Goal: Task Accomplishment & Management: Manage account settings

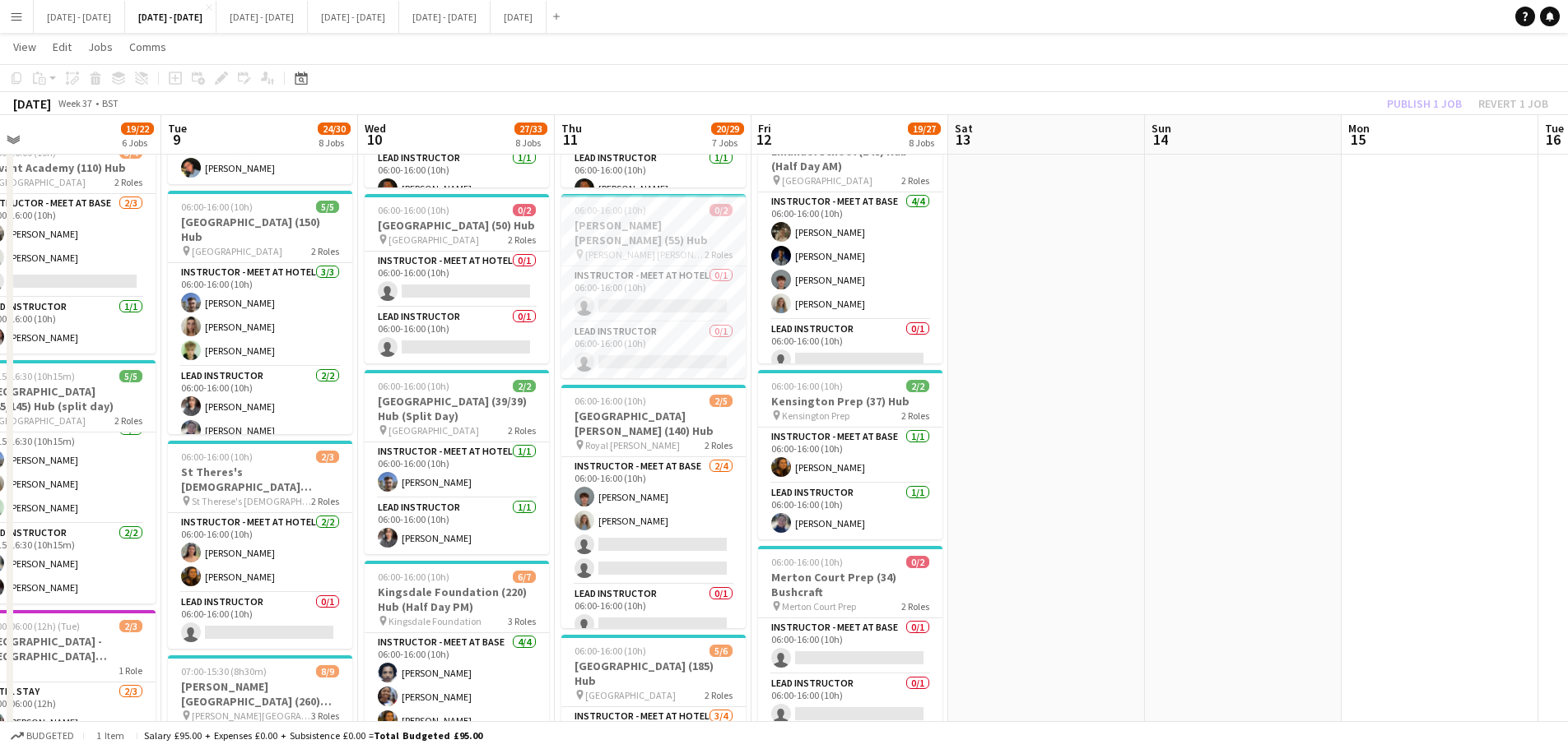
scroll to position [0, 427]
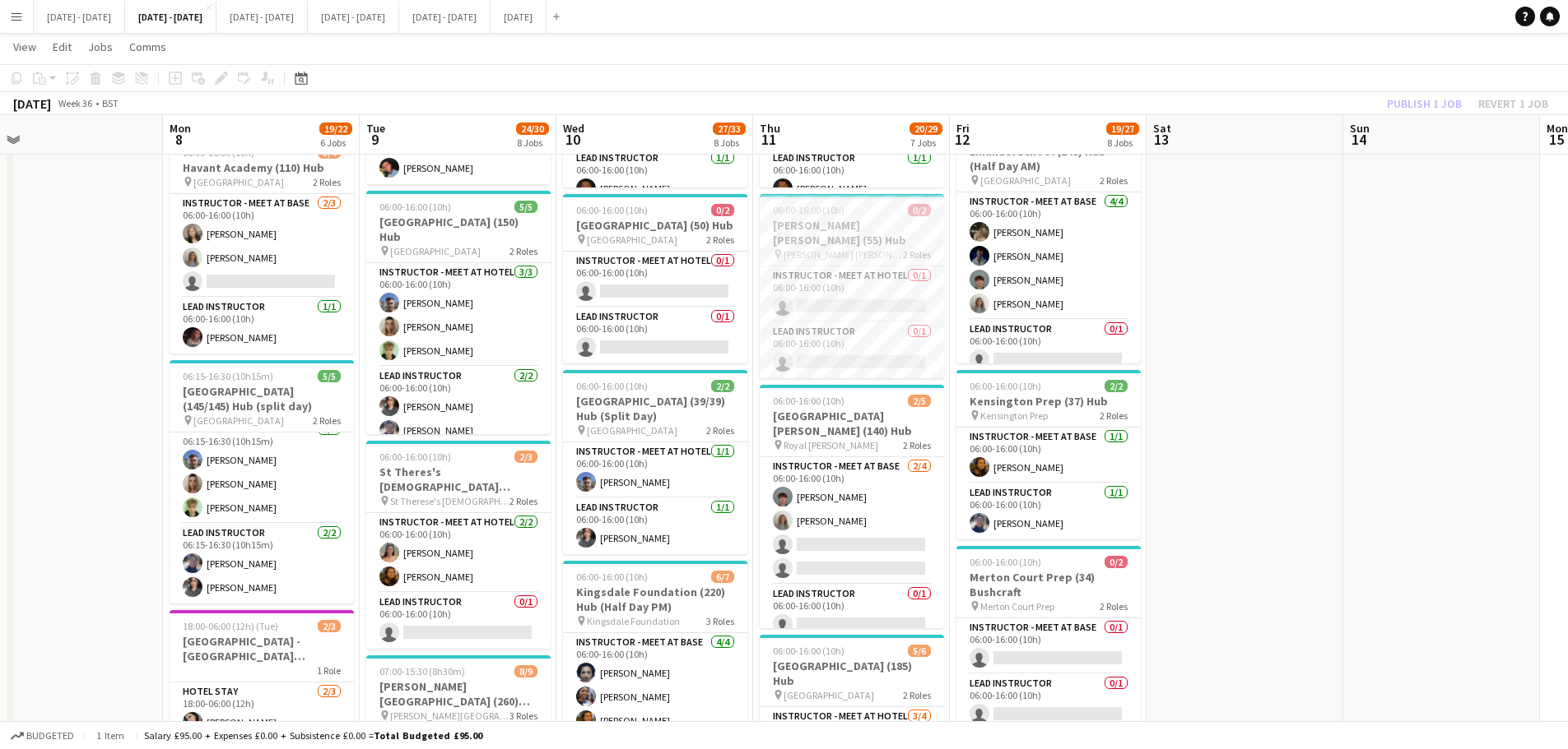
drag, startPoint x: 1011, startPoint y: 468, endPoint x: 1209, endPoint y: 457, distance: 198.3
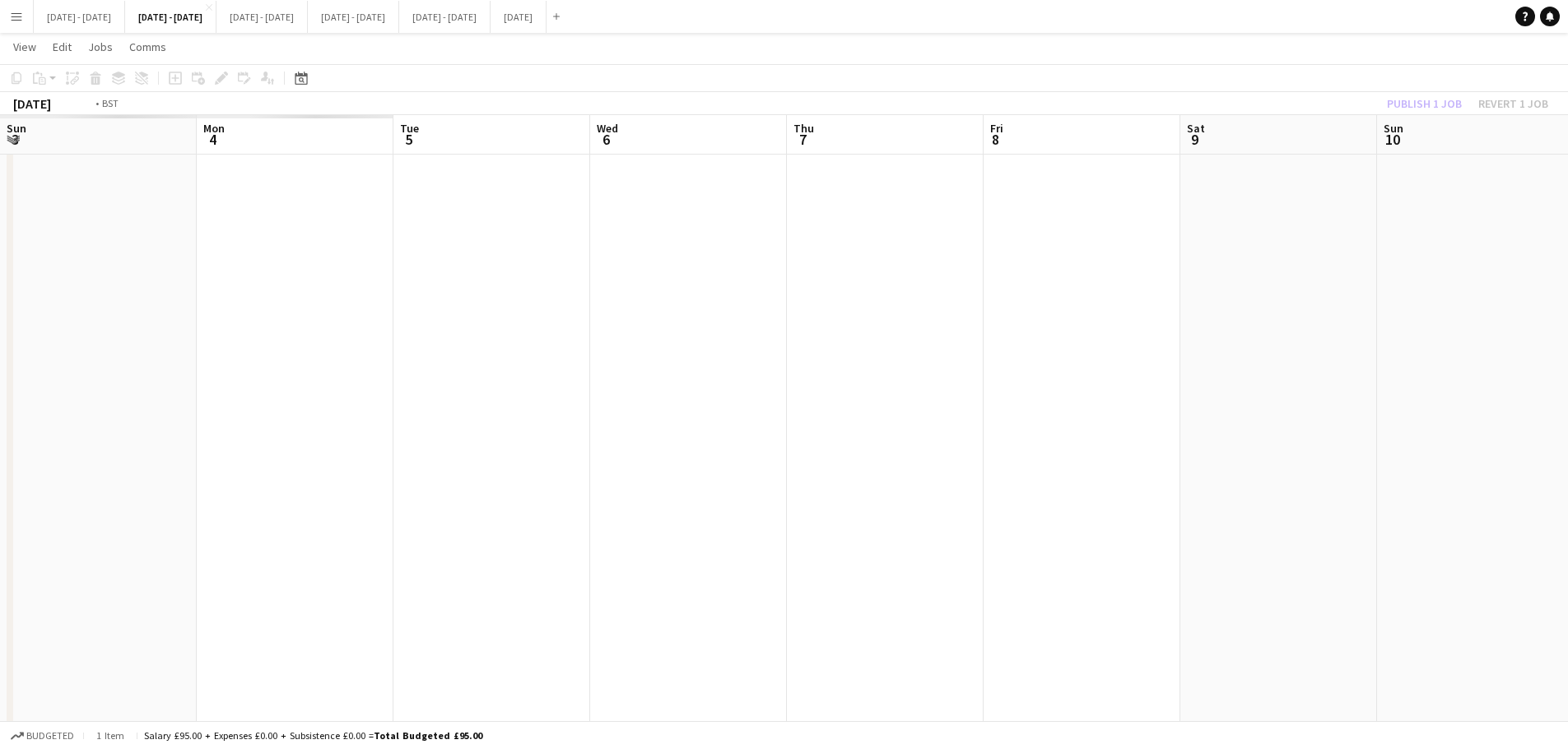
scroll to position [0, 393]
click at [300, 86] on div "Date picker" at bounding box center [301, 78] width 20 height 20
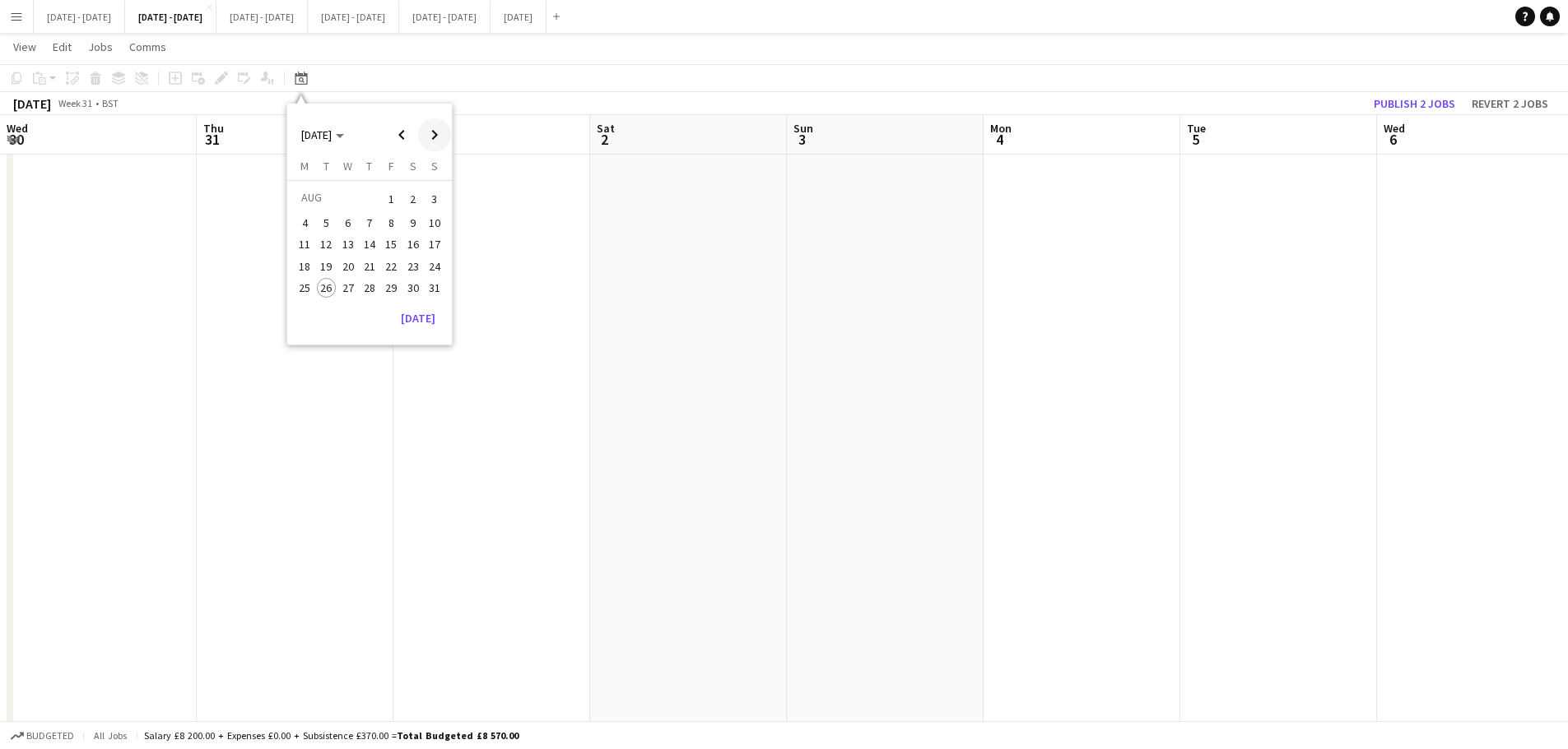
click at [438, 139] on span "Next month" at bounding box center [434, 135] width 33 height 33
click at [301, 244] on span "8" at bounding box center [304, 241] width 20 height 20
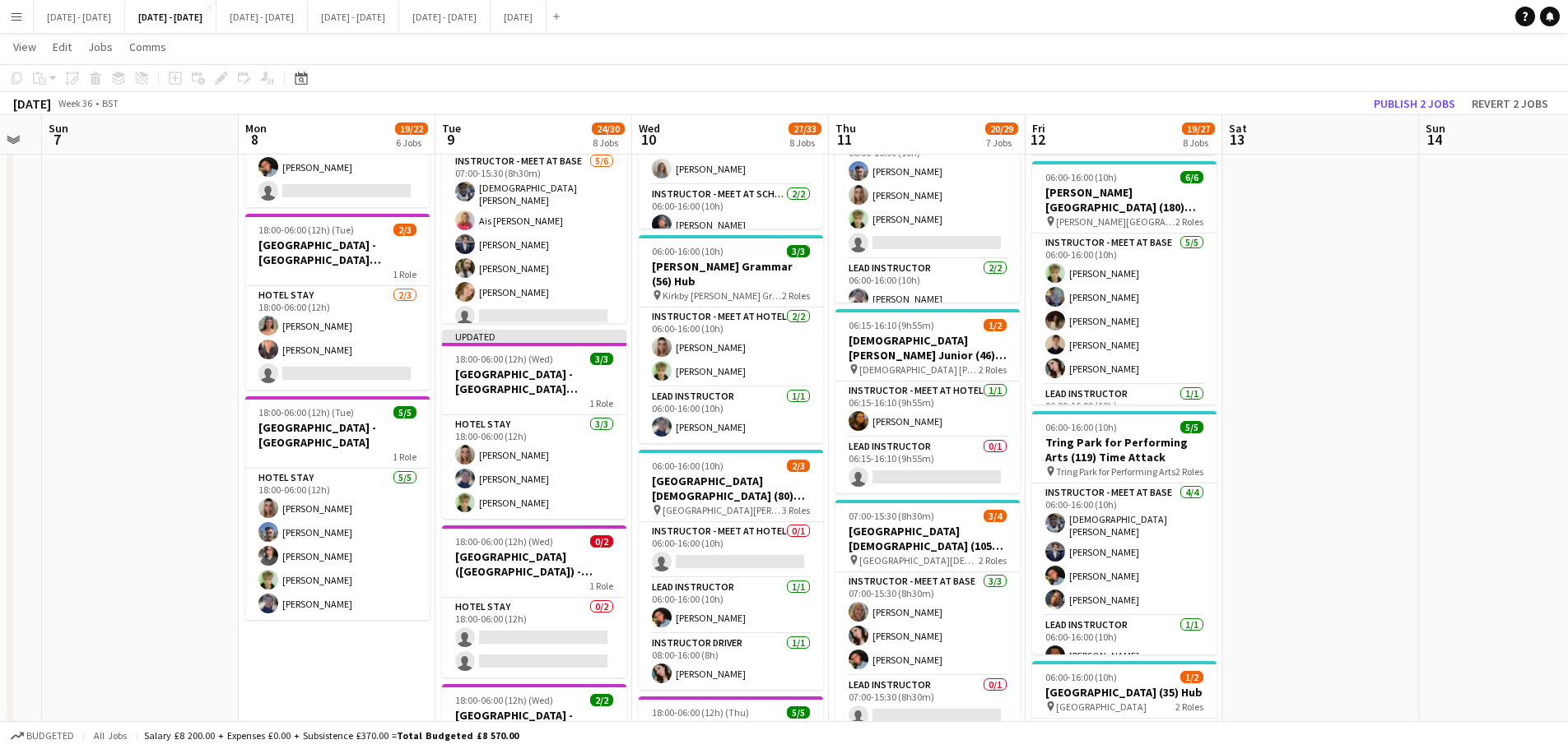
scroll to position [0, 609]
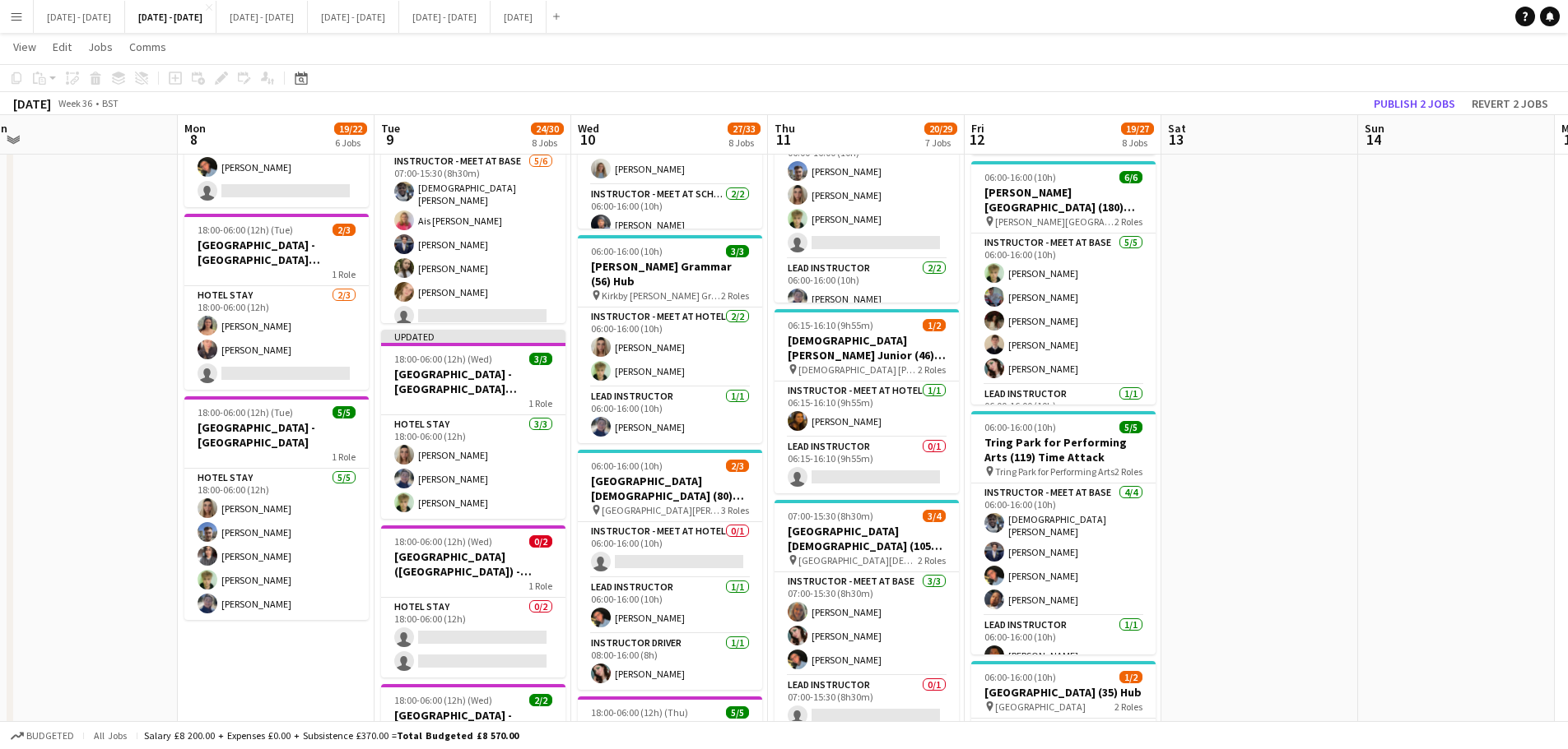
drag, startPoint x: 327, startPoint y: 245, endPoint x: 88, endPoint y: 296, distance: 244.4
click at [88, 296] on app-calendar-viewport "Thu 4 Fri 5 Sat 6 Sun 7 Mon 8 19/22 6 Jobs Tue 9 24/30 8 Jobs Wed 10 27/33 8 Jo…" at bounding box center [784, 232] width 1568 height 1983
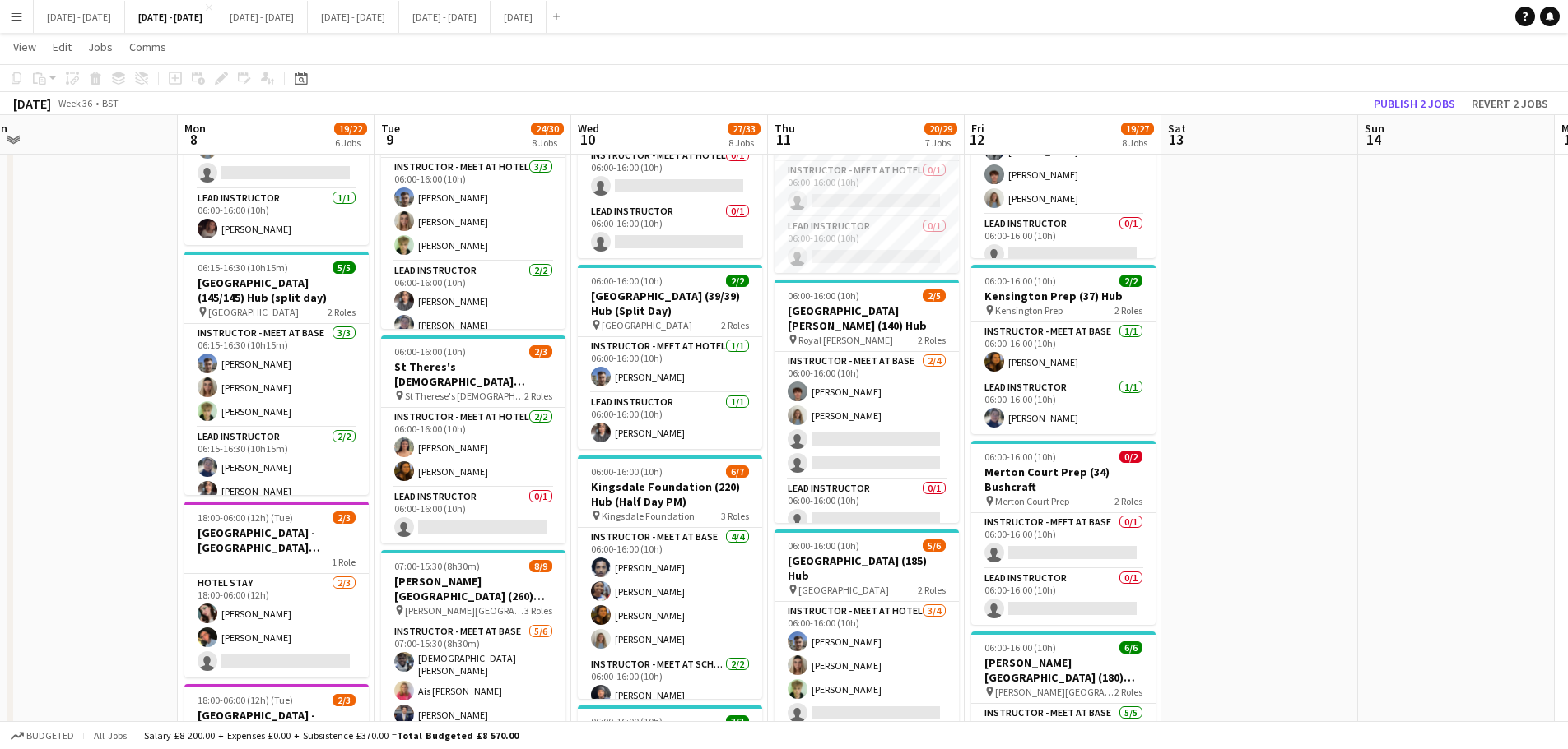
scroll to position [329, 0]
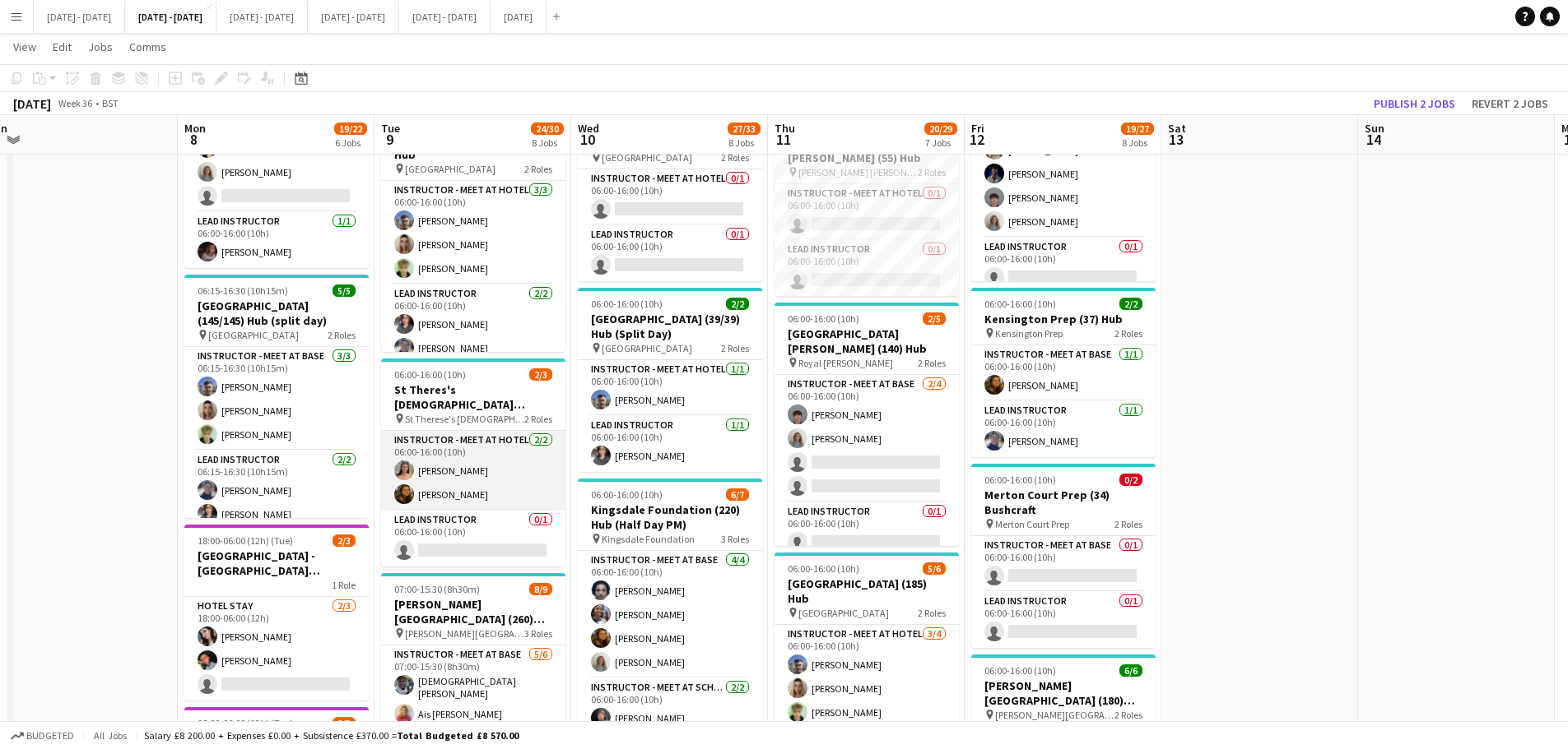
click at [449, 495] on app-card-role "Instructor - Meet at Hotel [DATE] 06:00-16:00 (10h) [PERSON_NAME] [PERSON_NAME]" at bounding box center [473, 470] width 184 height 80
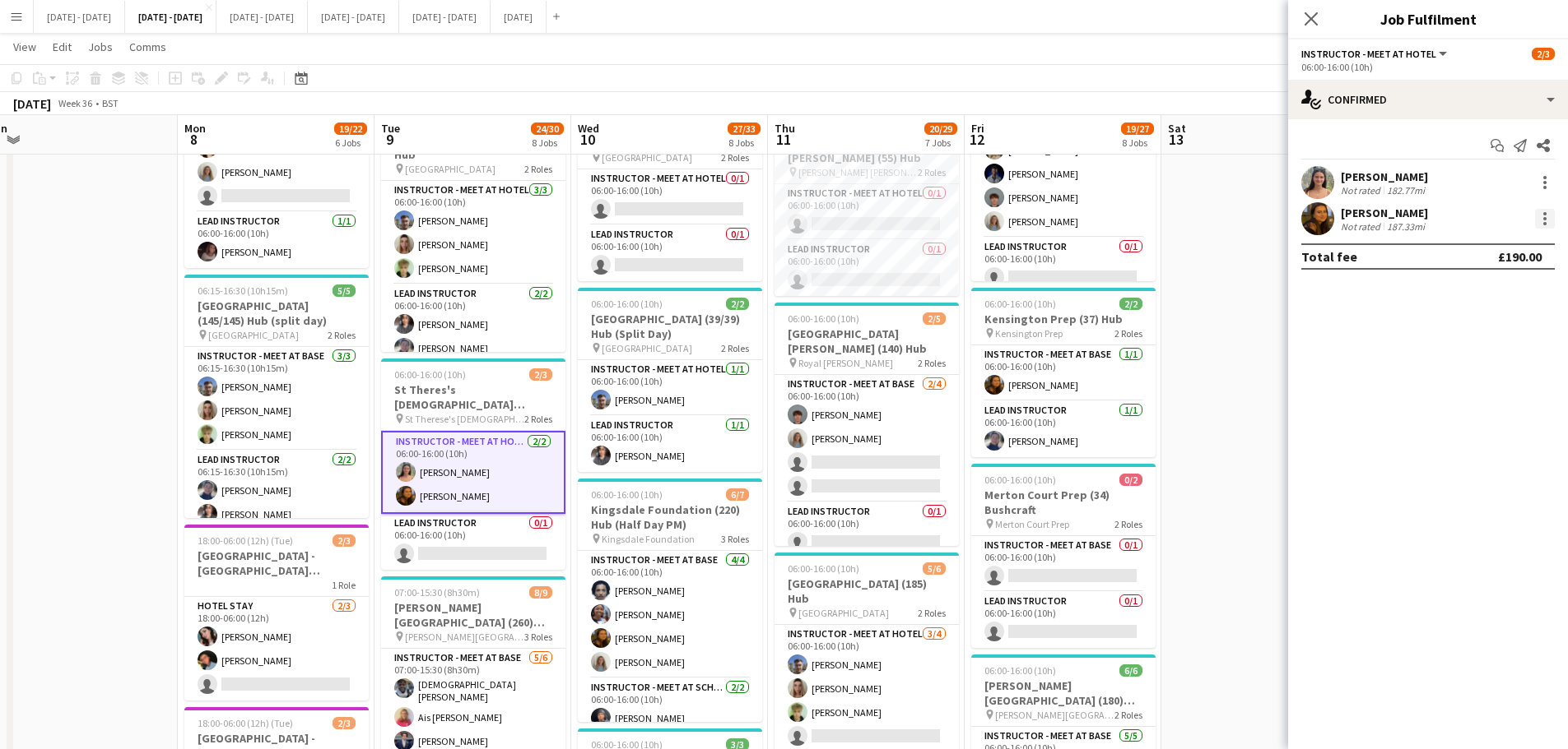
click at [1542, 225] on div at bounding box center [1544, 218] width 20 height 20
click at [1503, 291] on span "Switch crew" at bounding box center [1474, 289] width 70 height 14
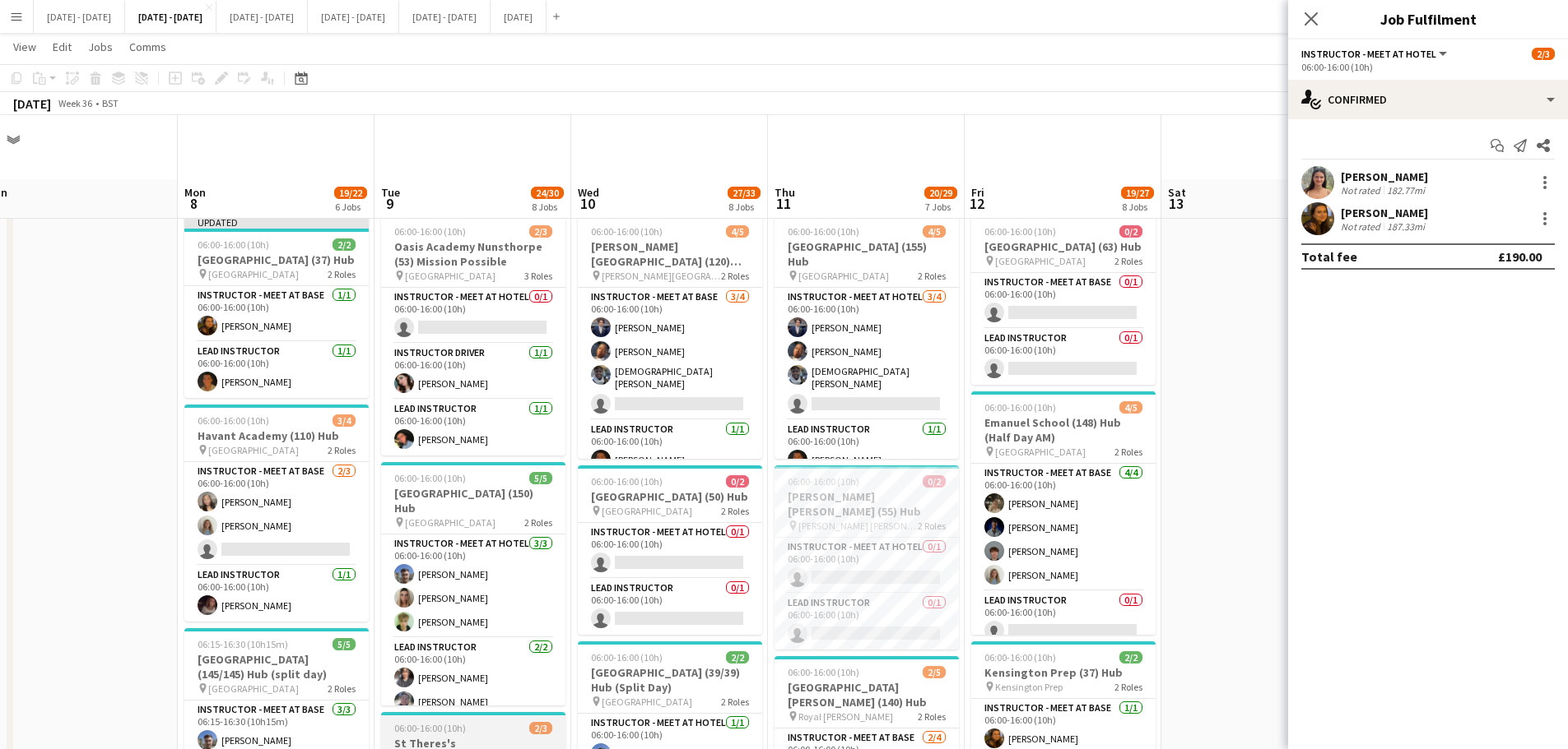
scroll to position [0, 0]
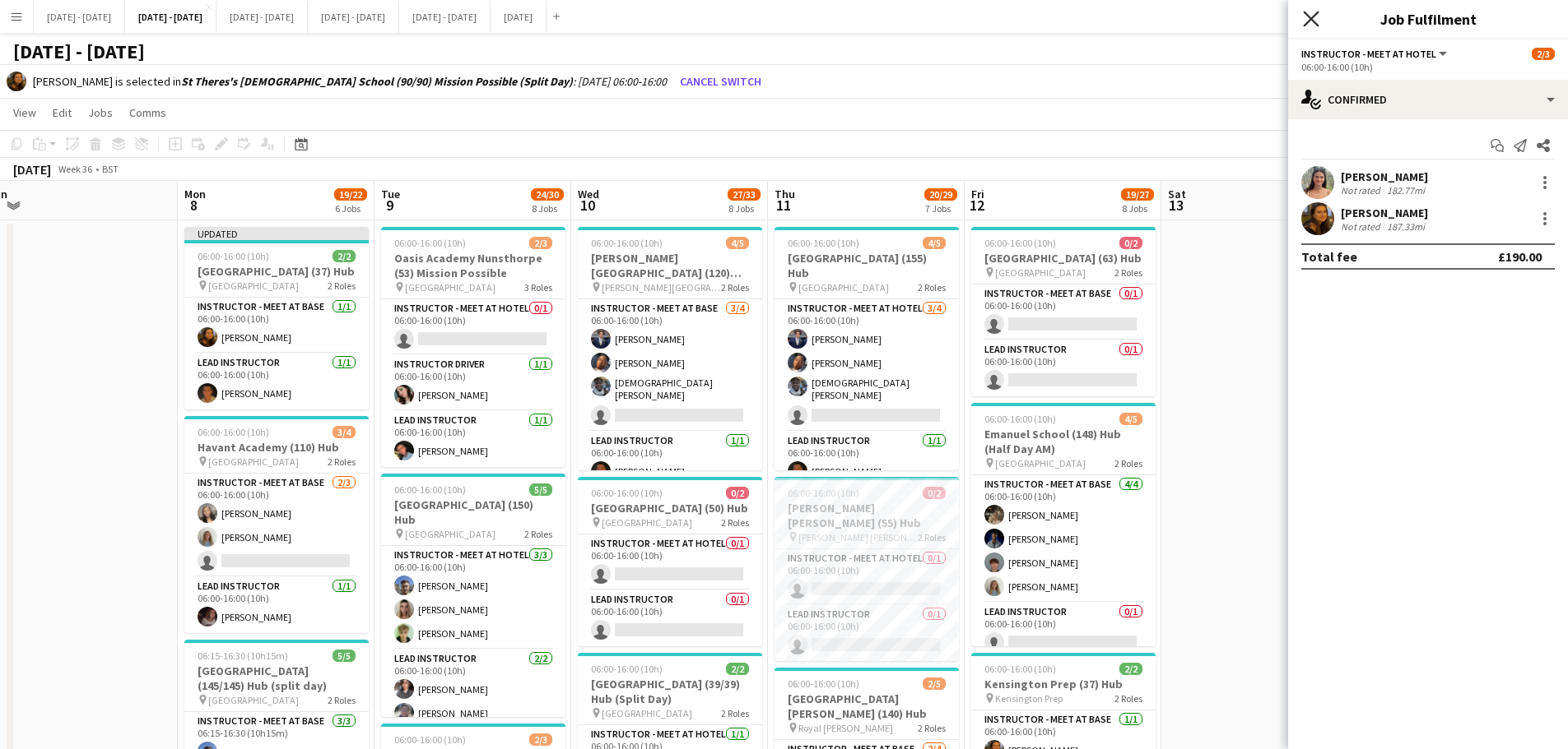
click at [1309, 17] on icon at bounding box center [1311, 18] width 16 height 16
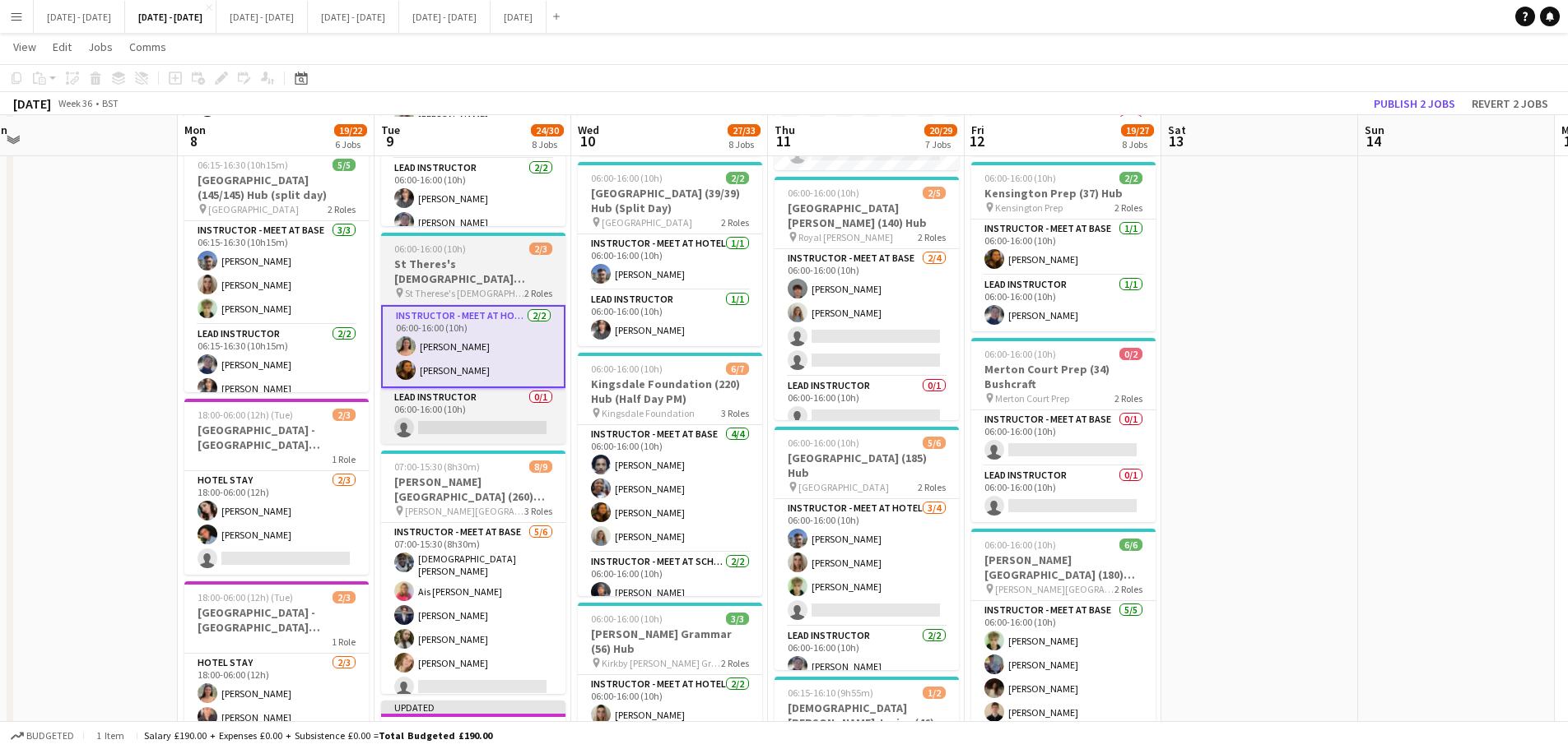
scroll to position [494, 0]
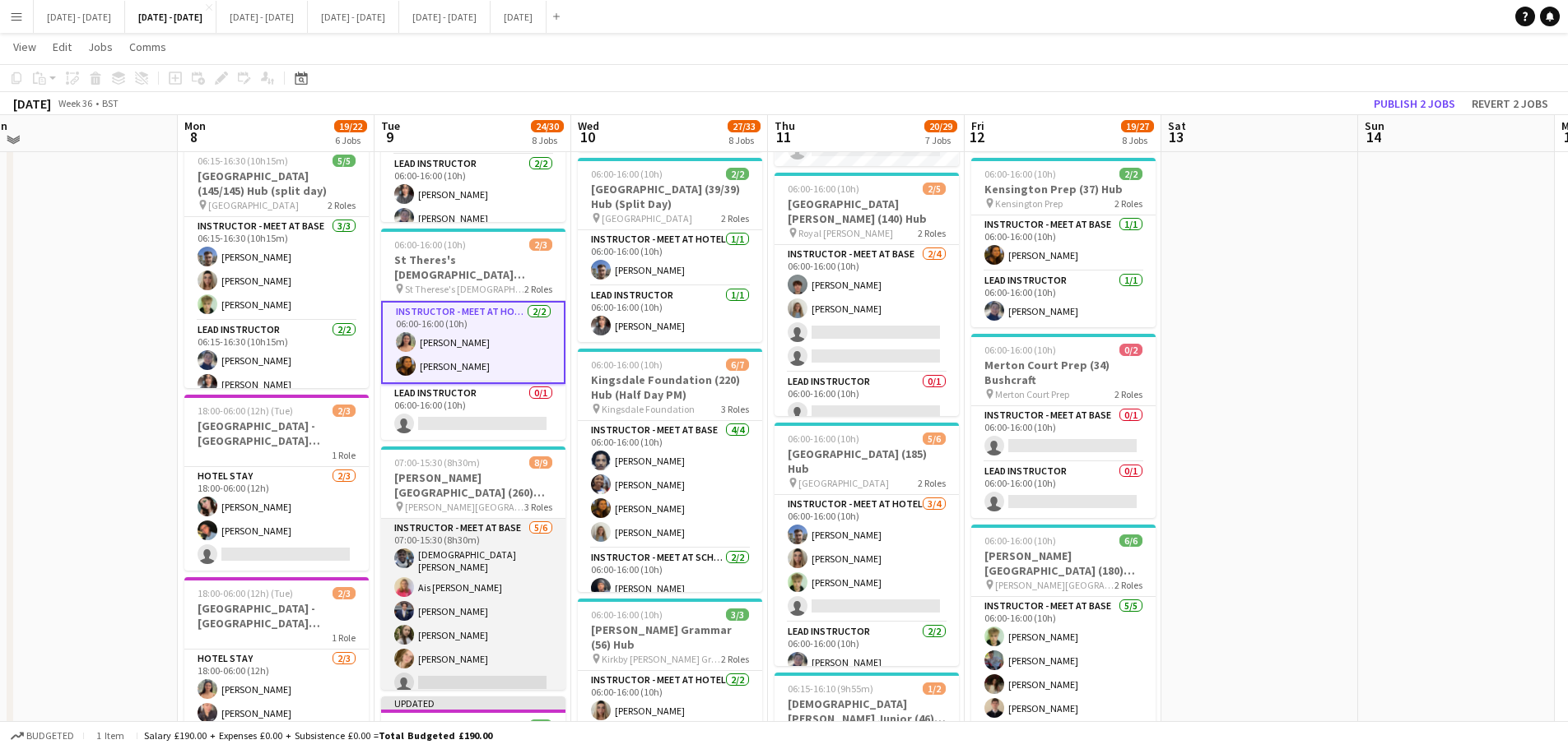
click at [509, 651] on app-card-role "Instructor - Meet at Base [DATE] 07:00-15:30 (8h30m) [PERSON_NAME] Ais [PERSON_…" at bounding box center [473, 609] width 184 height 180
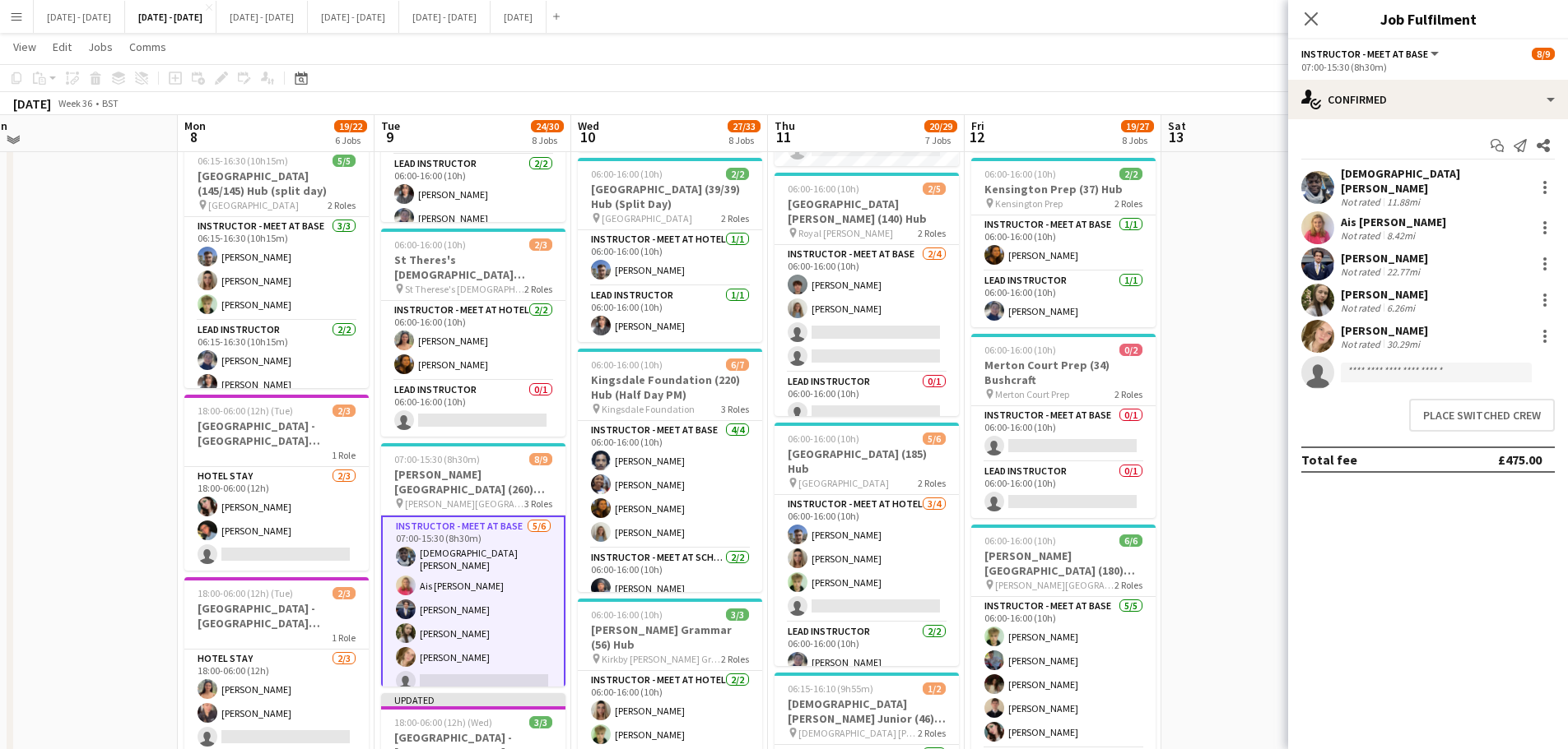
scroll to position [128, 0]
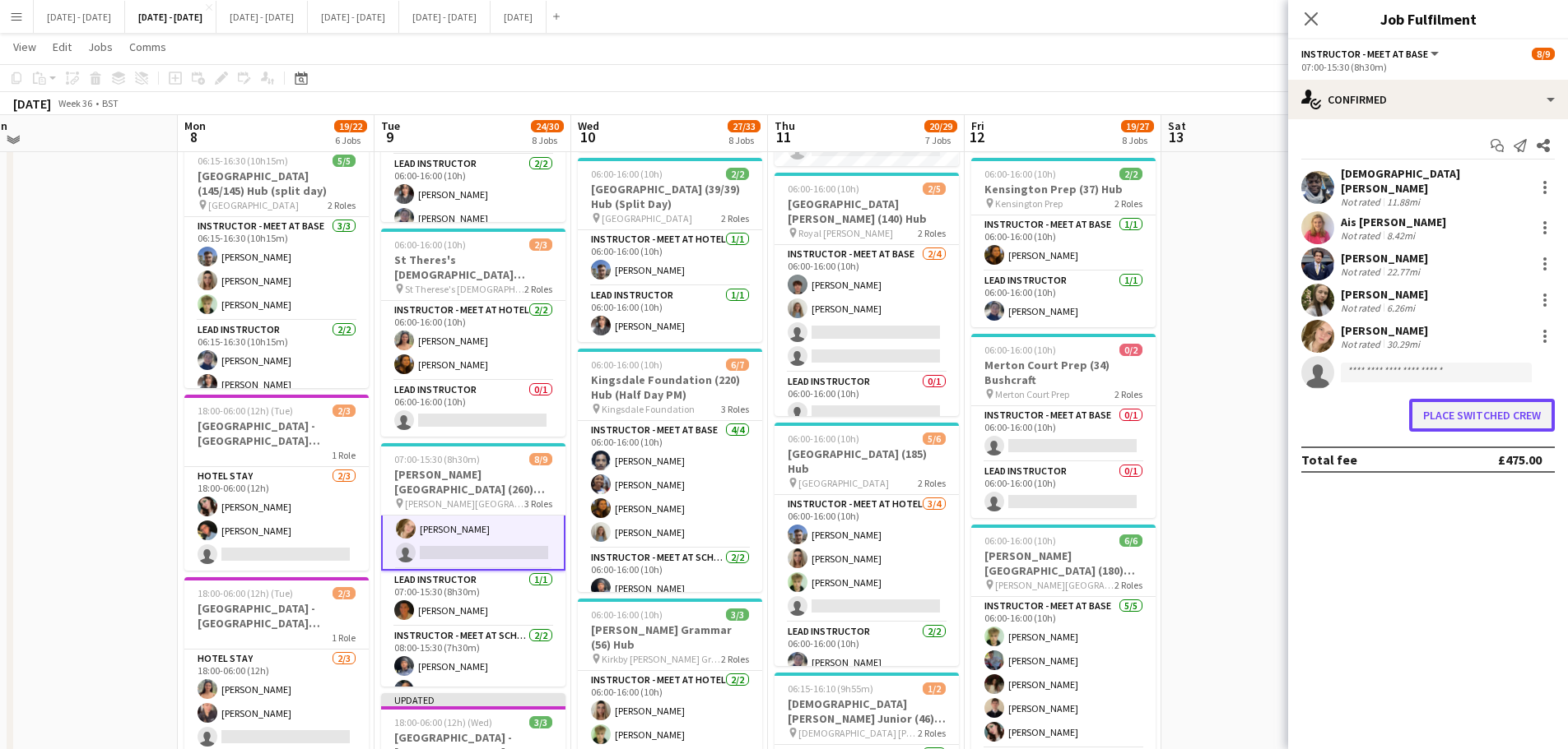
click at [1500, 412] on button "Place switched crew" at bounding box center [1482, 416] width 146 height 33
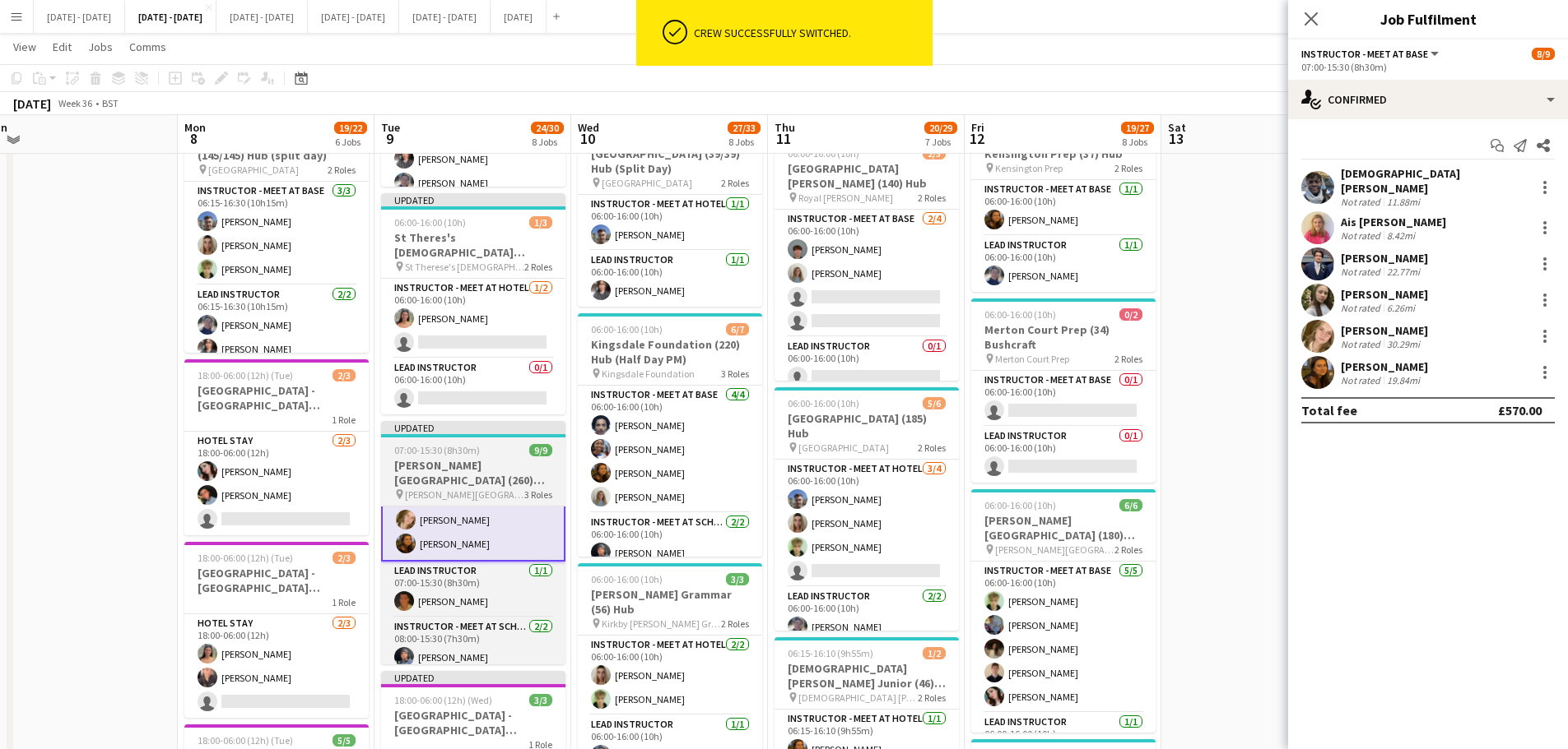
scroll to position [494, 0]
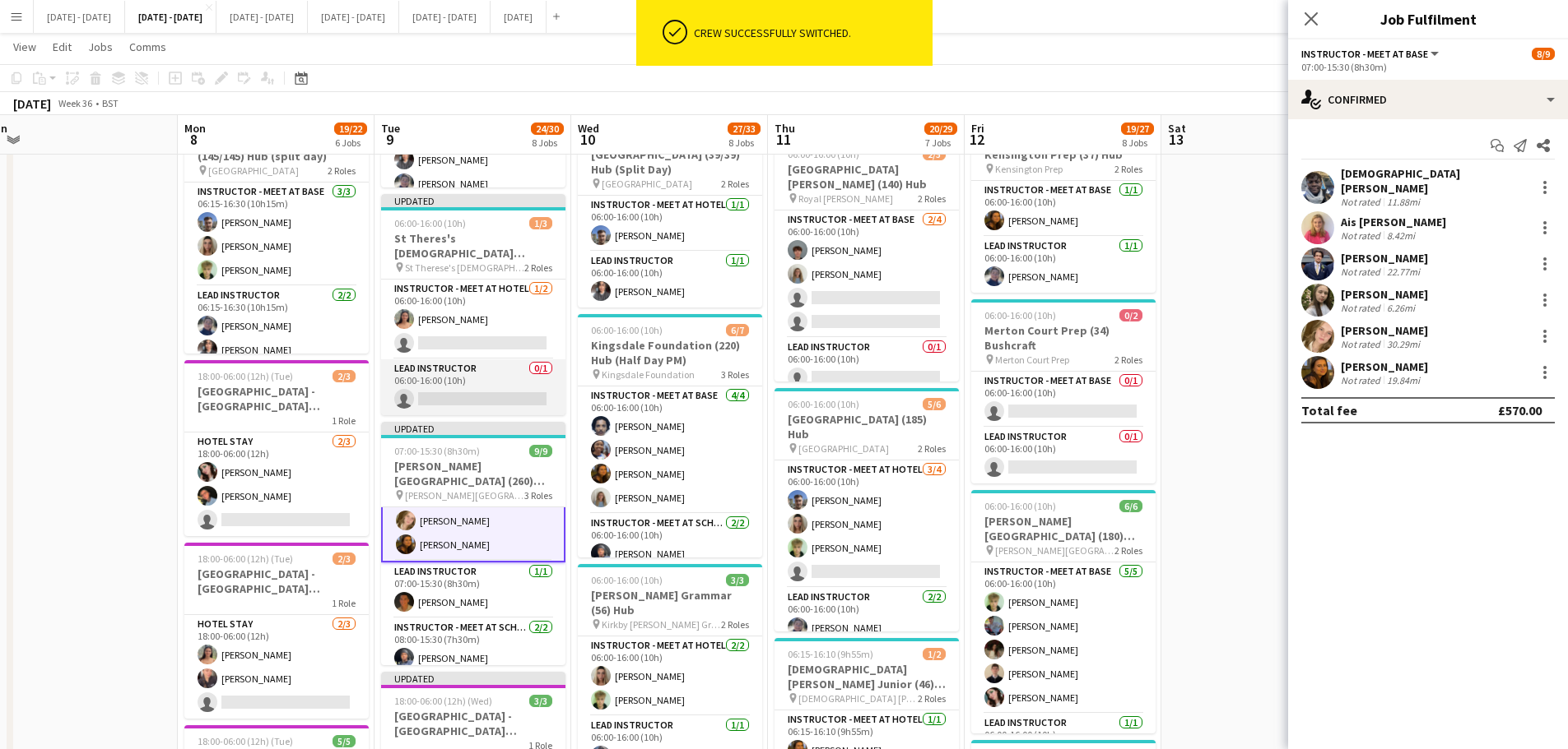
click at [473, 391] on app-card-role "Lead Instructor 0/1 06:00-16:00 (10h) single-neutral-actions" at bounding box center [473, 388] width 184 height 56
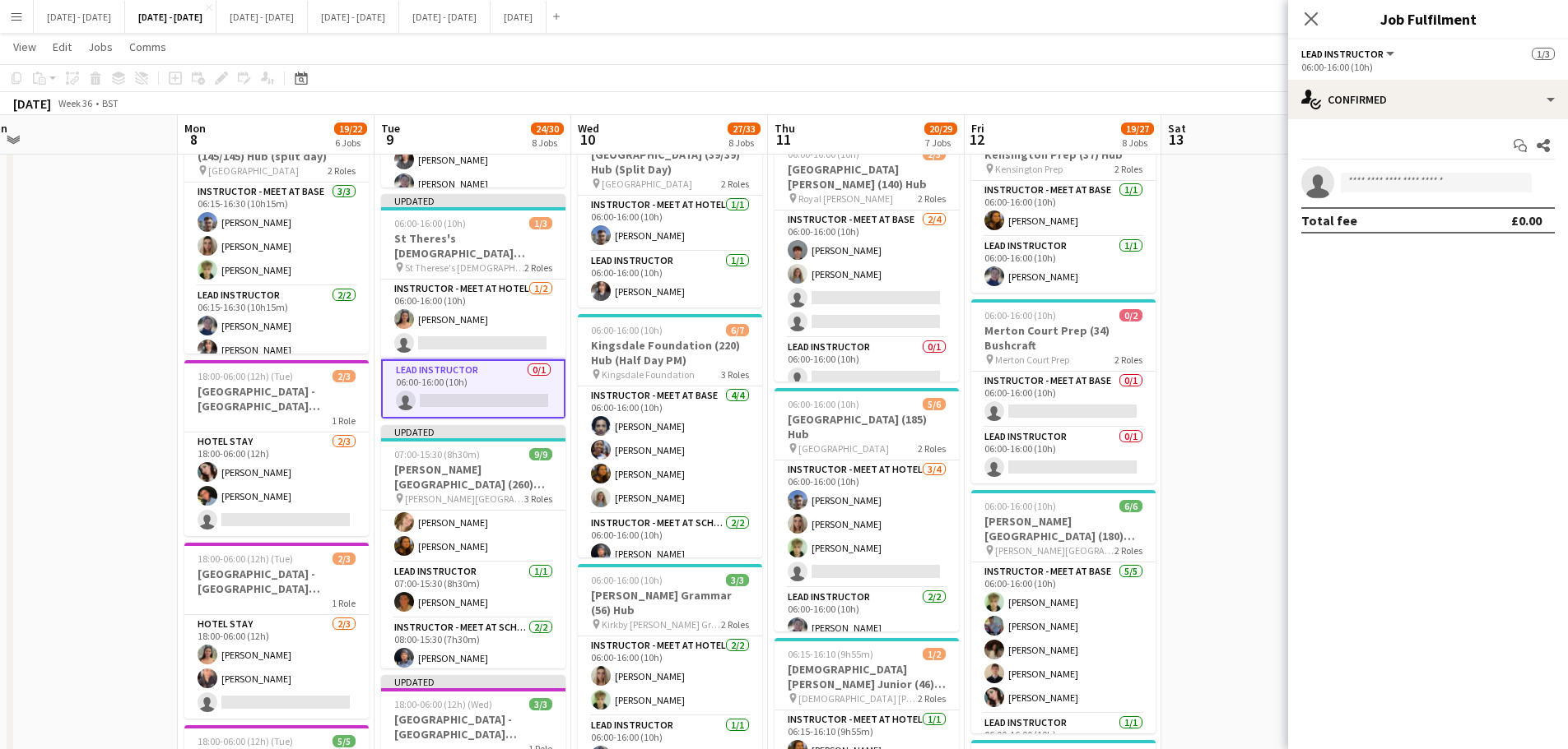
scroll to position [126, 0]
click at [1463, 188] on input at bounding box center [1436, 182] width 191 height 20
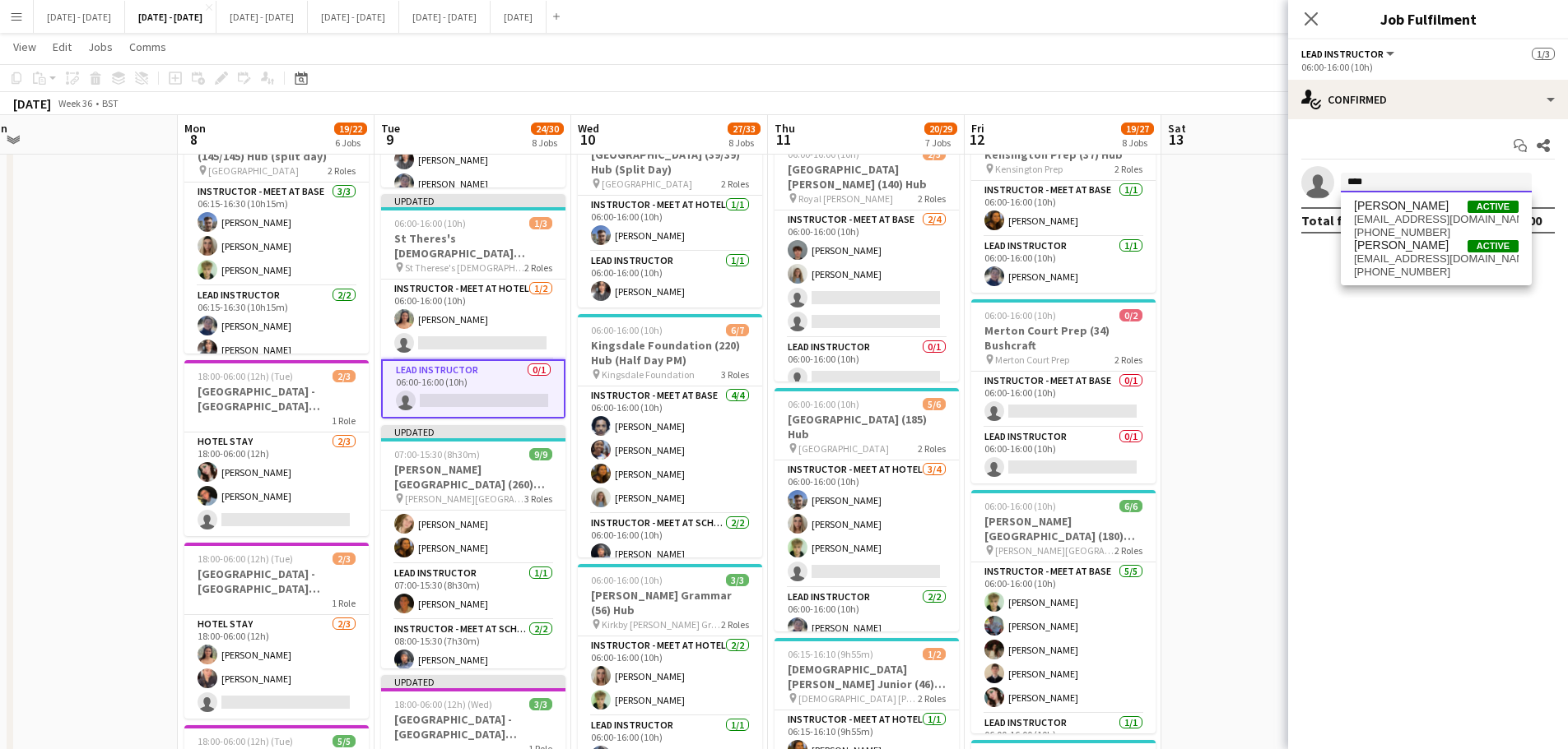
type input "****"
click at [1428, 211] on span "[PERSON_NAME]" at bounding box center [1401, 206] width 95 height 14
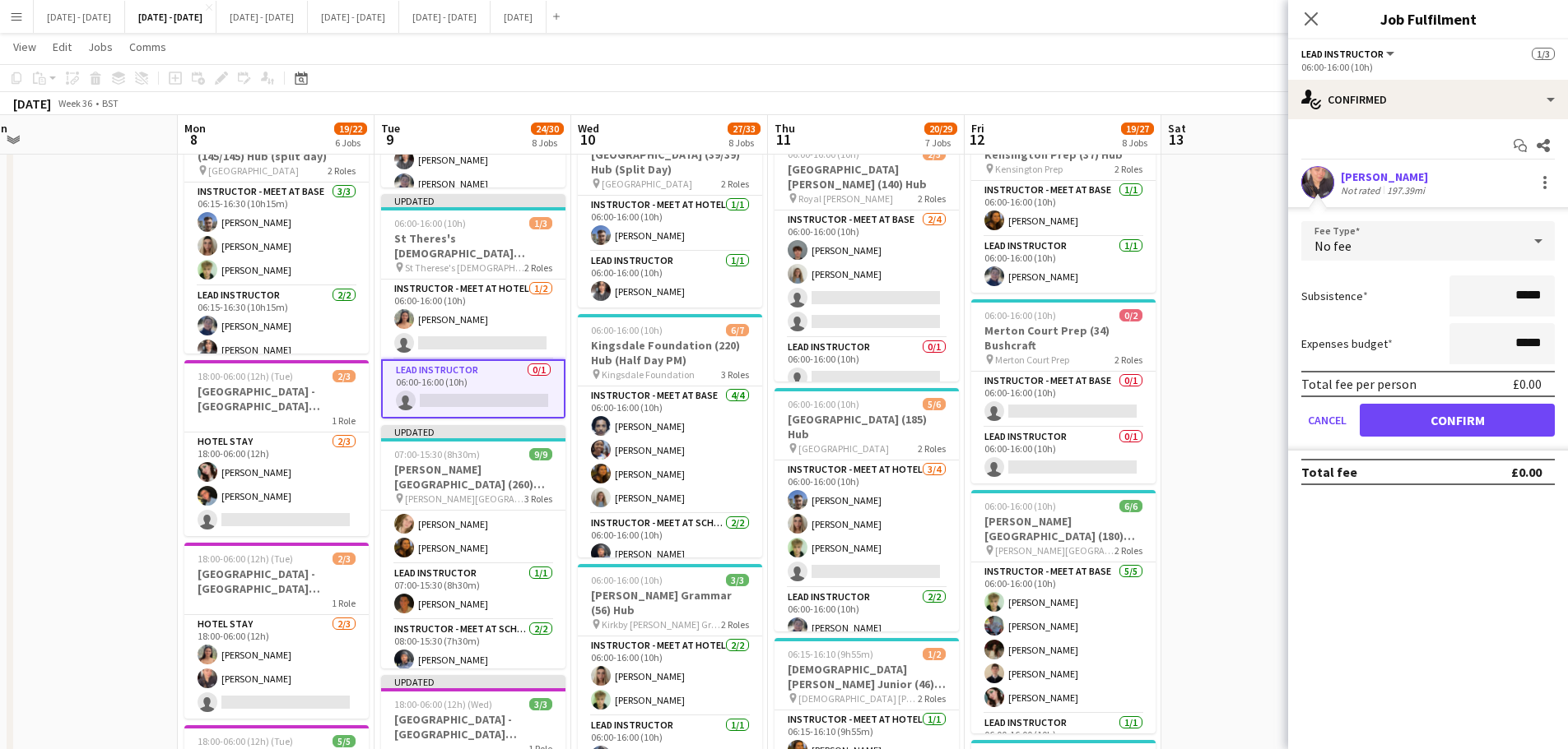
click at [1405, 184] on div "197.39mi" at bounding box center [1405, 190] width 45 height 12
click at [1483, 418] on button "Confirm" at bounding box center [1457, 420] width 195 height 33
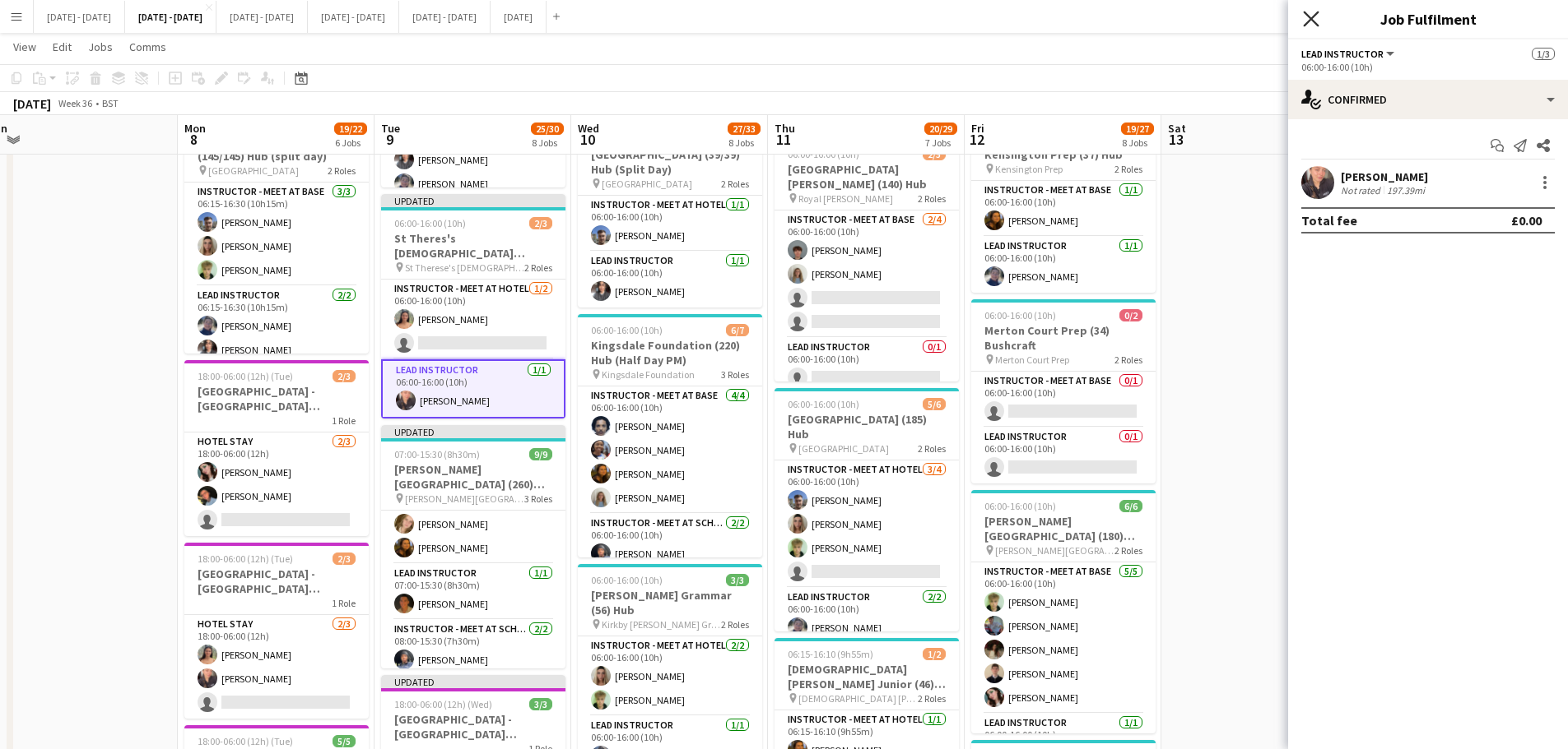
click at [1305, 17] on icon "Close pop-in" at bounding box center [1311, 18] width 16 height 16
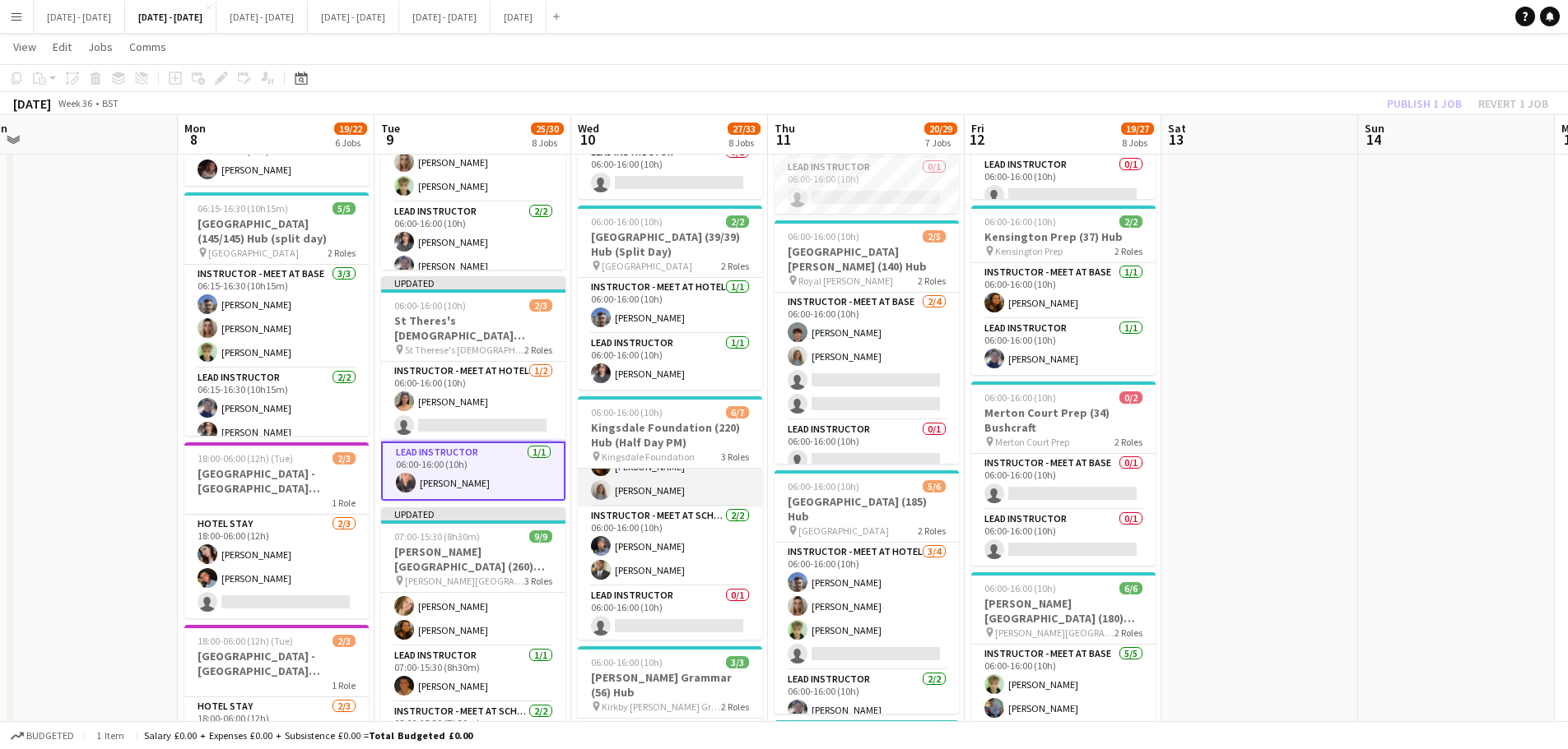
scroll to position [92, 0]
click at [698, 608] on app-card-role "Lead Instructor 0/1 06:00-16:00 (10h) single-neutral-actions" at bounding box center [669, 612] width 184 height 56
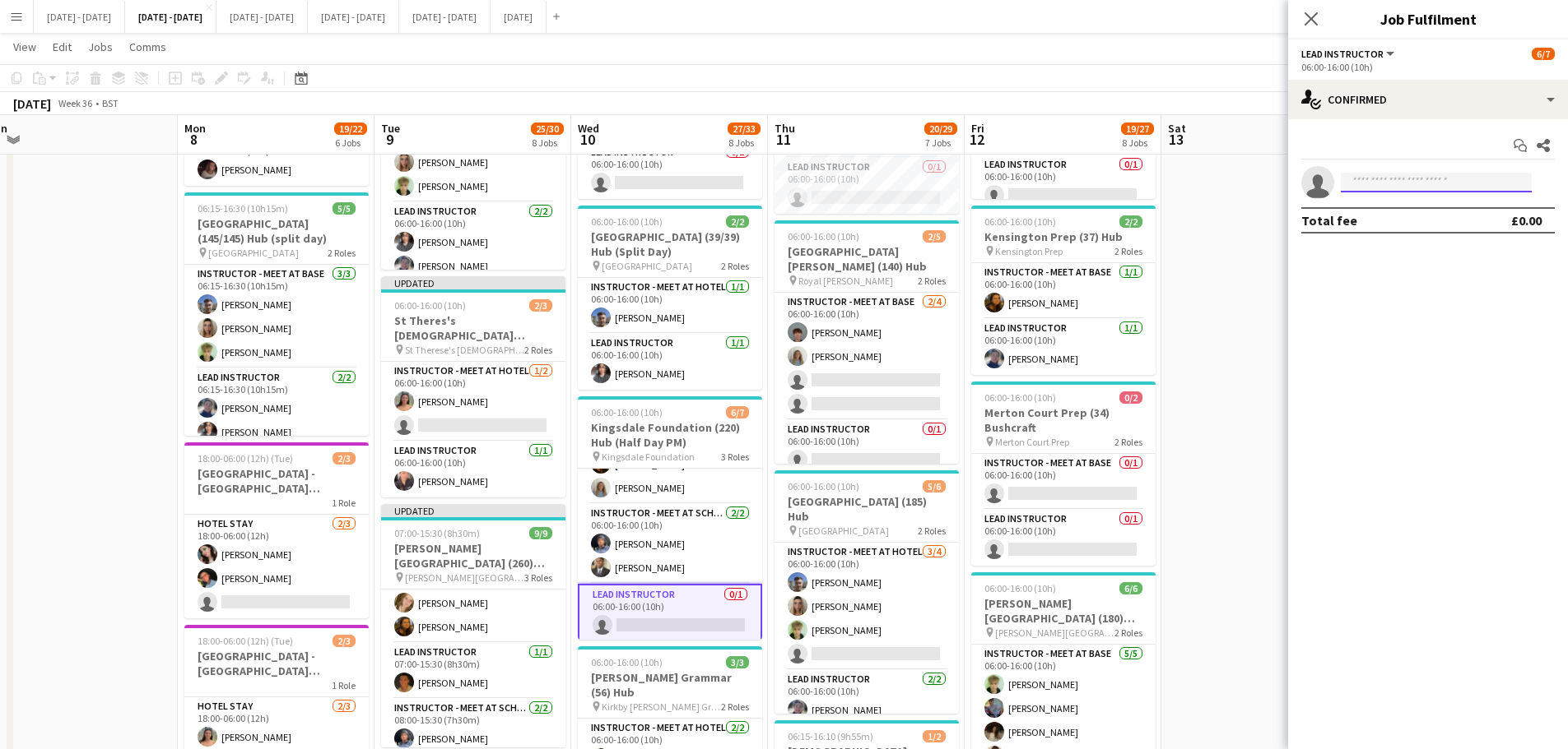
click at [1381, 173] on input at bounding box center [1436, 182] width 191 height 20
type input "*****"
click at [1368, 211] on span "[PERSON_NAME]" at bounding box center [1401, 206] width 95 height 14
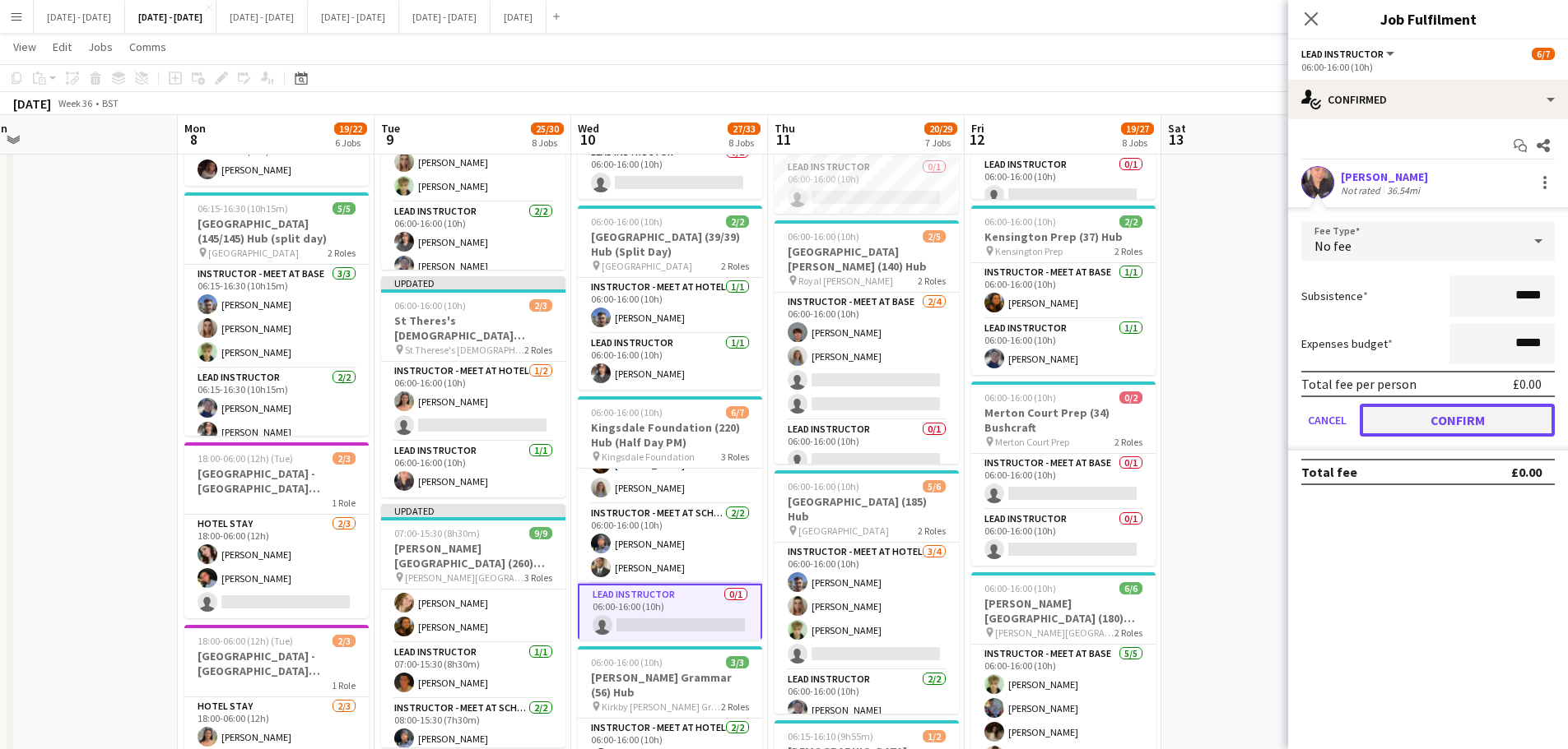
click at [1448, 423] on button "Confirm" at bounding box center [1457, 420] width 195 height 33
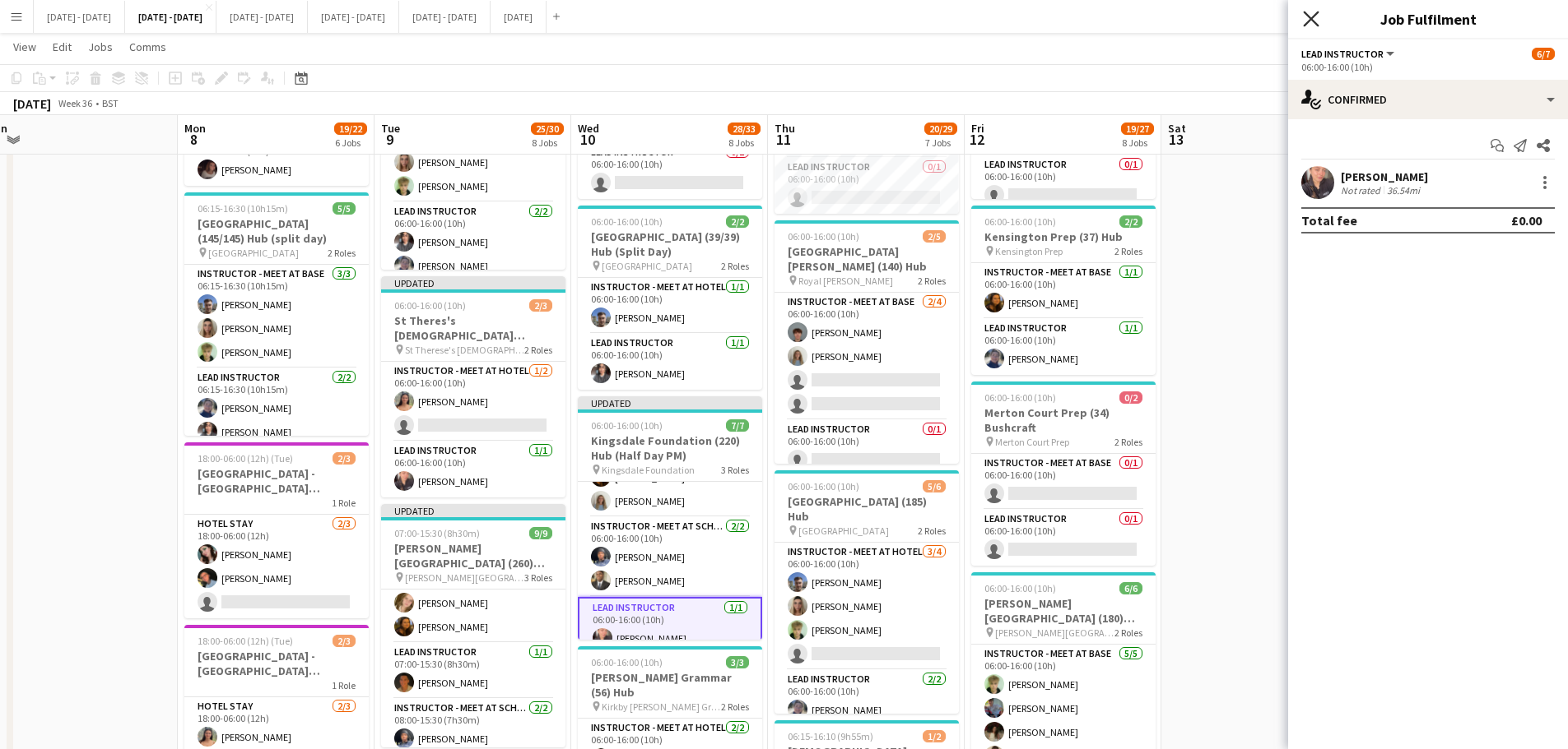
click at [1314, 22] on icon at bounding box center [1311, 18] width 16 height 16
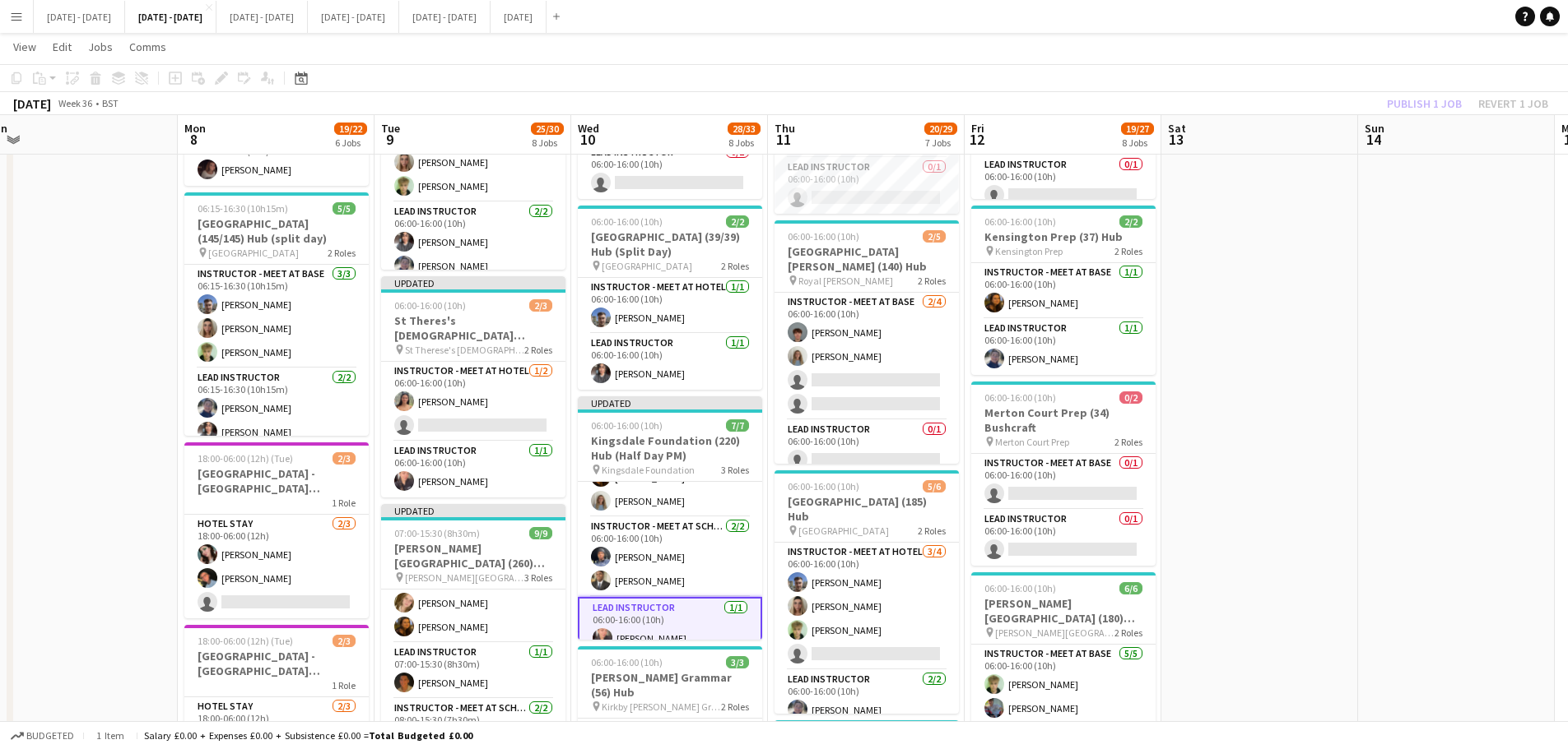
click at [1234, 459] on app-date-cell at bounding box center [1259, 704] width 197 height 1863
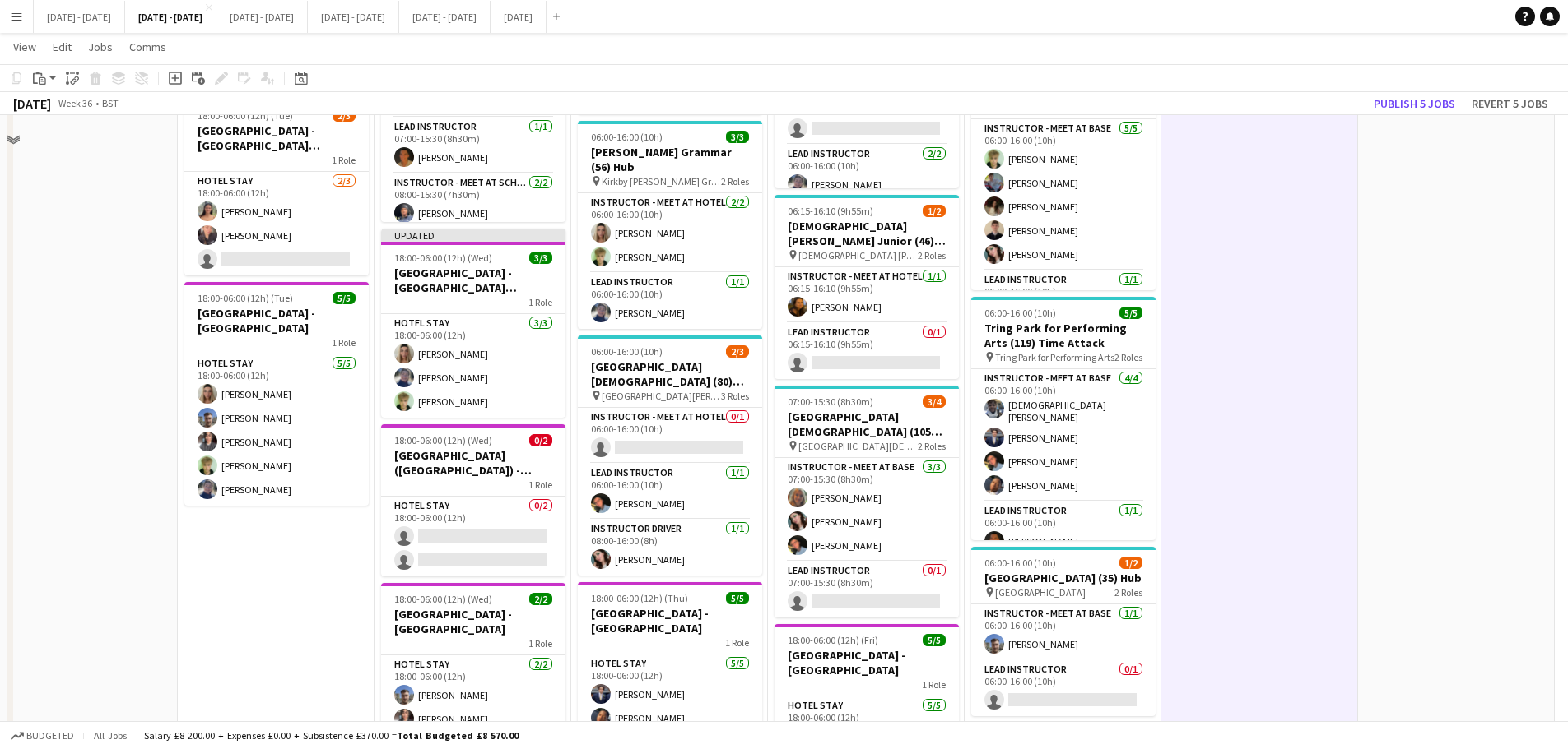
scroll to position [987, 0]
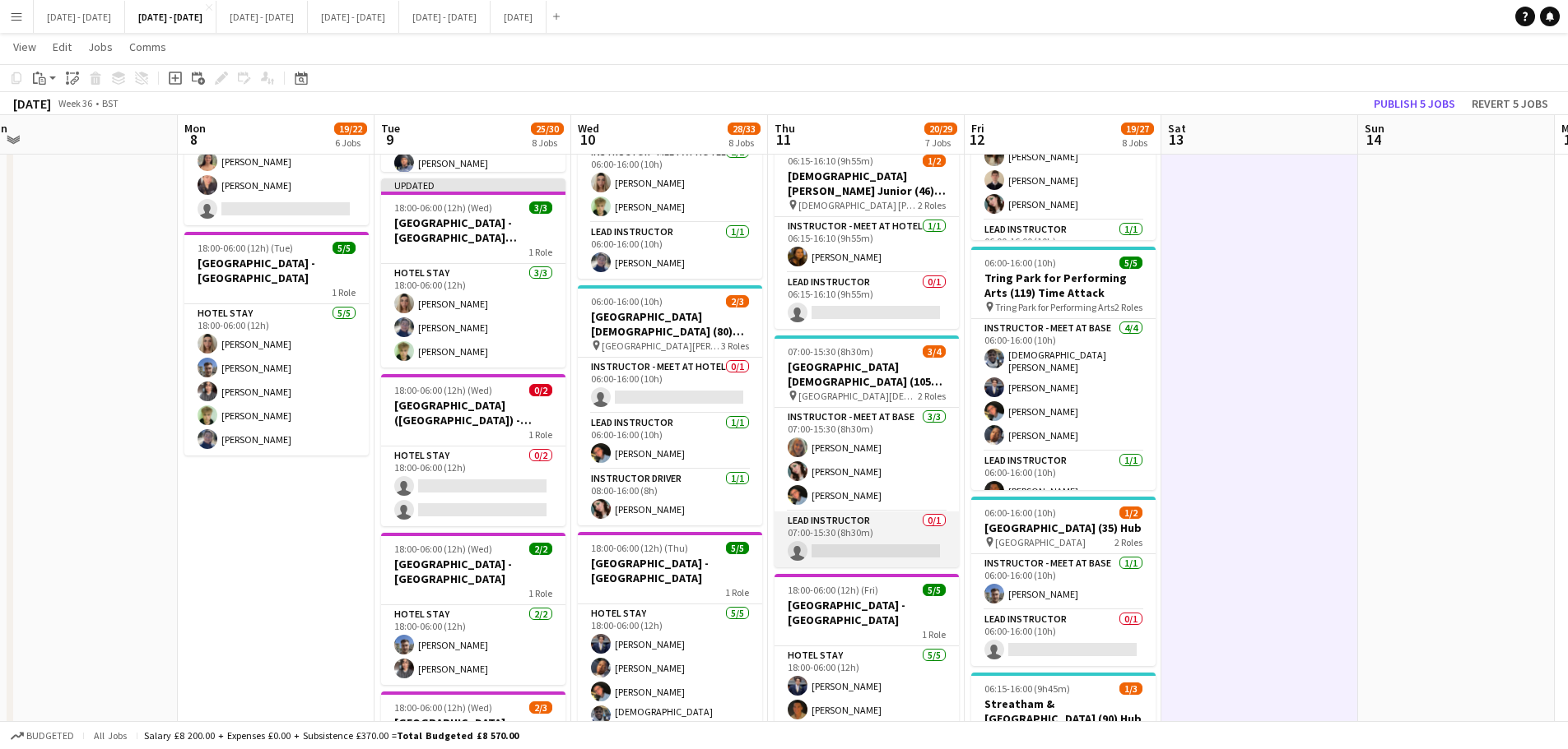
click at [841, 531] on app-card-role "Lead Instructor 0/1 07:00-15:30 (8h30m) single-neutral-actions" at bounding box center [866, 539] width 184 height 56
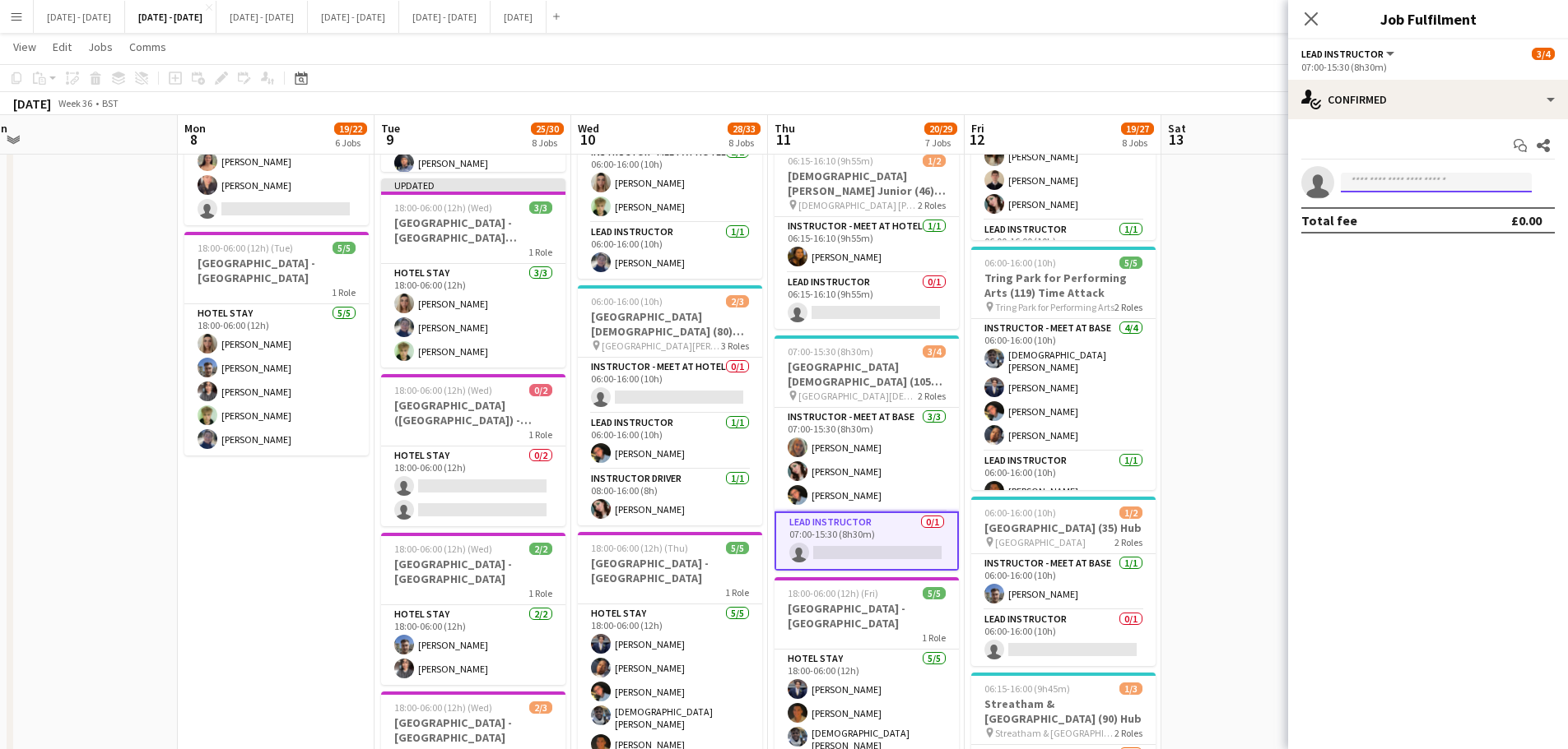
click at [1446, 178] on input at bounding box center [1436, 182] width 191 height 20
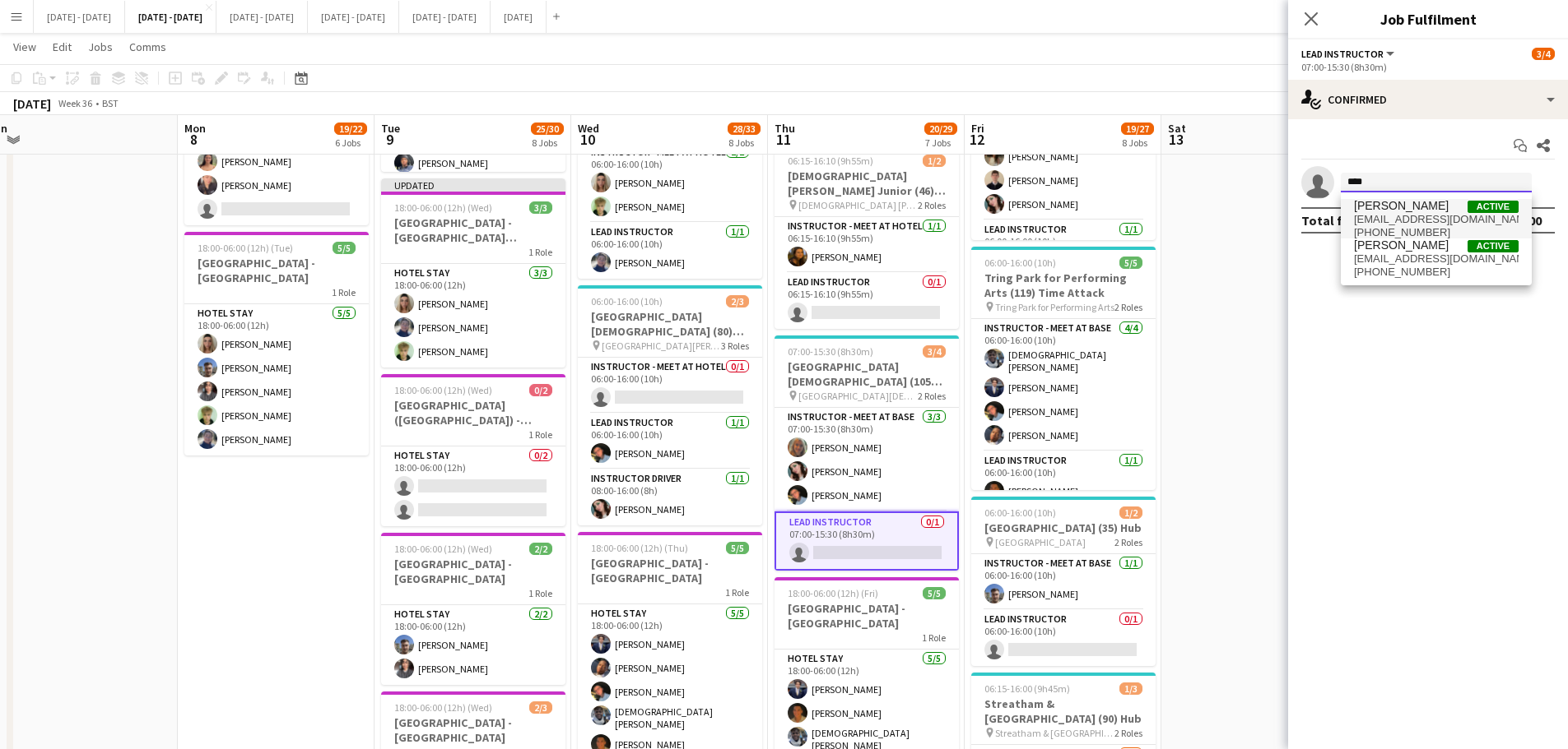
type input "****"
click at [1428, 216] on span "[EMAIL_ADDRESS][DOMAIN_NAME]" at bounding box center [1436, 219] width 165 height 13
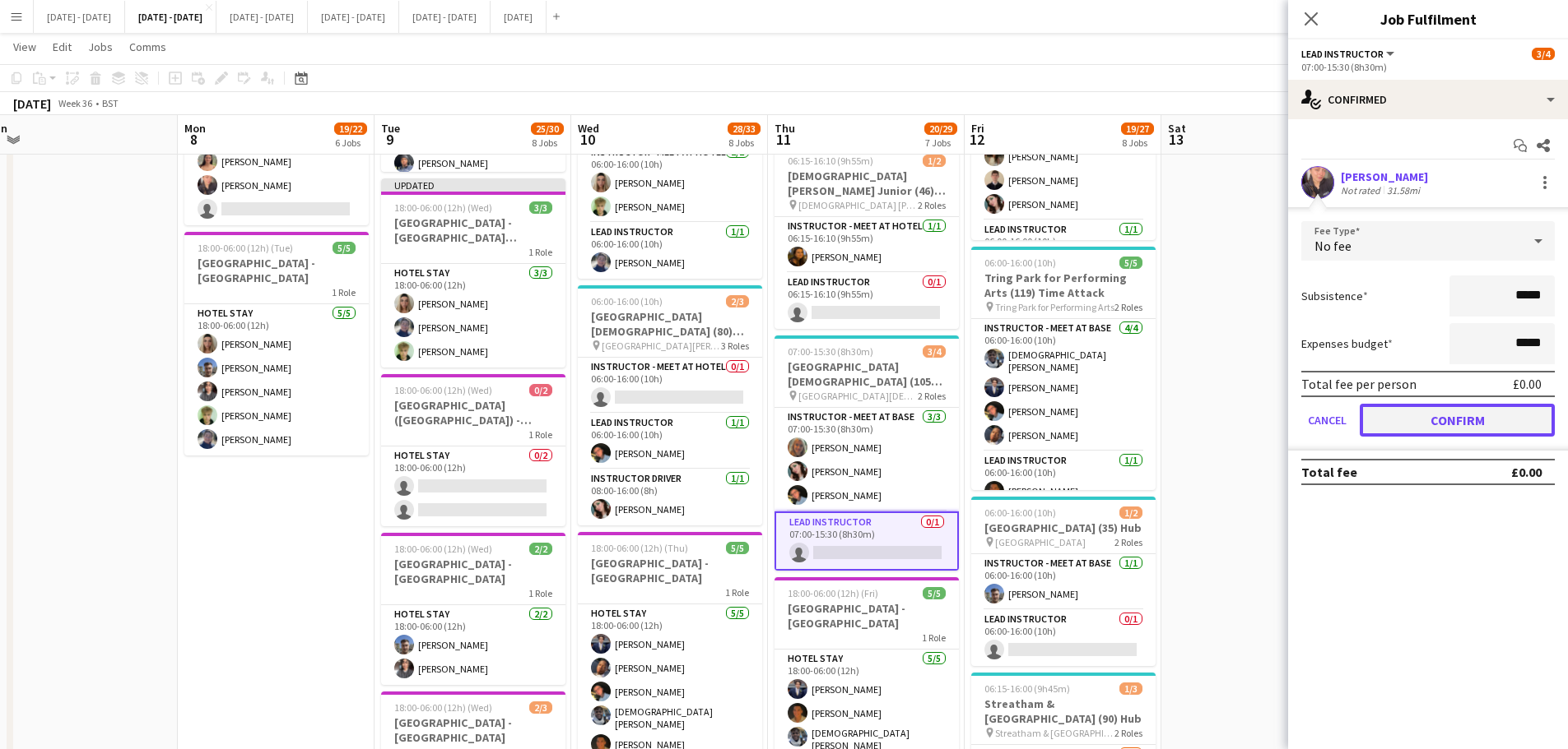
click at [1414, 409] on button "Confirm" at bounding box center [1457, 420] width 195 height 33
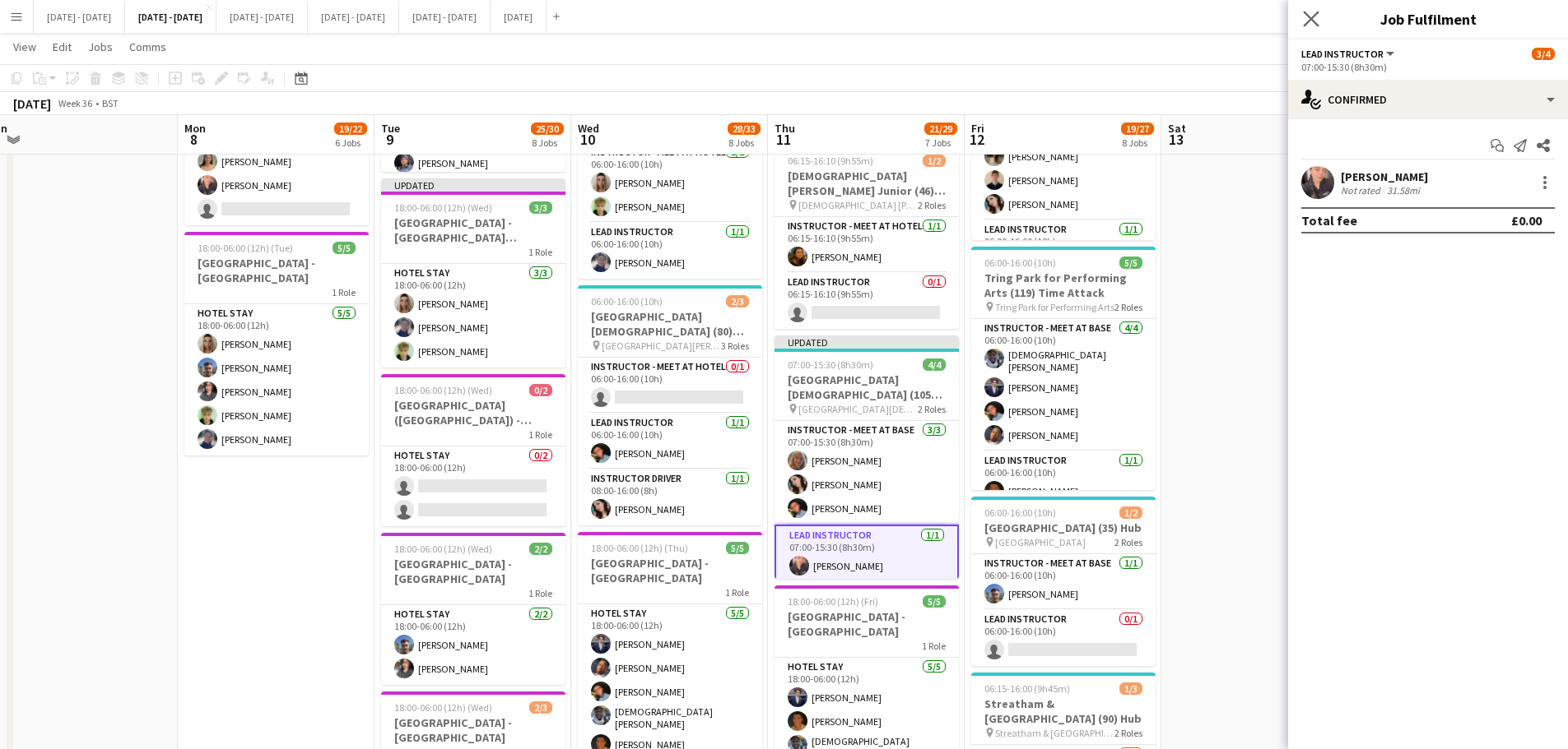
click at [1314, 26] on icon "Close pop-in" at bounding box center [1311, 18] width 16 height 16
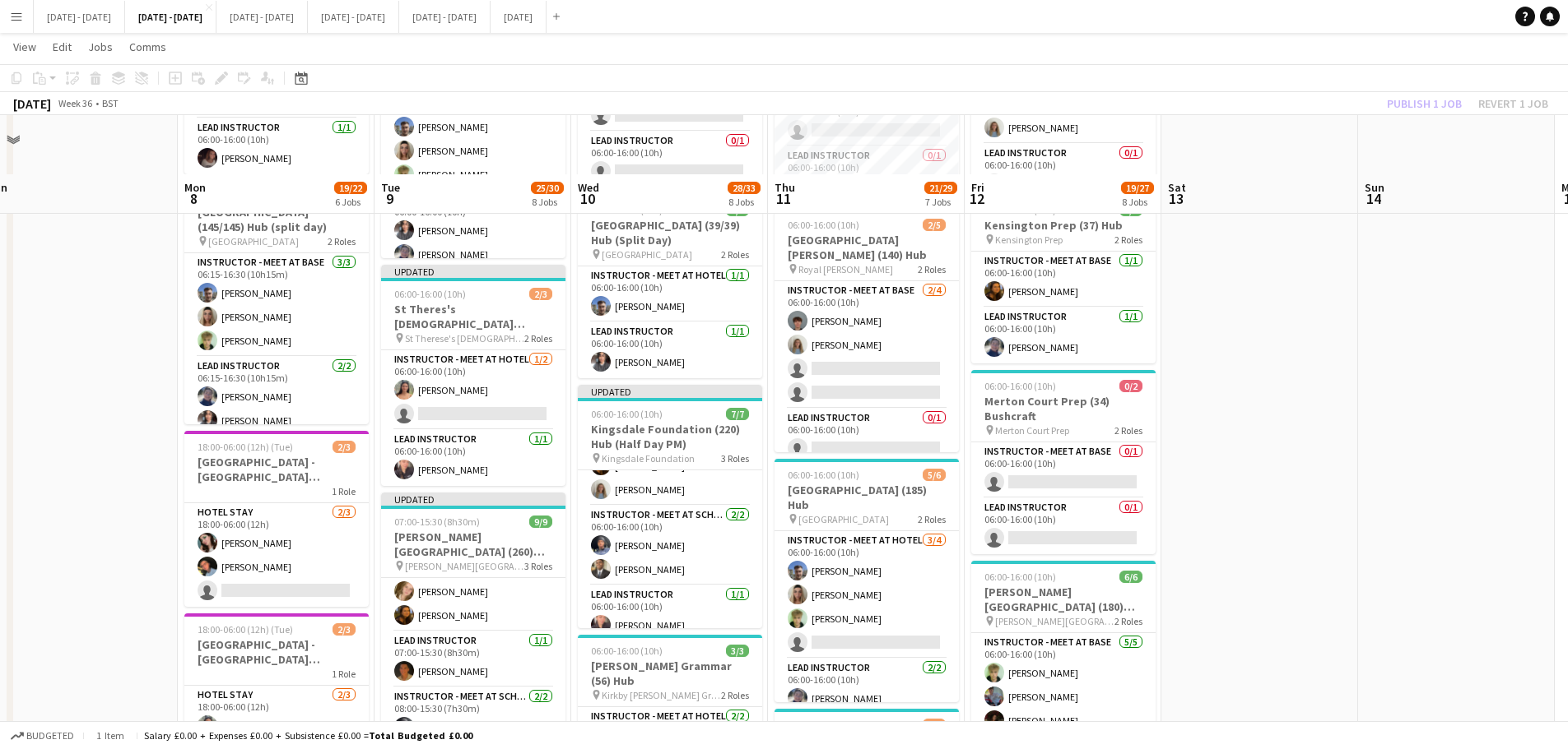
scroll to position [411, 0]
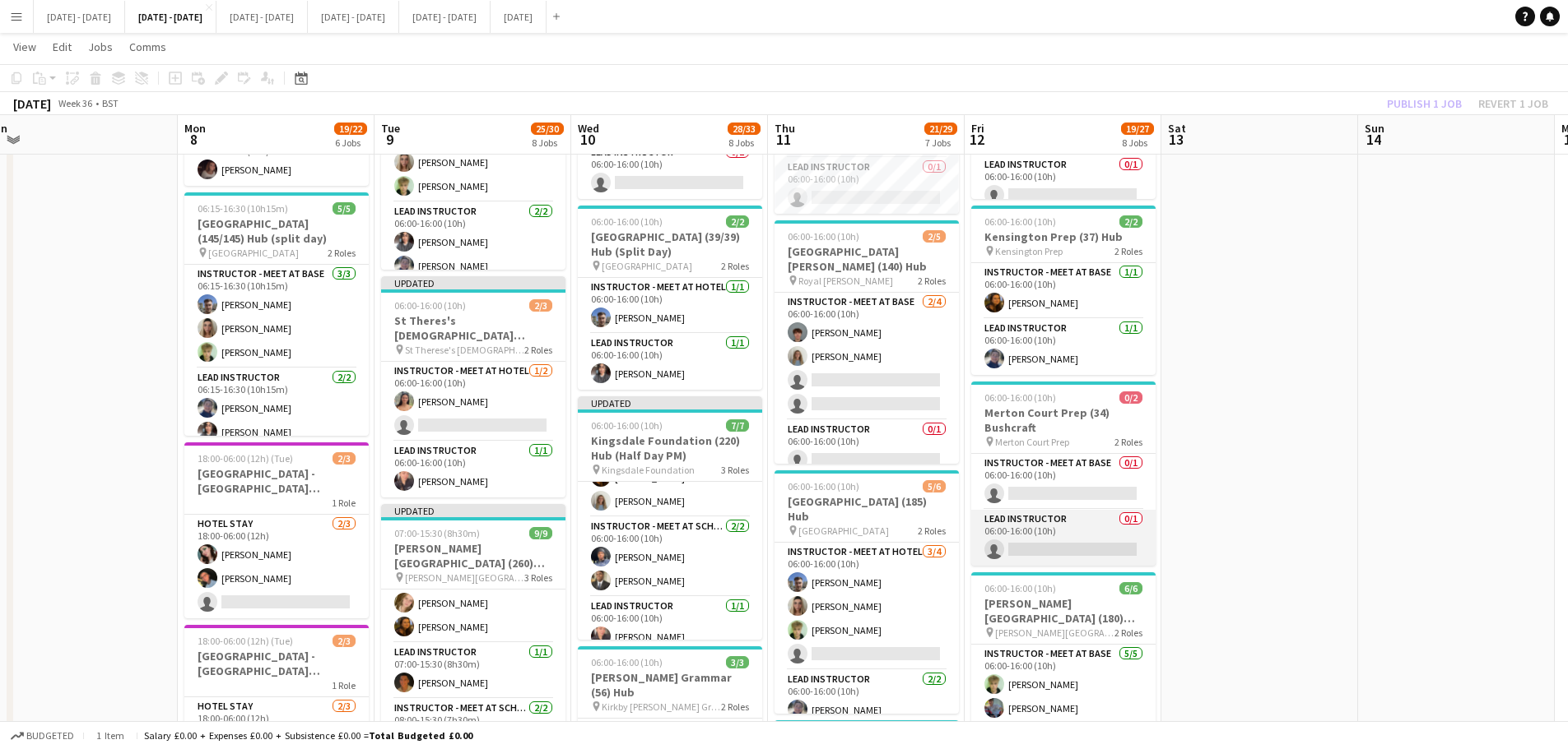
click at [1088, 545] on app-card-role "Lead Instructor 0/1 06:00-16:00 (10h) single-neutral-actions" at bounding box center [1063, 538] width 184 height 56
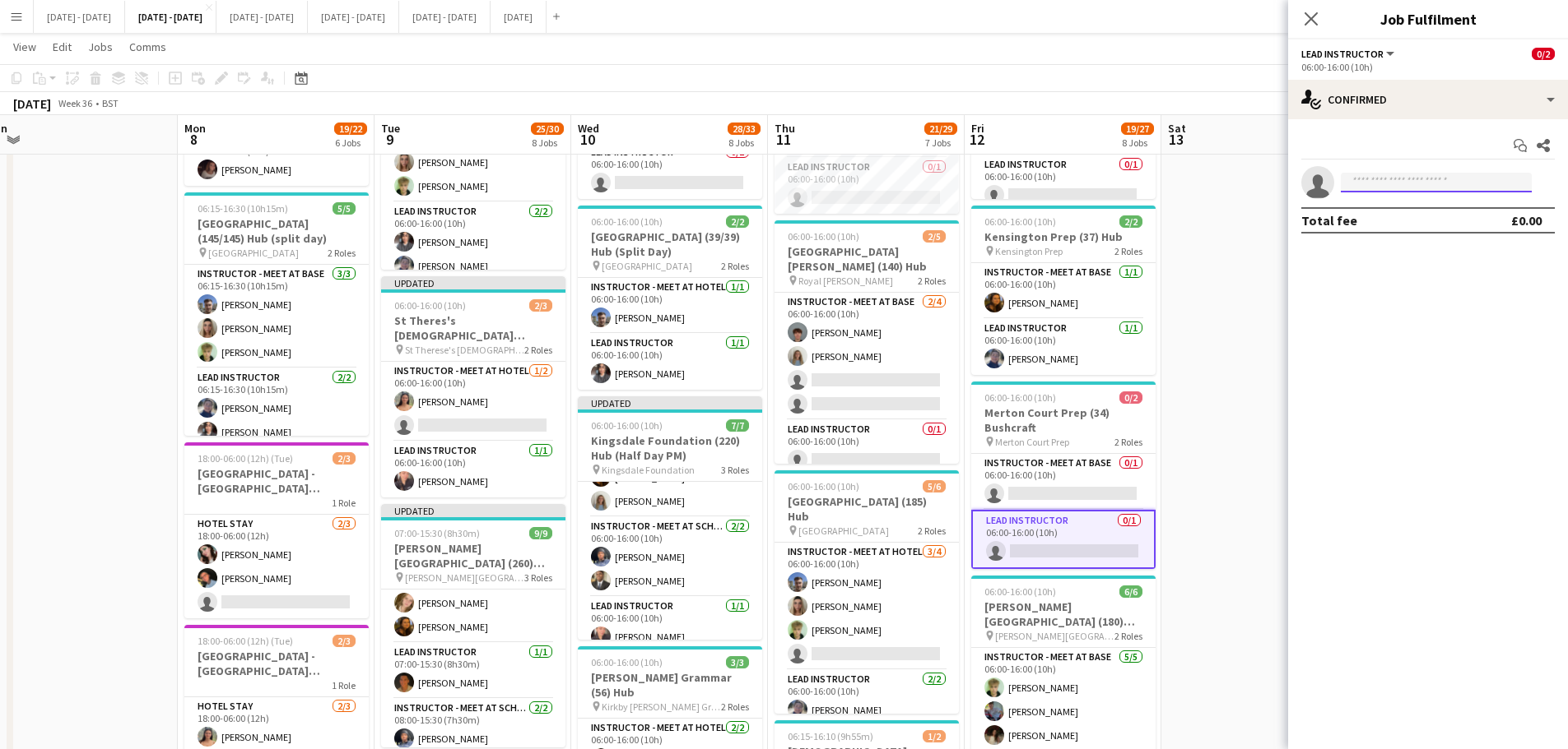
click at [1393, 183] on input at bounding box center [1436, 182] width 191 height 20
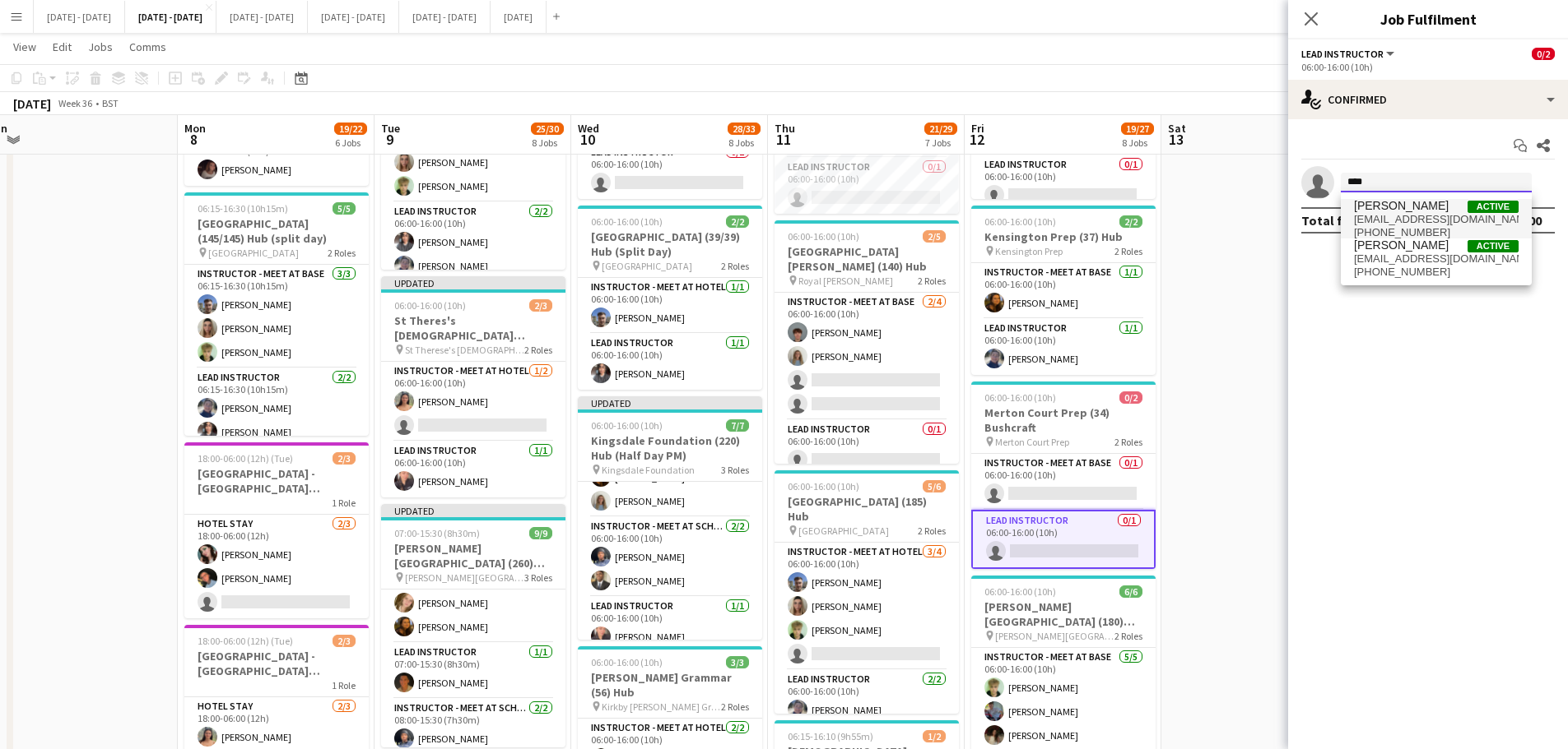
type input "****"
click at [1384, 211] on span "[PERSON_NAME]" at bounding box center [1401, 206] width 95 height 14
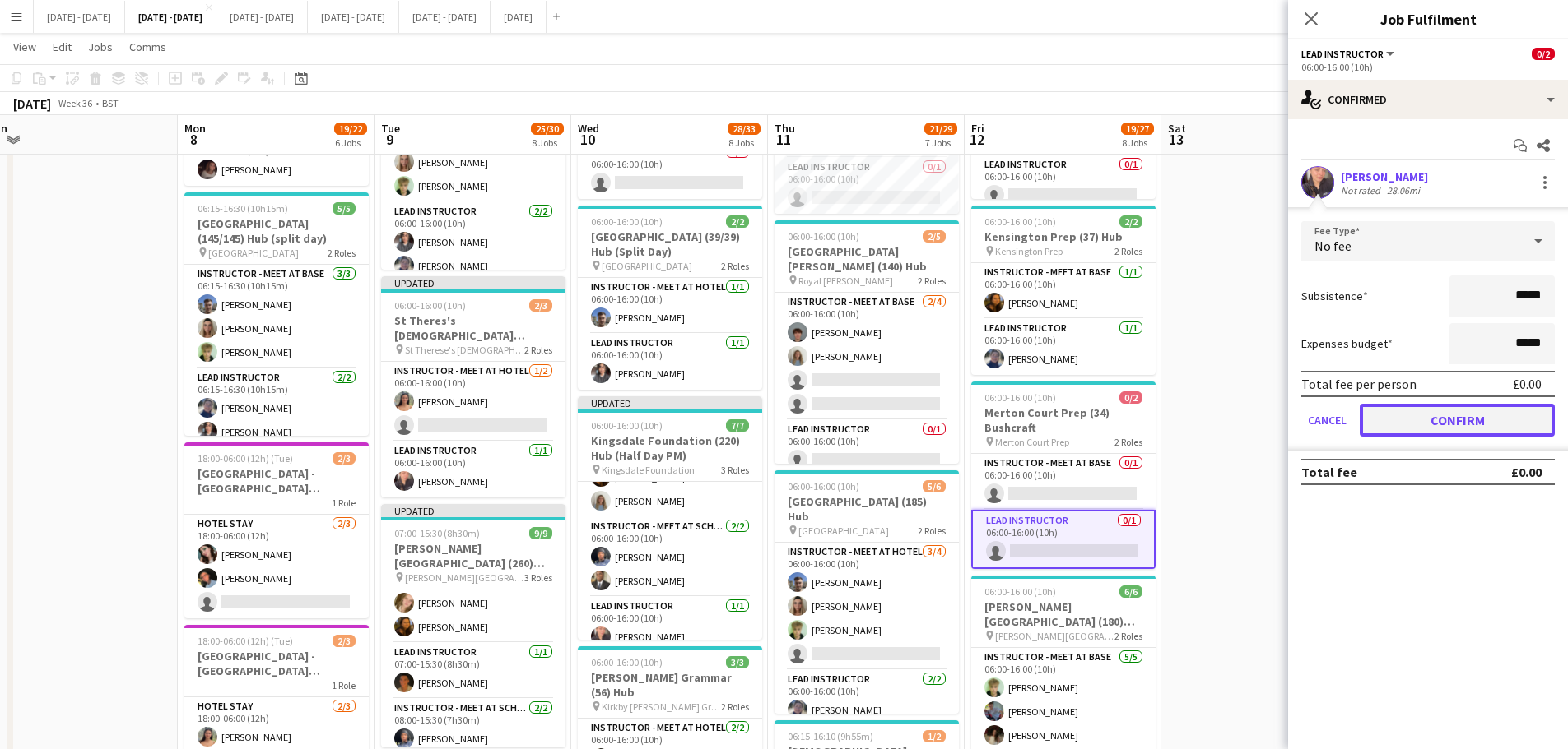
click at [1426, 419] on button "Confirm" at bounding box center [1457, 420] width 195 height 33
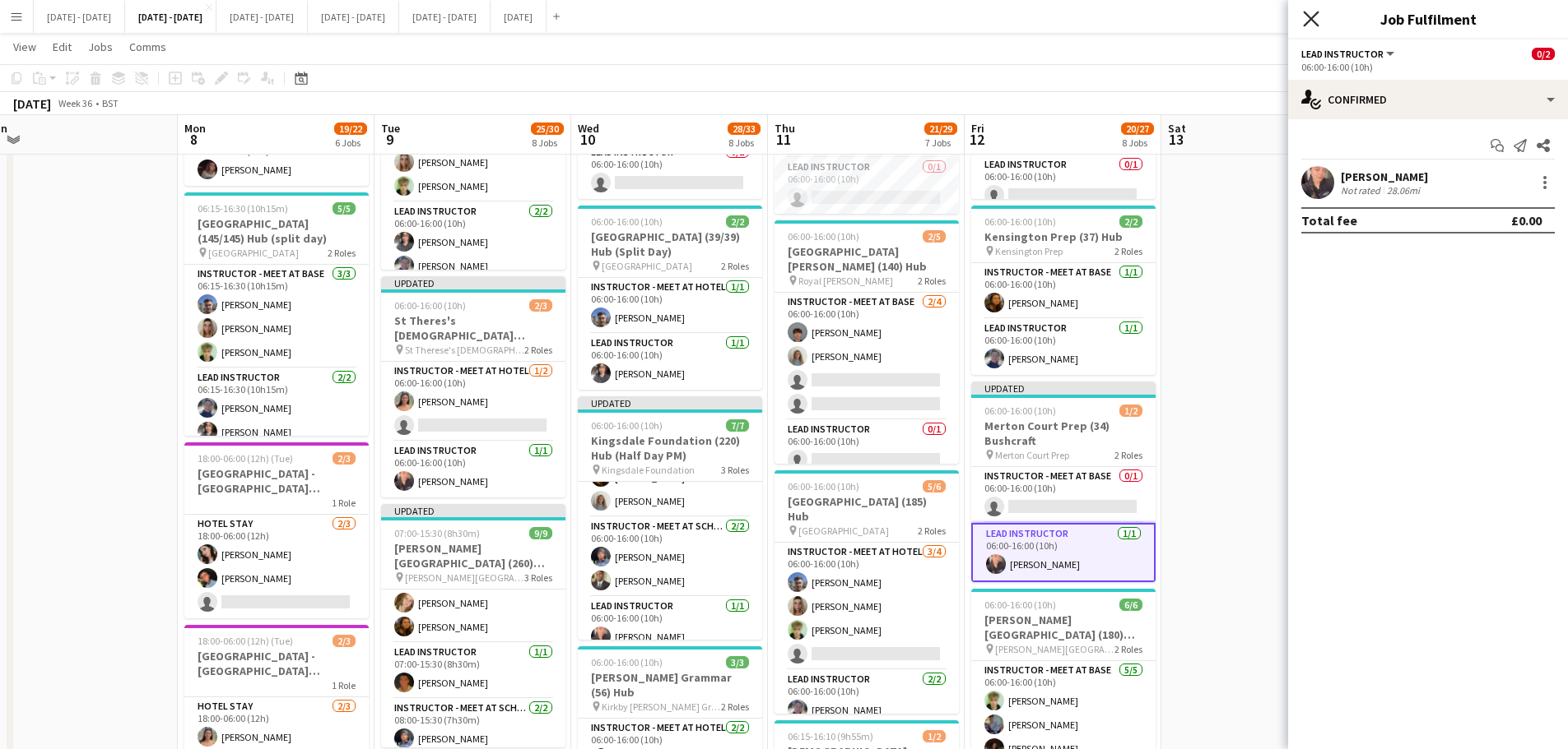
click at [1305, 16] on icon "Close pop-in" at bounding box center [1311, 18] width 16 height 16
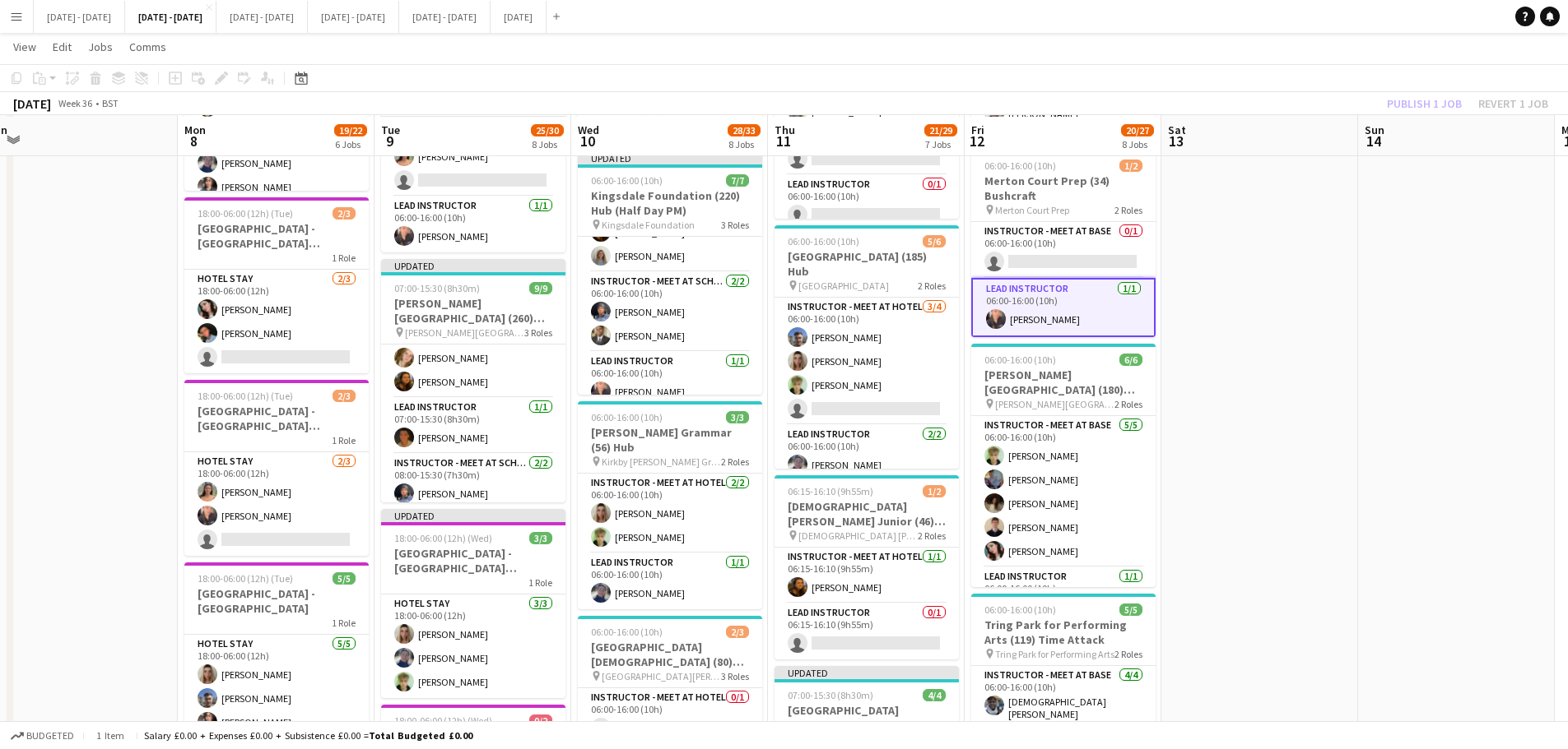
scroll to position [658, 0]
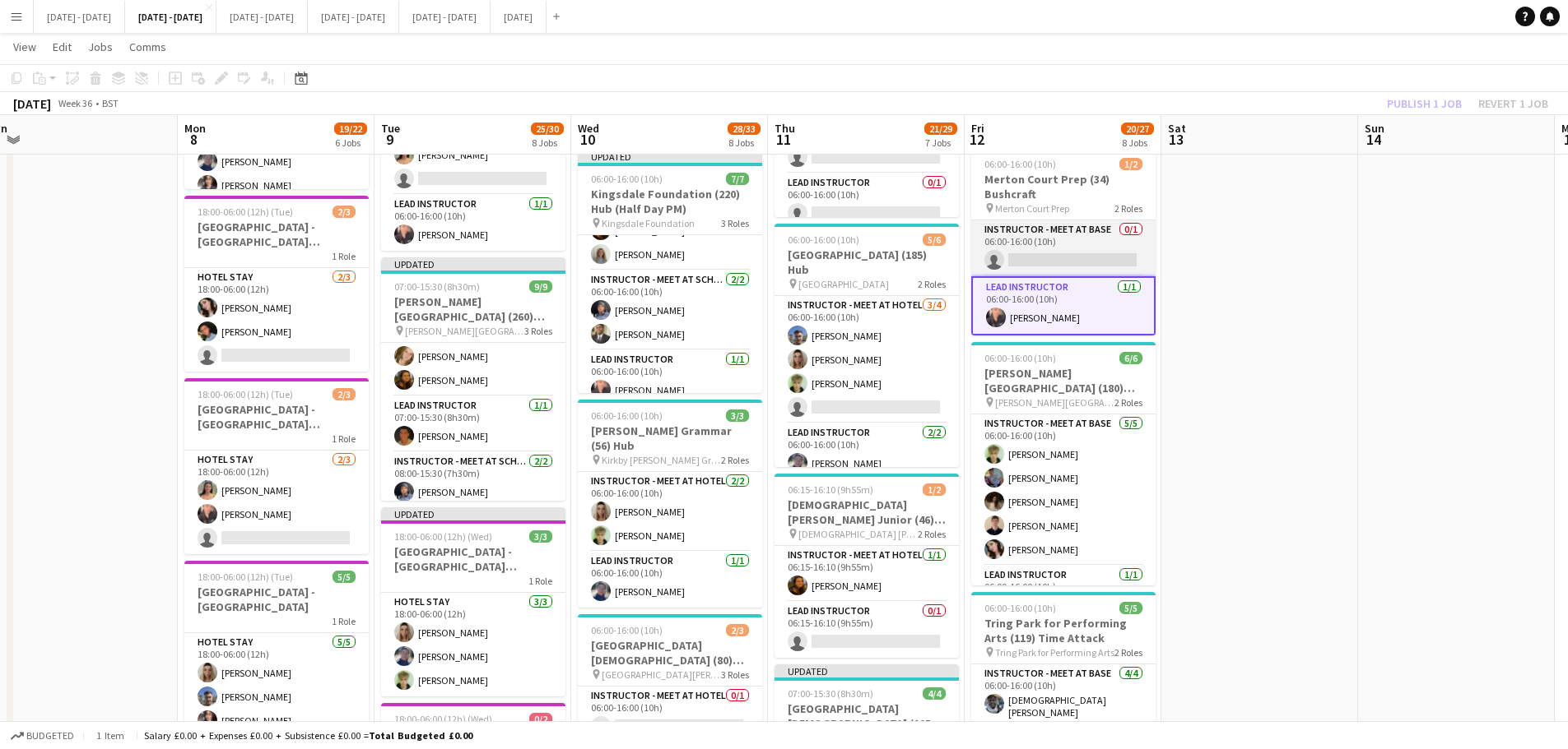
click at [1079, 274] on app-card-role "Instructor - Meet at Base 0/1 06:00-16:00 (10h) single-neutral-actions" at bounding box center [1063, 248] width 184 height 56
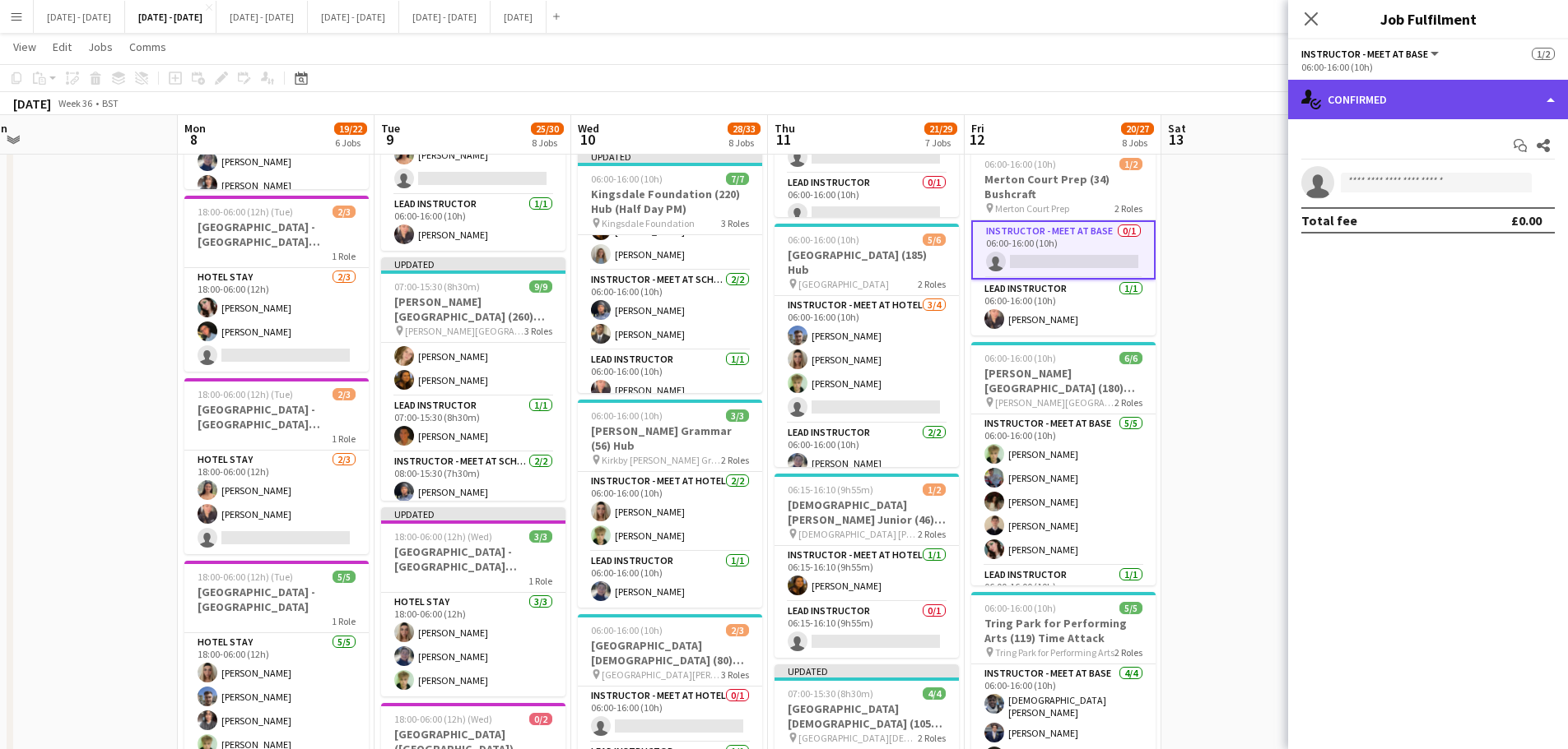
click at [1464, 100] on div "single-neutral-actions-check-2 Confirmed" at bounding box center [1428, 99] width 280 height 39
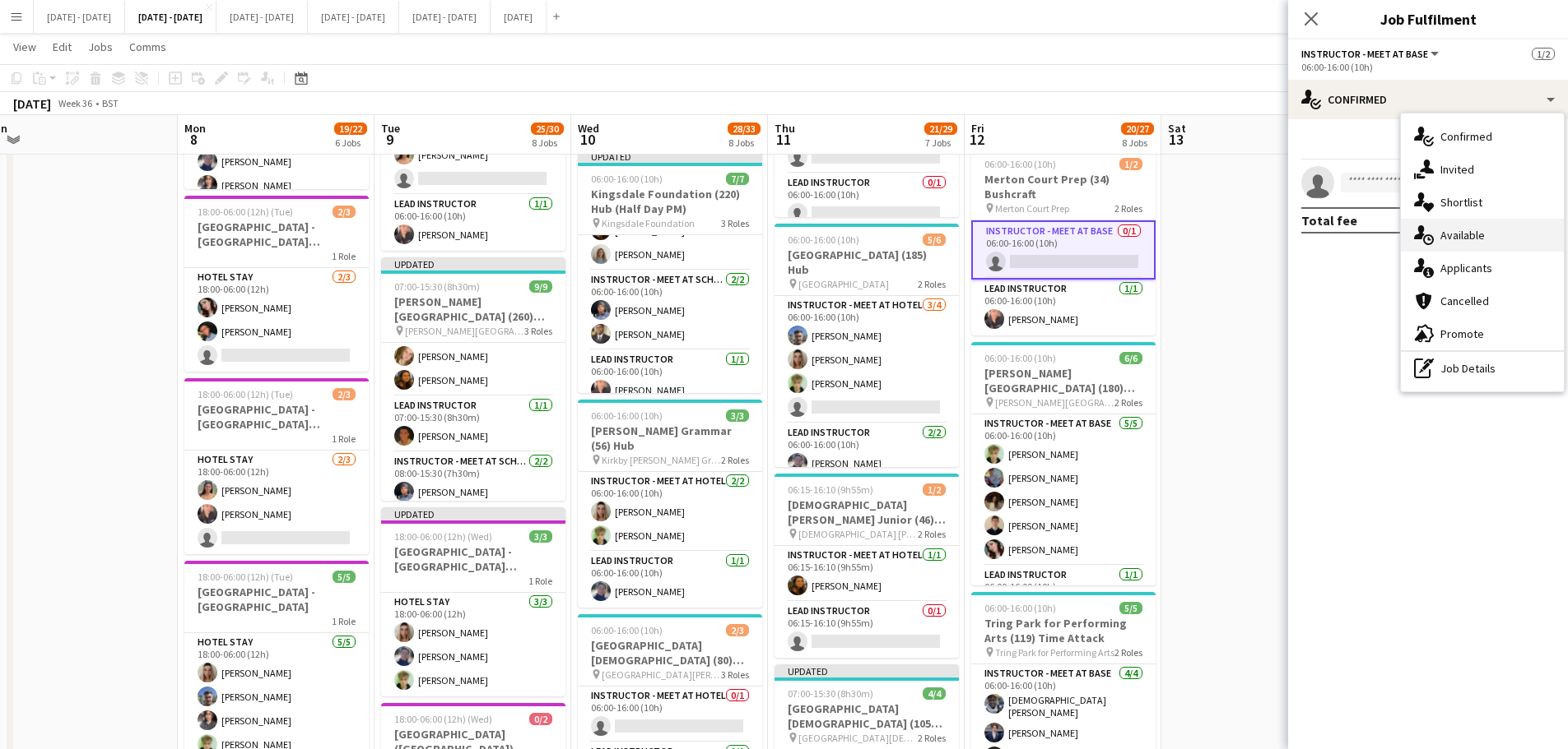
click at [1464, 239] on div "single-neutral-actions-upload Available" at bounding box center [1482, 235] width 163 height 33
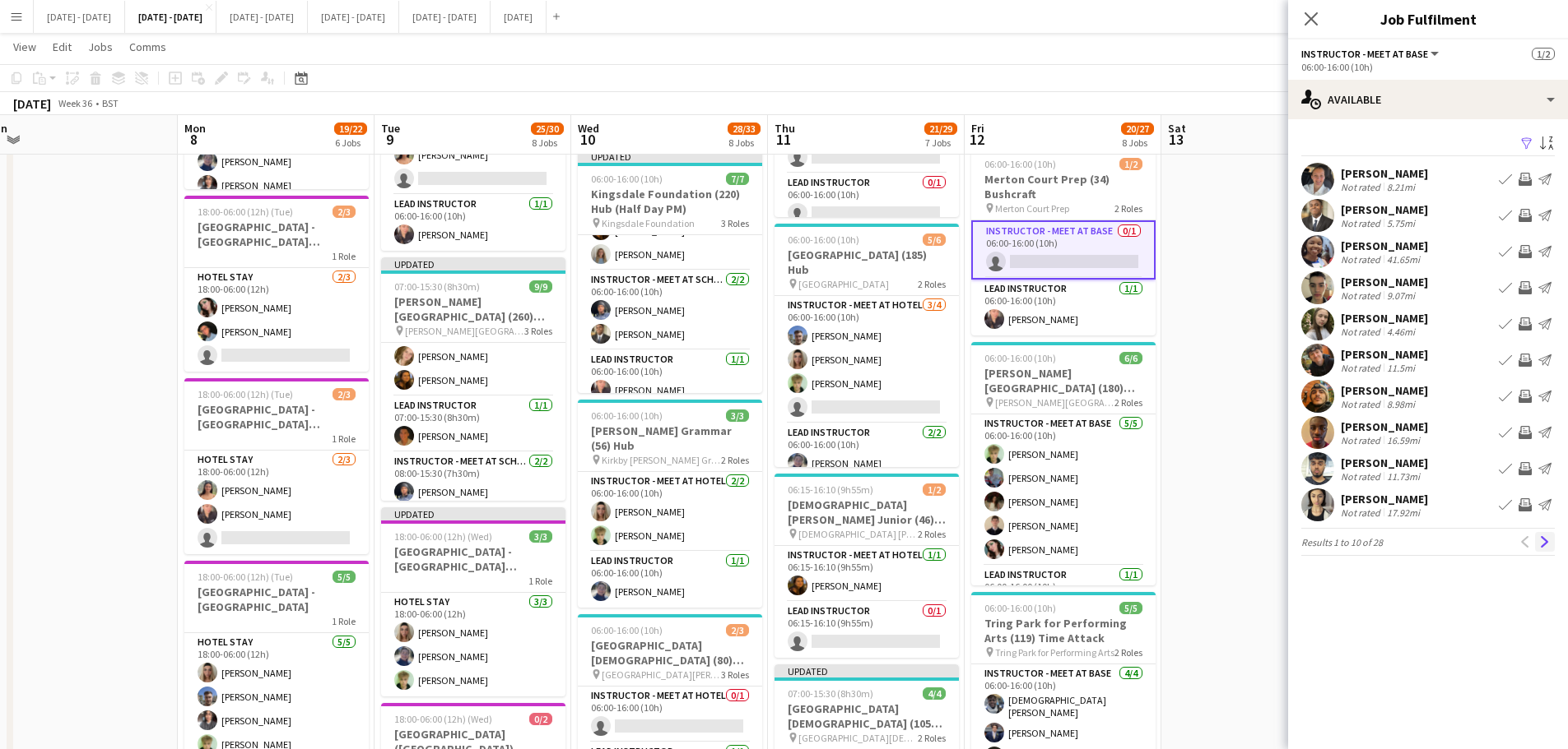
click at [1550, 546] on app-icon "Next" at bounding box center [1544, 541] width 11 height 11
click at [1543, 543] on app-icon "Next" at bounding box center [1544, 541] width 11 height 11
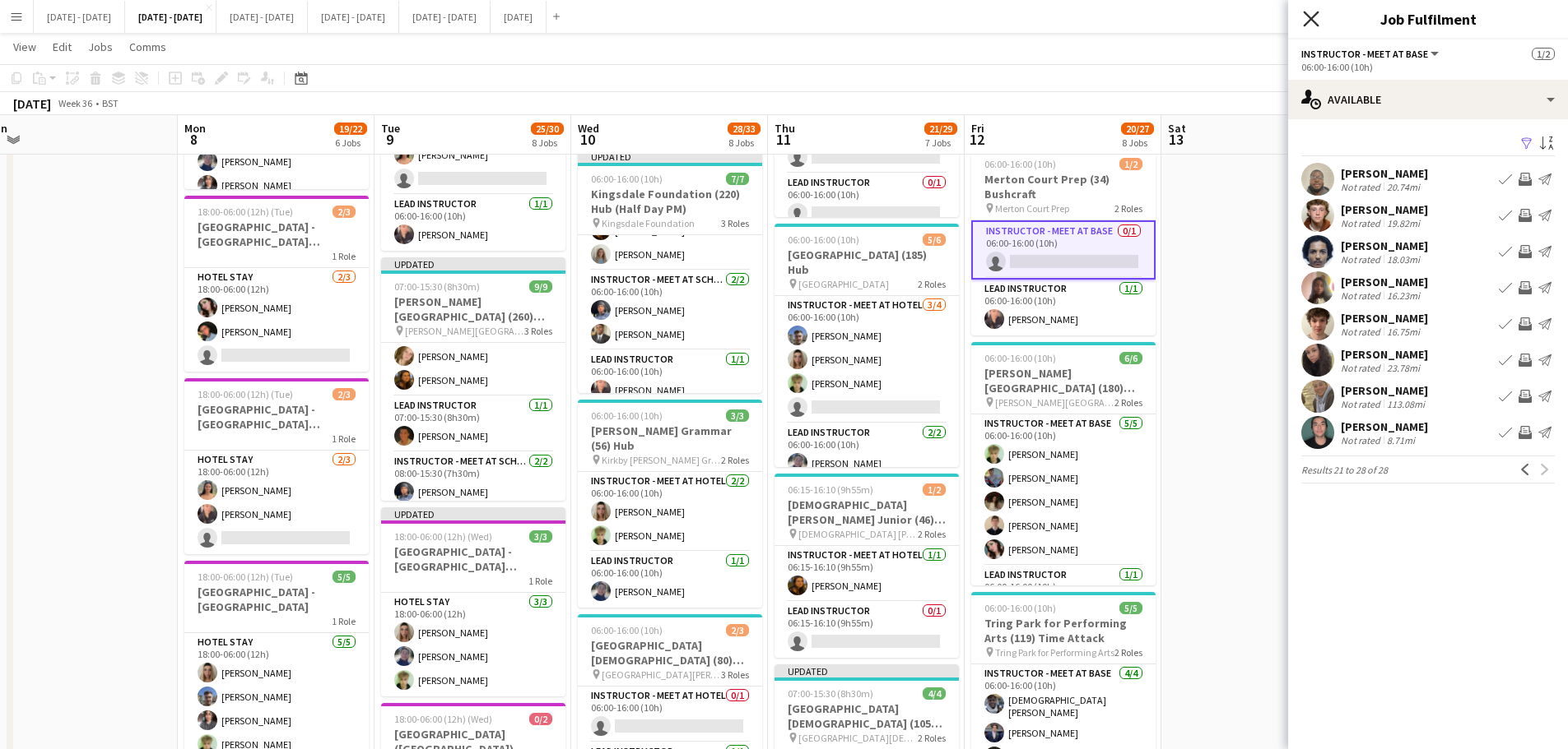
click at [1310, 11] on icon "Close pop-in" at bounding box center [1311, 18] width 16 height 16
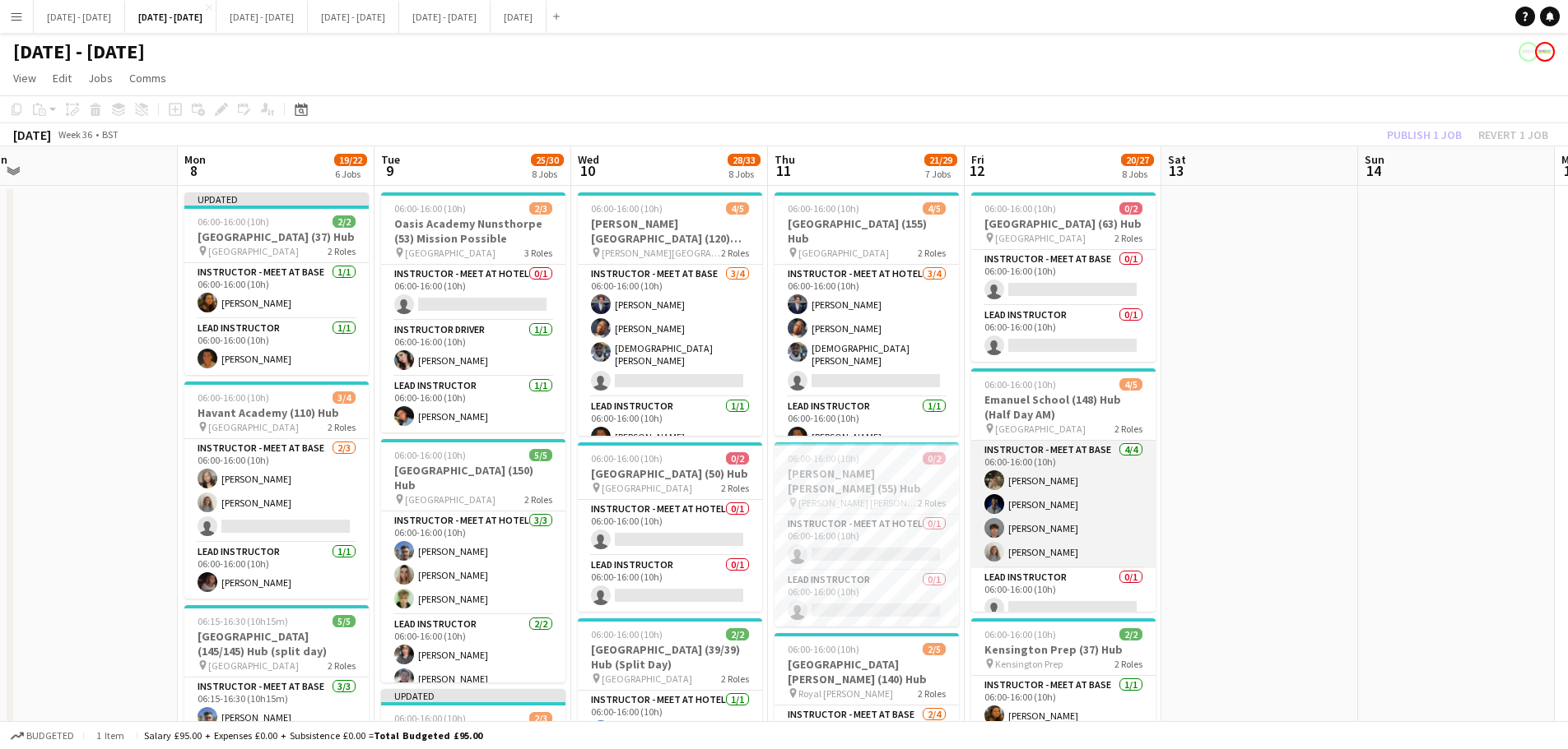
scroll to position [12, 0]
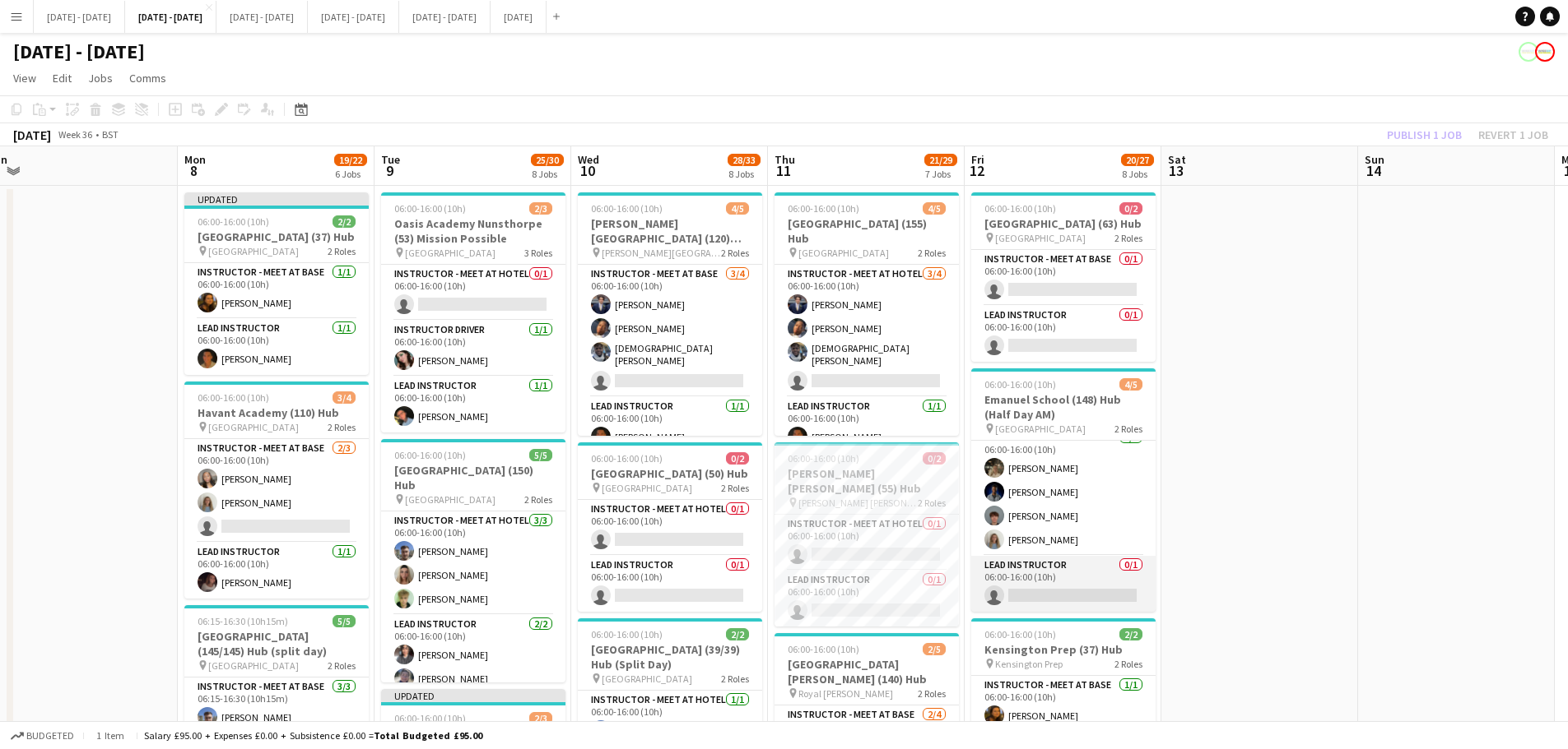
click at [1077, 590] on app-card-role "Lead Instructor 0/1 06:00-16:00 (10h) single-neutral-actions" at bounding box center [1063, 584] width 184 height 56
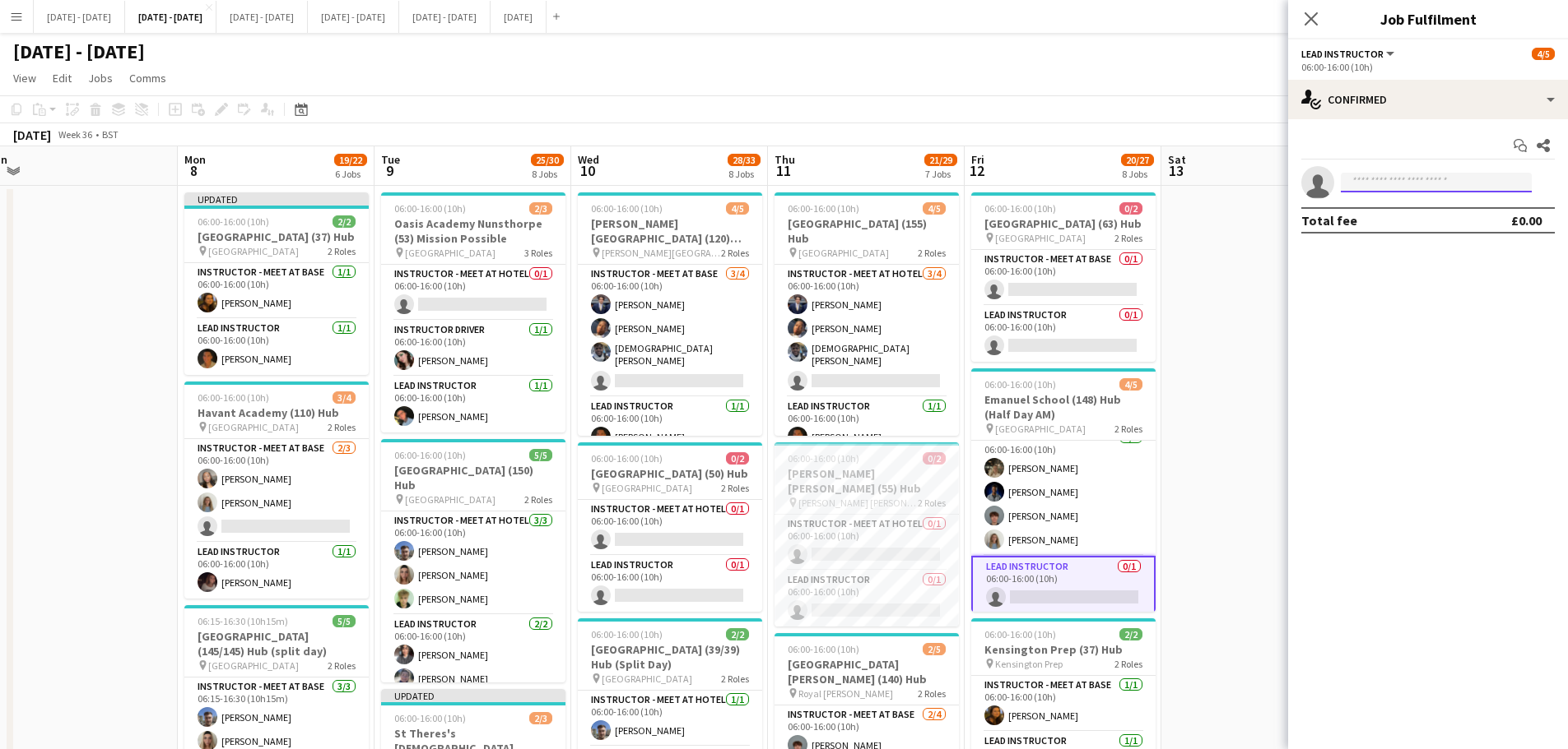
click at [1409, 175] on input at bounding box center [1436, 182] width 191 height 20
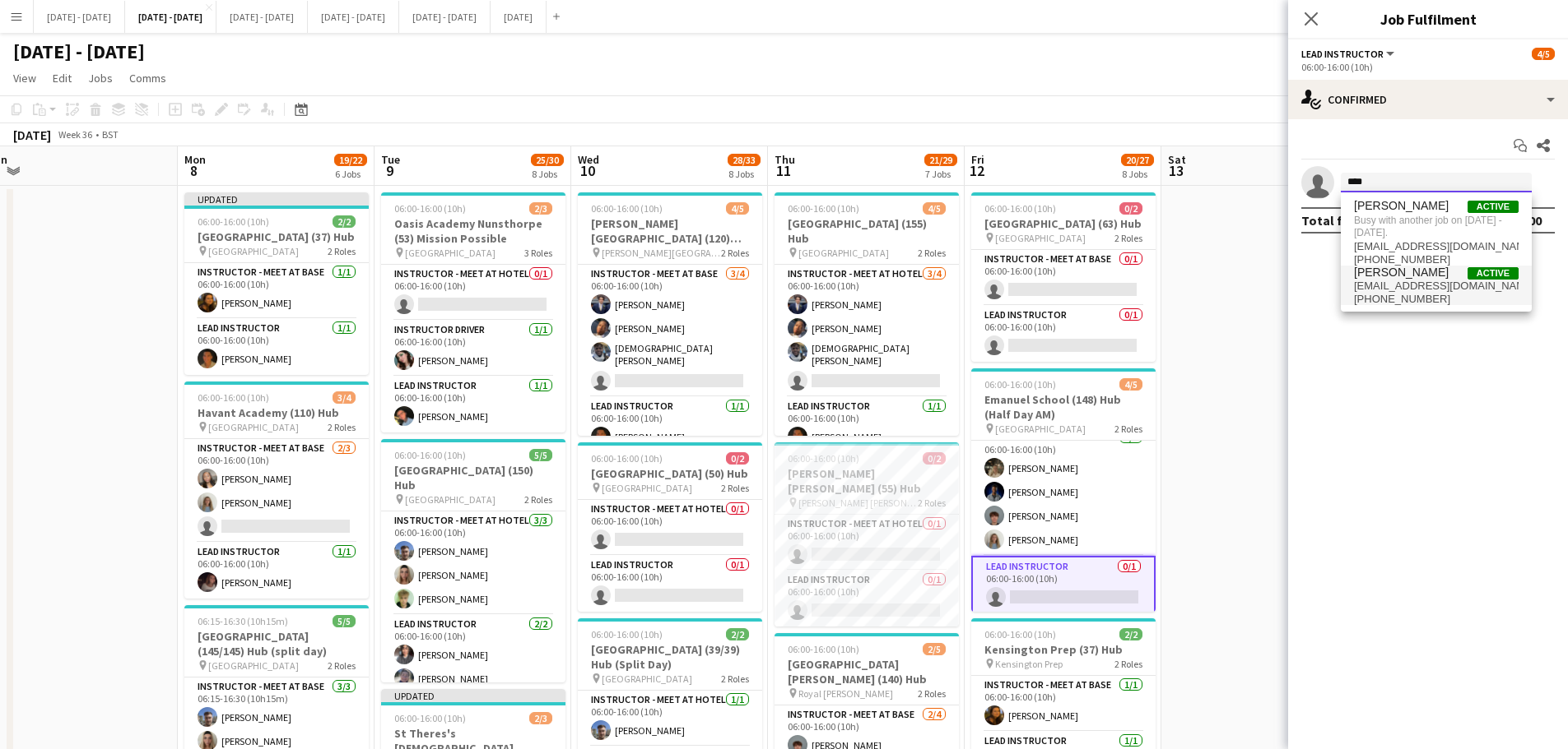
type input "****"
click at [1388, 288] on span "[EMAIL_ADDRESS][DOMAIN_NAME]" at bounding box center [1436, 286] width 165 height 13
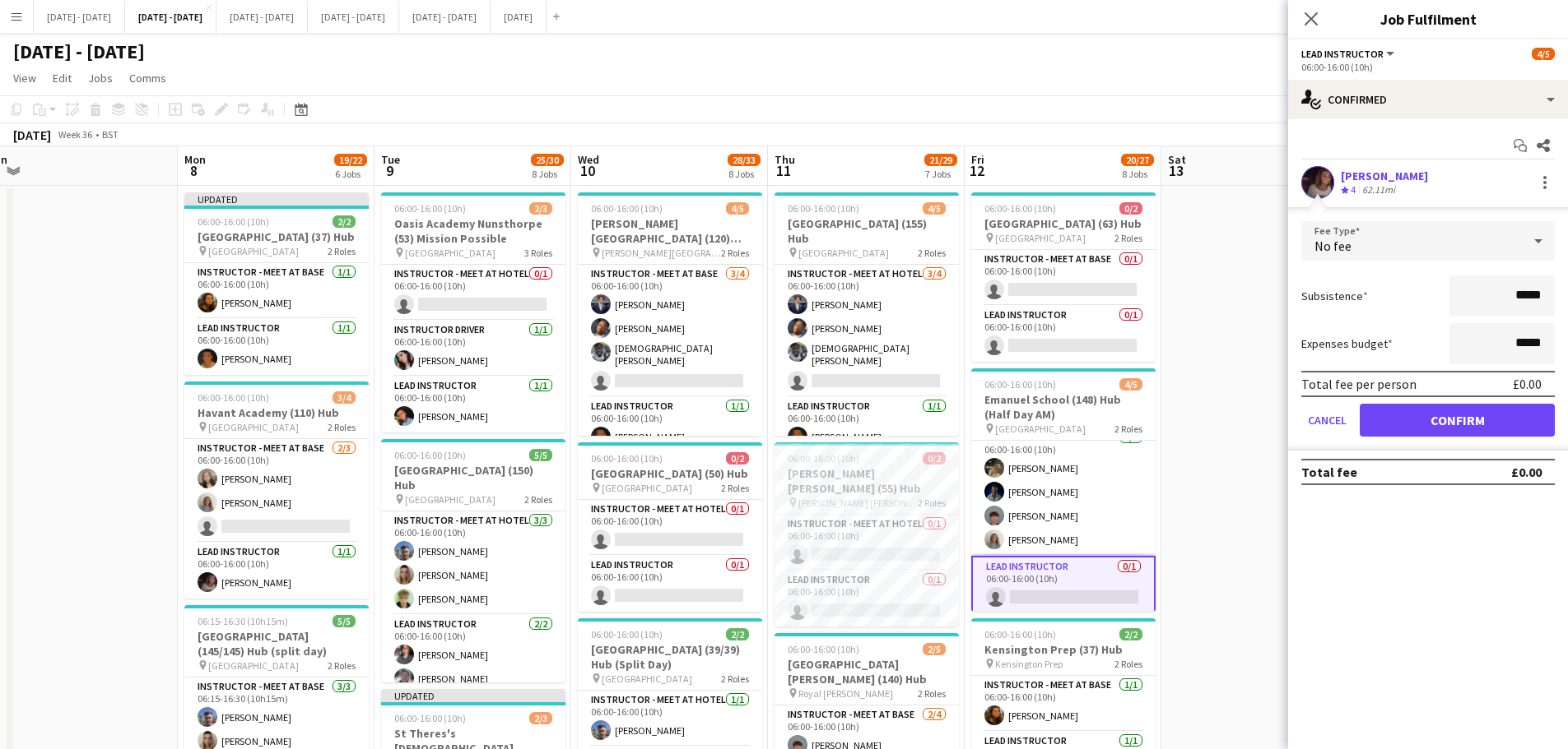
click at [1416, 239] on div "No fee" at bounding box center [1411, 240] width 220 height 39
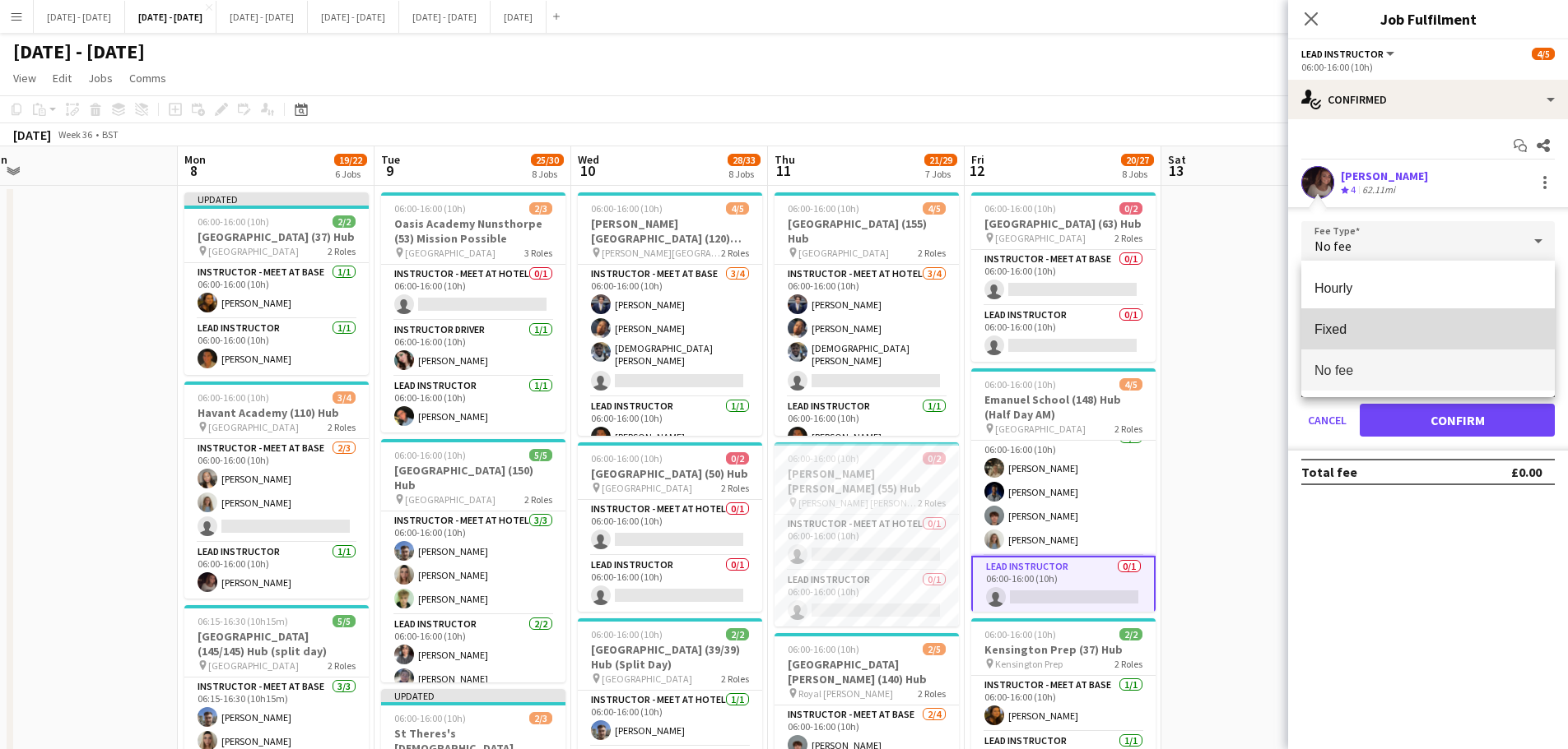
click at [1397, 328] on span "Fixed" at bounding box center [1428, 330] width 227 height 16
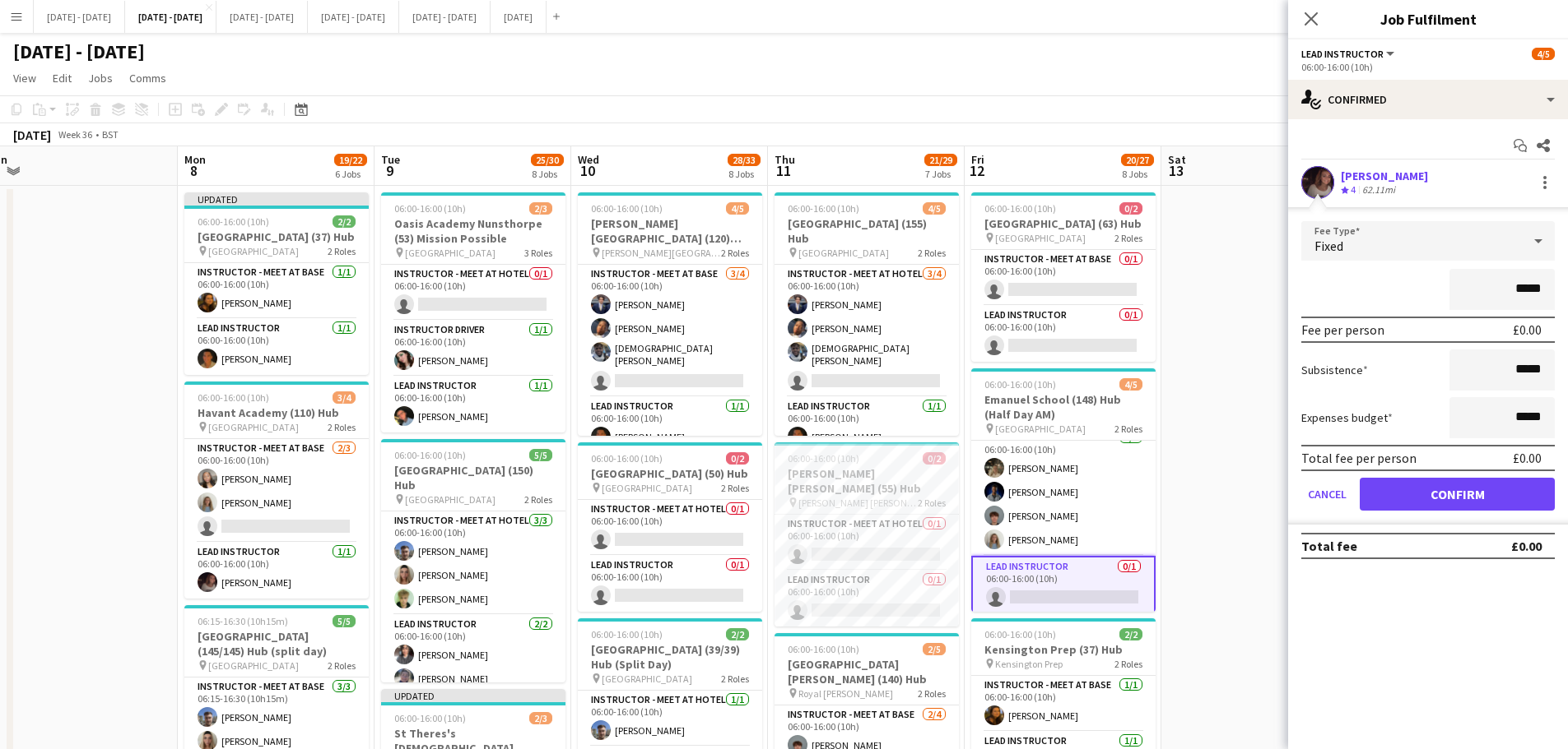
click at [1517, 294] on input "*****" at bounding box center [1501, 289] width 105 height 41
type input "*******"
click at [1439, 486] on button "Confirm" at bounding box center [1457, 495] width 195 height 33
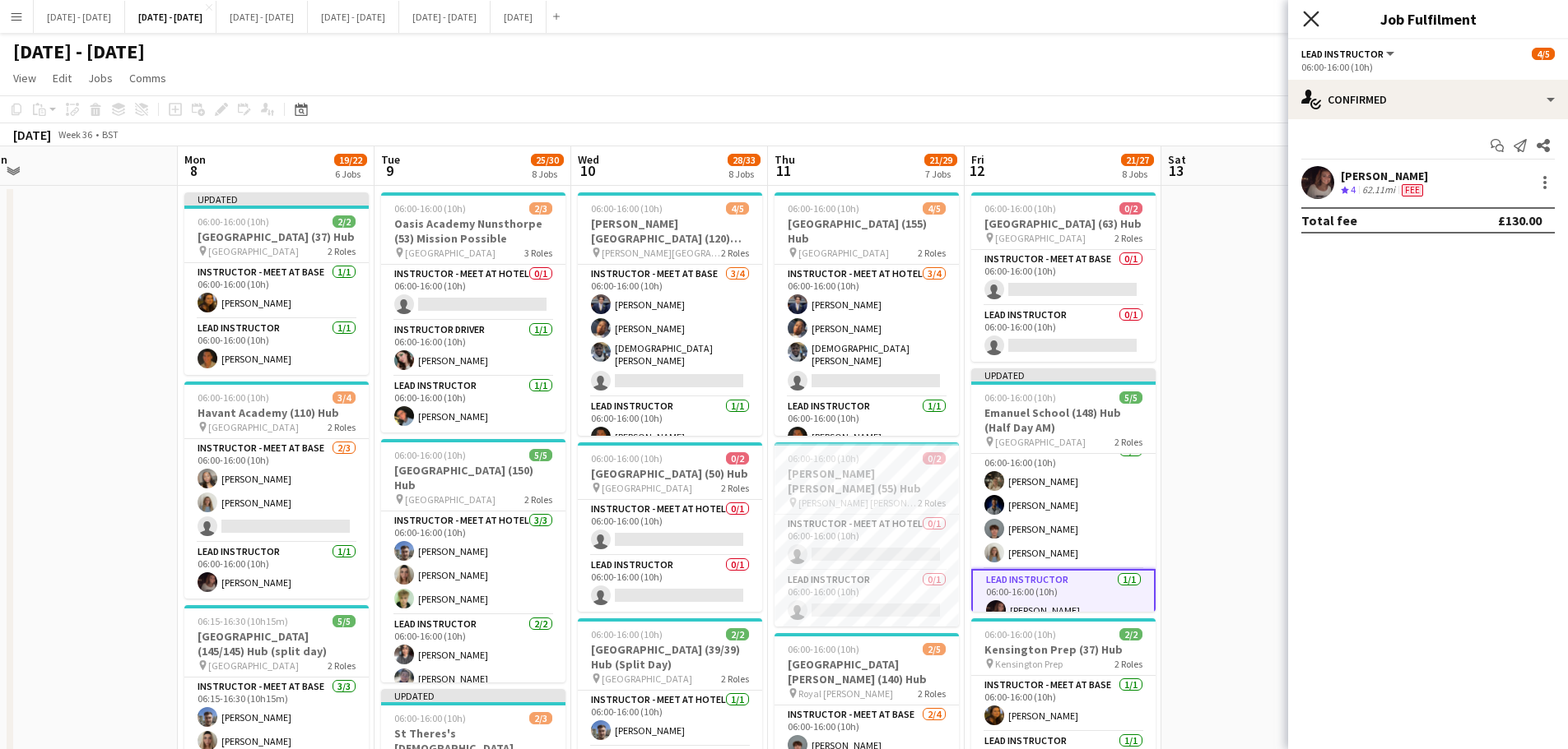
click at [1315, 15] on icon at bounding box center [1311, 18] width 16 height 16
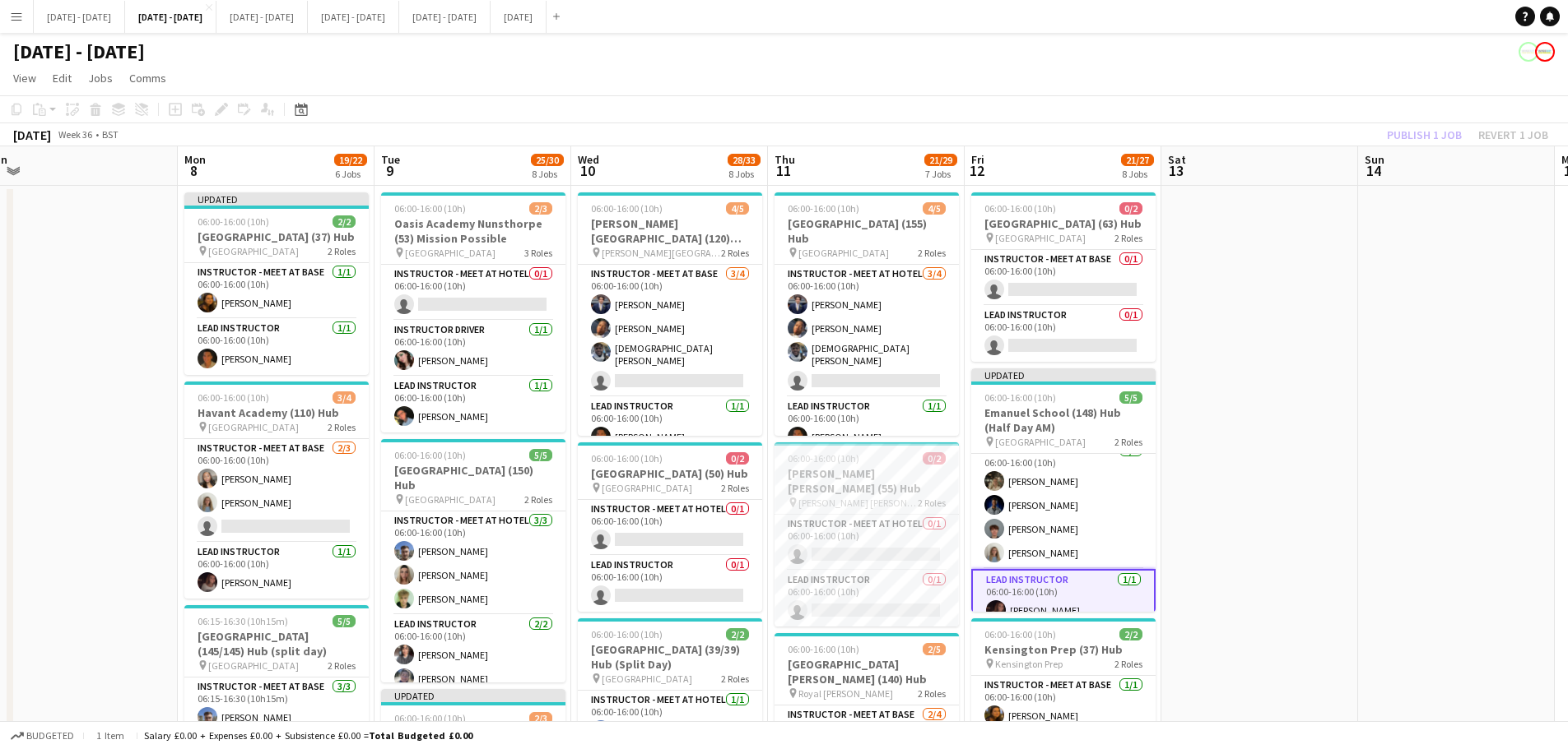
scroll to position [82, 0]
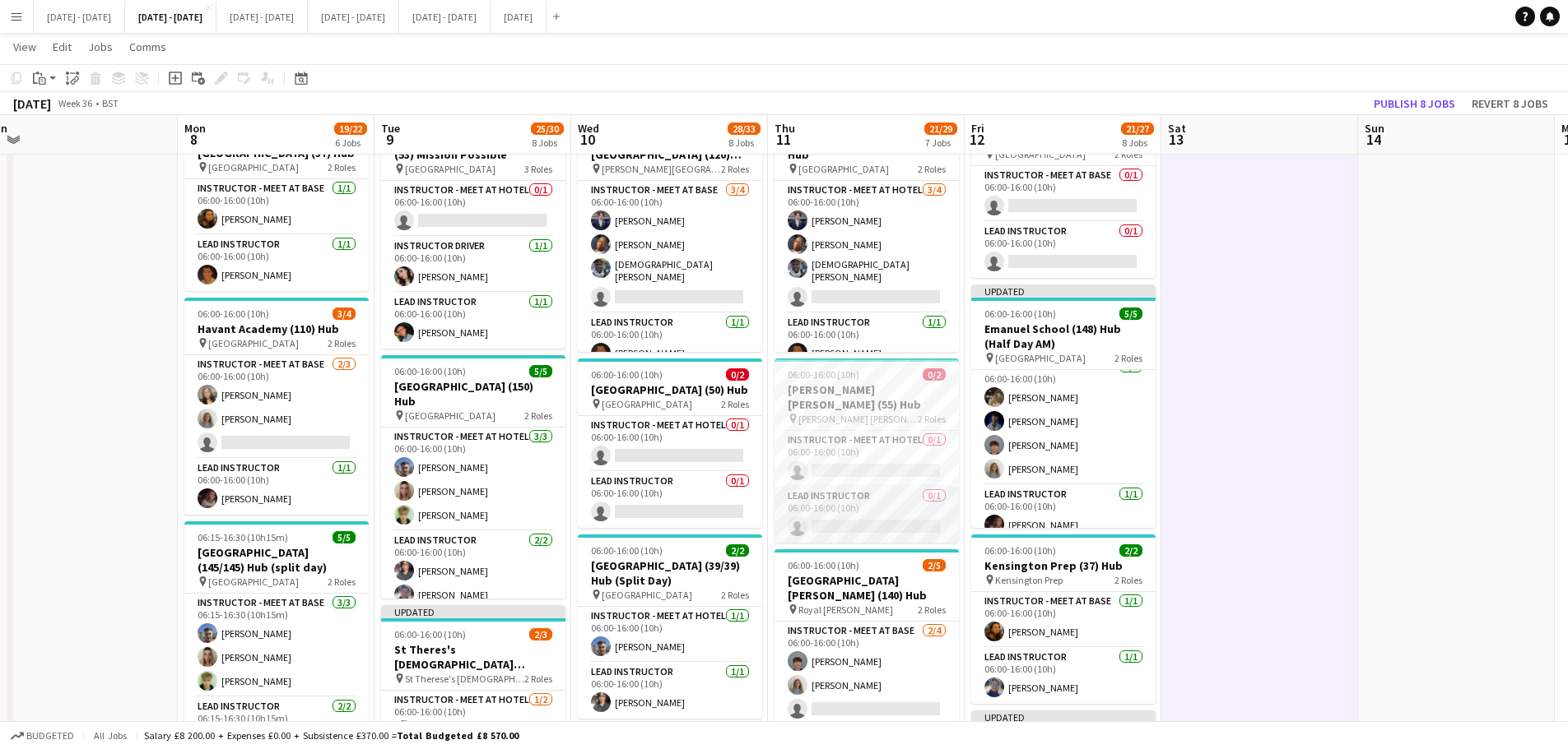
click at [861, 523] on app-card-role "Lead Instructor 0/1 06:00-16:00 (10h) single-neutral-actions" at bounding box center [866, 515] width 184 height 56
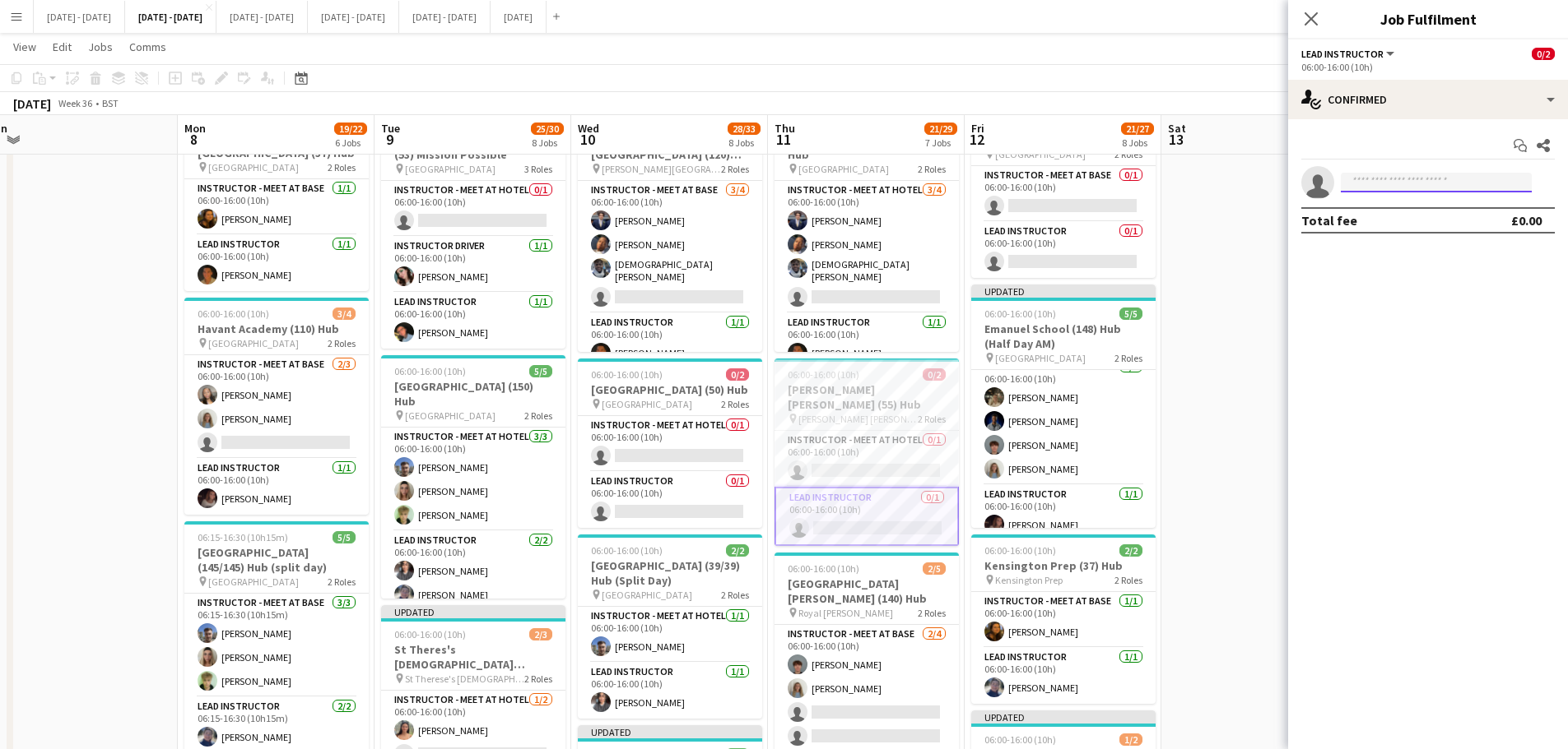
click at [1396, 180] on input at bounding box center [1436, 182] width 191 height 20
type input "***"
click at [1370, 233] on span "[PHONE_NUMBER]" at bounding box center [1436, 232] width 165 height 13
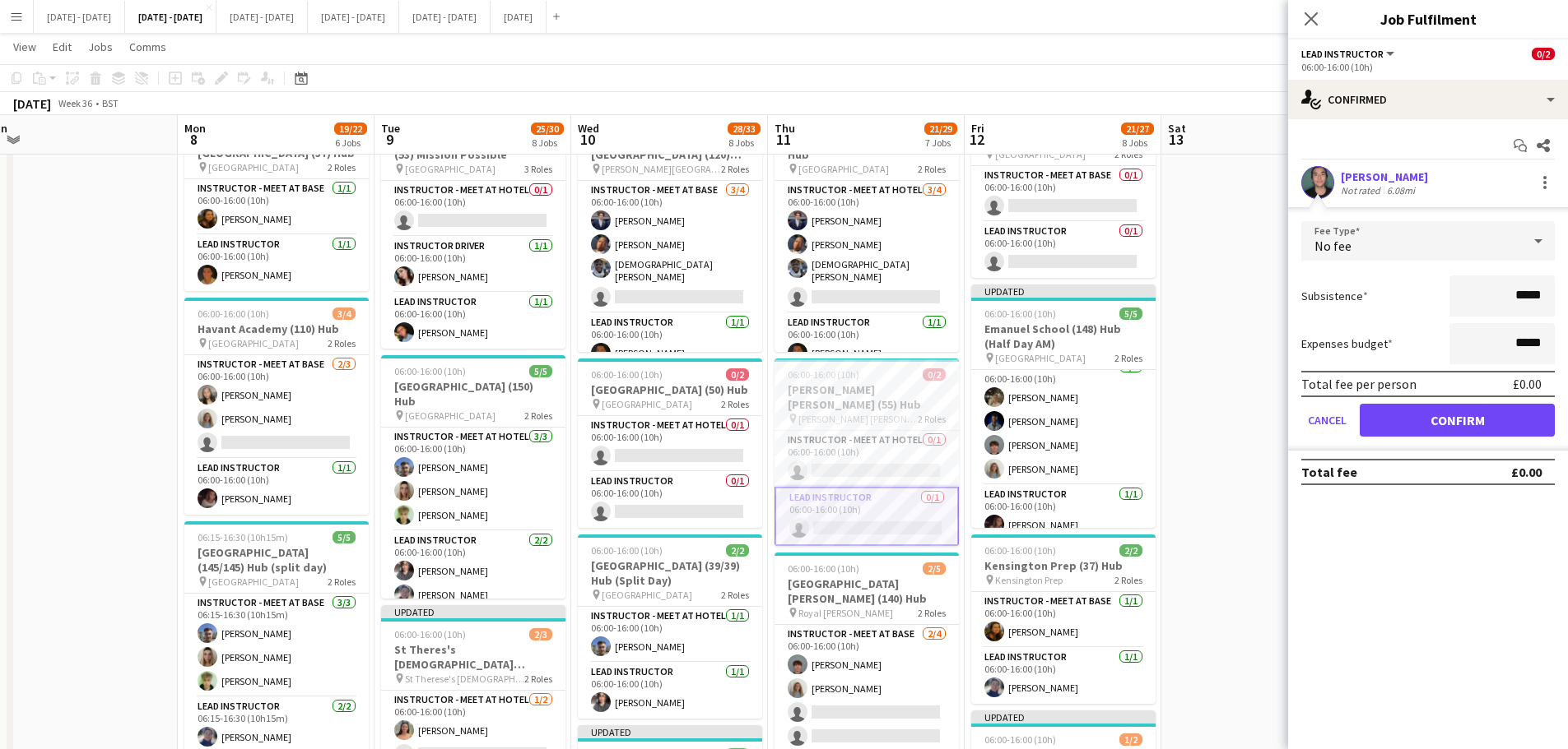
click at [1400, 230] on div "No fee" at bounding box center [1411, 240] width 220 height 39
click at [1378, 331] on span "Fixed" at bounding box center [1428, 330] width 227 height 16
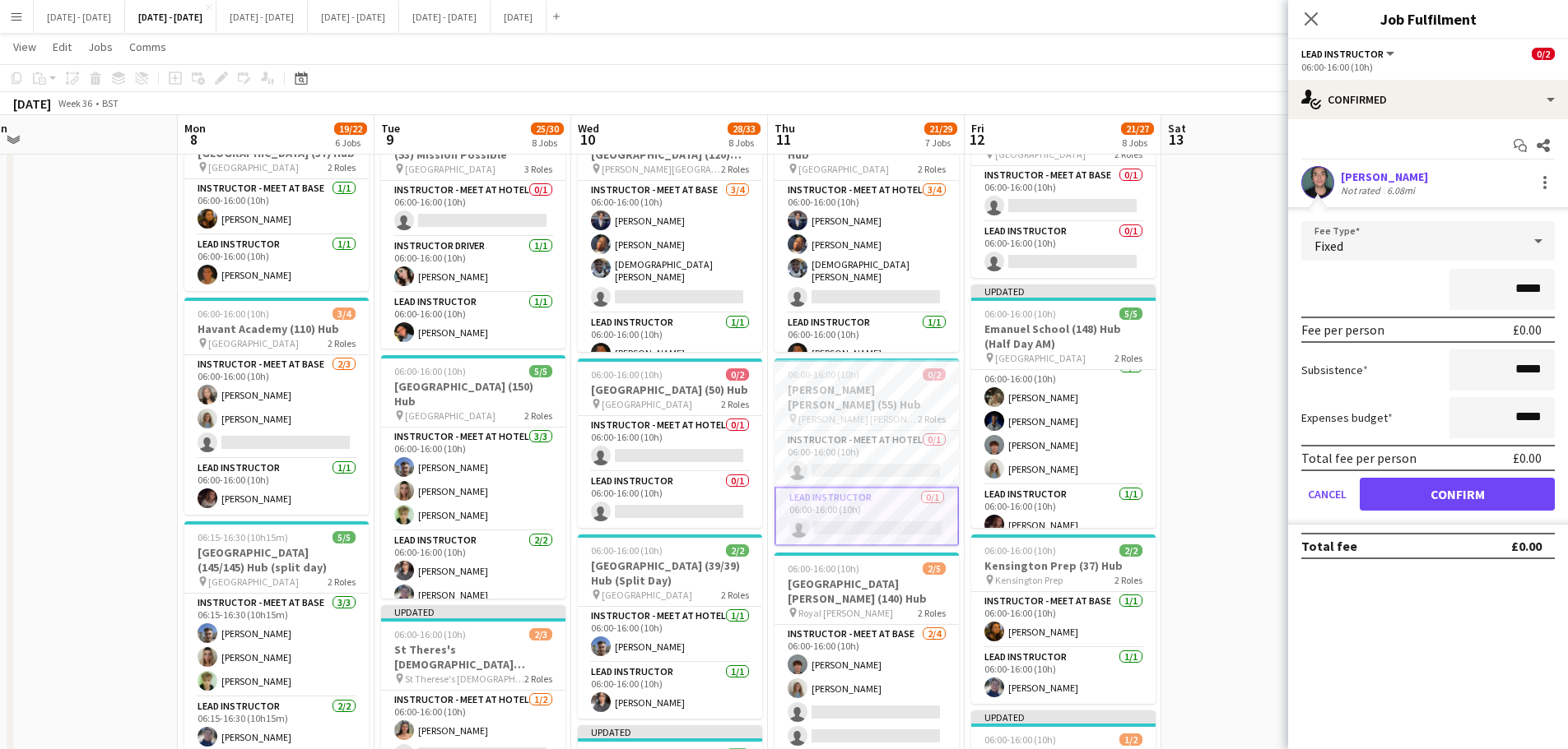
click at [1516, 284] on input "*****" at bounding box center [1501, 289] width 105 height 41
type input "*******"
click at [1458, 493] on button "Confirm" at bounding box center [1457, 495] width 195 height 33
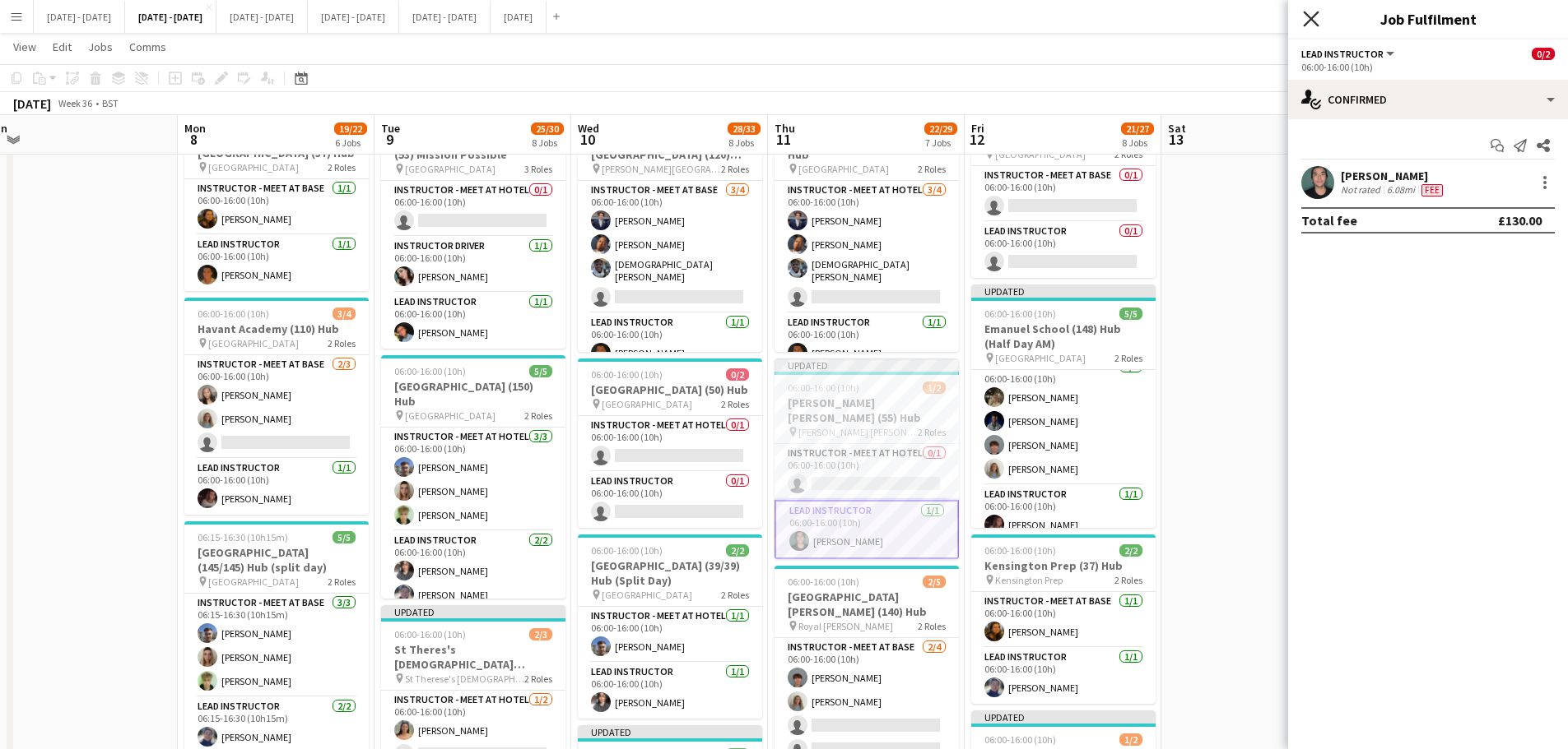
click at [1314, 20] on icon "Close pop-in" at bounding box center [1311, 18] width 16 height 16
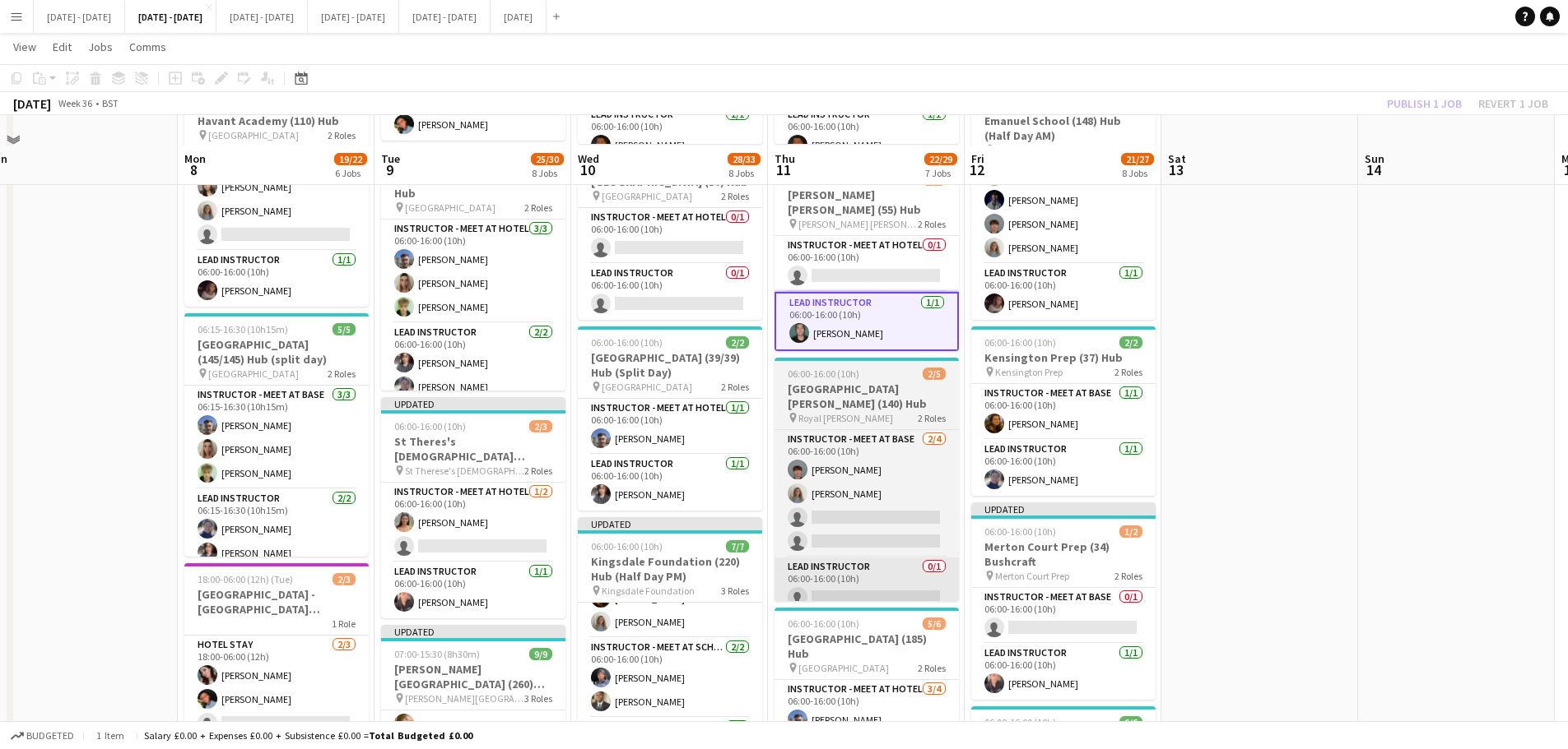
scroll to position [329, 0]
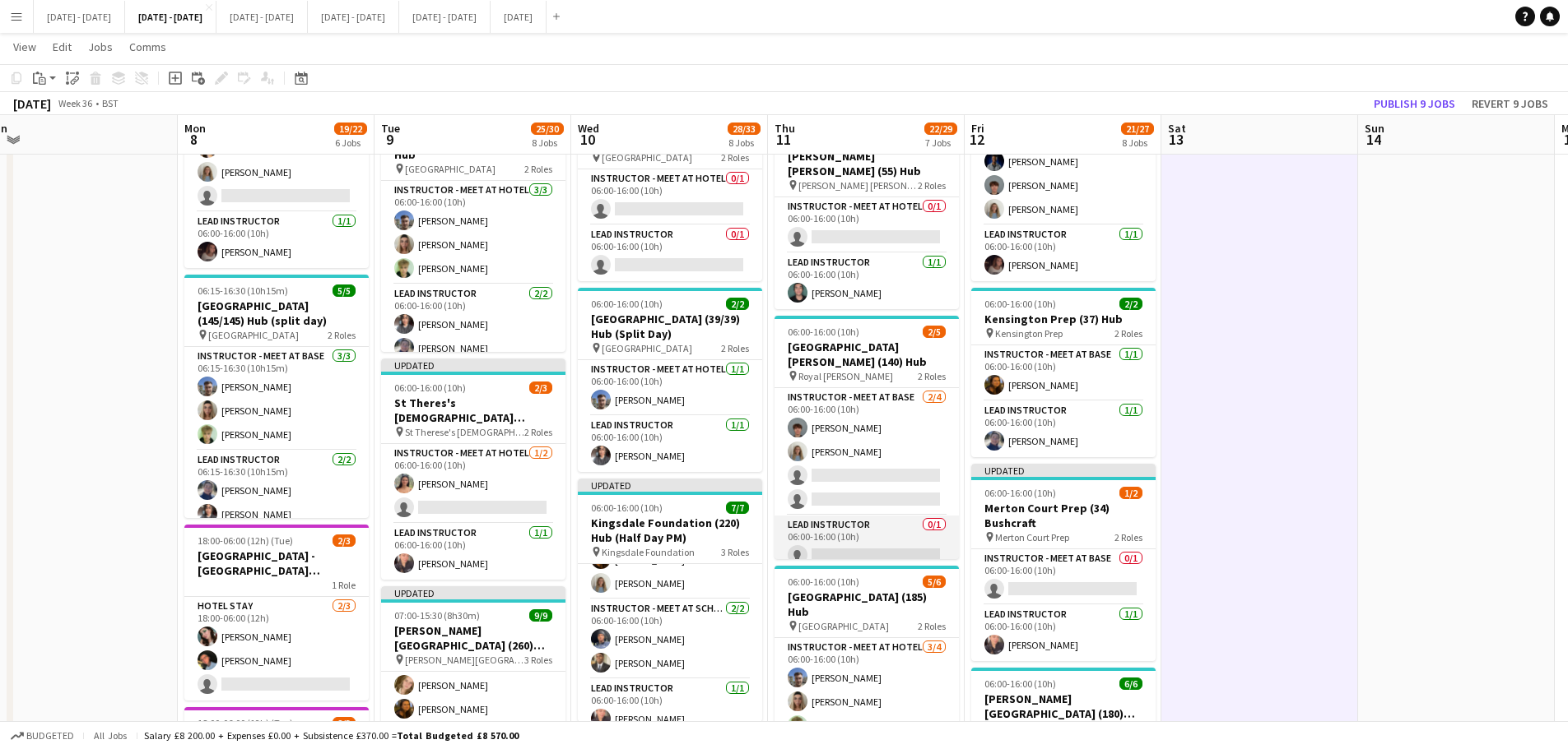
click at [850, 531] on app-card-role "Lead Instructor 0/1 06:00-16:00 (10h) single-neutral-actions" at bounding box center [866, 544] width 184 height 56
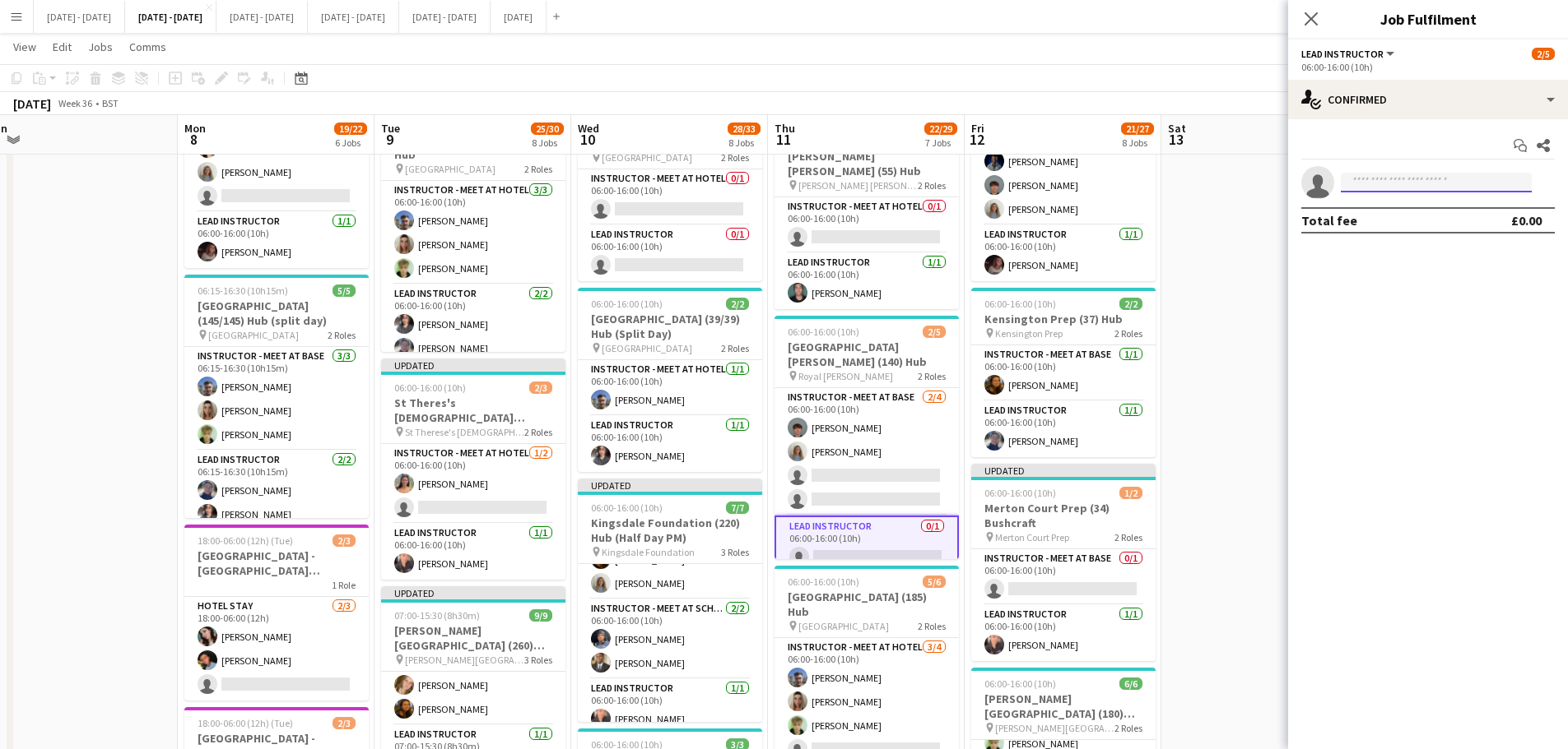
click at [1421, 182] on input at bounding box center [1436, 182] width 191 height 20
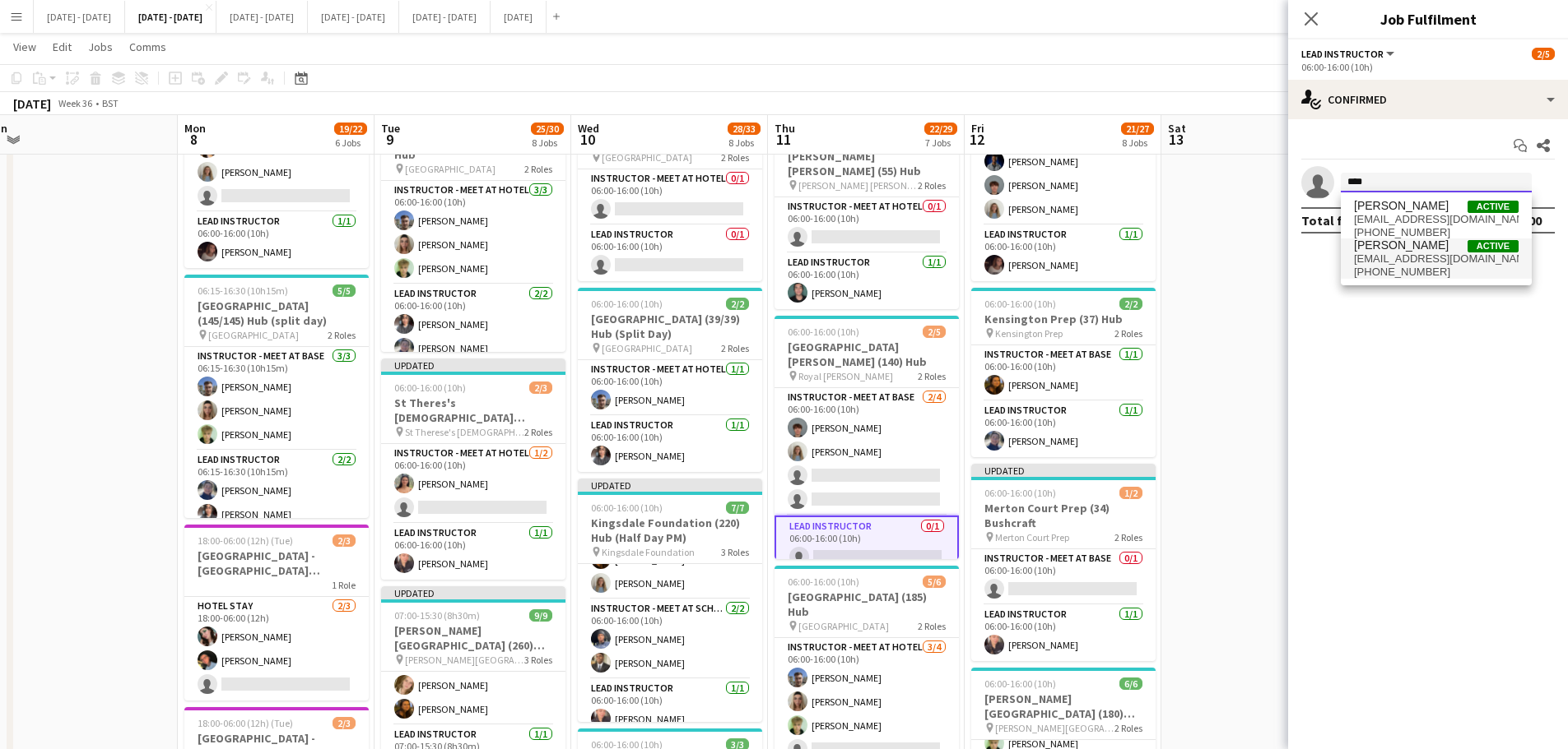
type input "****"
click at [1405, 253] on span "[EMAIL_ADDRESS][DOMAIN_NAME]" at bounding box center [1436, 259] width 165 height 13
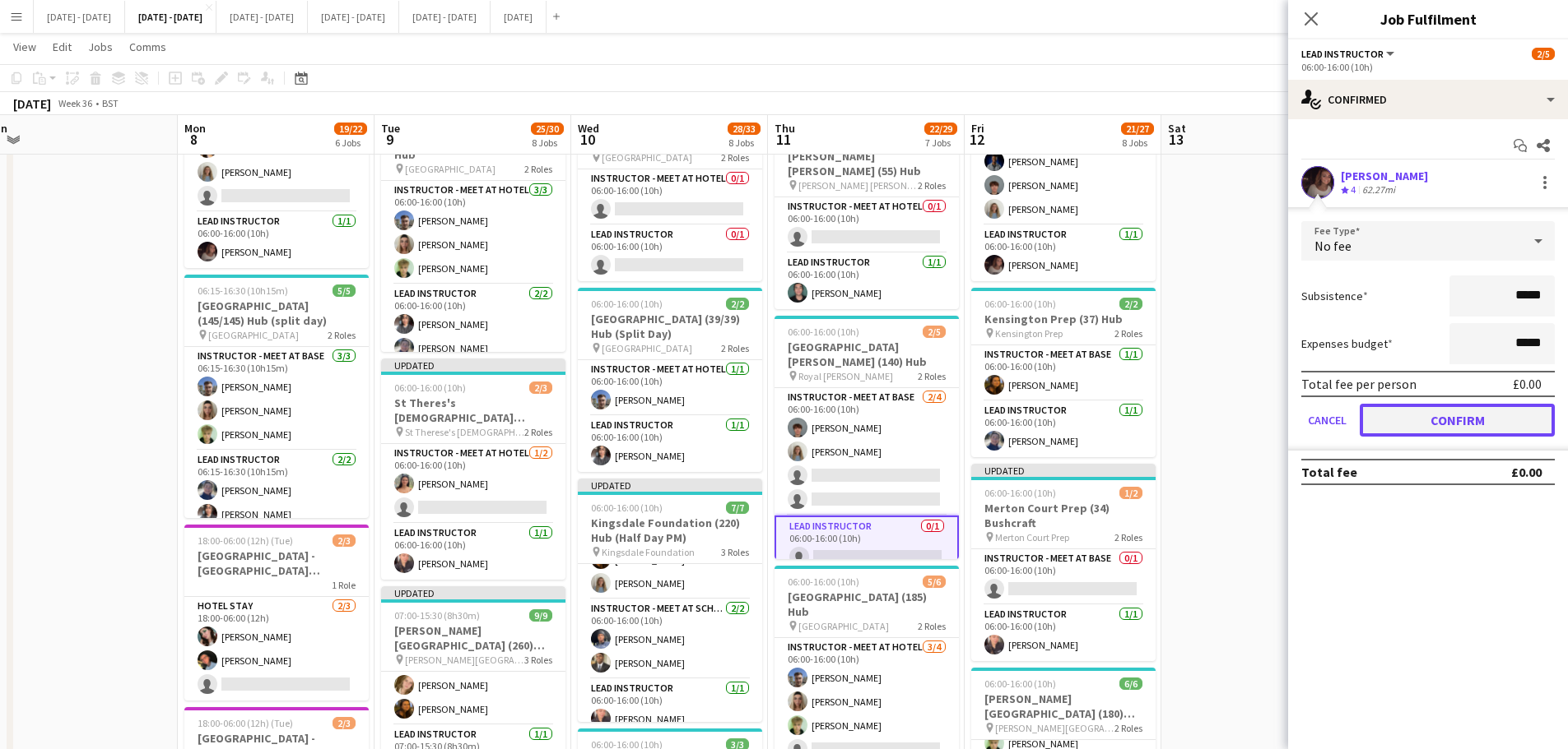
click at [1414, 425] on button "Confirm" at bounding box center [1457, 420] width 195 height 33
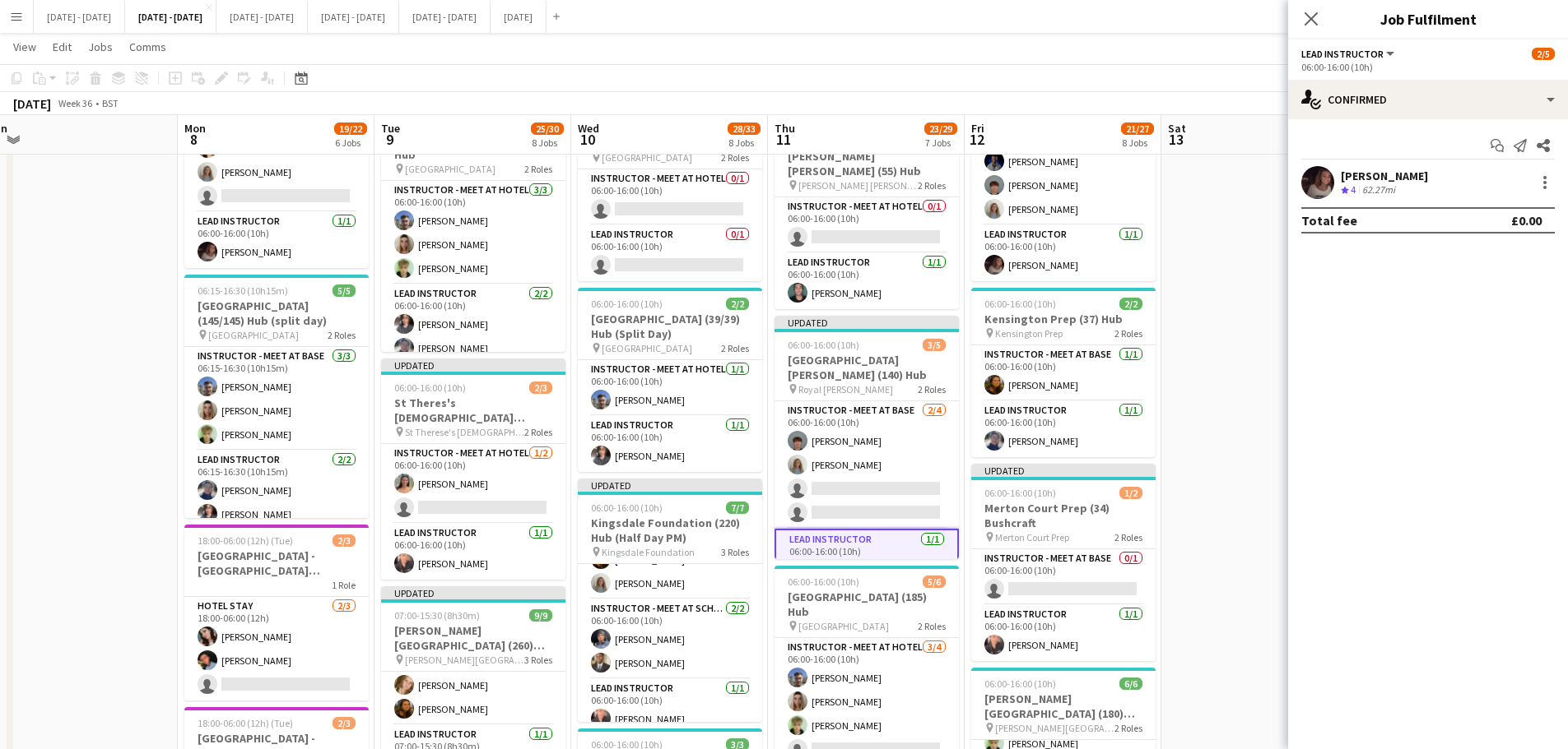
drag, startPoint x: 1316, startPoint y: 20, endPoint x: 1242, endPoint y: 310, distance: 299.3
click at [1314, 20] on icon "Close pop-in" at bounding box center [1310, 18] width 13 height 13
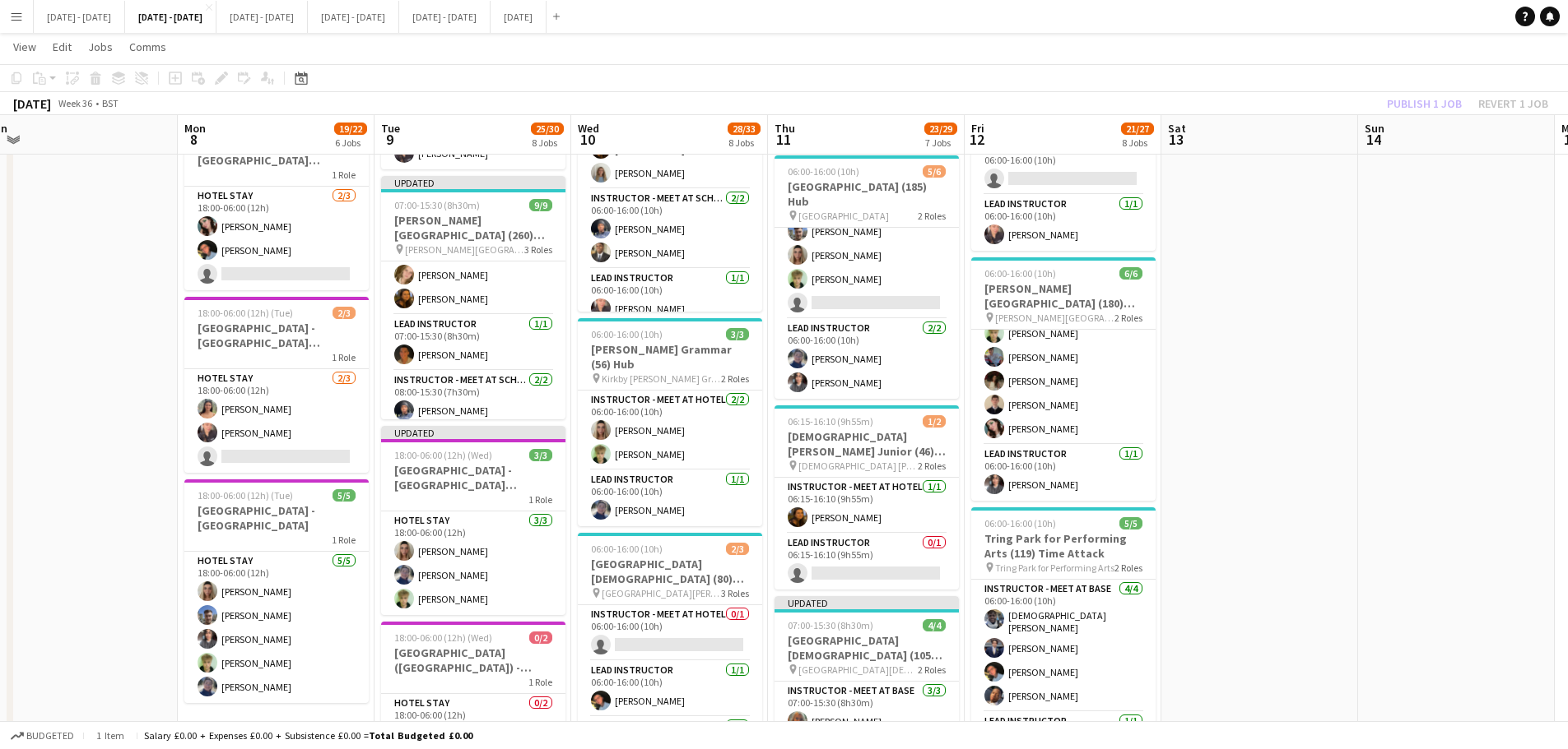
scroll to position [740, 0]
click at [913, 574] on app-card-role "Lead Instructor 0/1 06:15-16:10 (9h55m) single-neutral-actions" at bounding box center [866, 561] width 184 height 56
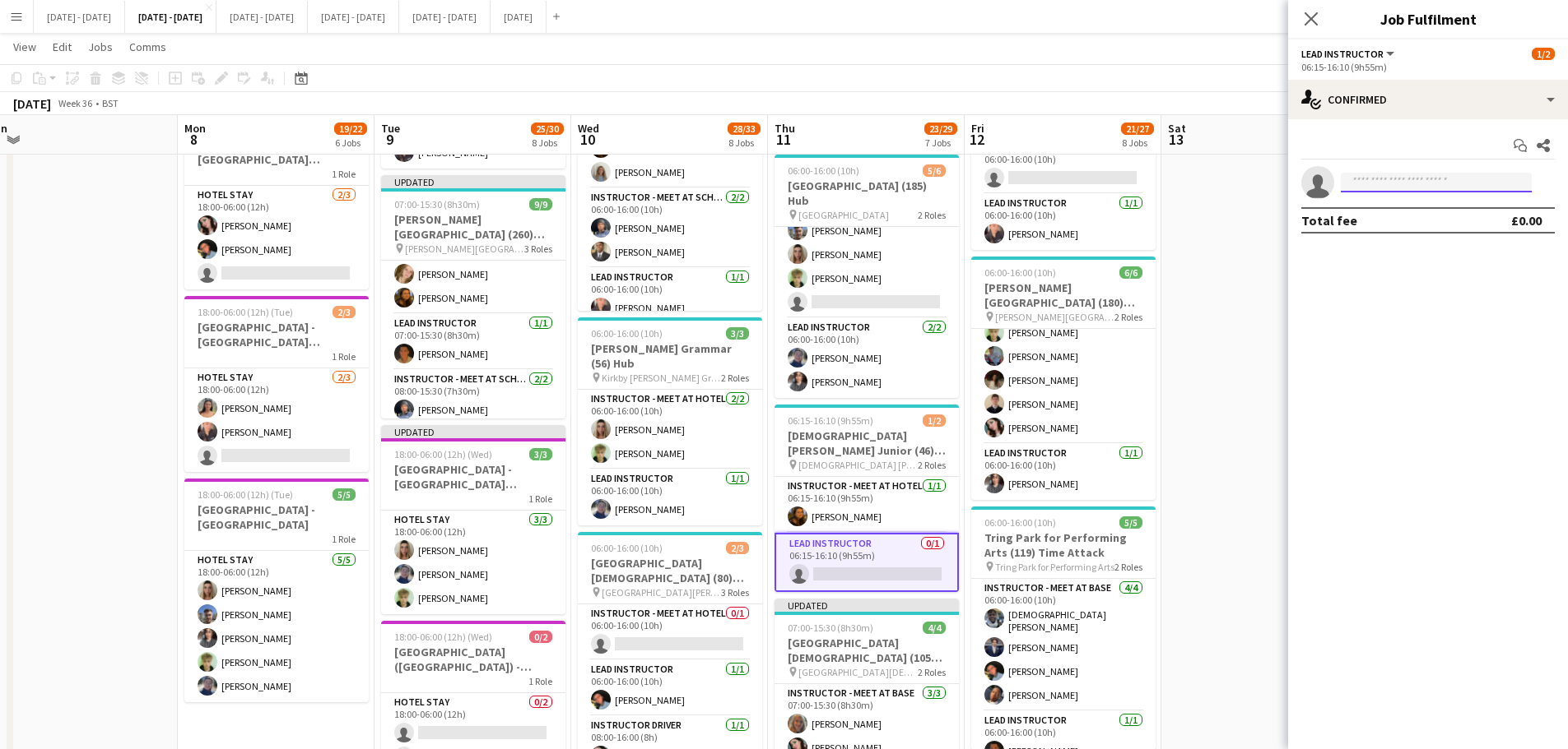
click at [1428, 177] on input at bounding box center [1436, 182] width 191 height 20
type input "****"
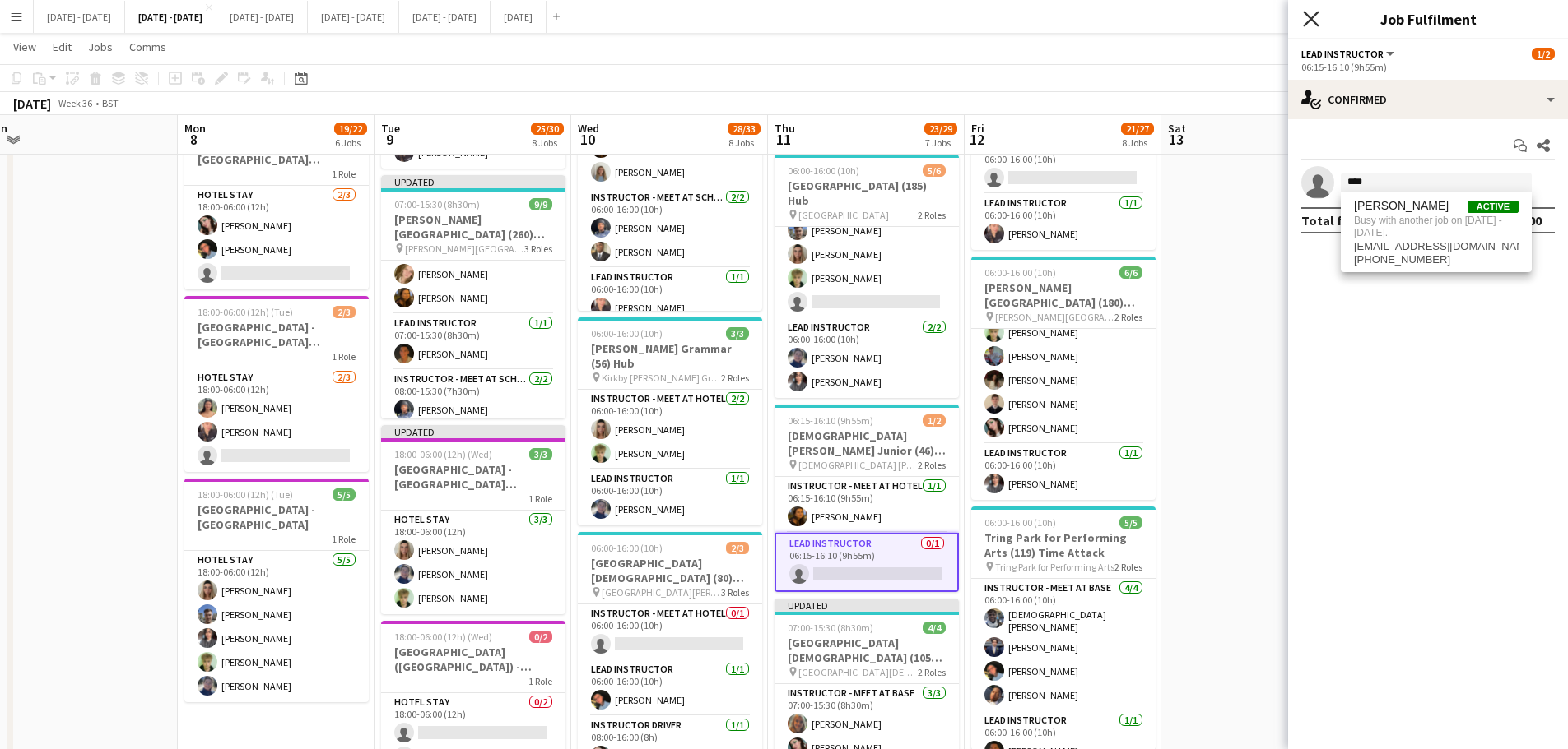
click at [1309, 16] on icon "Close pop-in" at bounding box center [1311, 18] width 16 height 16
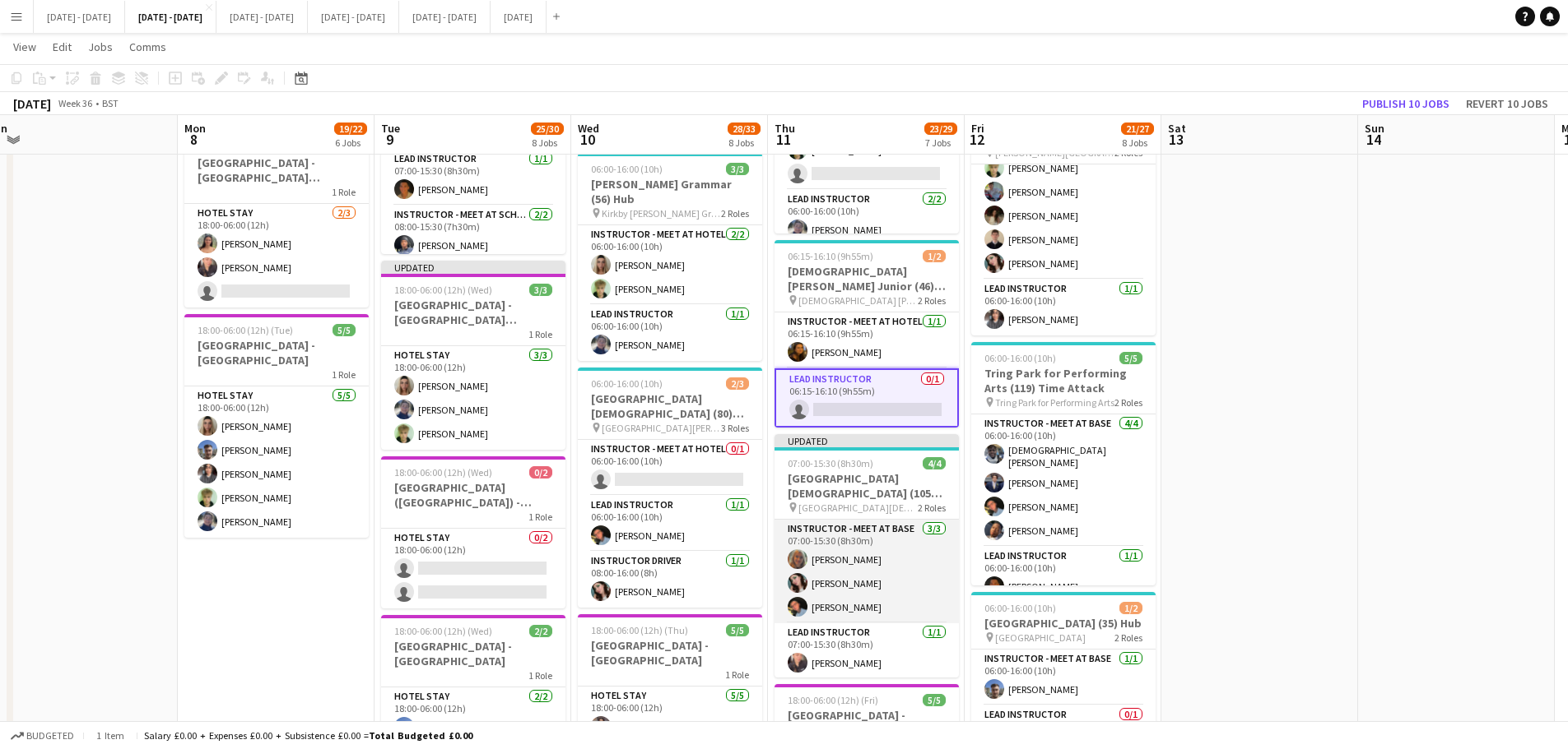
scroll to position [2, 0]
click at [842, 602] on app-card-role "Instructor - Meet at Base [DATE] 07:00-15:30 (8h30m) [PERSON_NAME] [PERSON_NAME]" at bounding box center [866, 570] width 184 height 103
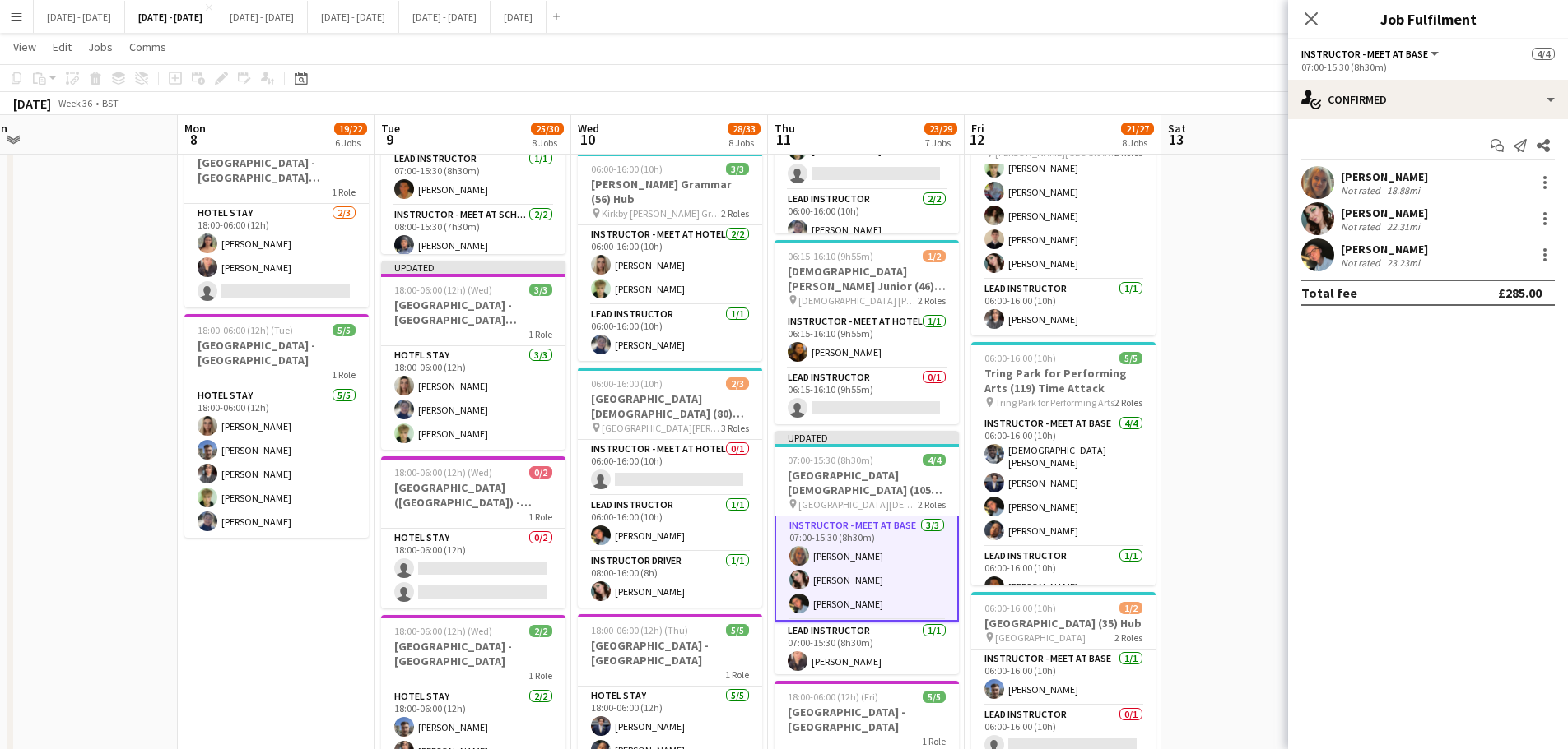
scroll to position [4, 0]
click at [1305, 17] on icon "Close pop-in" at bounding box center [1310, 18] width 13 height 13
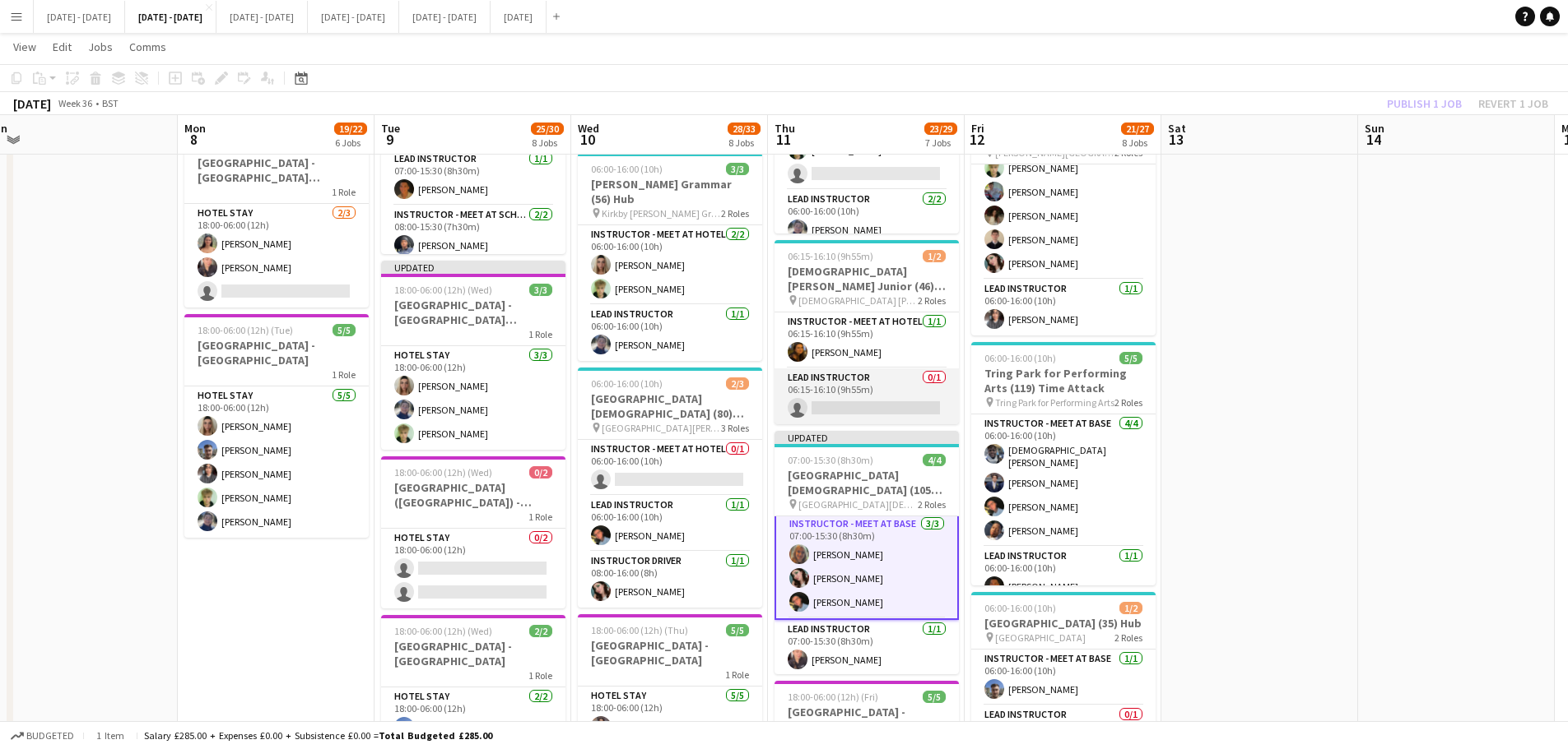
click at [846, 378] on app-card-role "Lead Instructor 0/1 06:15-16:10 (9h55m) single-neutral-actions" at bounding box center [866, 396] width 184 height 56
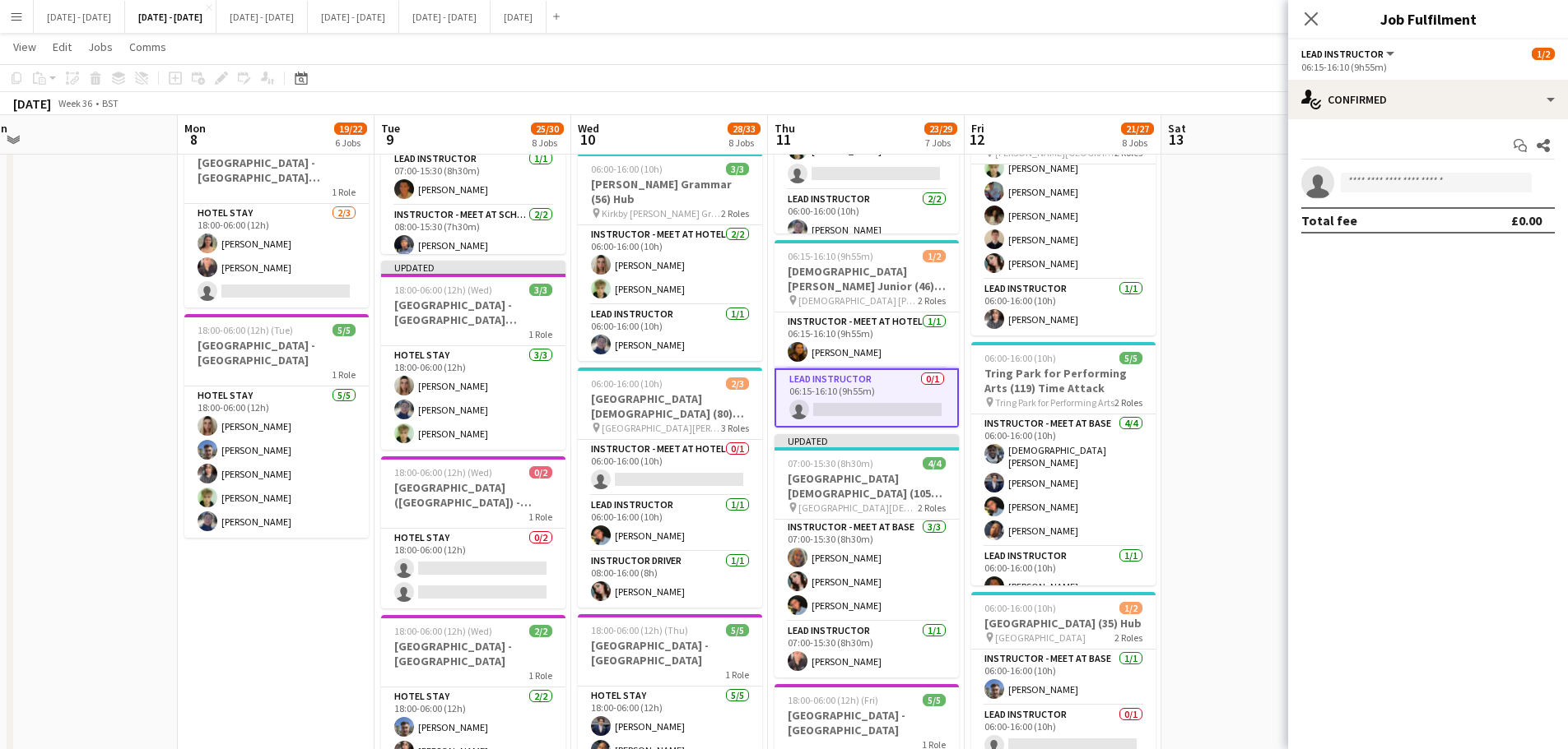
scroll to position [2, 0]
click at [1394, 179] on input at bounding box center [1436, 182] width 191 height 20
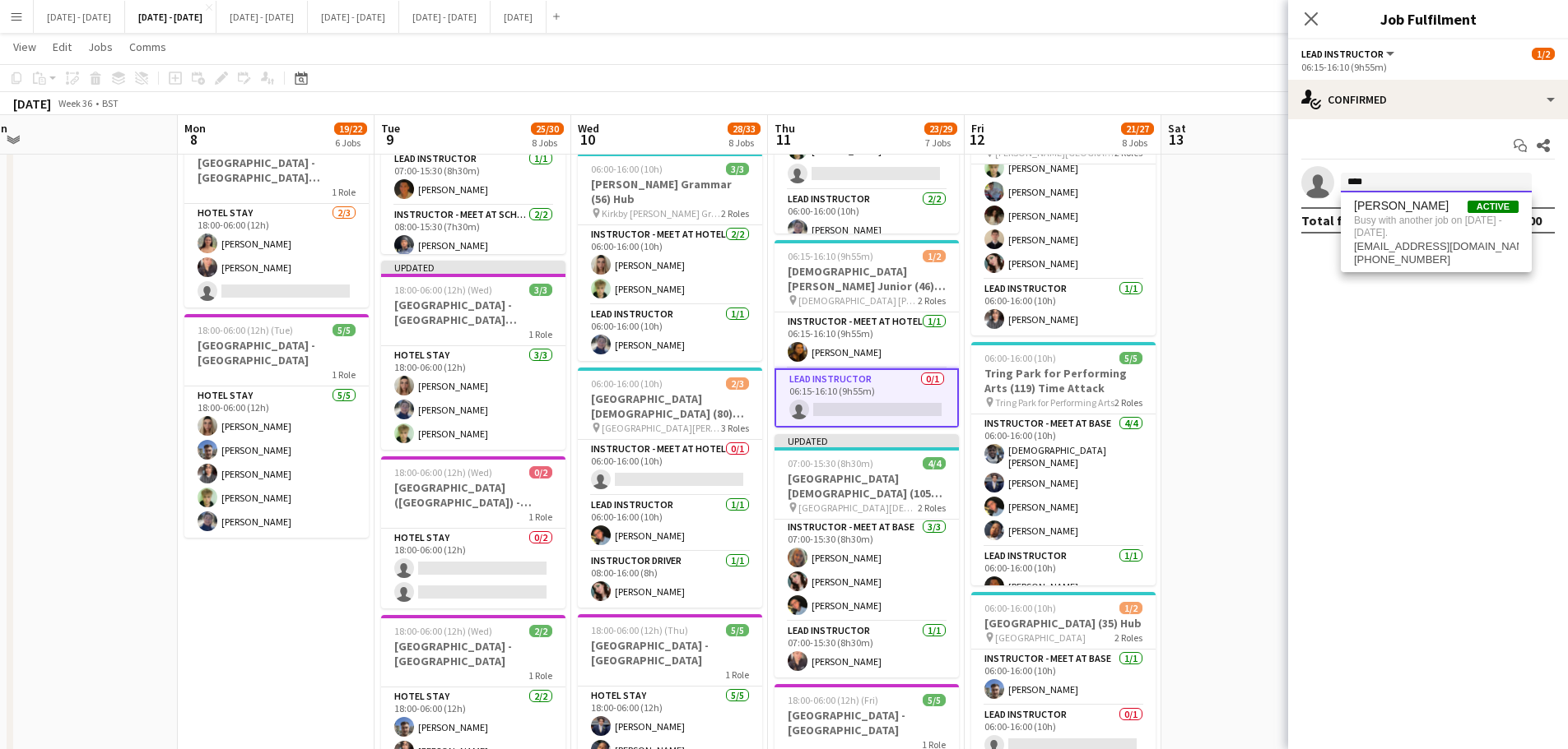
type input "****"
click at [1322, 19] on div "Close pop-in" at bounding box center [1311, 18] width 47 height 38
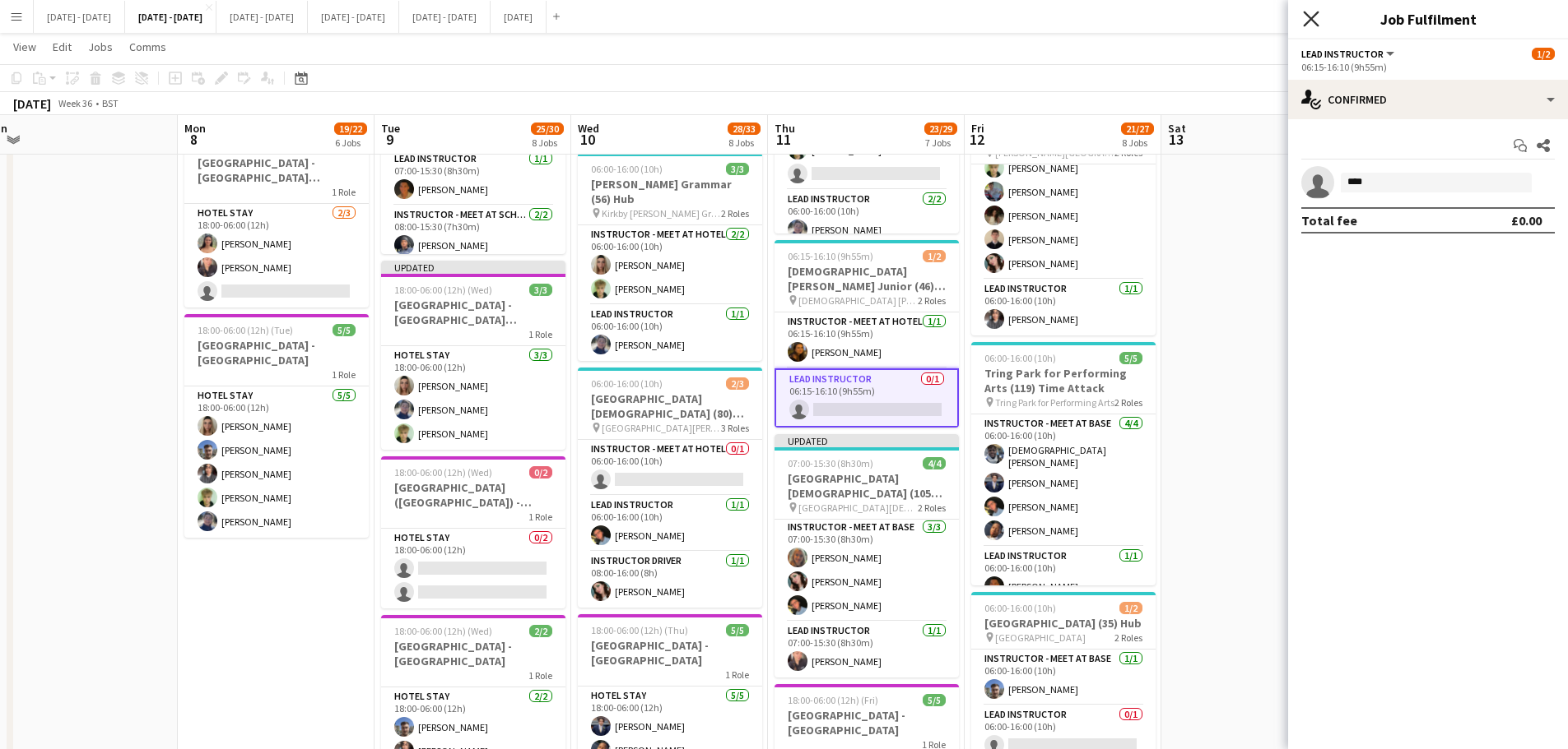
click at [1314, 18] on icon at bounding box center [1311, 18] width 16 height 16
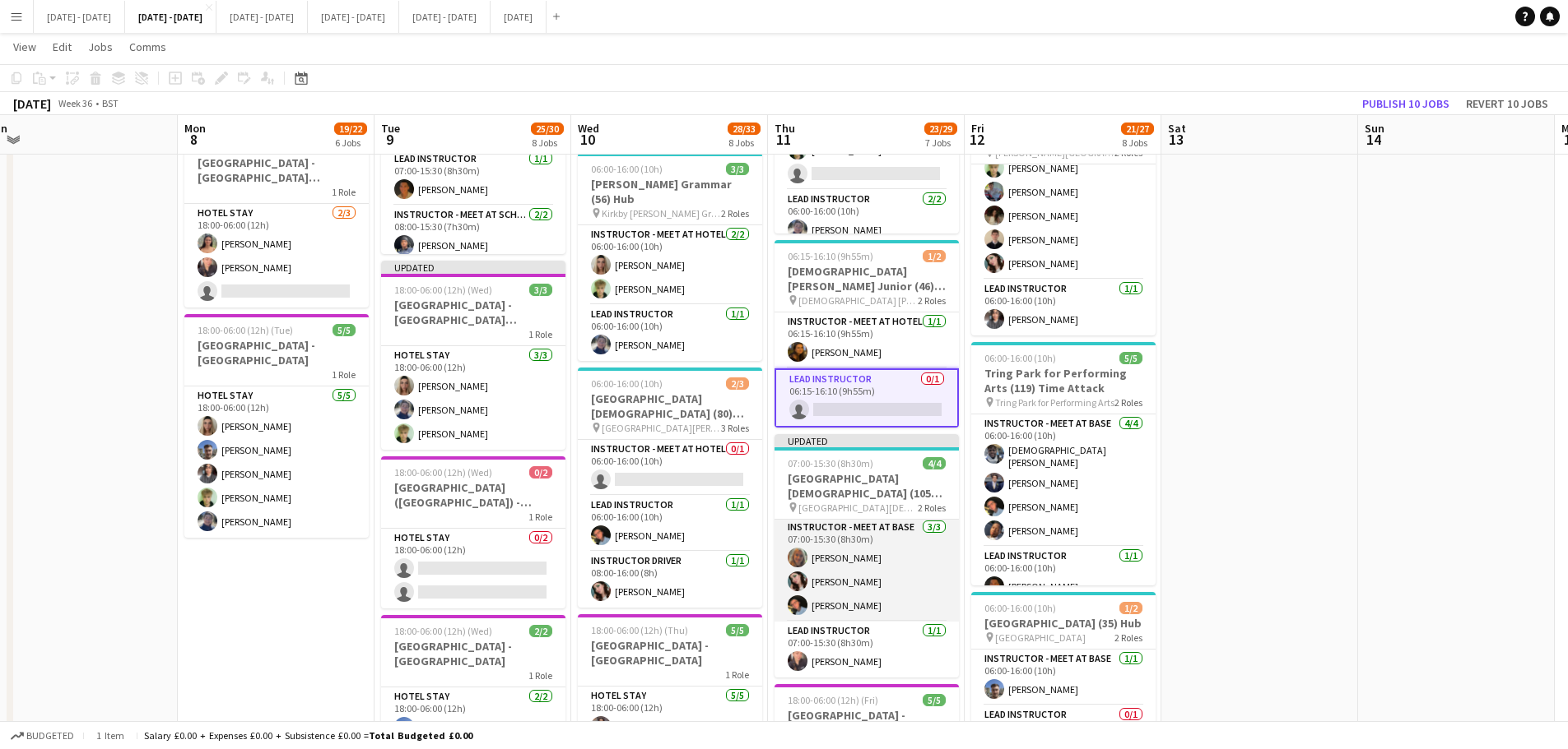
drag, startPoint x: 848, startPoint y: 596, endPoint x: 824, endPoint y: 575, distance: 31.9
click at [846, 599] on app-card-role "Instructor - Meet at Base [DATE] 07:00-15:30 (8h30m) [PERSON_NAME] [PERSON_NAME]" at bounding box center [866, 570] width 184 height 103
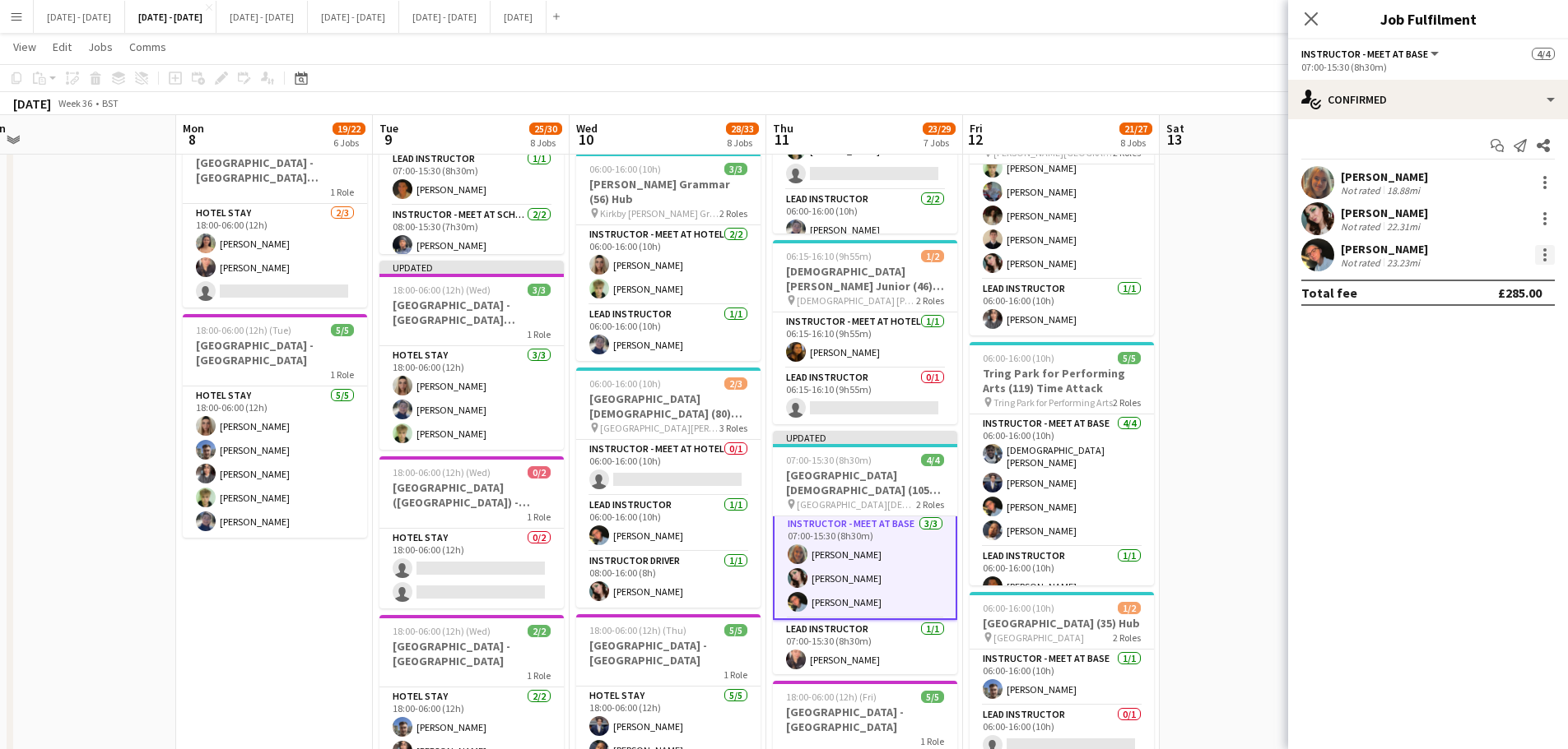
click at [1541, 253] on div at bounding box center [1544, 254] width 20 height 20
click at [1493, 324] on span "Switch crew" at bounding box center [1474, 325] width 70 height 14
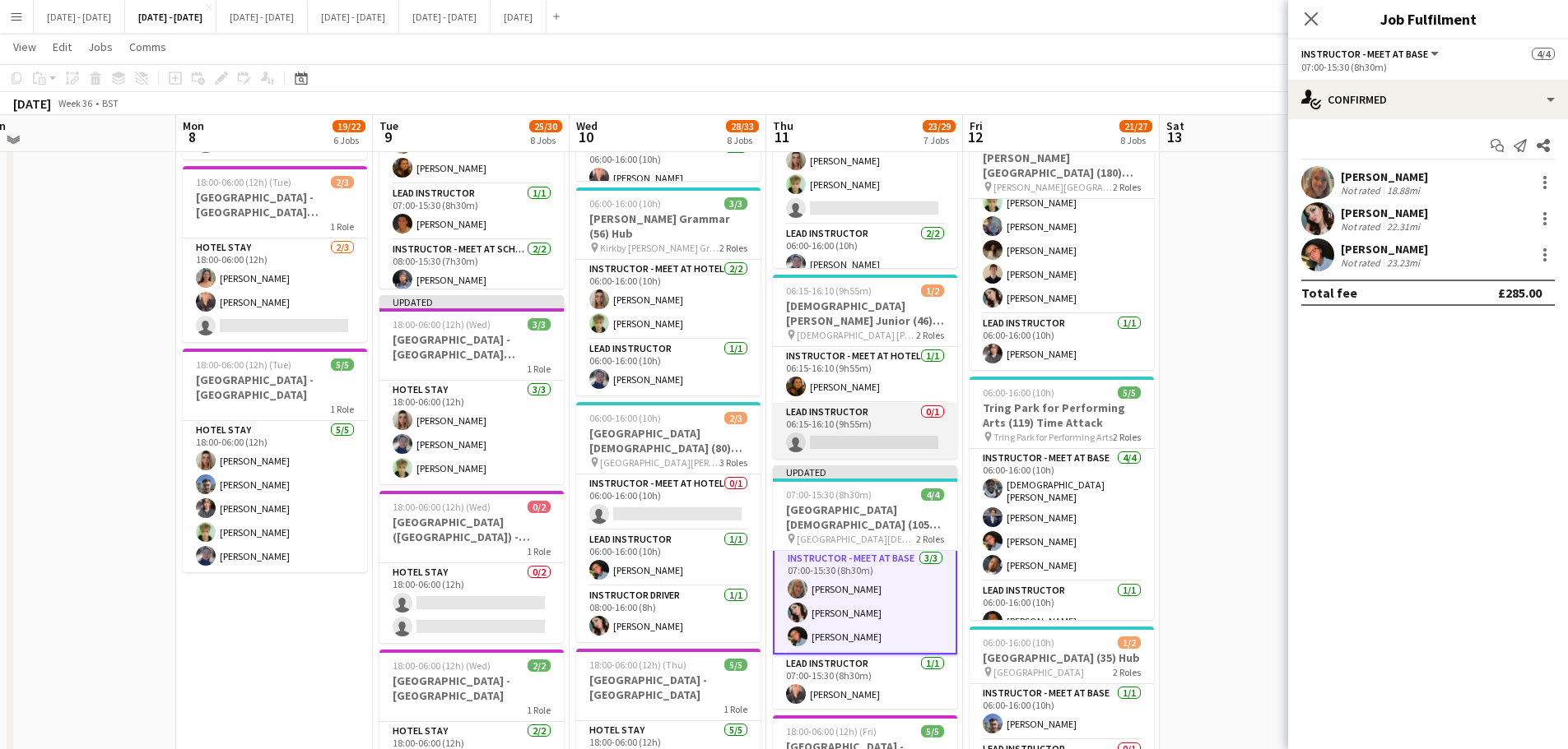
click at [880, 442] on app-card-role "Lead Instructor 0/1 06:15-16:10 (9h55m) single-neutral-actions" at bounding box center [865, 432] width 184 height 56
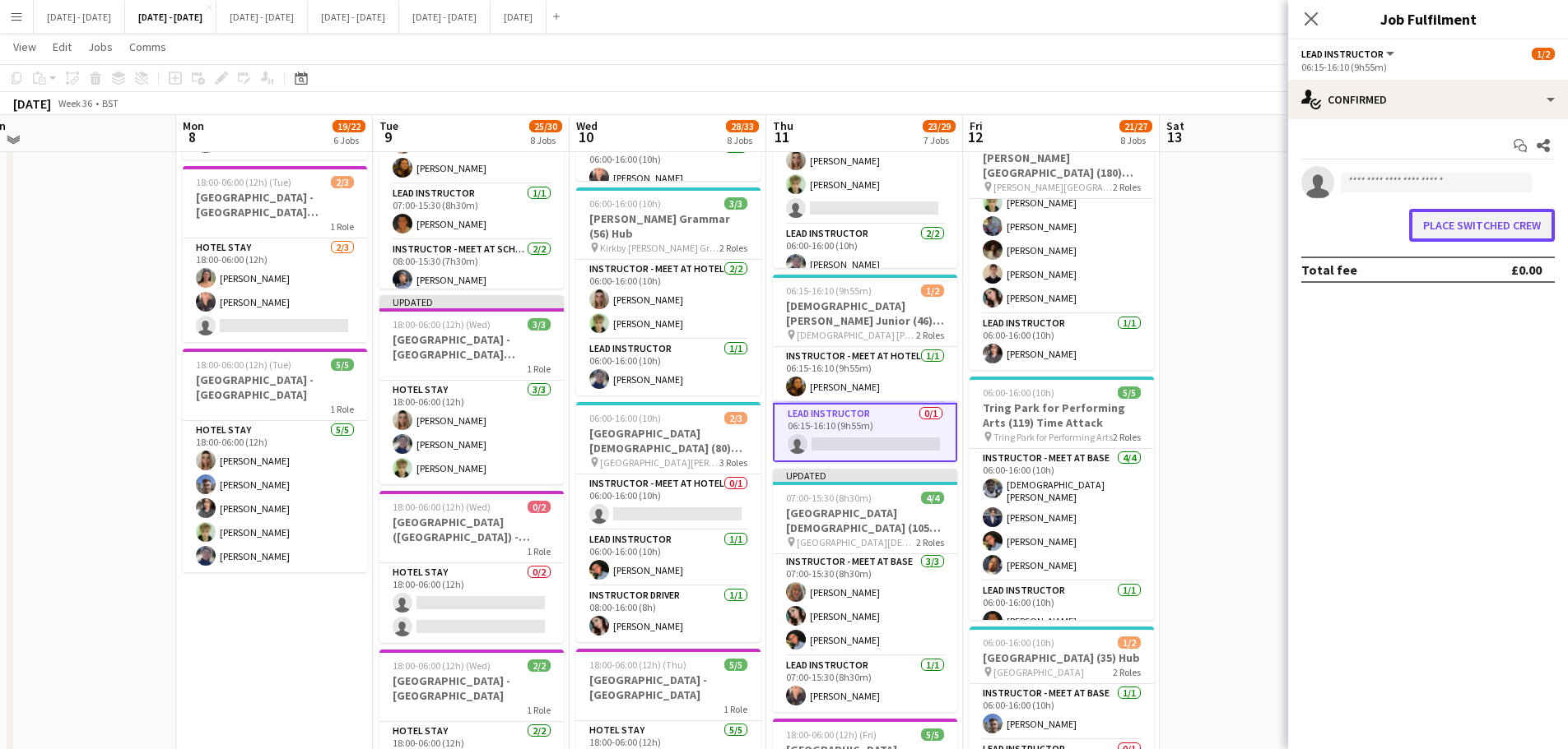
click at [1489, 232] on button "Place switched crew" at bounding box center [1482, 225] width 146 height 33
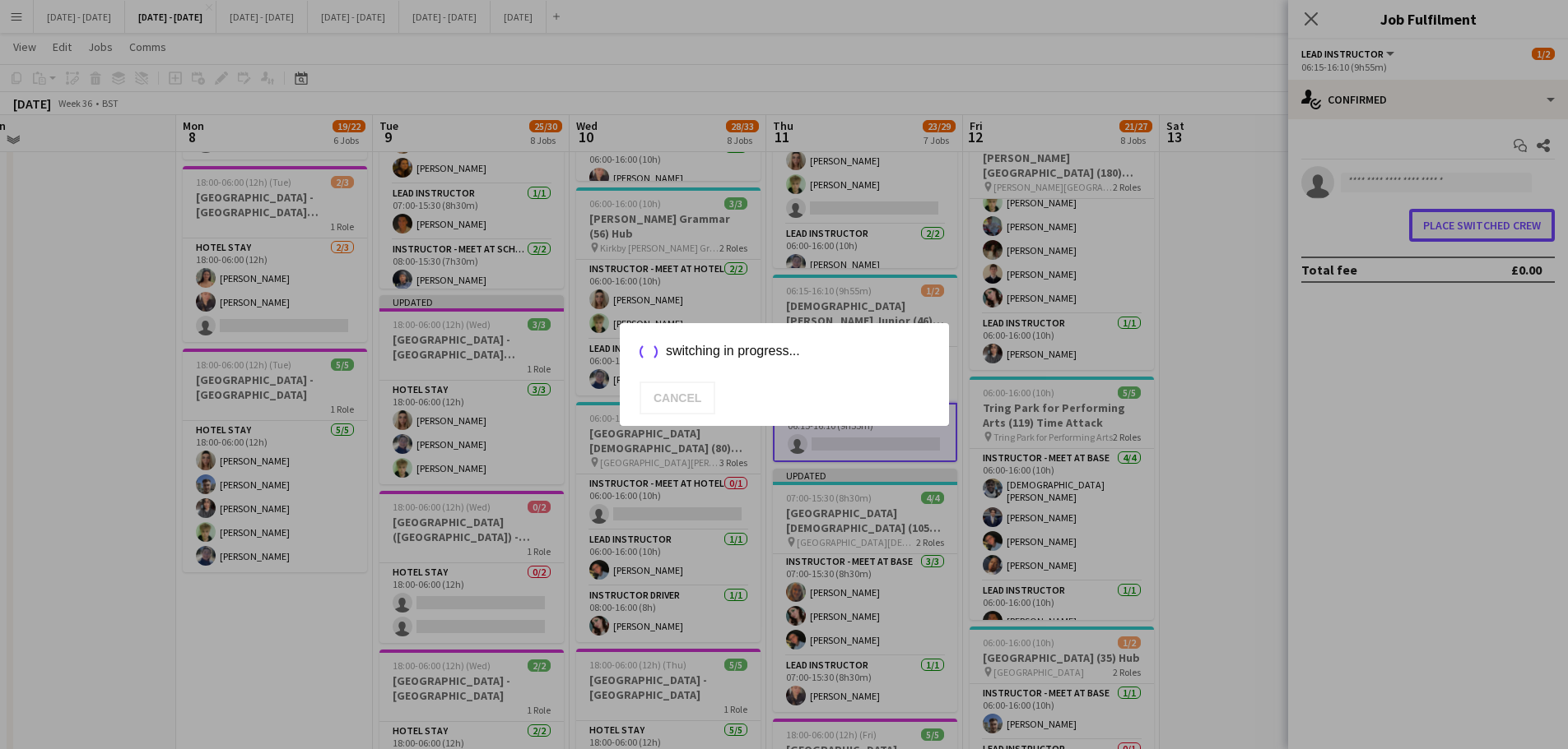
scroll to position [905, 0]
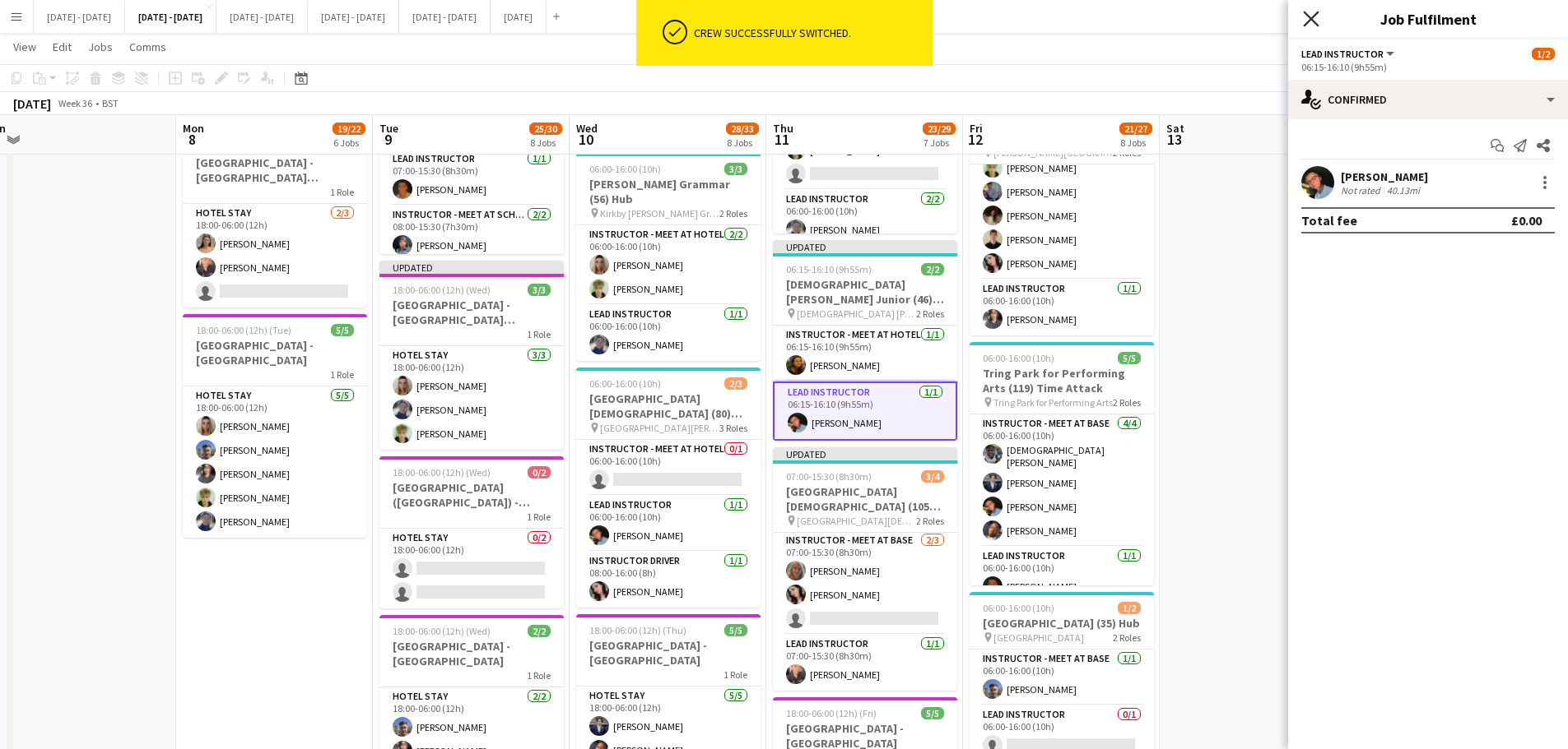
click at [1311, 21] on icon "Close pop-in" at bounding box center [1311, 18] width 16 height 16
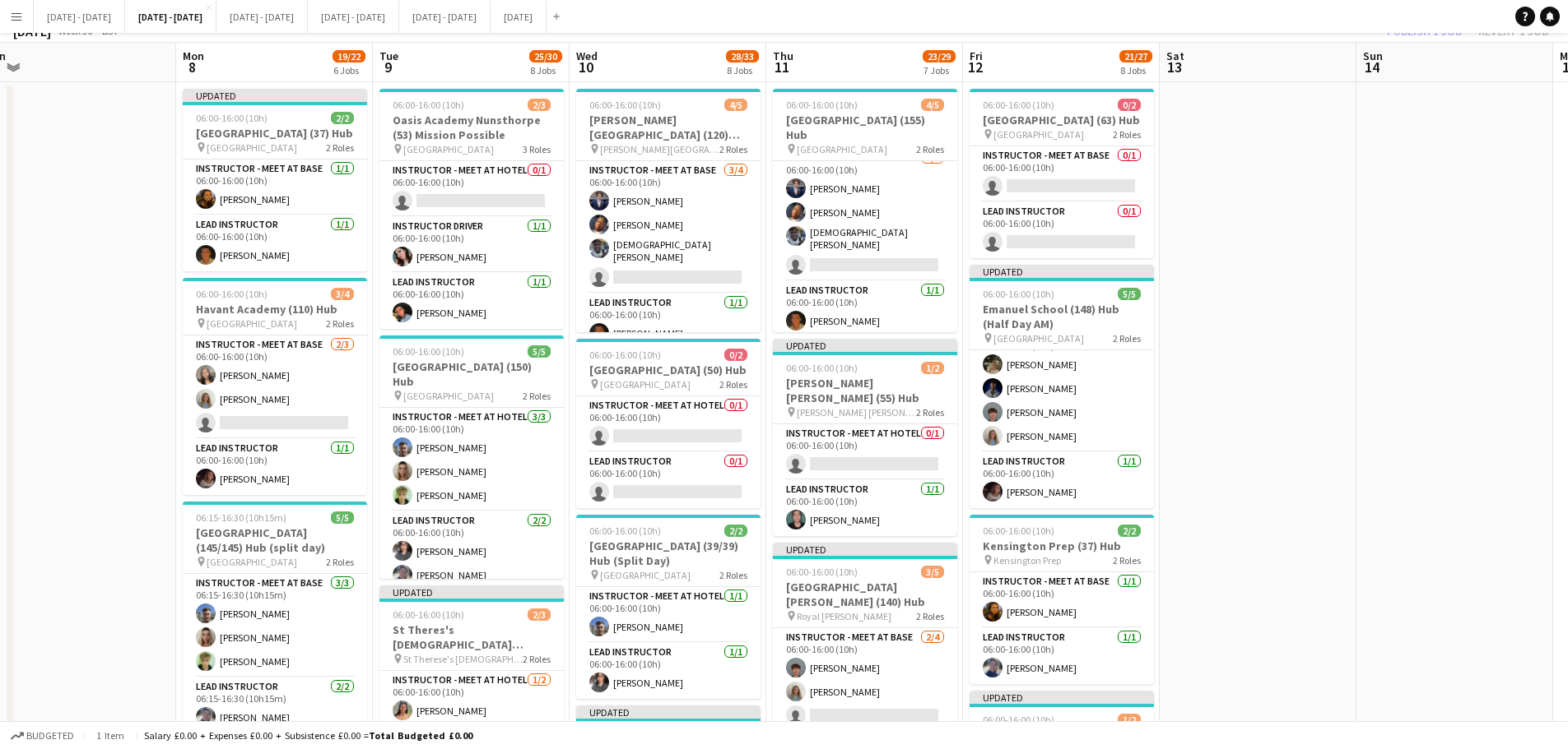
scroll to position [0, 0]
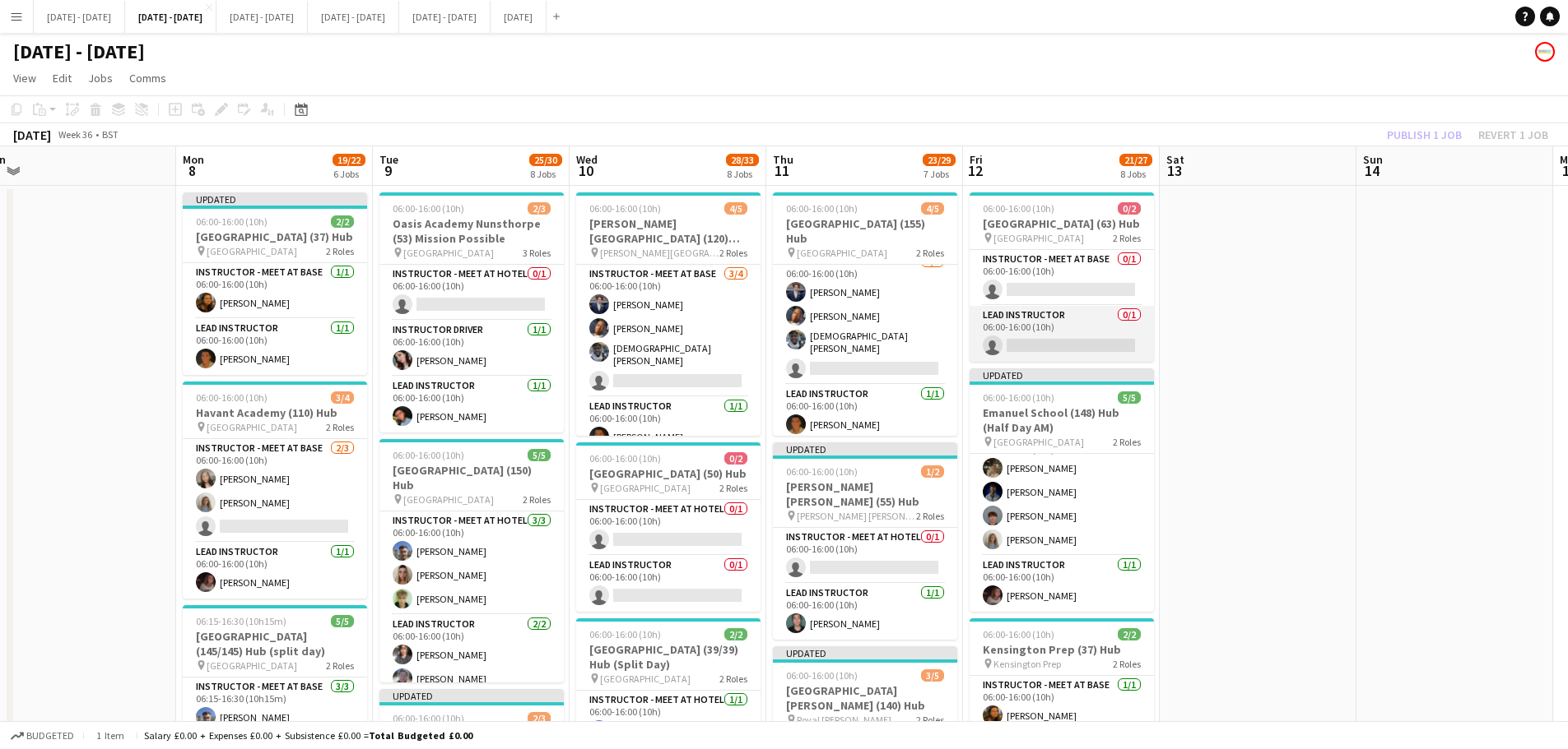
click at [1025, 354] on app-card-role "Lead Instructor 0/1 06:00-16:00 (10h) single-neutral-actions" at bounding box center [1062, 334] width 184 height 56
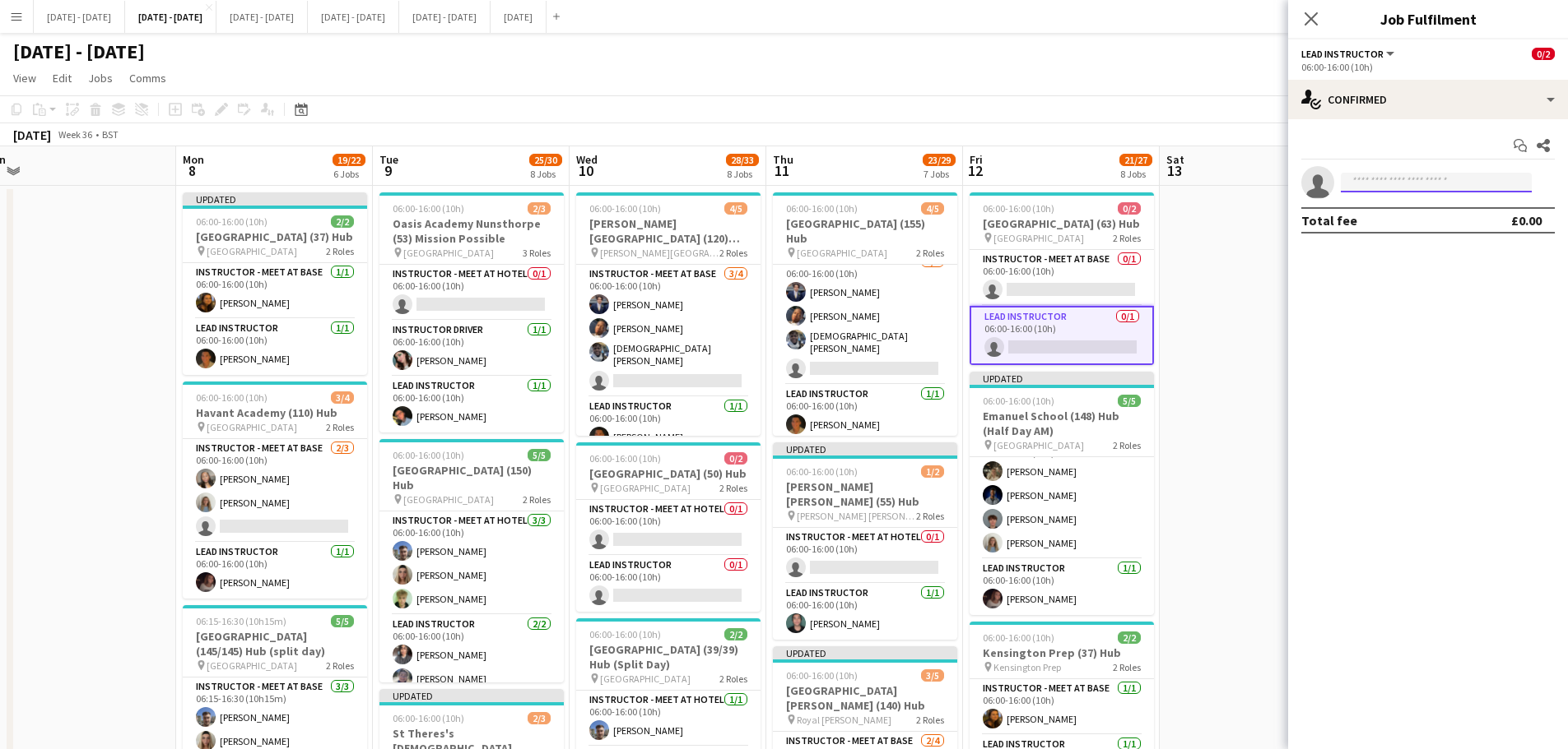
click at [1371, 181] on input at bounding box center [1436, 182] width 191 height 20
type input "****"
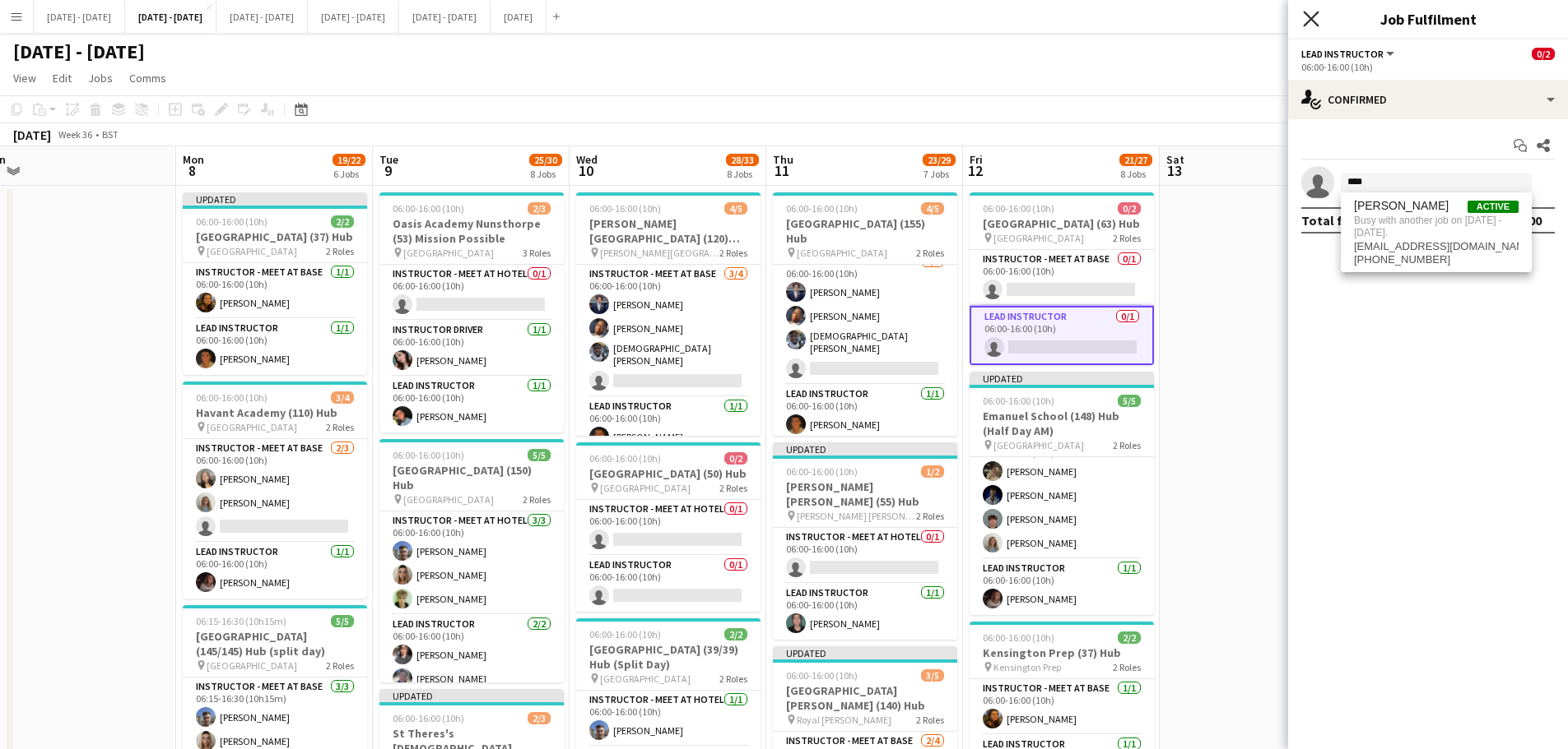
click at [1305, 11] on icon "Close pop-in" at bounding box center [1311, 18] width 16 height 16
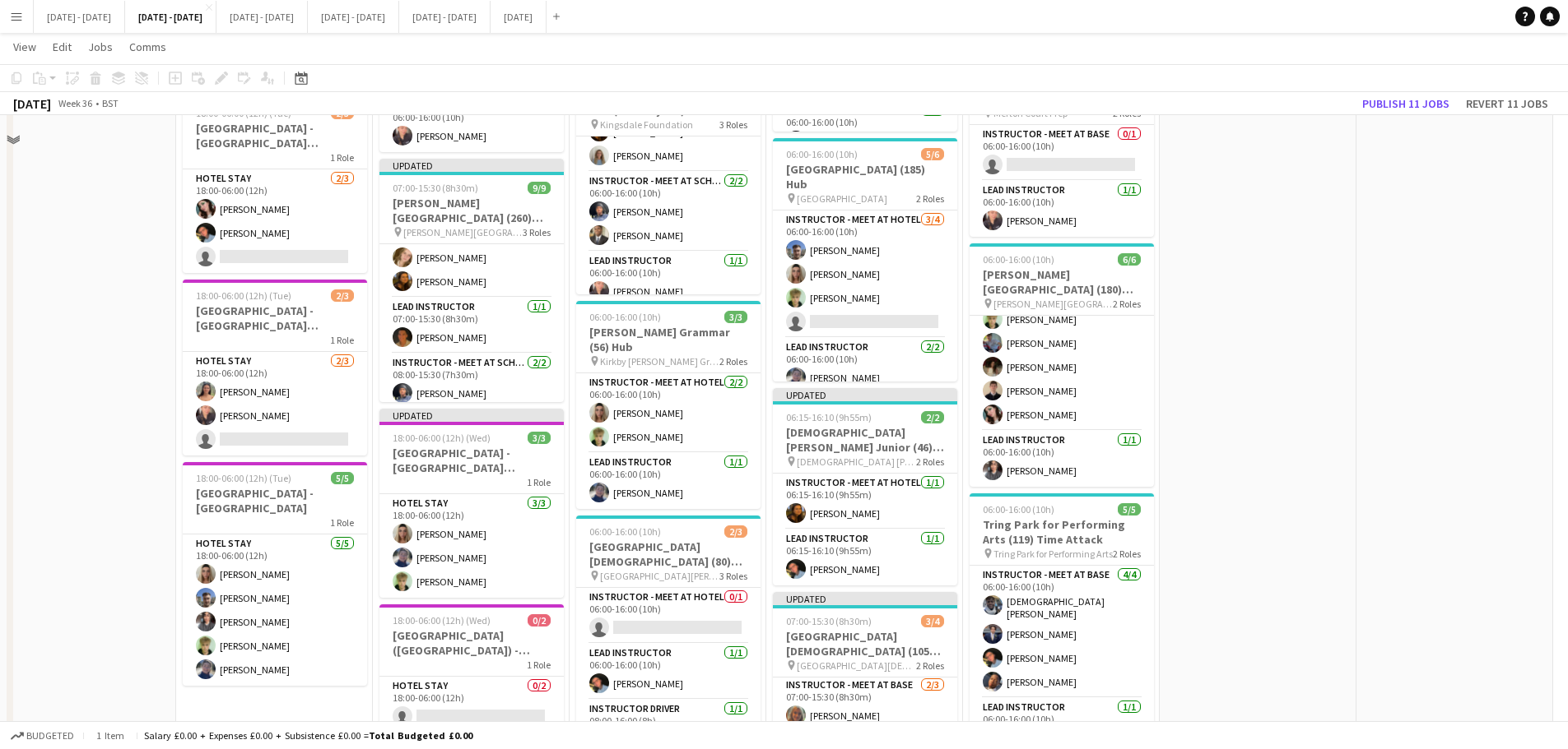
scroll to position [823, 0]
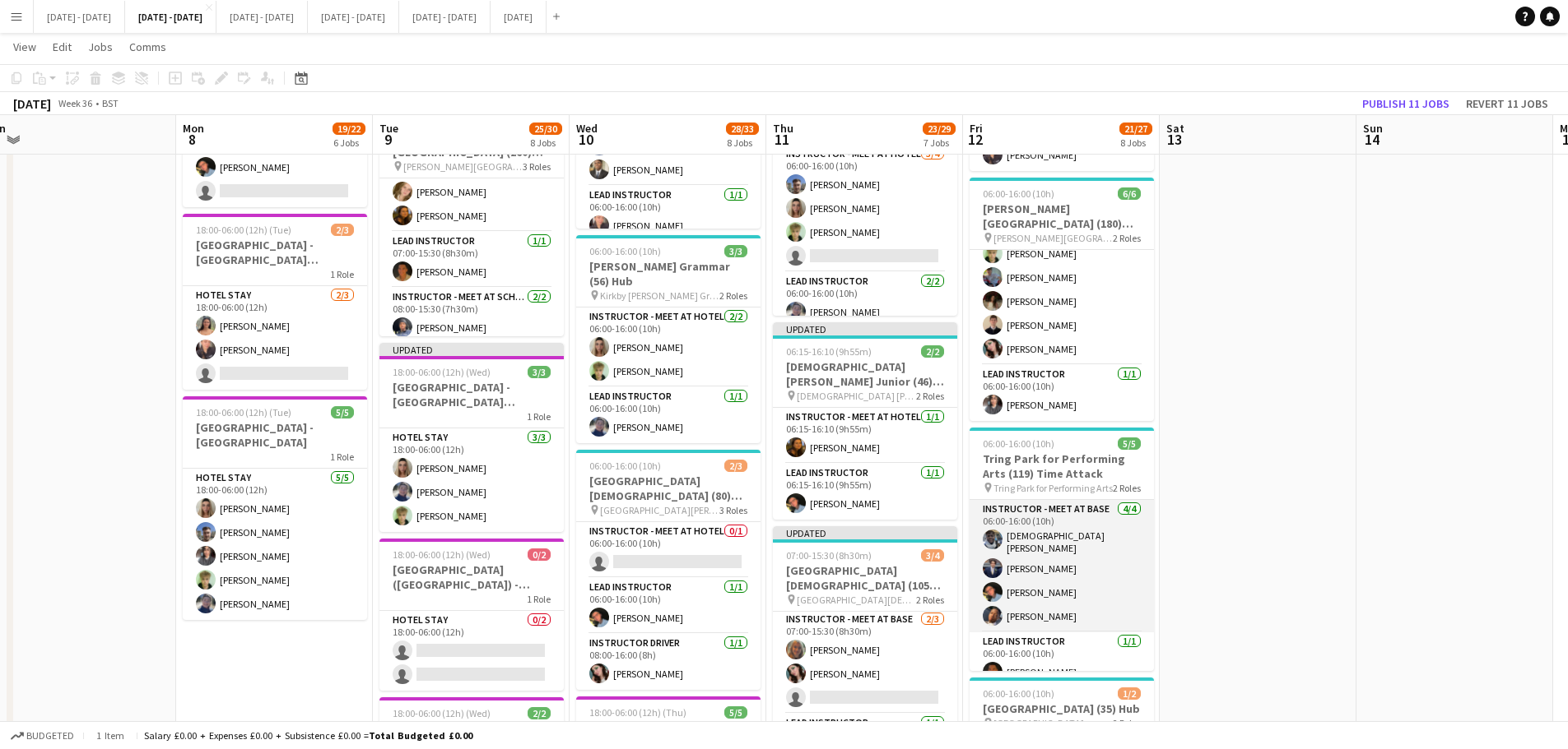
click at [1047, 609] on app-card-role "Instructor - Meet at Base [DATE] 06:00-16:00 (10h) [PERSON_NAME] [PERSON_NAME] …" at bounding box center [1062, 566] width 184 height 132
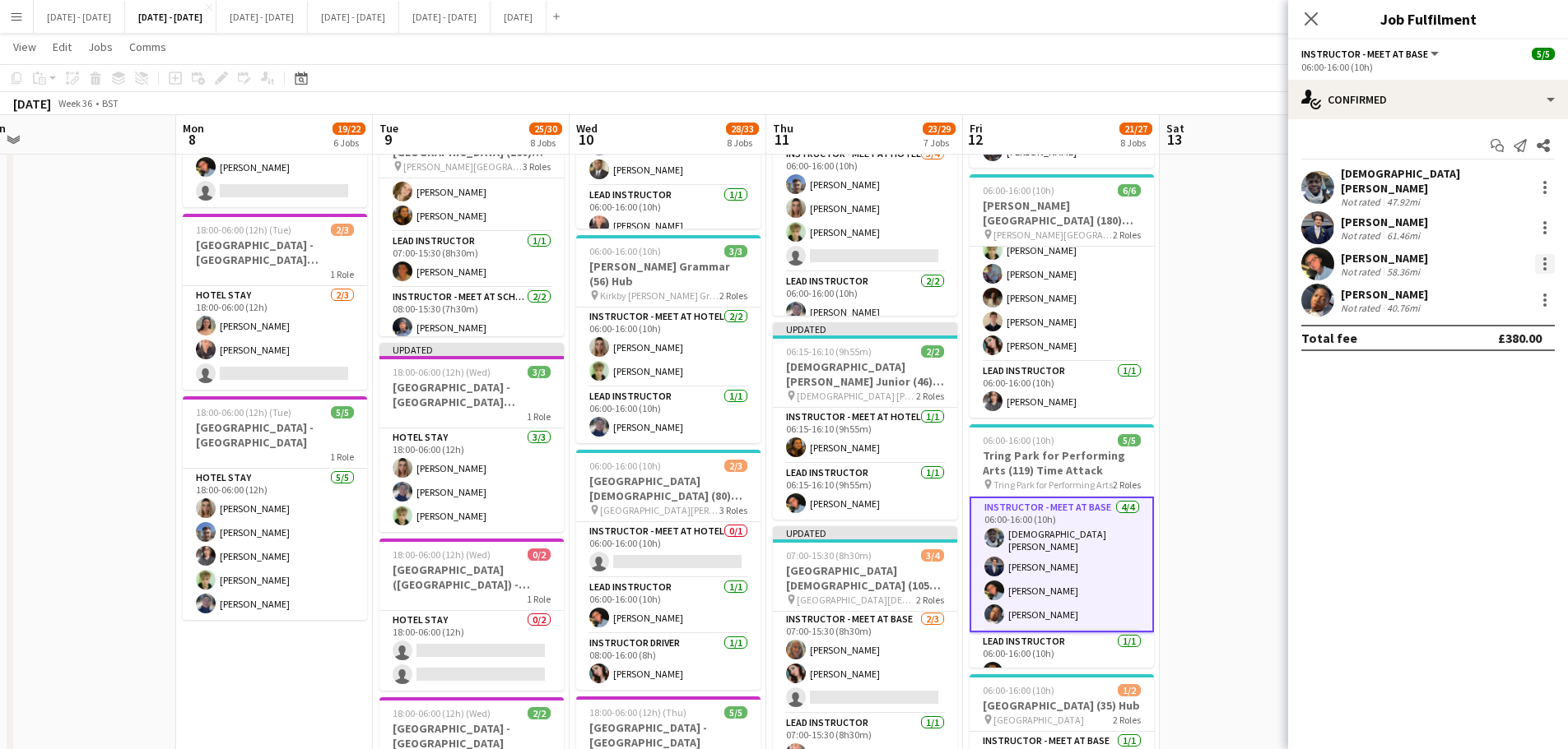
click at [1544, 268] on div at bounding box center [1544, 269] width 4 height 4
click at [1490, 330] on span "Switch crew" at bounding box center [1474, 325] width 70 height 14
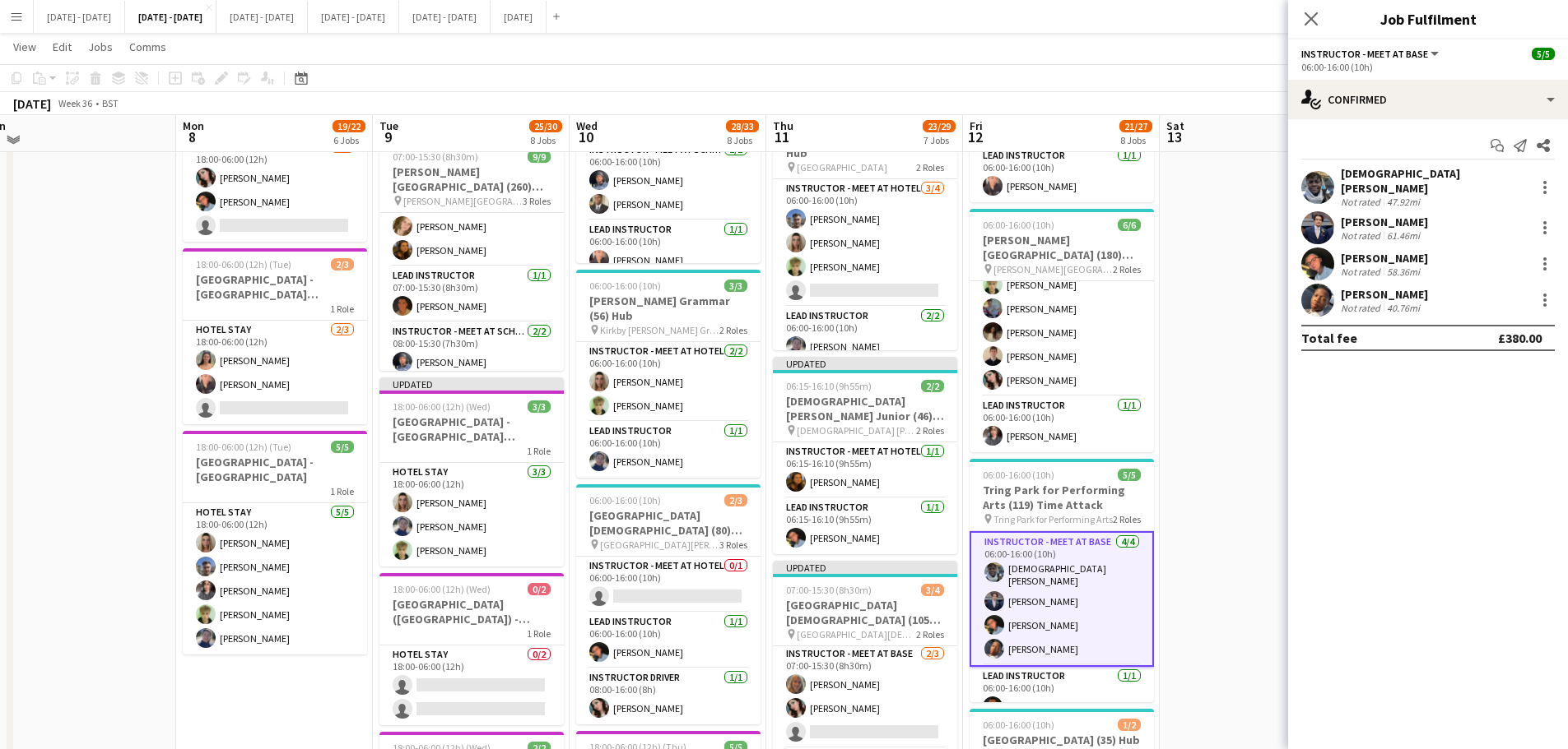
click at [1314, 7] on div "Close pop-in" at bounding box center [1311, 18] width 47 height 38
click at [1307, 20] on icon "Close pop-in" at bounding box center [1311, 18] width 16 height 16
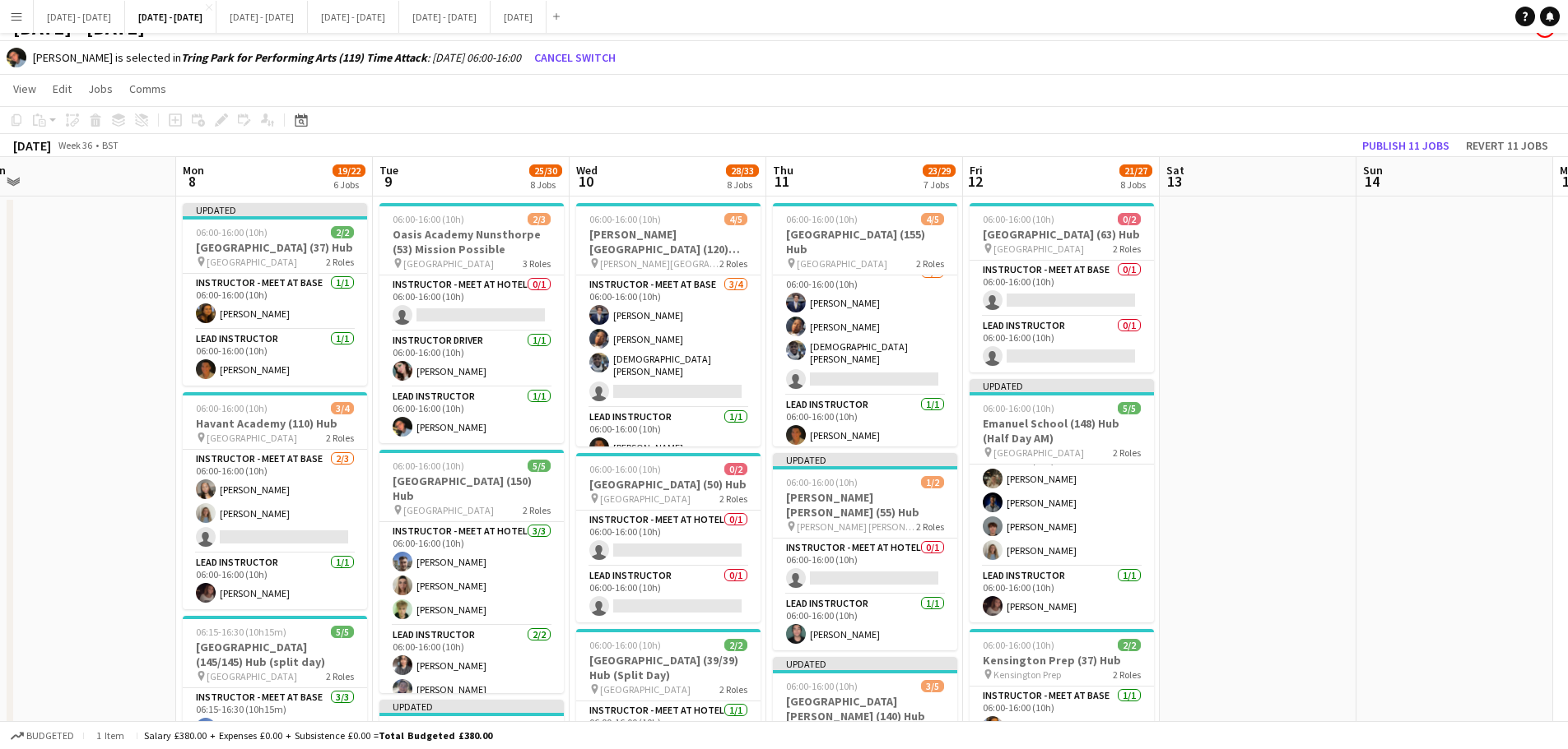
scroll to position [0, 0]
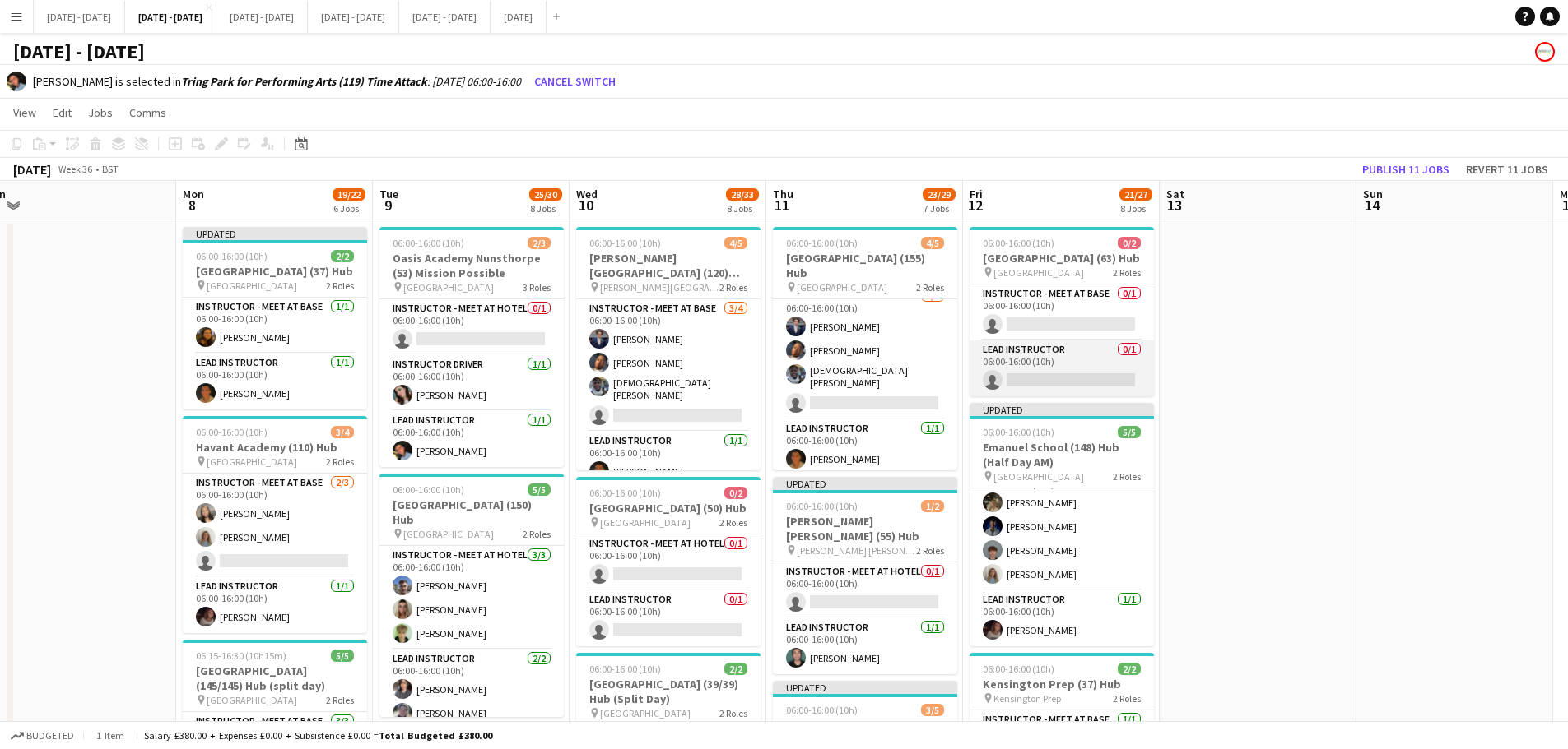
click at [1078, 384] on app-card-role "Lead Instructor 0/1 06:00-16:00 (10h) single-neutral-actions" at bounding box center [1062, 368] width 184 height 56
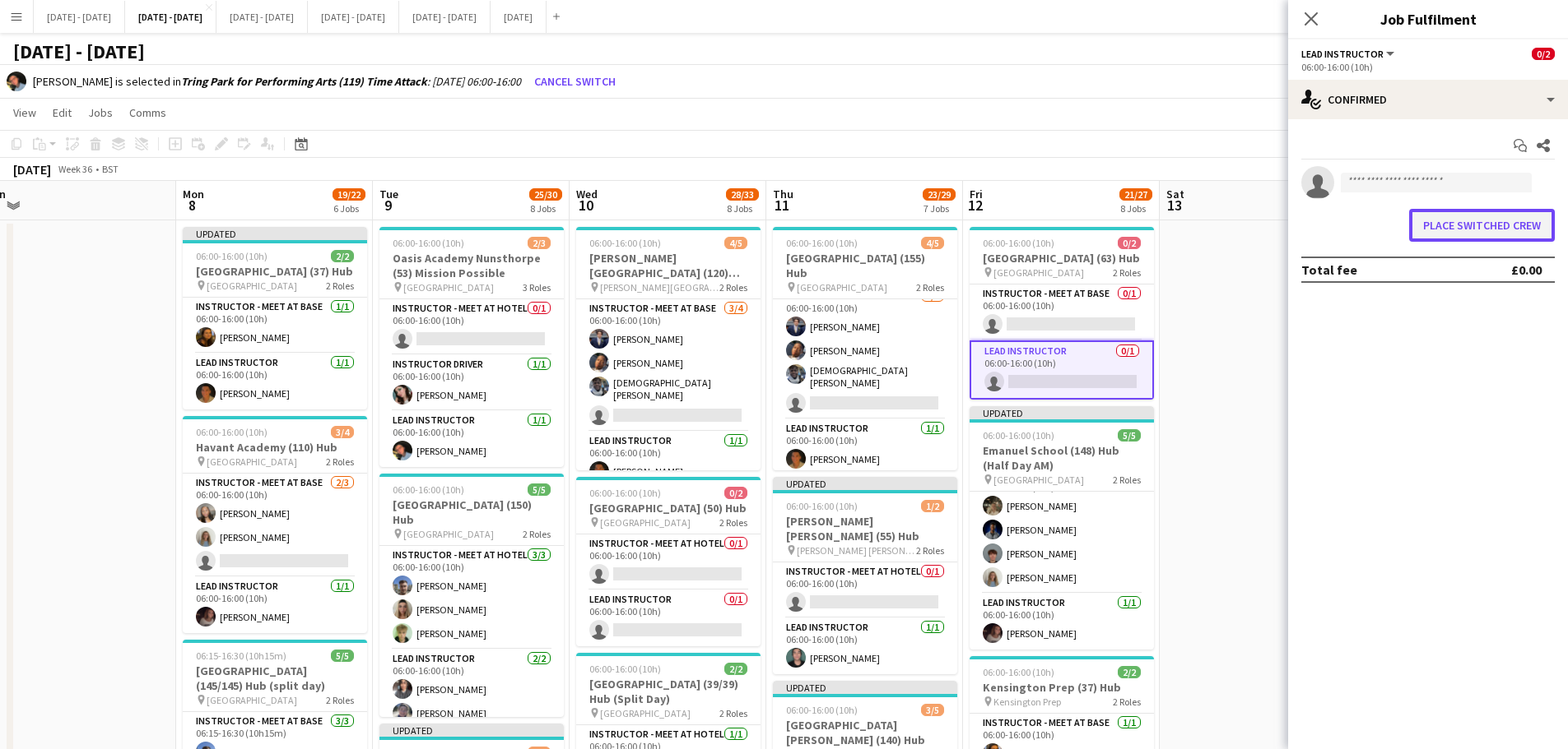
click at [1422, 236] on button "Place switched crew" at bounding box center [1482, 225] width 146 height 33
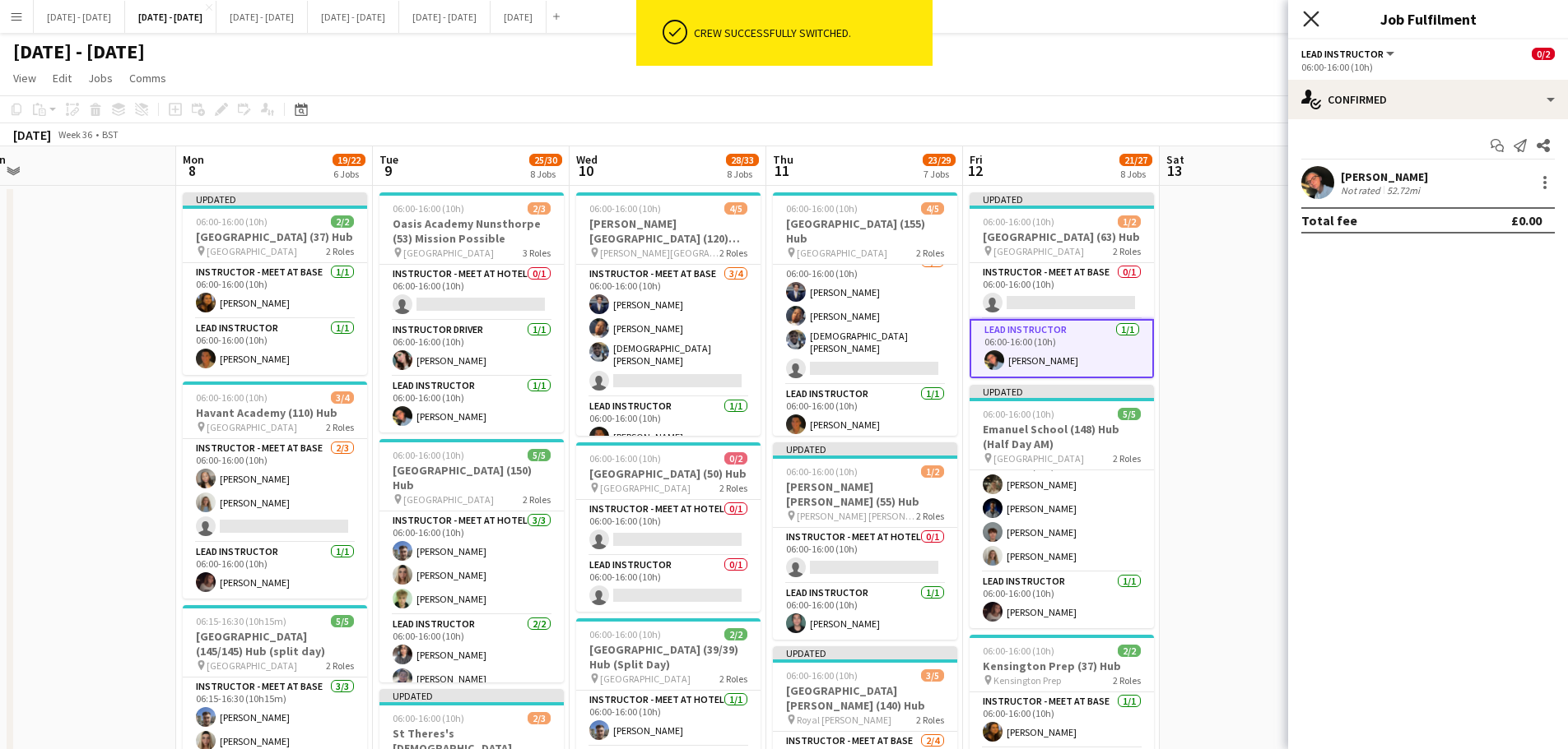
click at [1308, 17] on icon at bounding box center [1311, 18] width 16 height 16
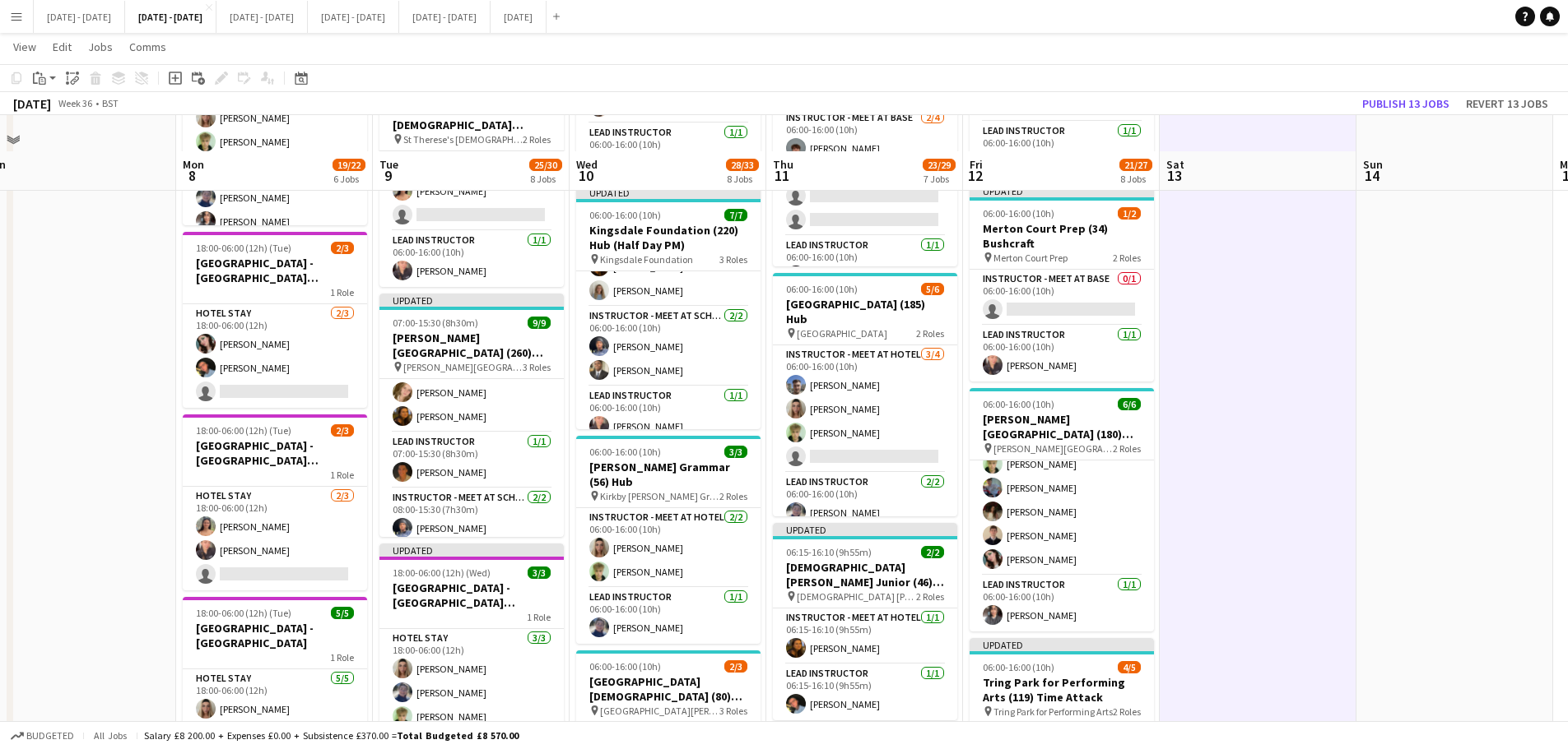
scroll to position [658, 0]
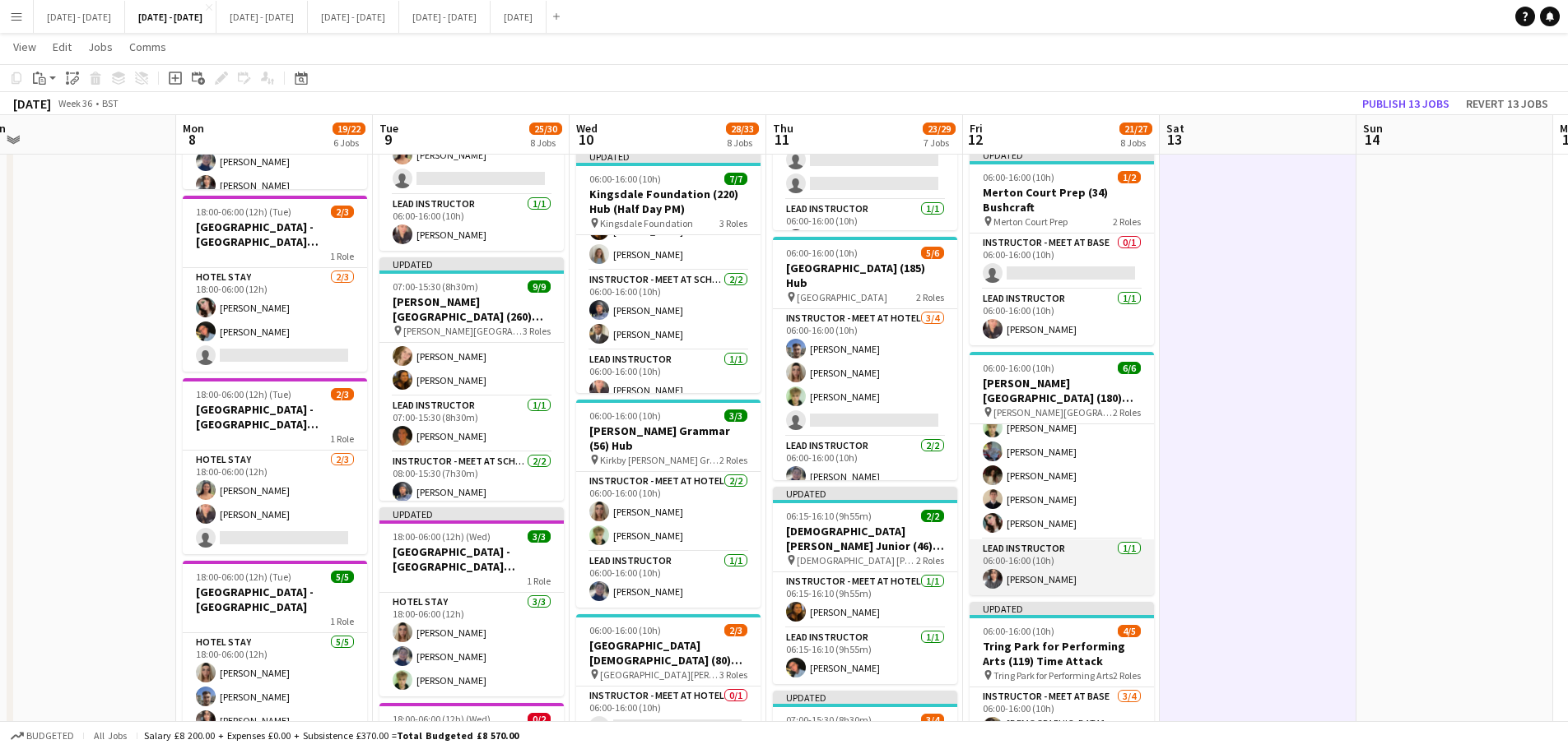
click at [1063, 596] on app-card-role "Lead Instructor [DATE] 06:00-16:00 (10h) [PERSON_NAME]" at bounding box center [1062, 567] width 184 height 56
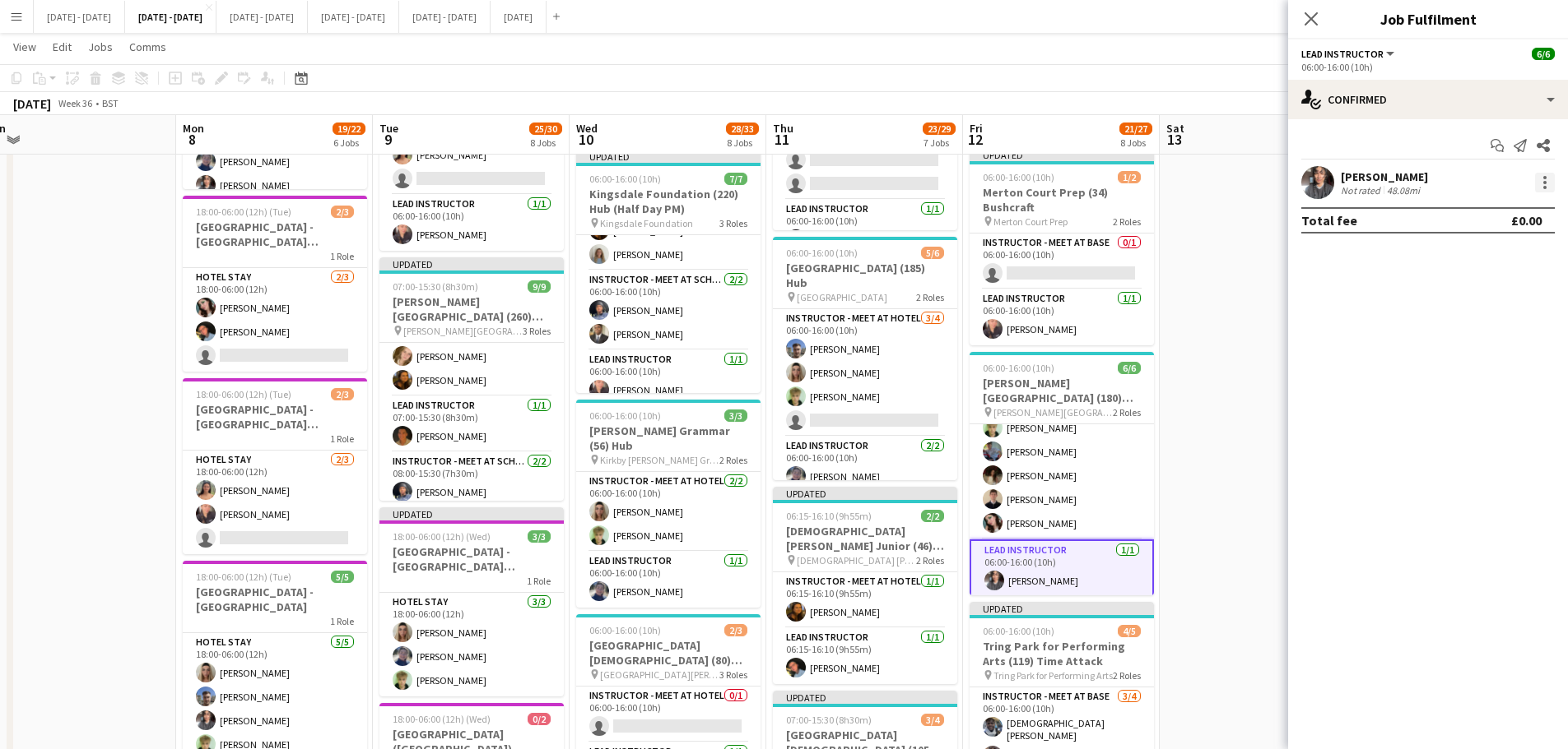
click at [1543, 183] on div at bounding box center [1544, 182] width 4 height 4
click at [1483, 248] on span "Switch crew" at bounding box center [1474, 252] width 70 height 14
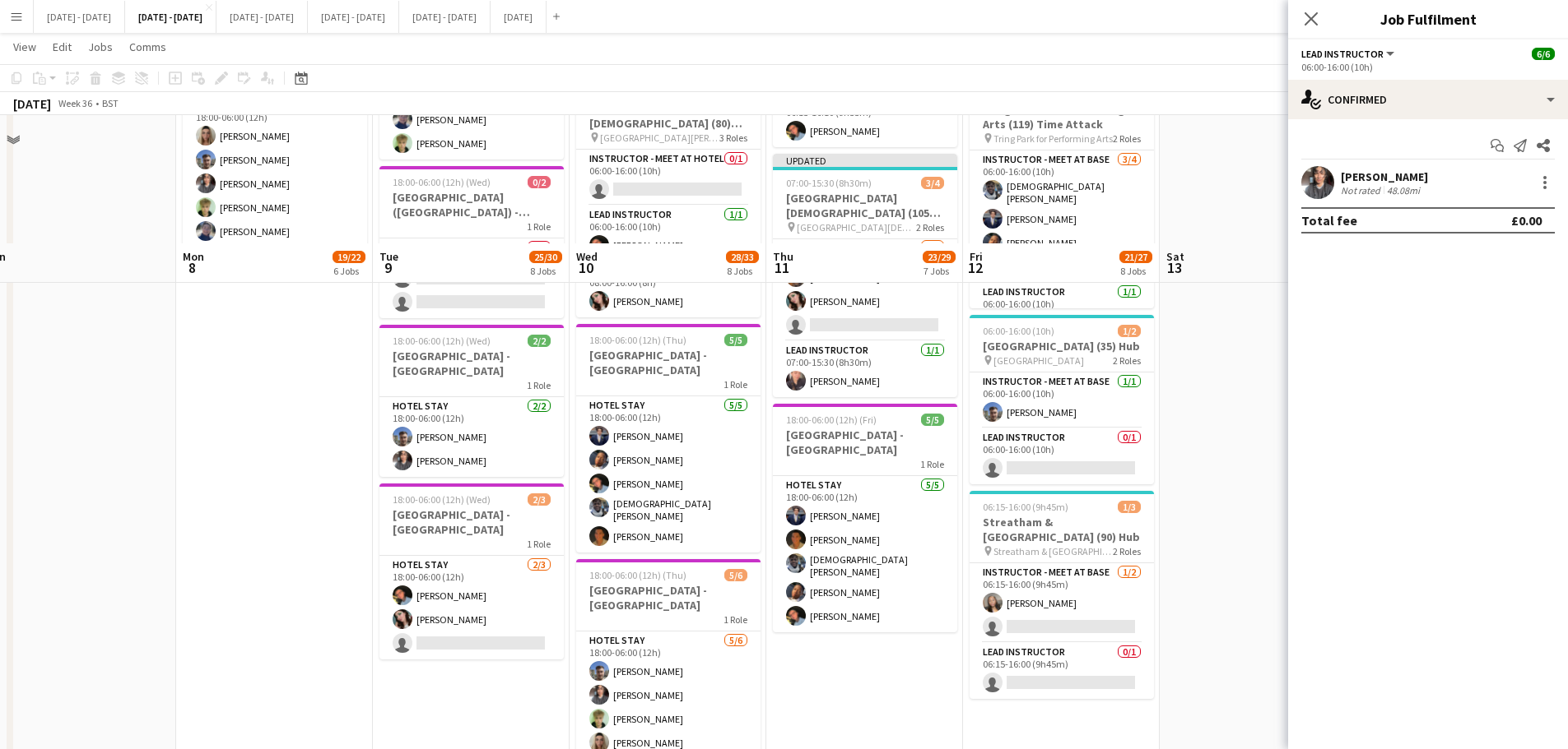
scroll to position [1360, 0]
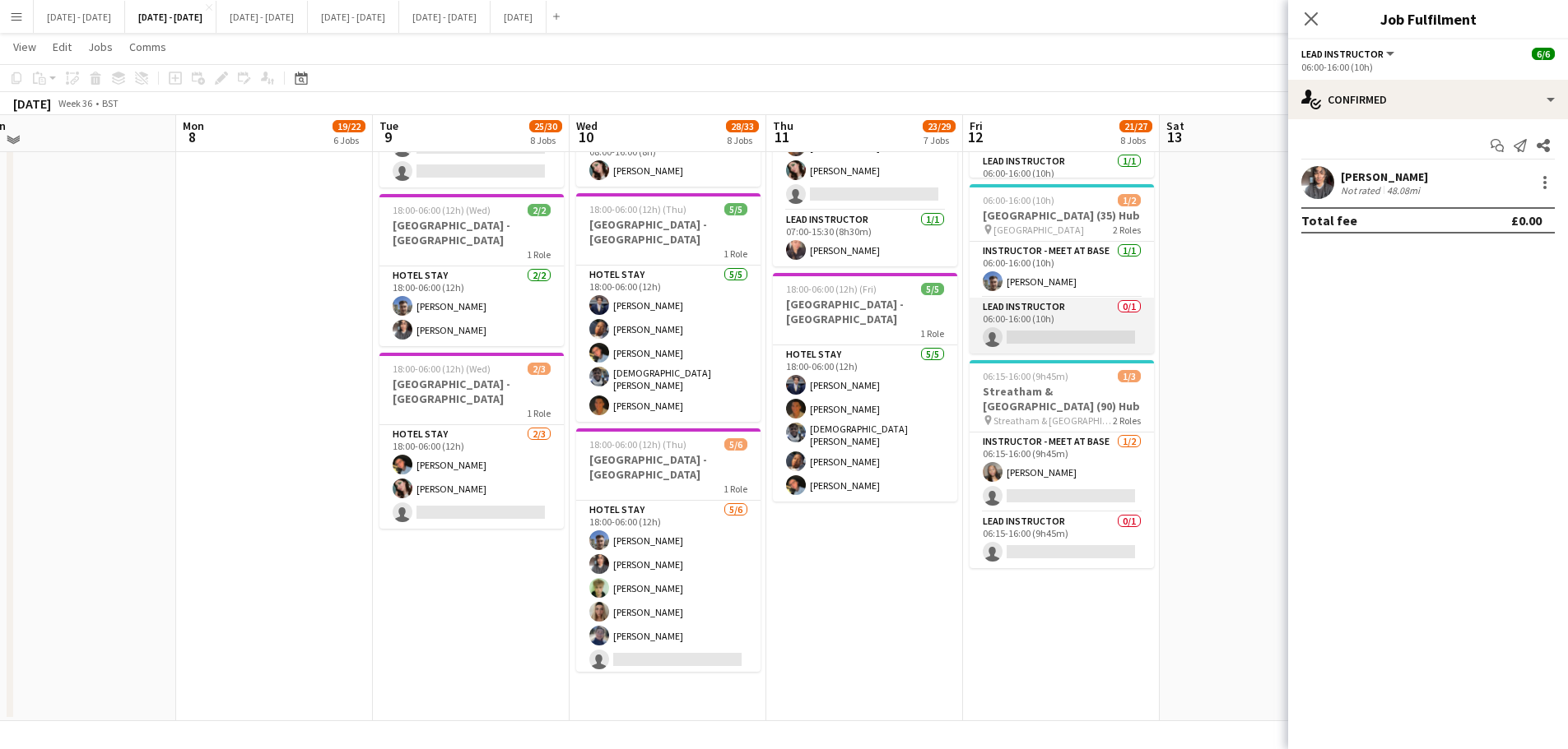
click at [1093, 345] on app-card-role "Lead Instructor 0/1 06:00-16:00 (10h) single-neutral-actions" at bounding box center [1062, 325] width 184 height 56
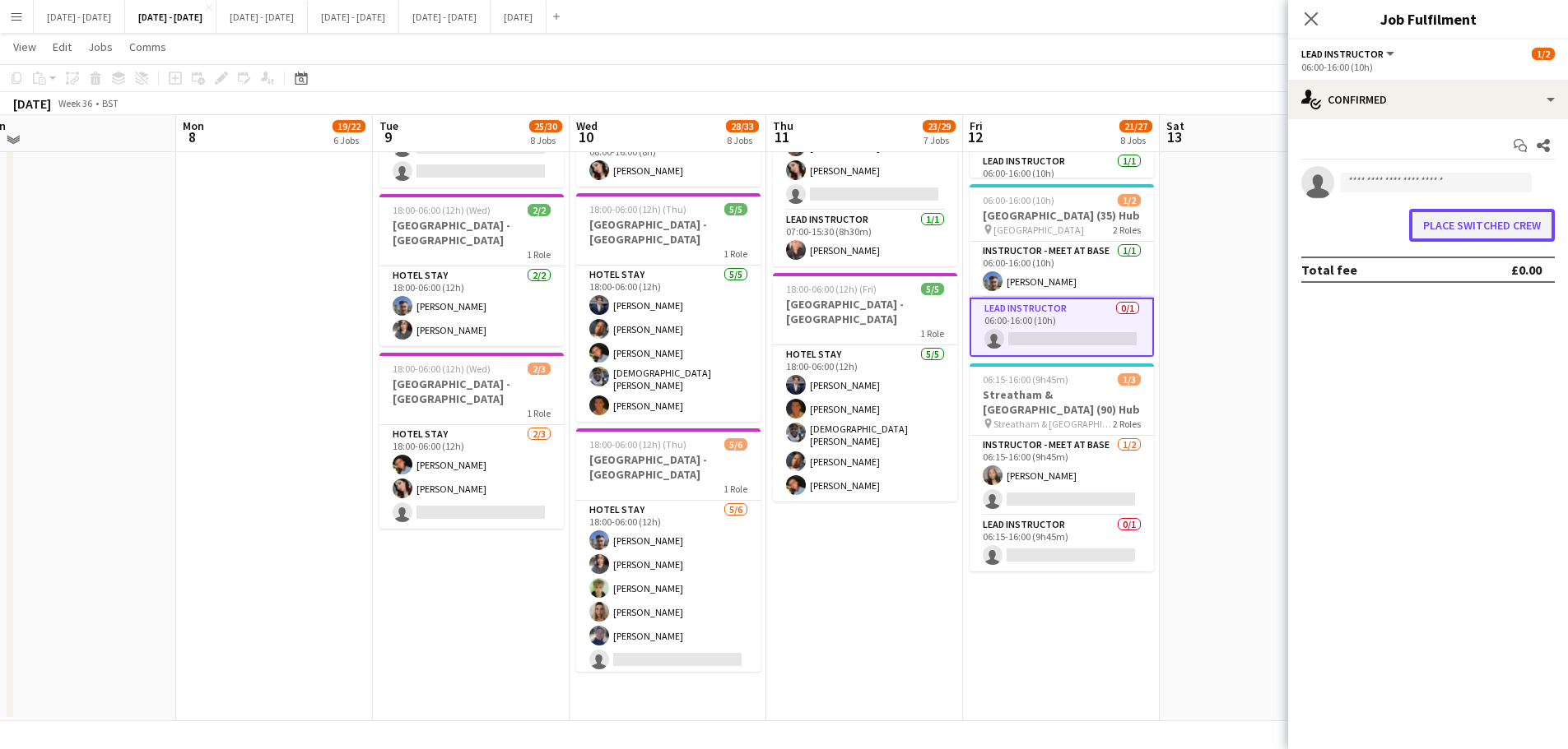
click at [1449, 236] on button "Place switched crew" at bounding box center [1482, 225] width 146 height 33
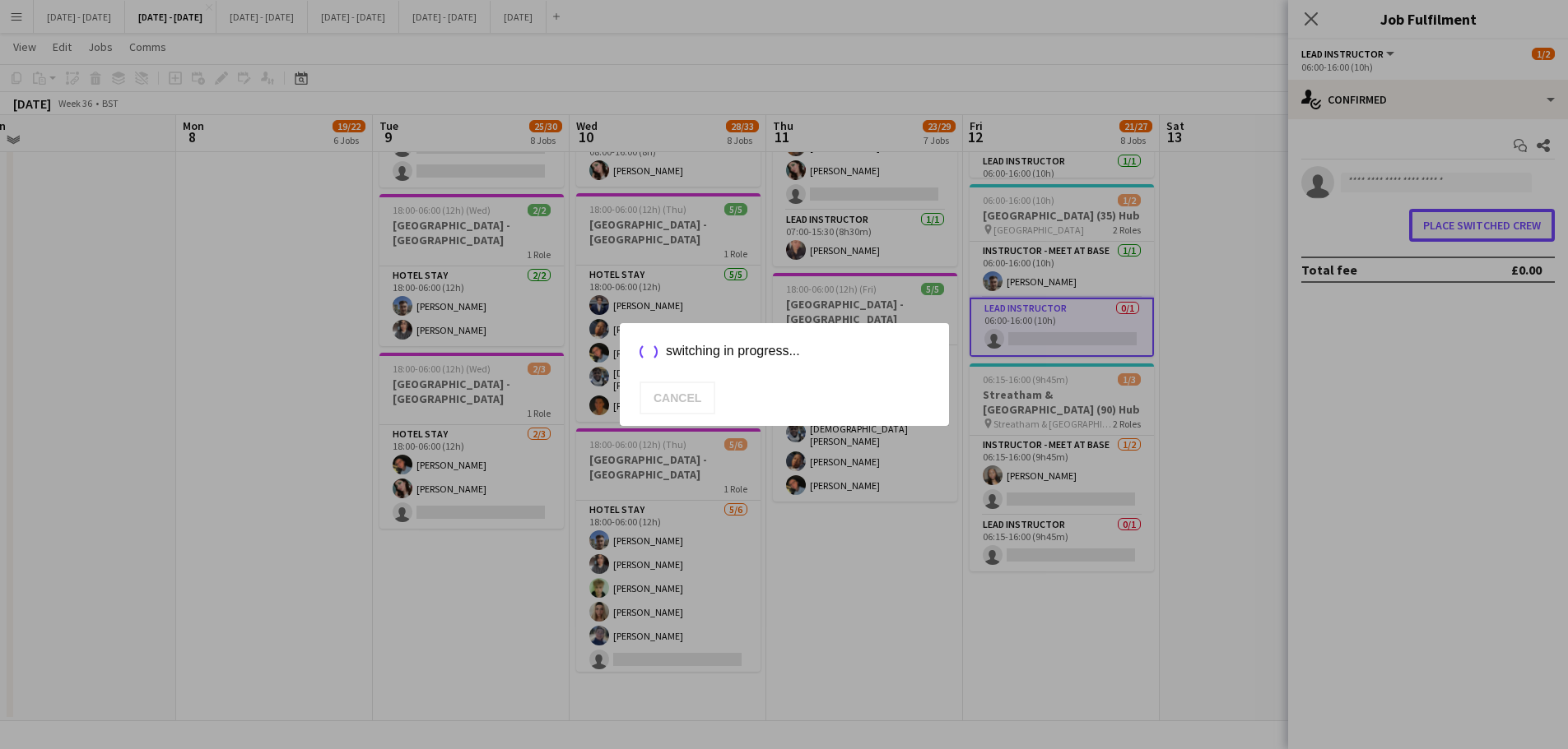
scroll to position [0, 0]
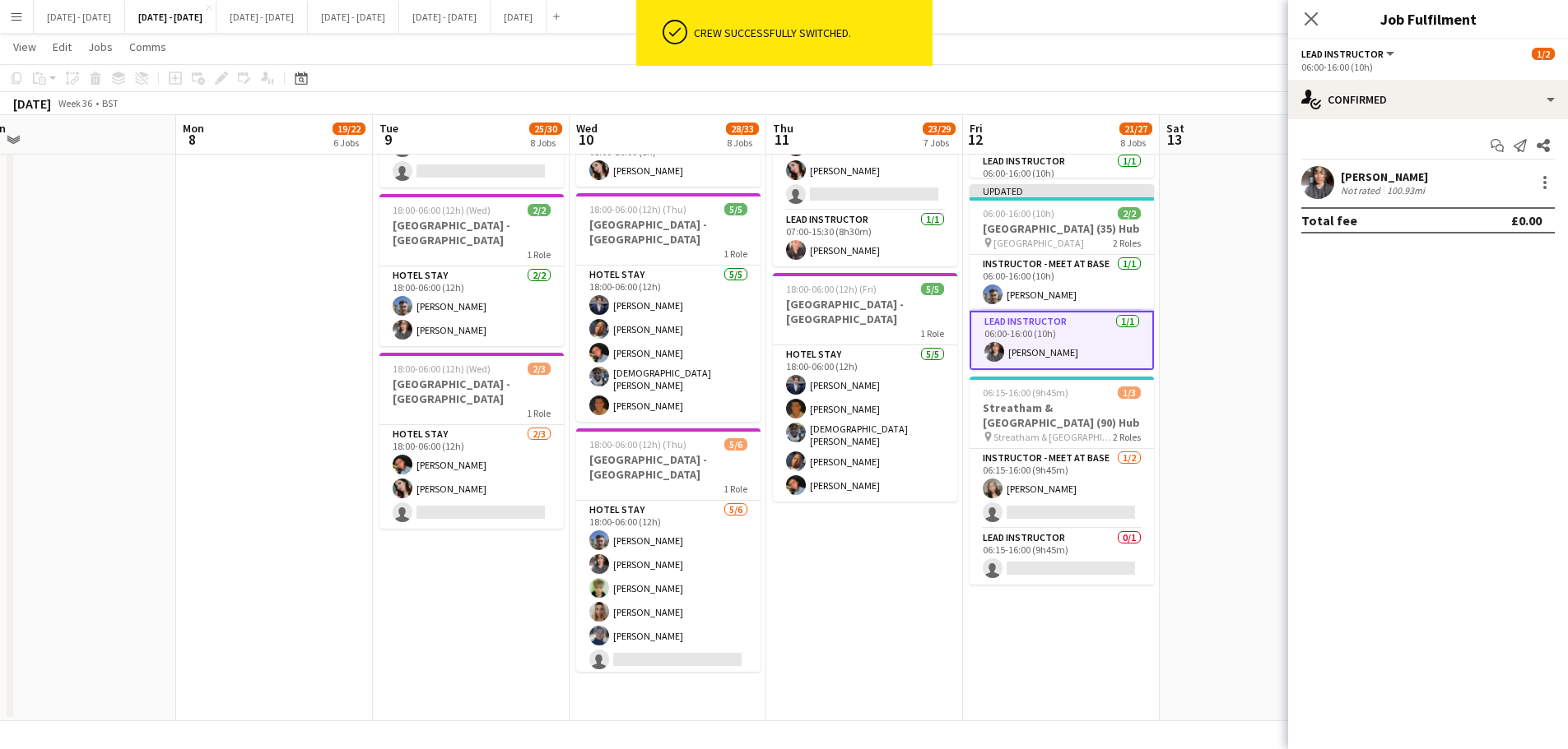
drag, startPoint x: 1317, startPoint y: 18, endPoint x: 1313, endPoint y: 246, distance: 228.0
click at [1316, 18] on icon "Close pop-in" at bounding box center [1310, 18] width 13 height 13
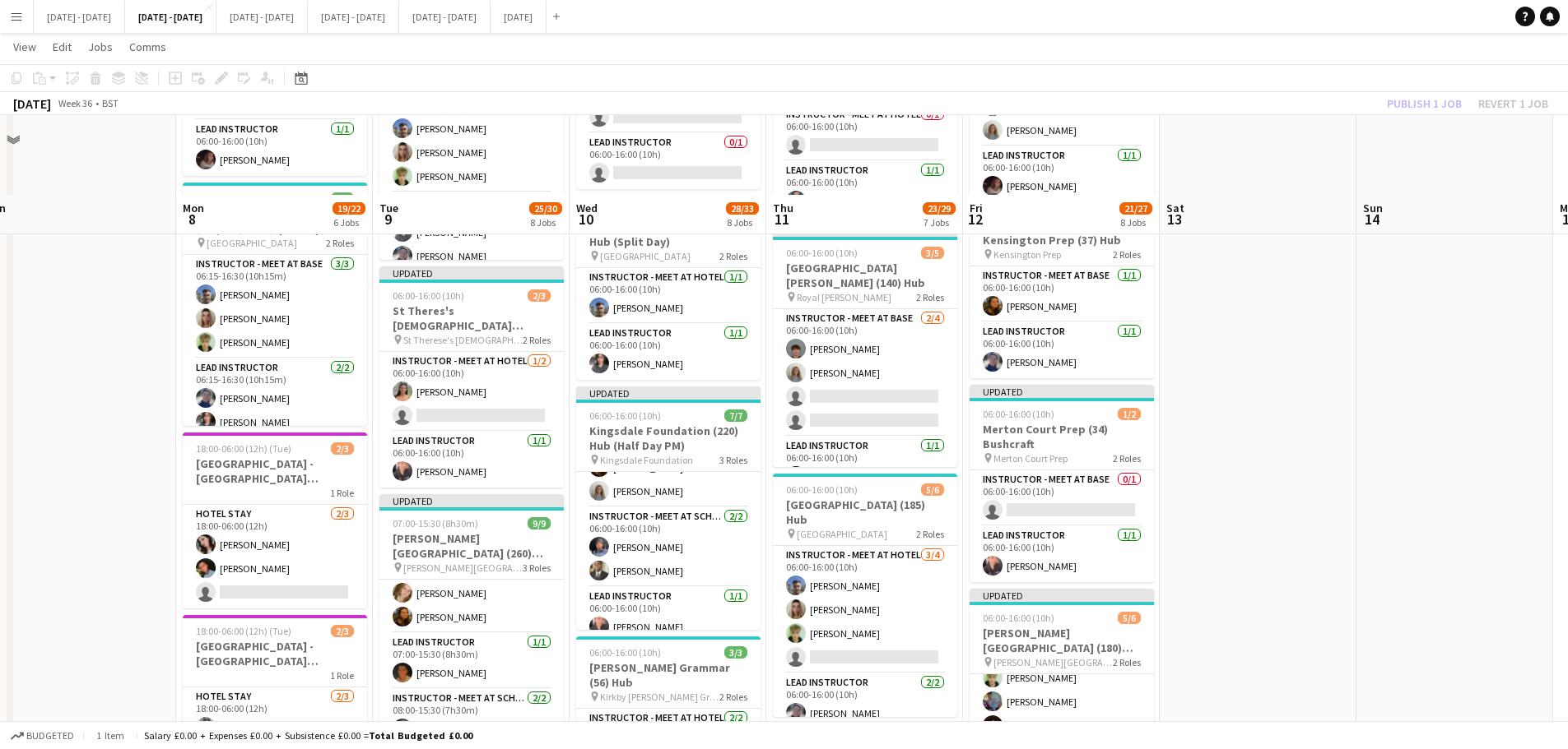
scroll to position [586, 0]
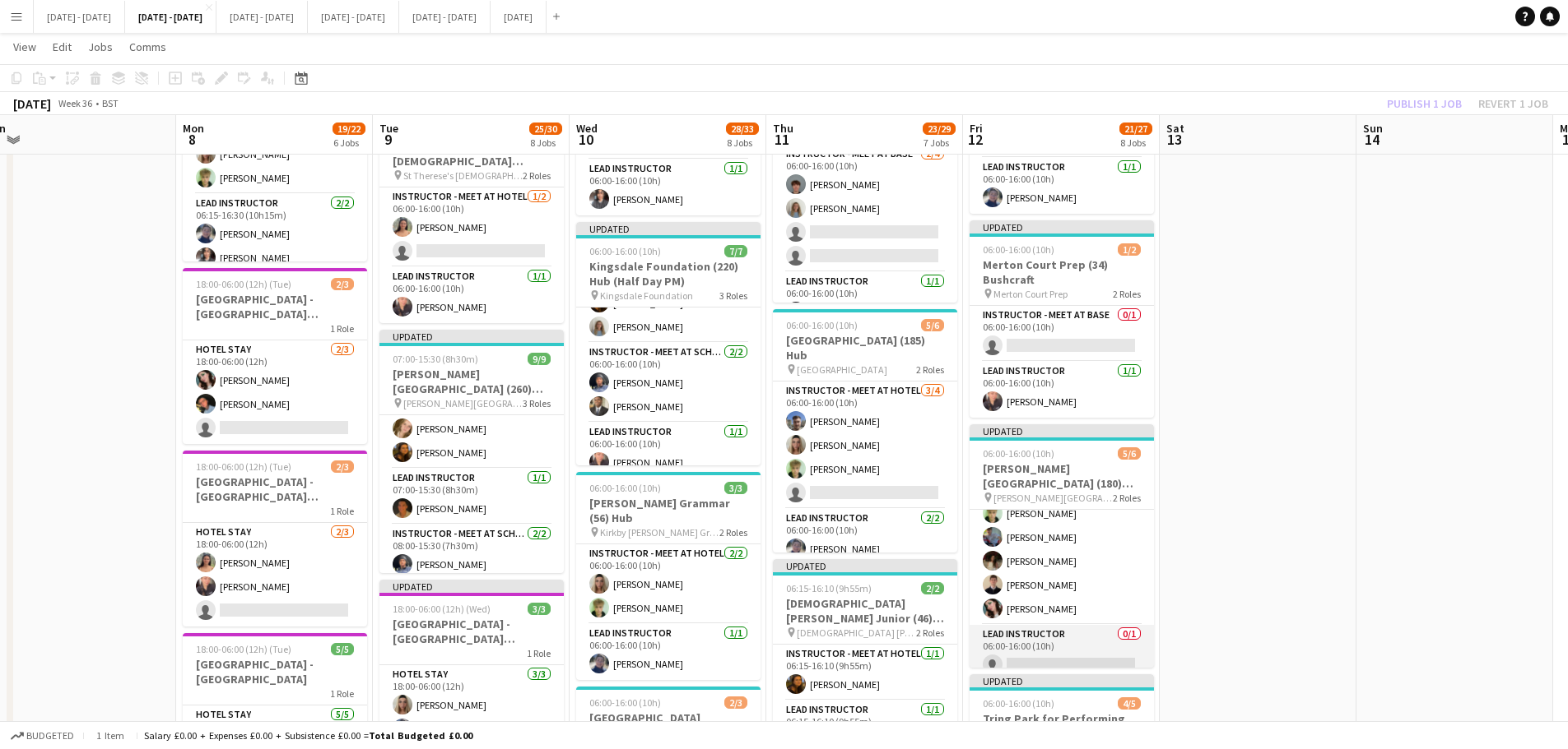
click at [1040, 670] on app-card-role "Lead Instructor 0/1 06:00-16:00 (10h) single-neutral-actions" at bounding box center [1062, 653] width 184 height 56
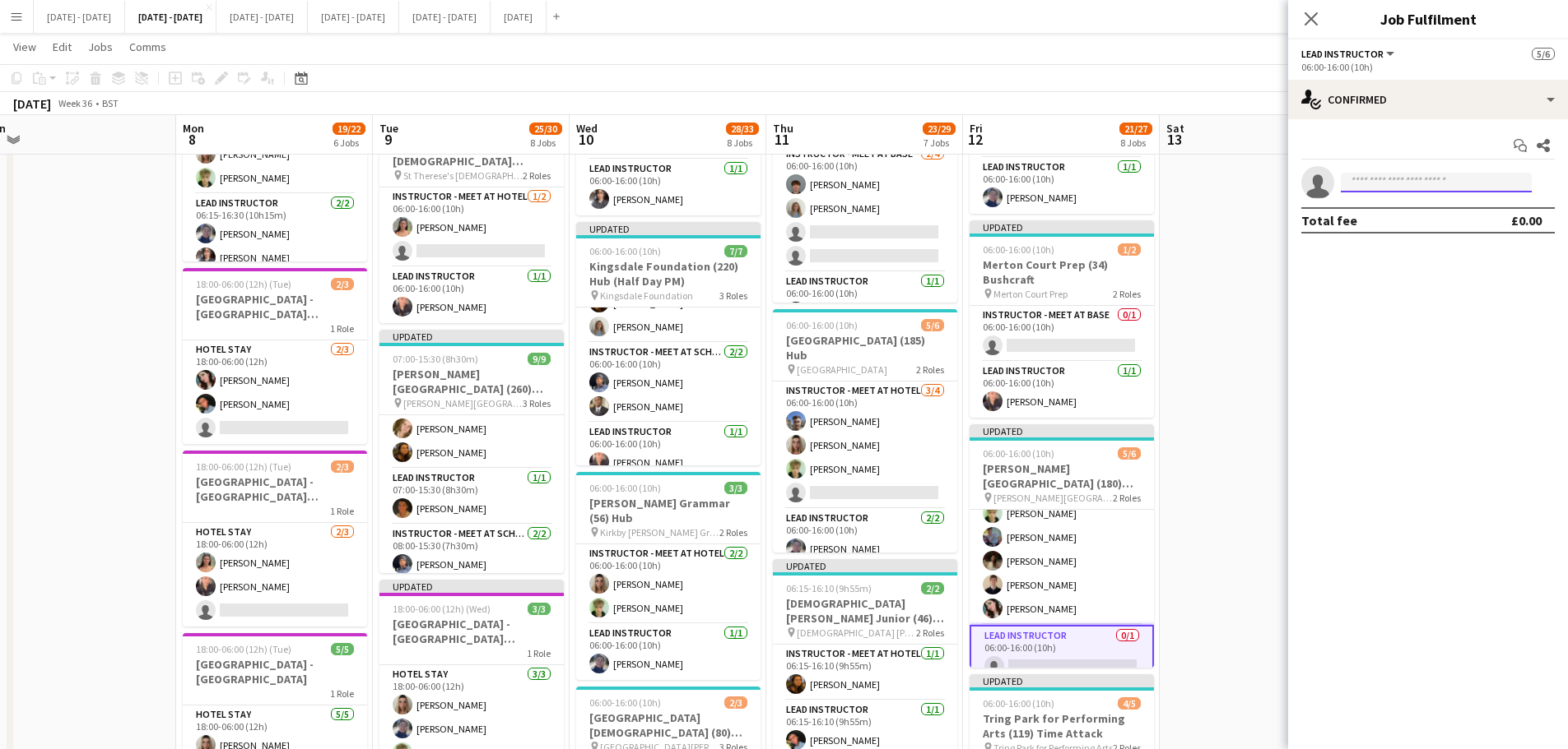
click at [1421, 188] on input at bounding box center [1436, 182] width 191 height 20
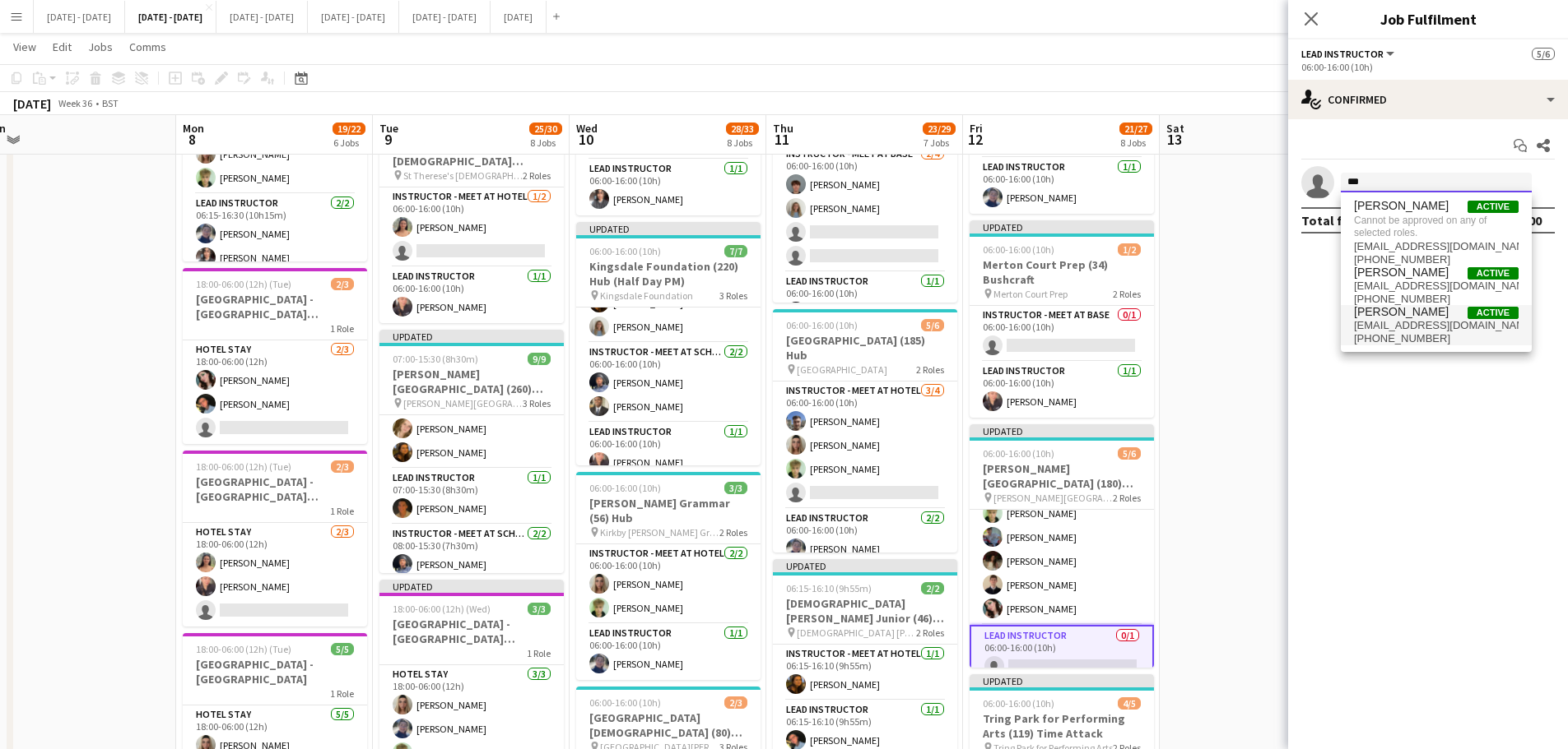
type input "***"
click at [1400, 332] on span "[PHONE_NUMBER]" at bounding box center [1436, 339] width 165 height 13
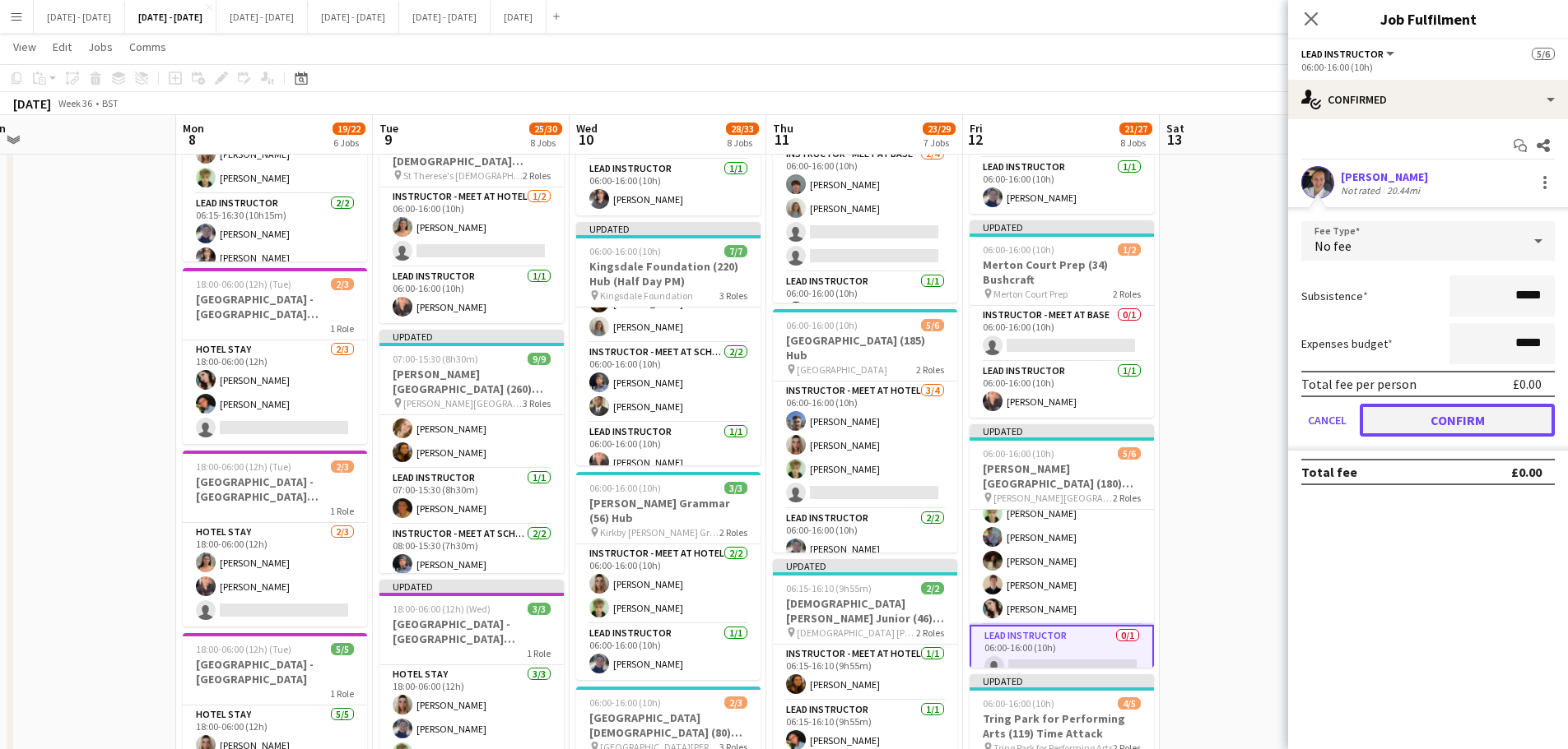
click at [1471, 415] on button "Confirm" at bounding box center [1457, 420] width 195 height 33
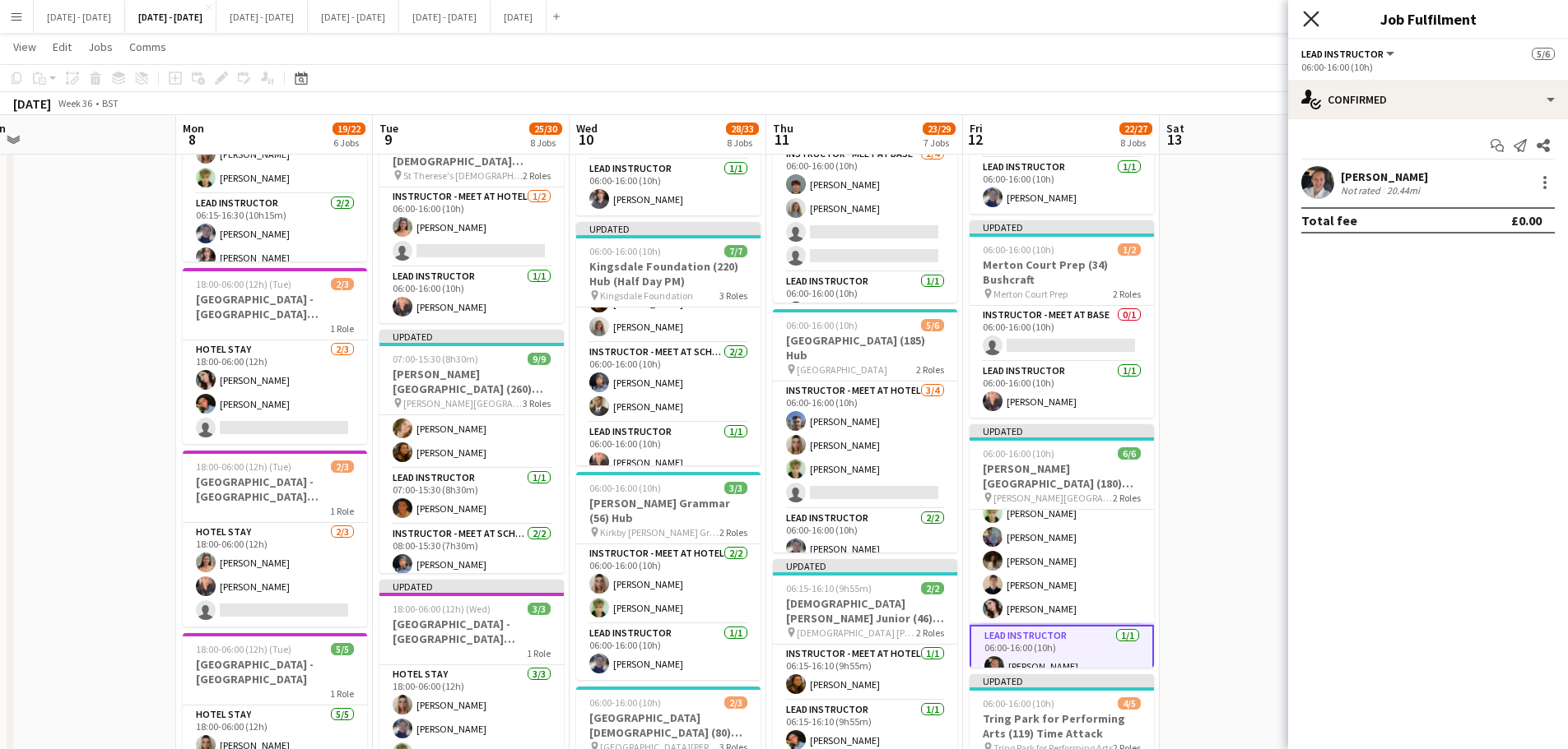
click at [1315, 20] on icon "Close pop-in" at bounding box center [1311, 18] width 16 height 16
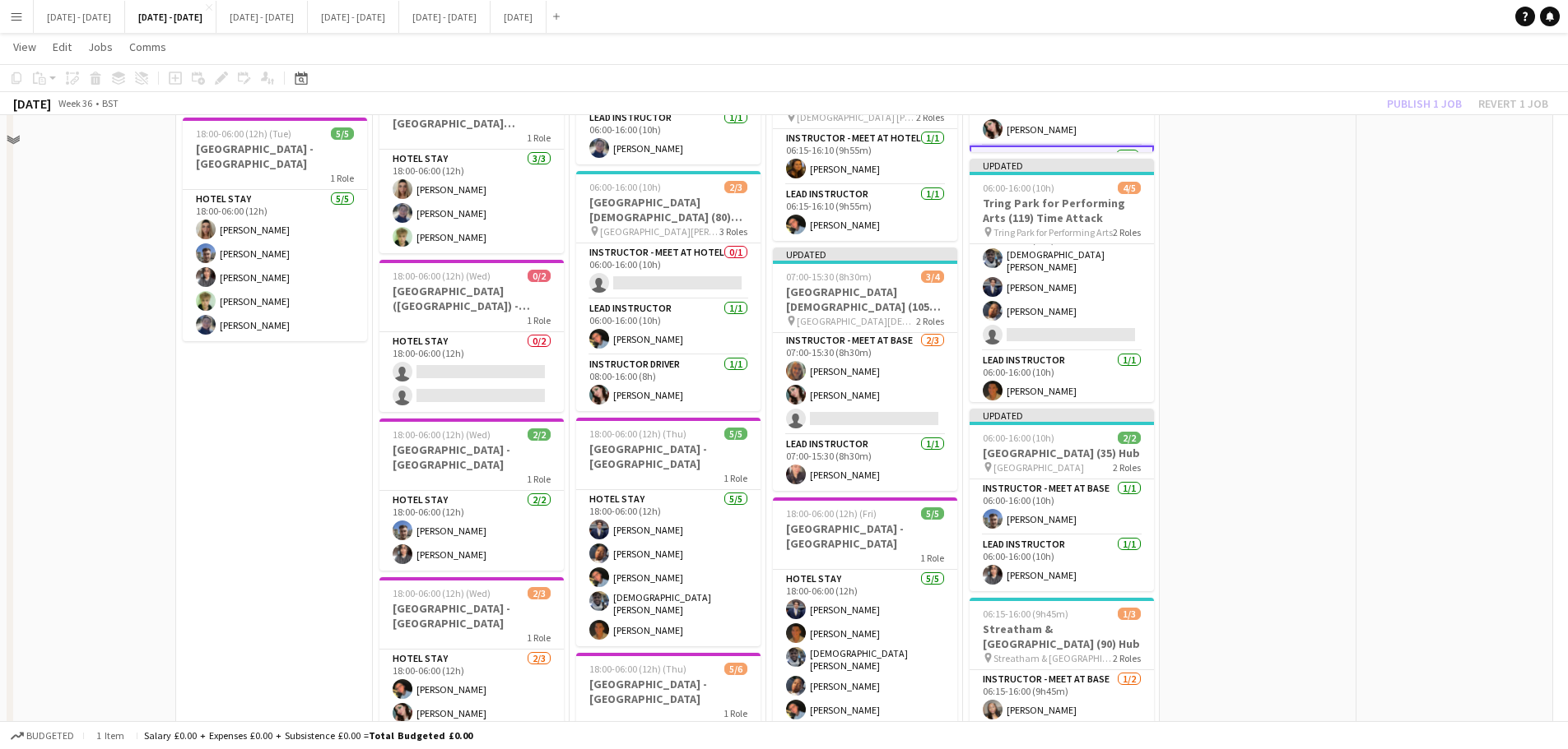
scroll to position [1244, 0]
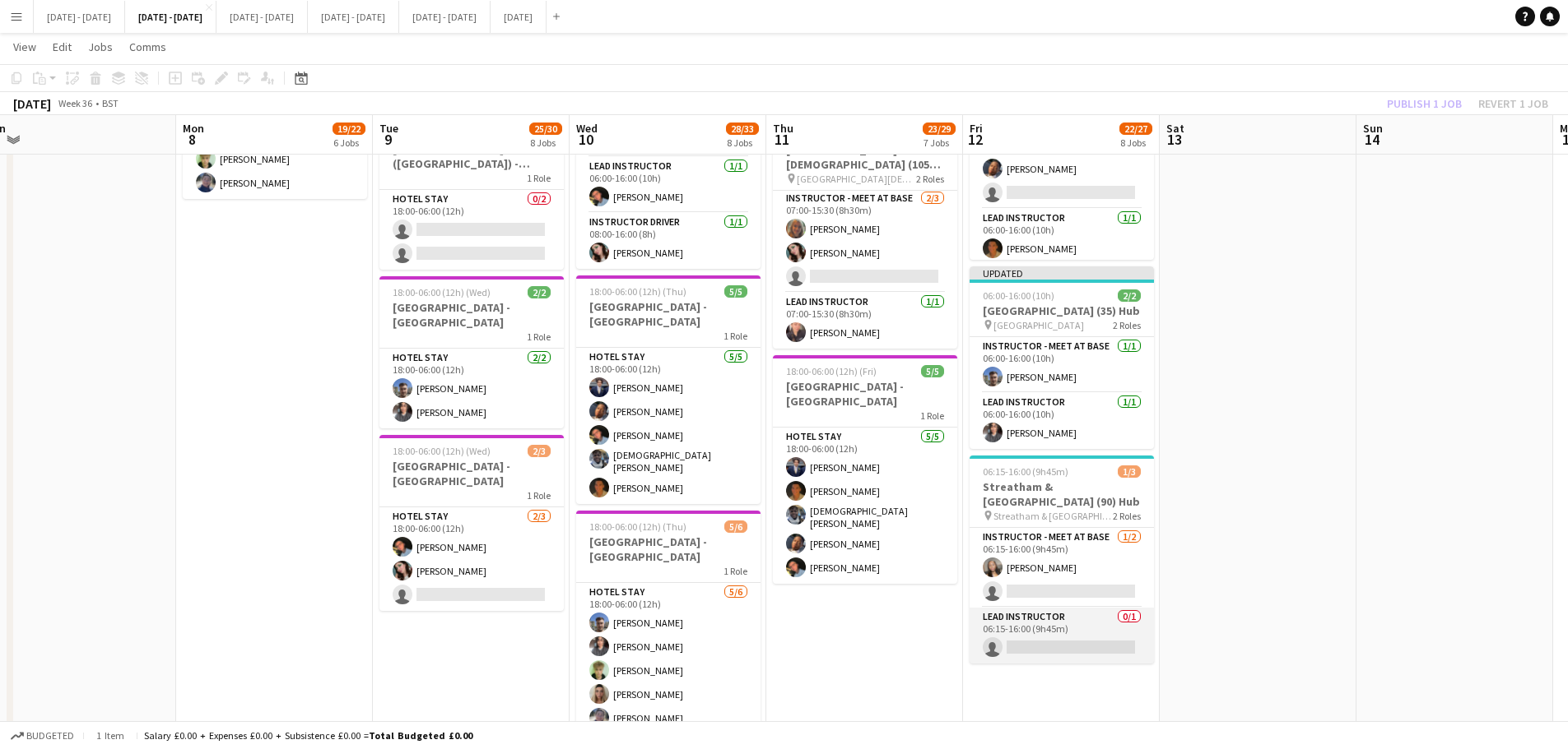
click at [1029, 639] on app-card-role "Lead Instructor 0/1 06:15-16:00 (9h45m) single-neutral-actions" at bounding box center [1062, 636] width 184 height 56
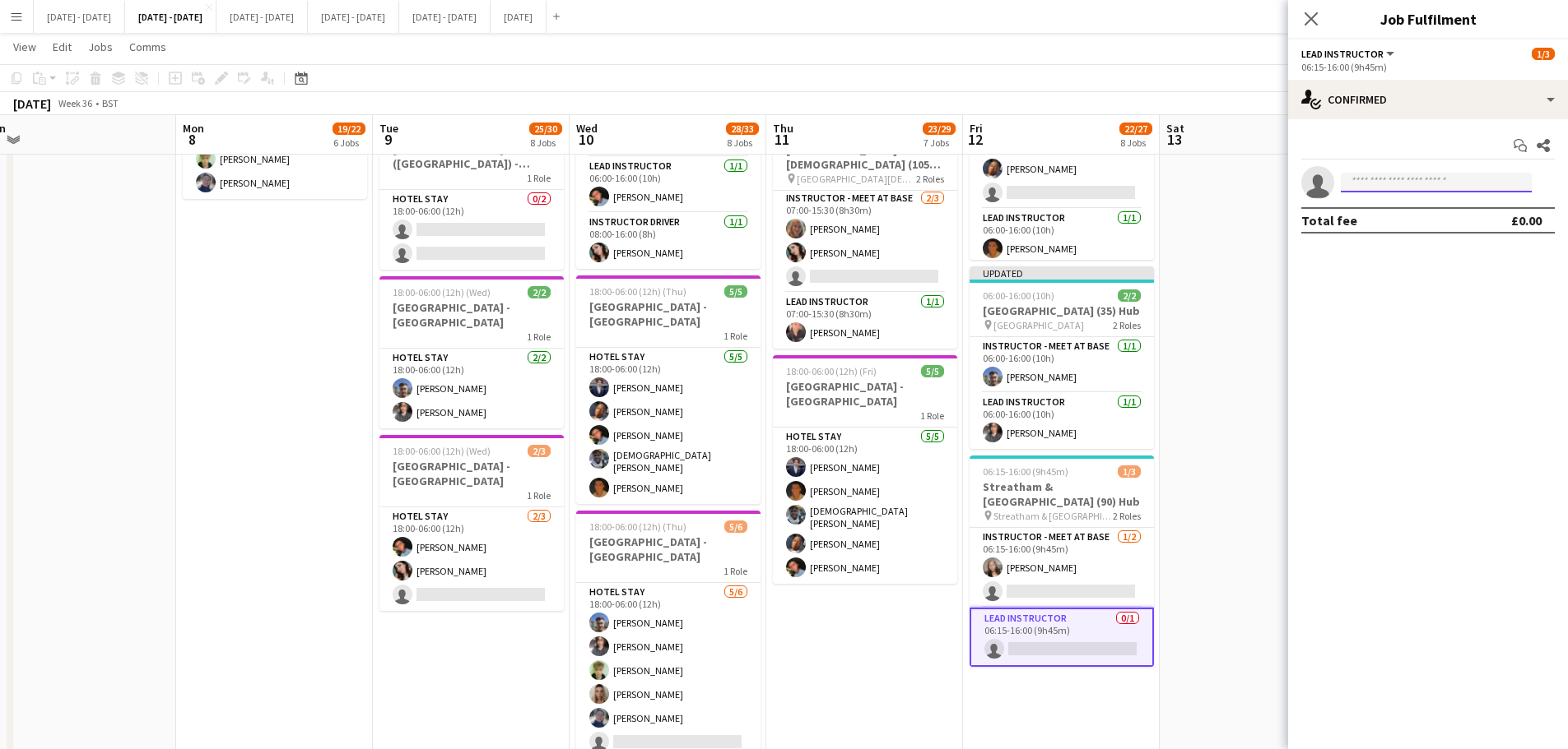
click at [1392, 189] on input at bounding box center [1436, 182] width 191 height 20
type input "***"
click at [1384, 235] on span "[PHONE_NUMBER]" at bounding box center [1436, 232] width 165 height 13
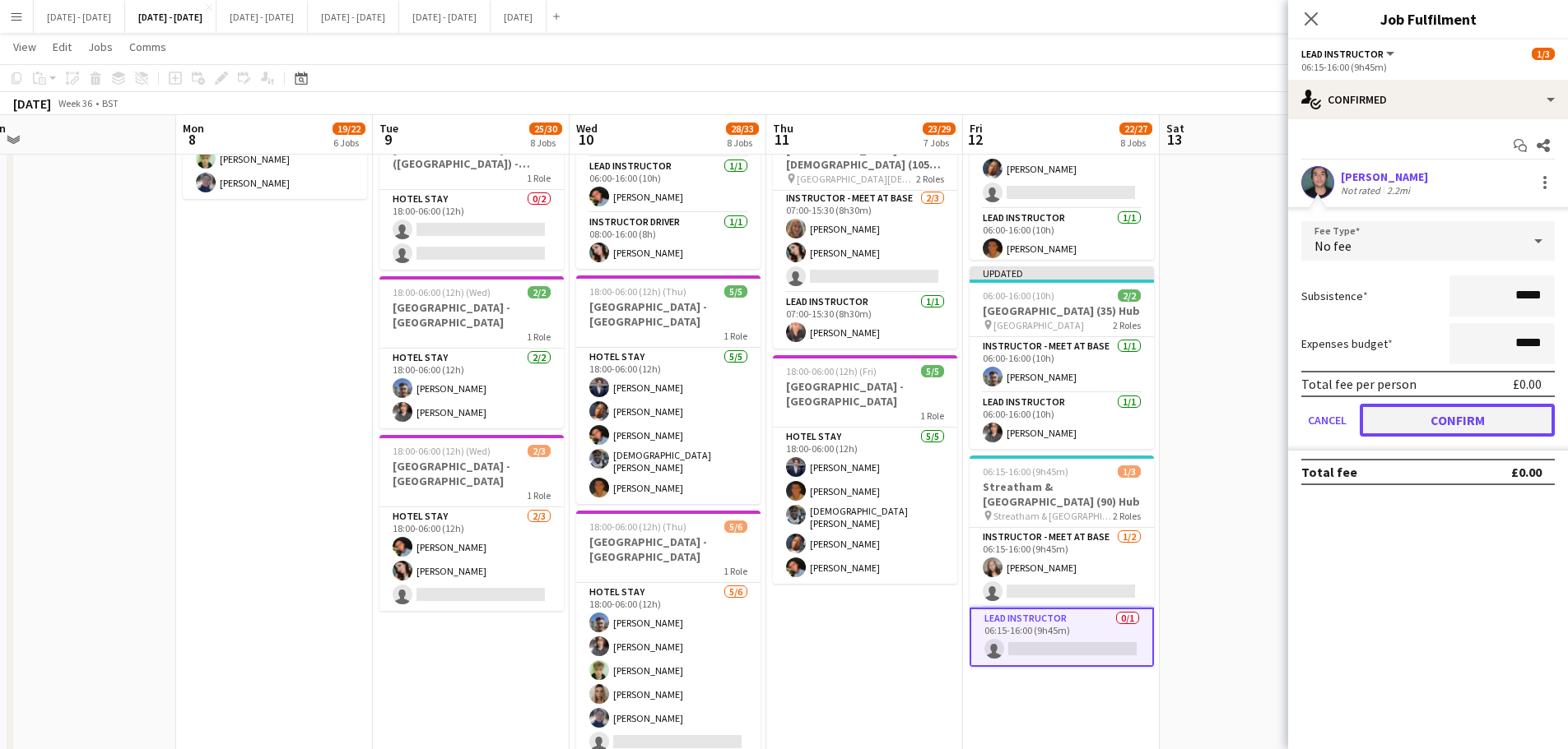
click at [1446, 433] on button "Confirm" at bounding box center [1457, 420] width 195 height 33
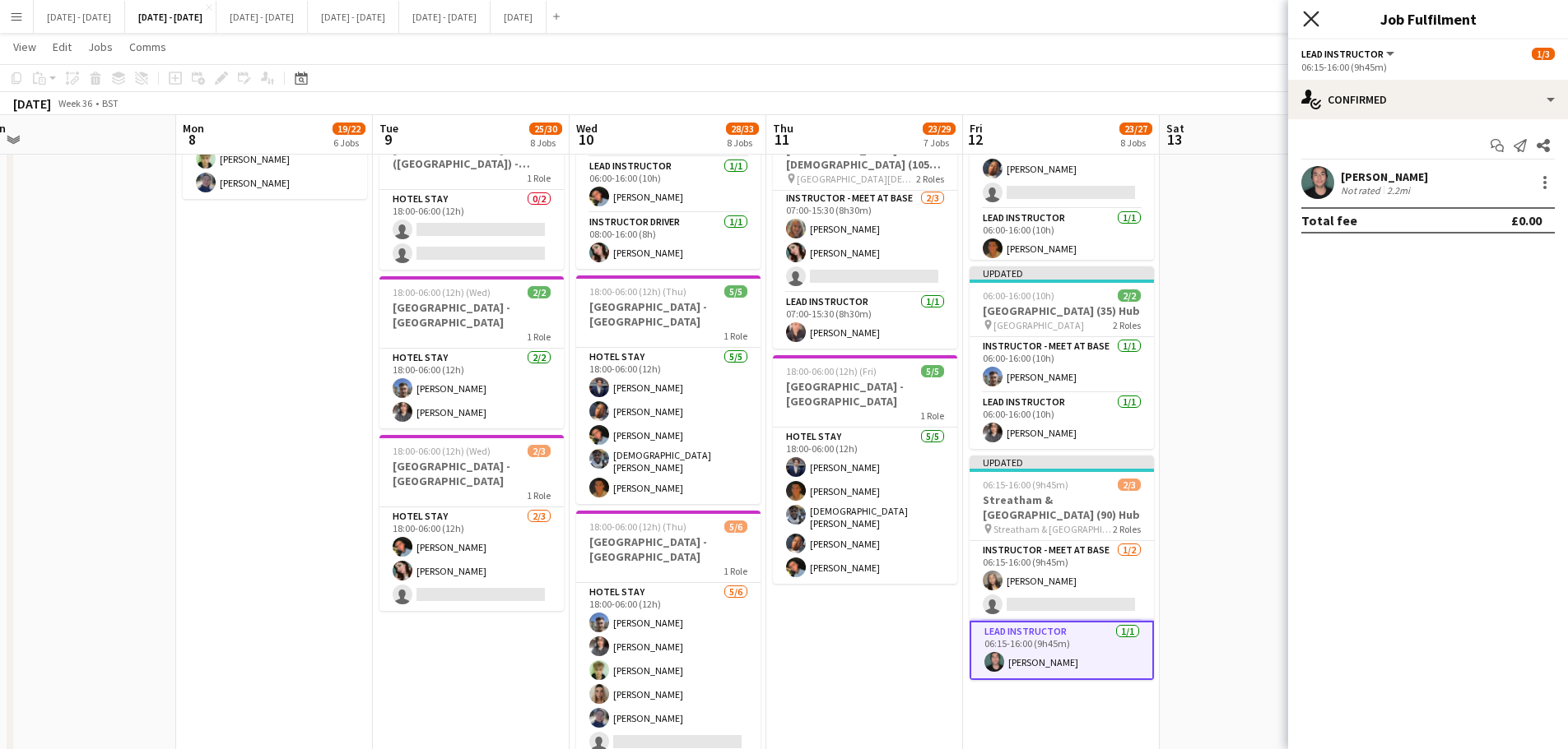
click at [1306, 13] on icon at bounding box center [1311, 18] width 16 height 16
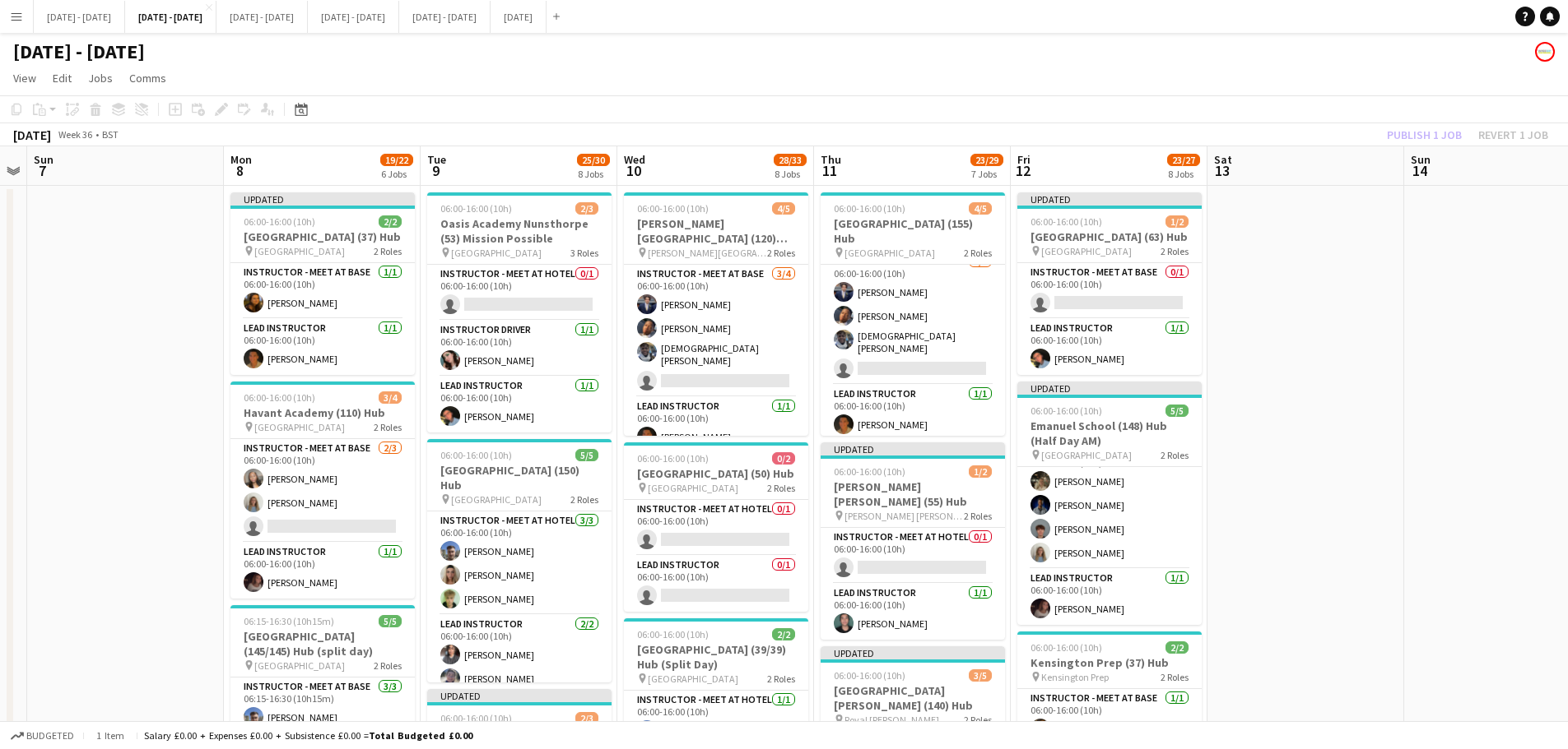
scroll to position [0, 565]
drag, startPoint x: 1269, startPoint y: 667, endPoint x: 1314, endPoint y: 661, distance: 45.4
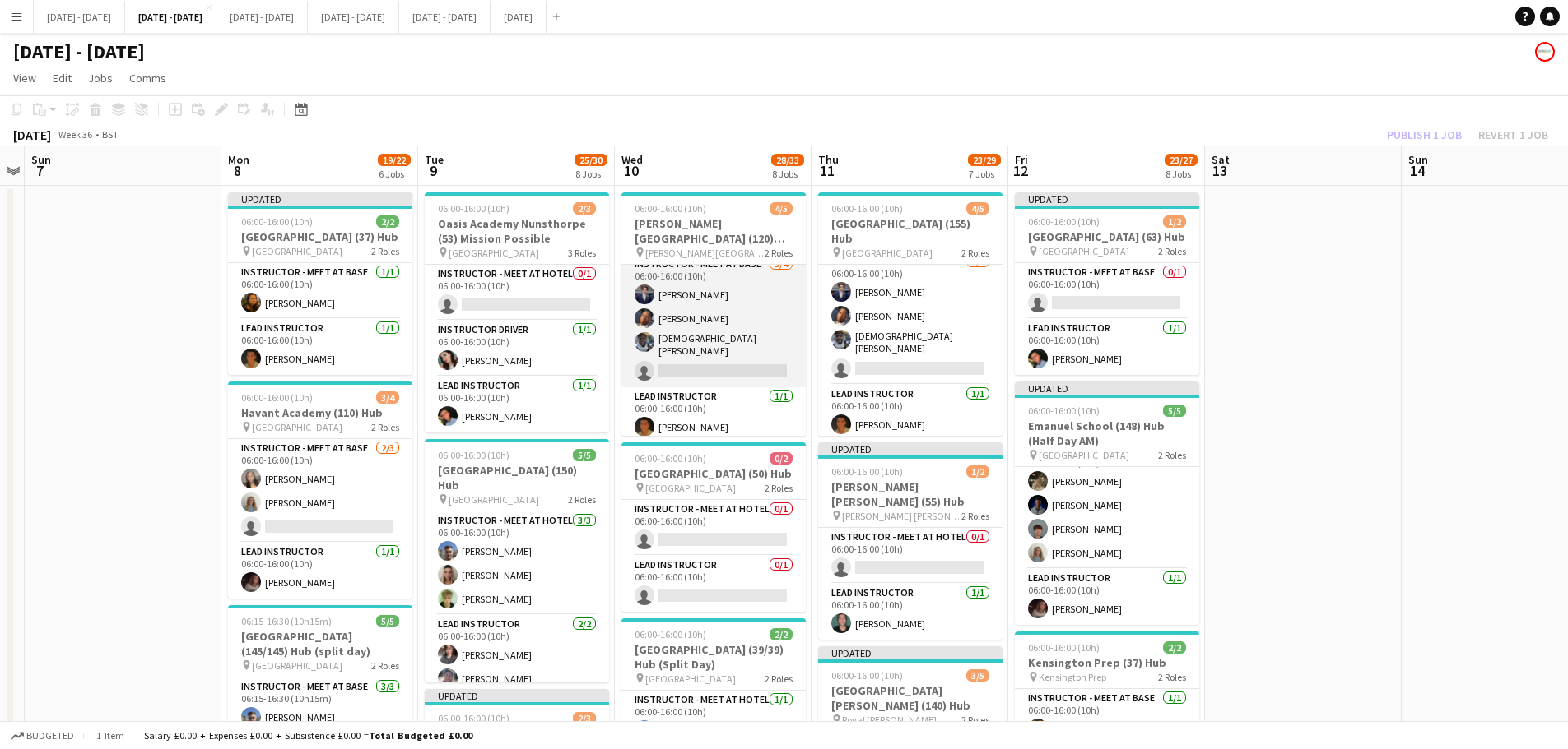
scroll to position [12, 0]
drag, startPoint x: 709, startPoint y: 363, endPoint x: 680, endPoint y: 358, distance: 29.4
click at [709, 363] on app-card-role "Instructor - Meet at Base [DATE] 06:00-16:00 (10h) [PERSON_NAME] Oguntunde [PER…" at bounding box center [713, 318] width 184 height 132
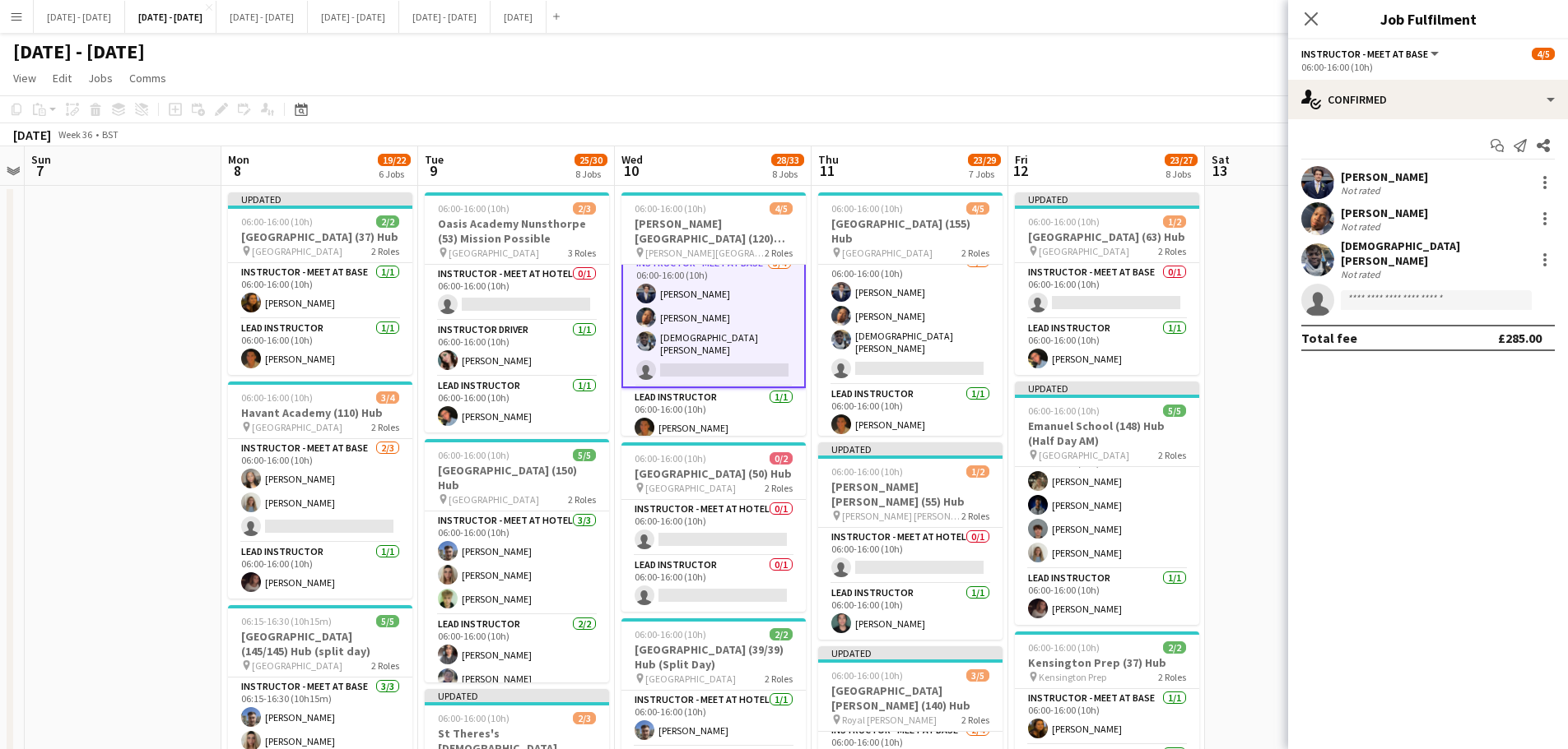
scroll to position [14, 0]
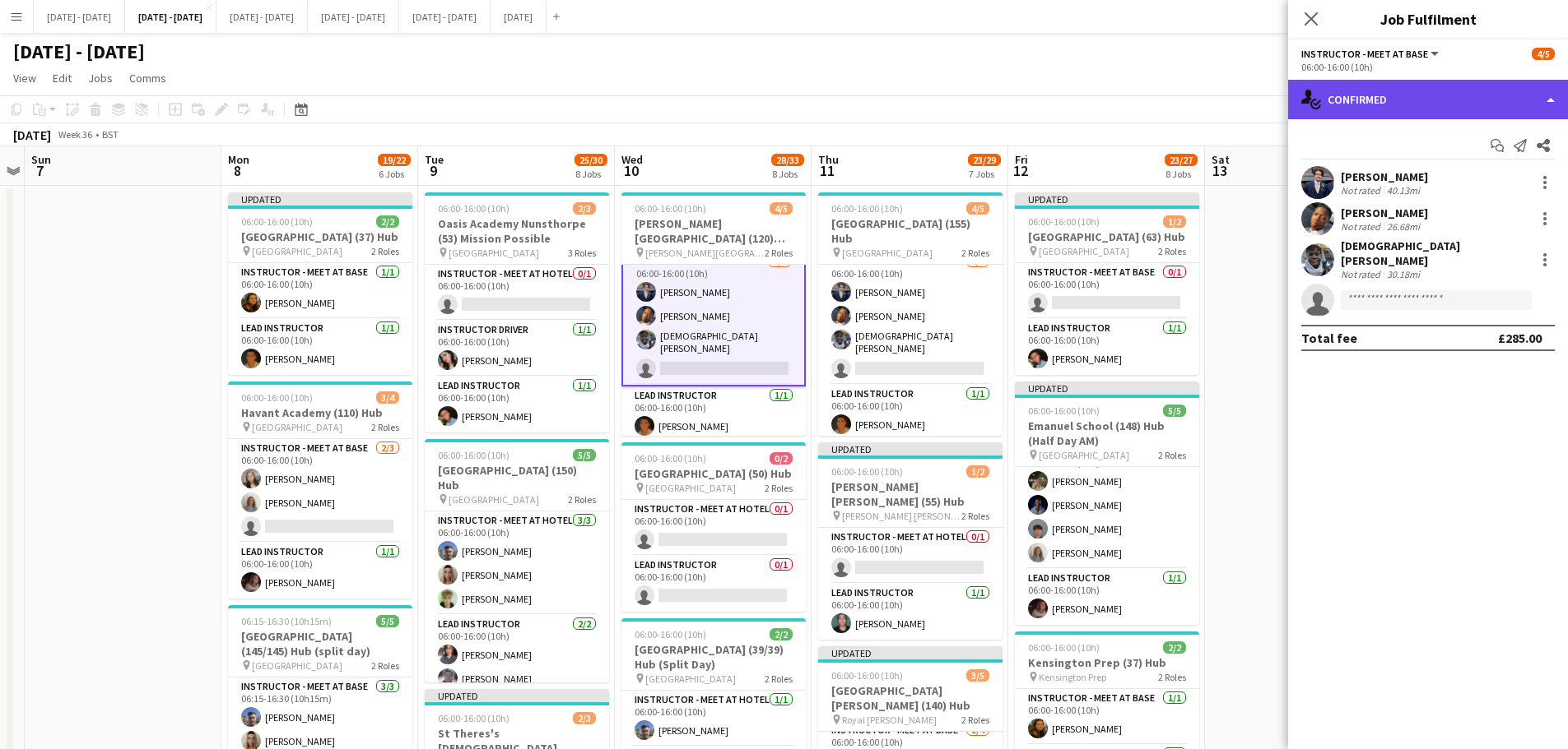
click at [1449, 104] on div "single-neutral-actions-check-2 Confirmed" at bounding box center [1428, 99] width 280 height 39
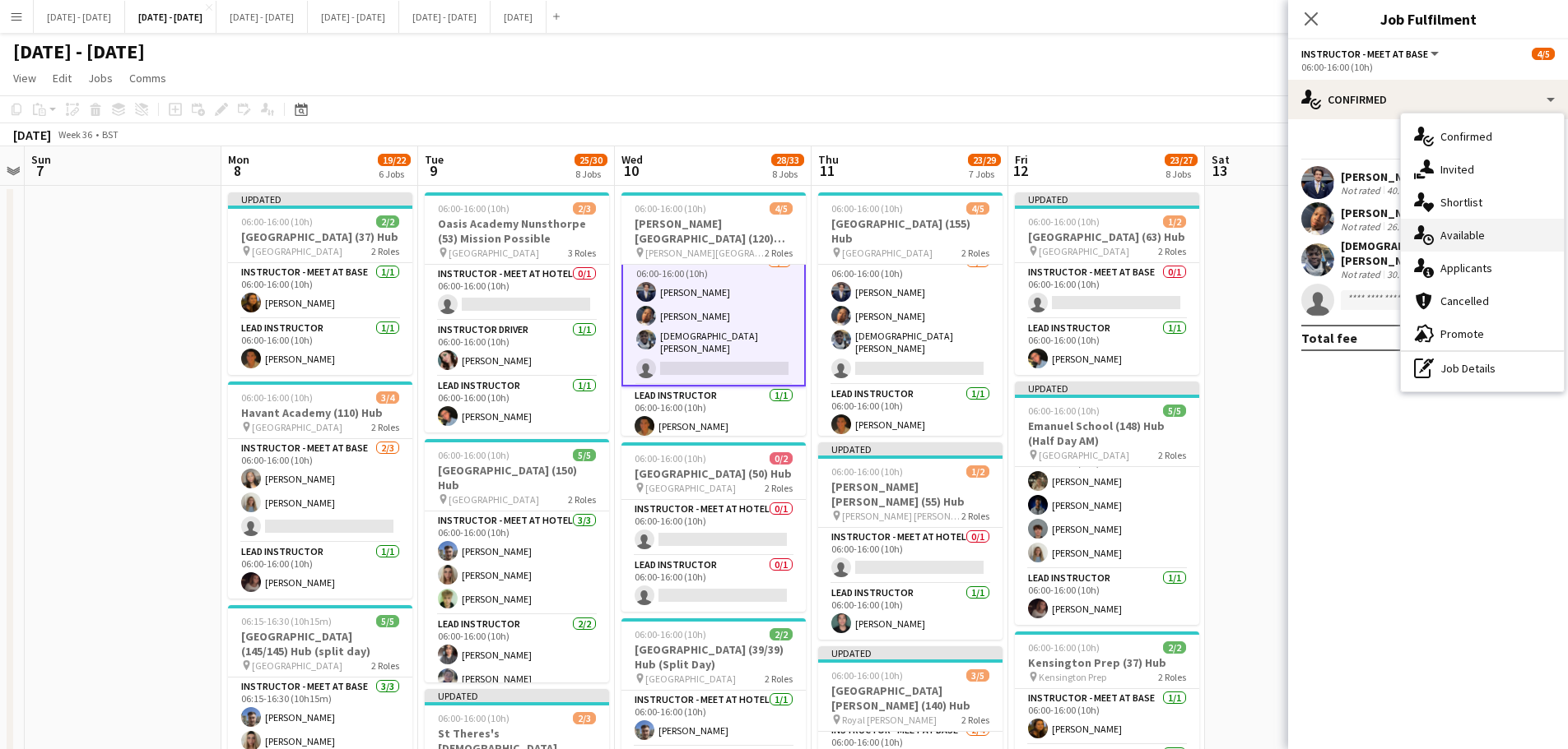
click at [1490, 234] on div "single-neutral-actions-upload Available" at bounding box center [1482, 235] width 163 height 33
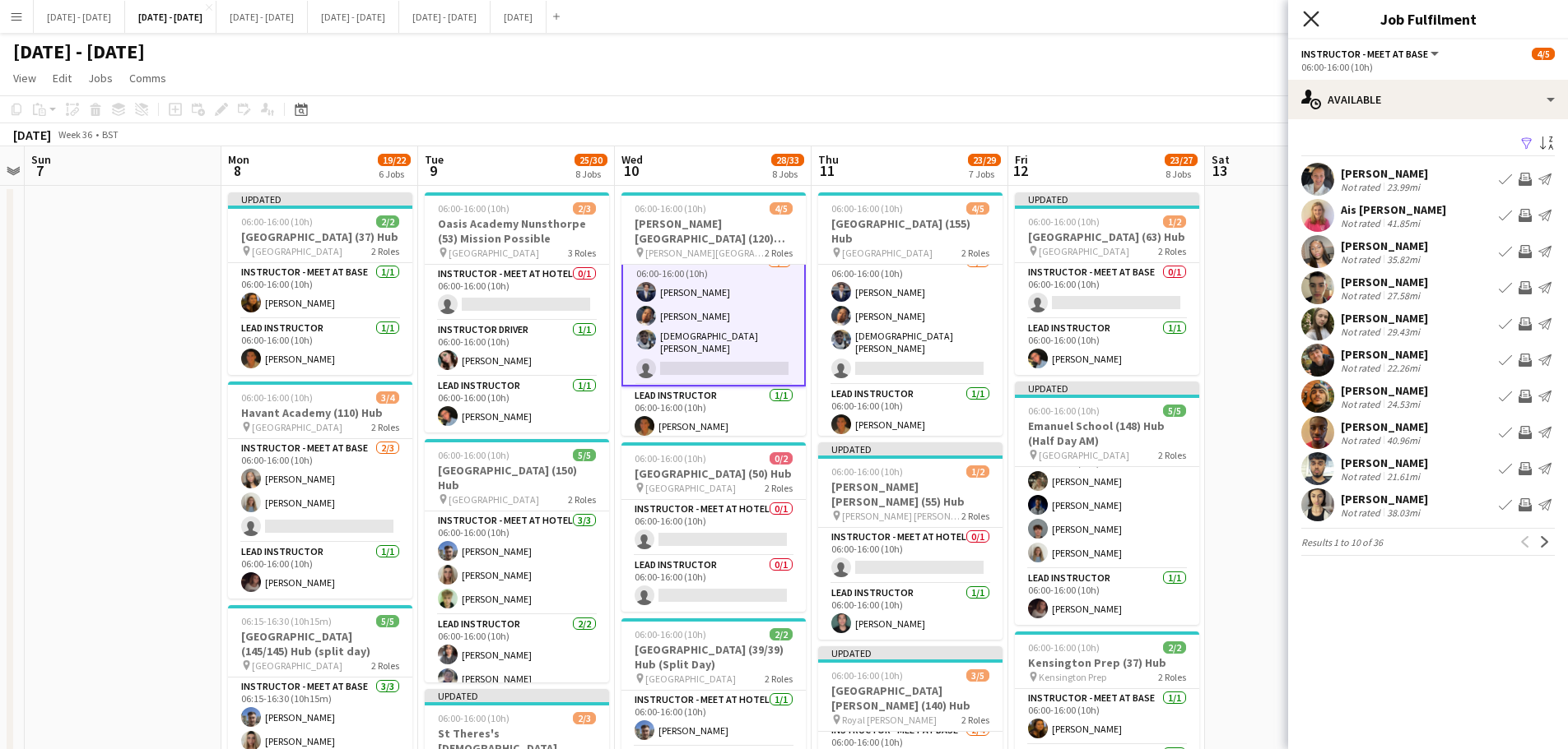
click at [1314, 16] on icon at bounding box center [1311, 18] width 16 height 16
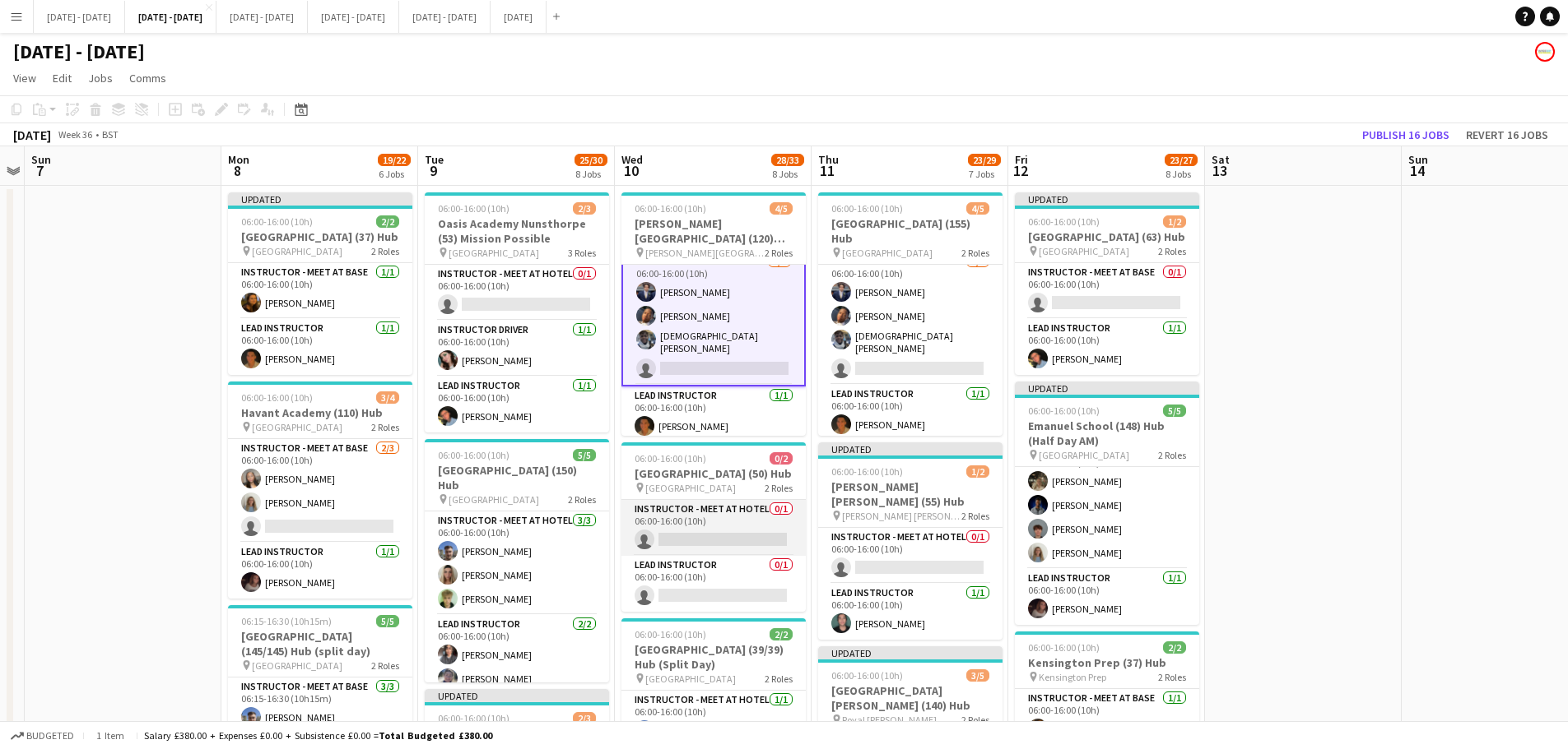
click at [697, 519] on app-card-role "Instructor - Meet at Hotel 0/1 06:00-16:00 (10h) single-neutral-actions" at bounding box center [713, 528] width 184 height 56
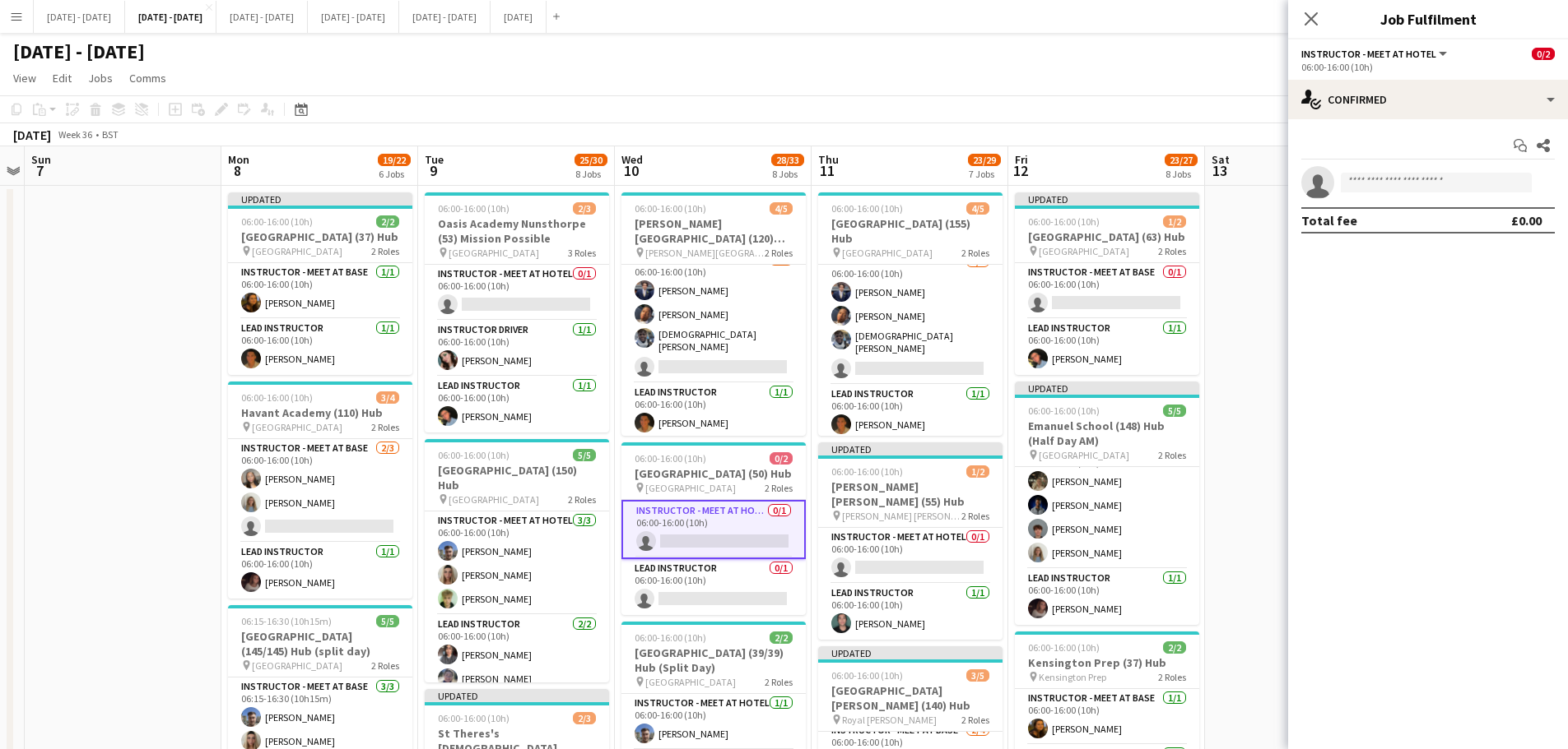
scroll to position [12, 0]
click at [745, 607] on app-card-role "Lead Instructor 0/1 06:00-16:00 (10h) single-neutral-actions" at bounding box center [713, 588] width 184 height 56
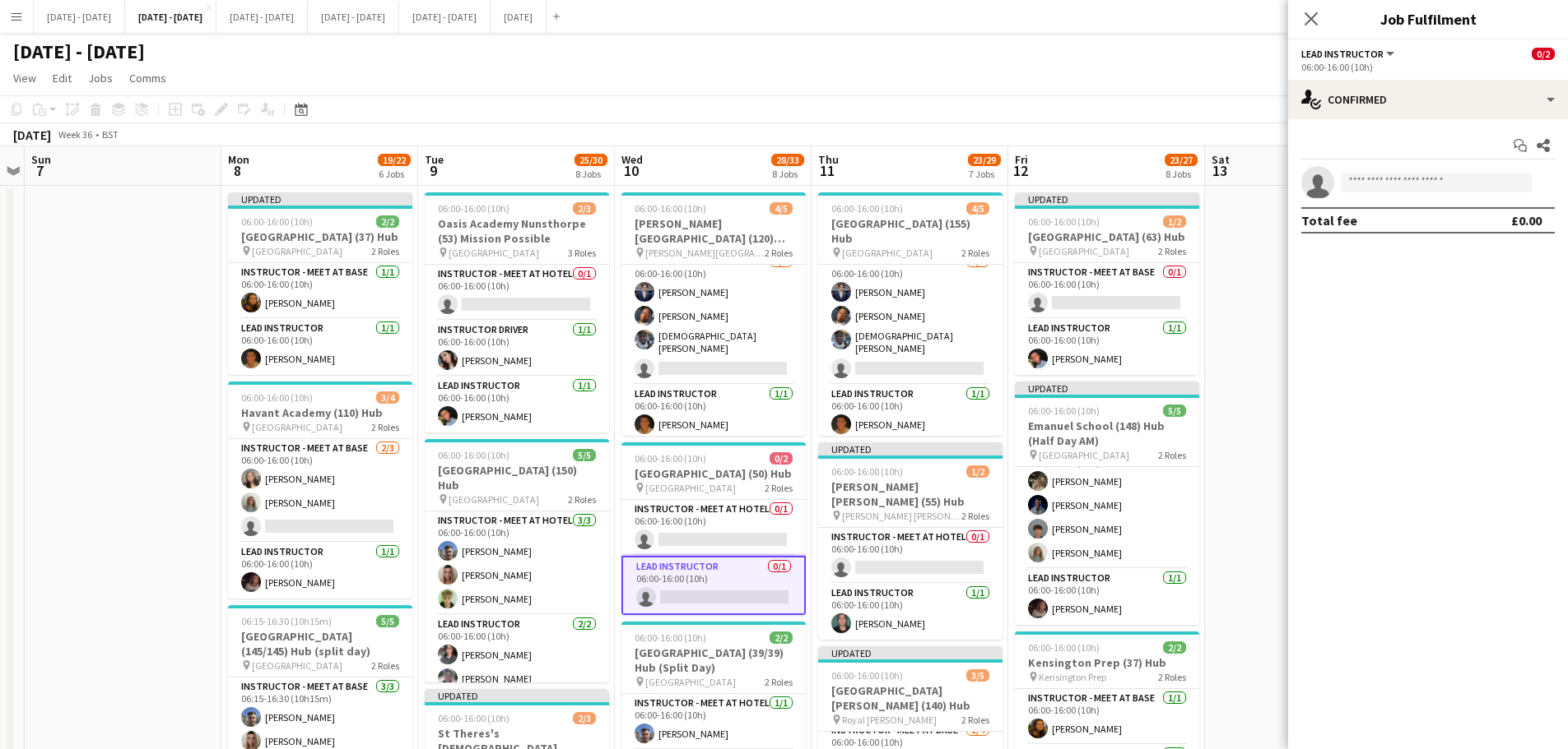
click at [747, 596] on app-card-role "Lead Instructor 0/1 06:00-16:00 (10h) single-neutral-actions" at bounding box center [713, 586] width 184 height 60
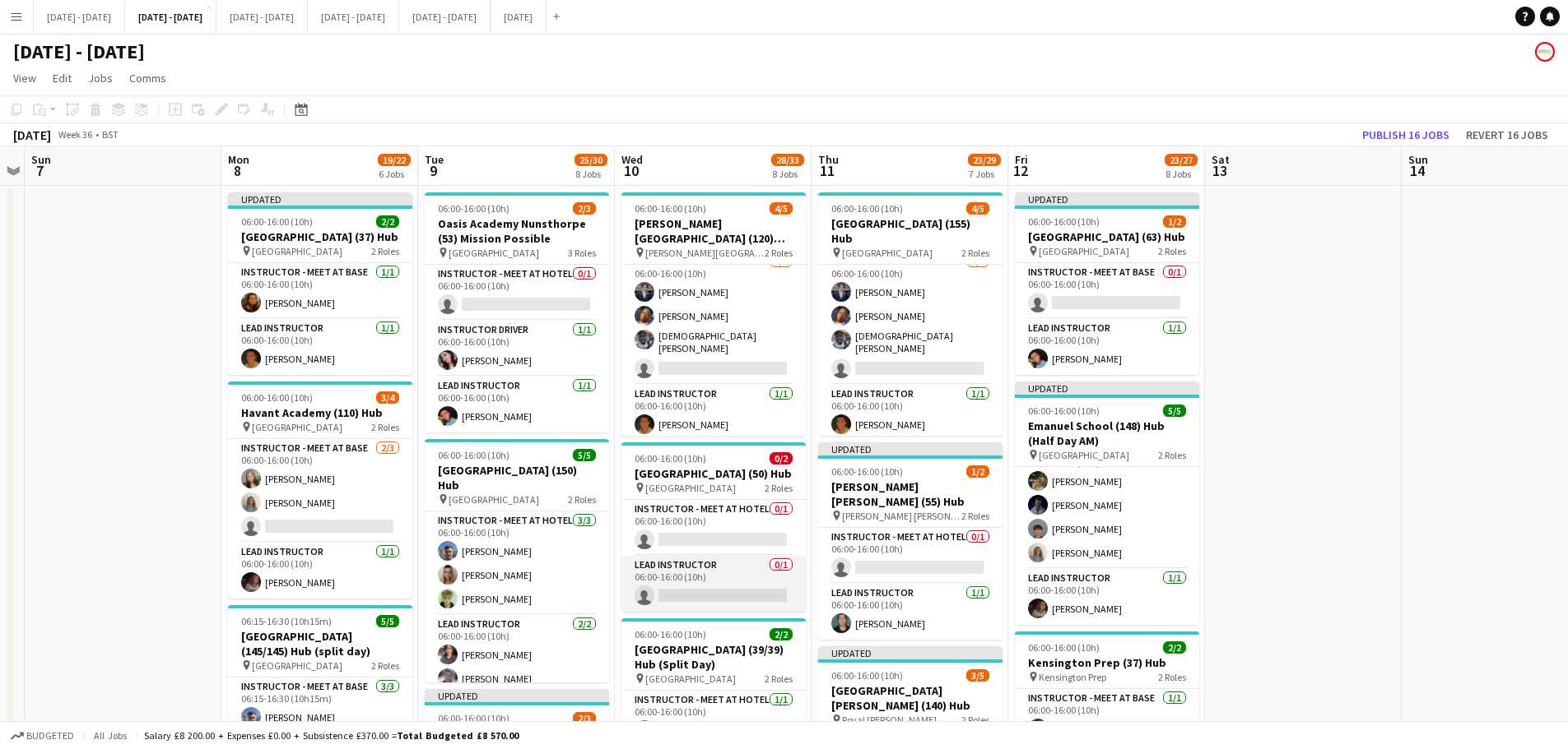
click at [728, 593] on app-card-role "Lead Instructor 0/1 06:00-16:00 (10h) single-neutral-actions" at bounding box center [713, 584] width 184 height 56
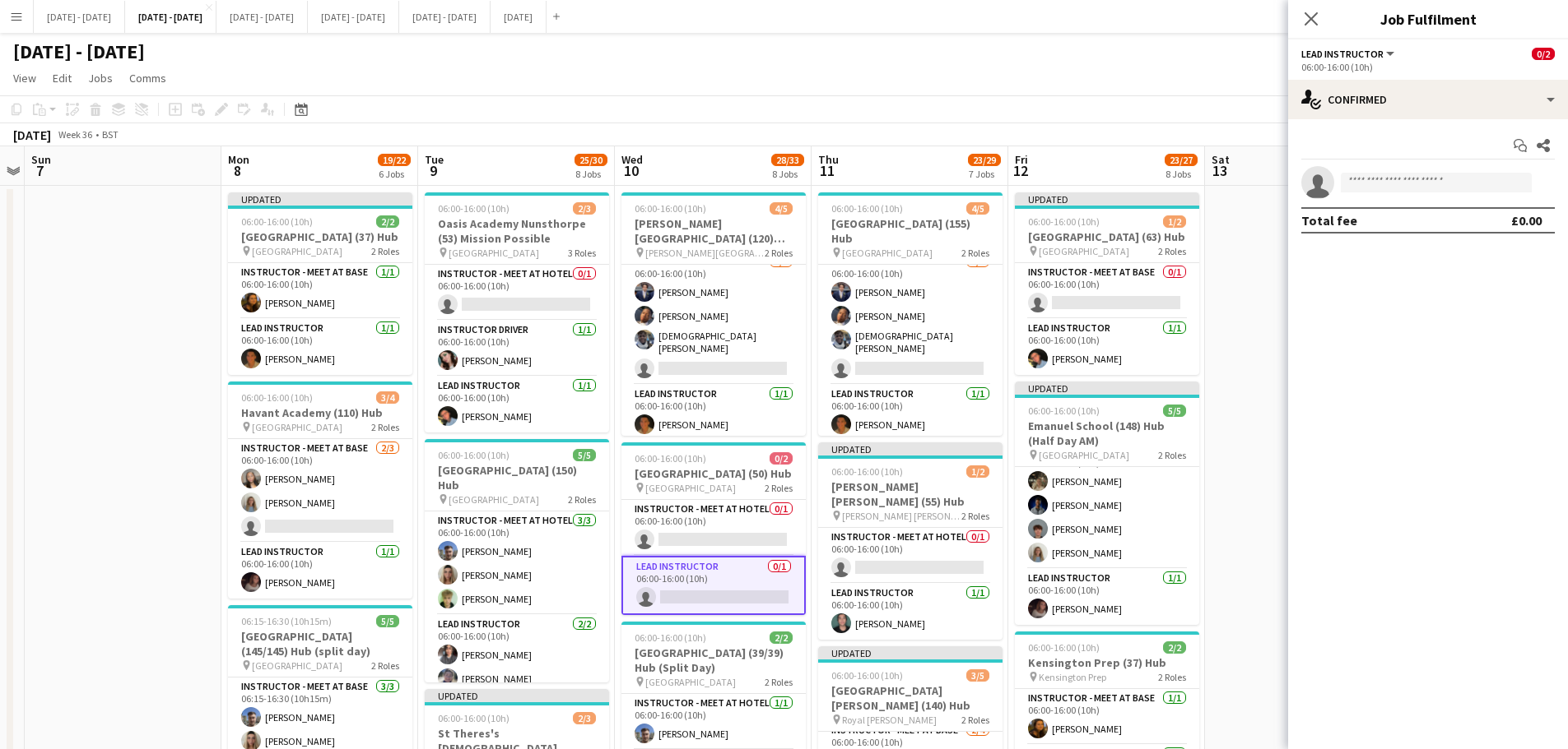
click at [1443, 173] on app-invite-slot "single-neutral-actions" at bounding box center [1428, 182] width 280 height 33
click at [1443, 177] on input at bounding box center [1436, 182] width 191 height 20
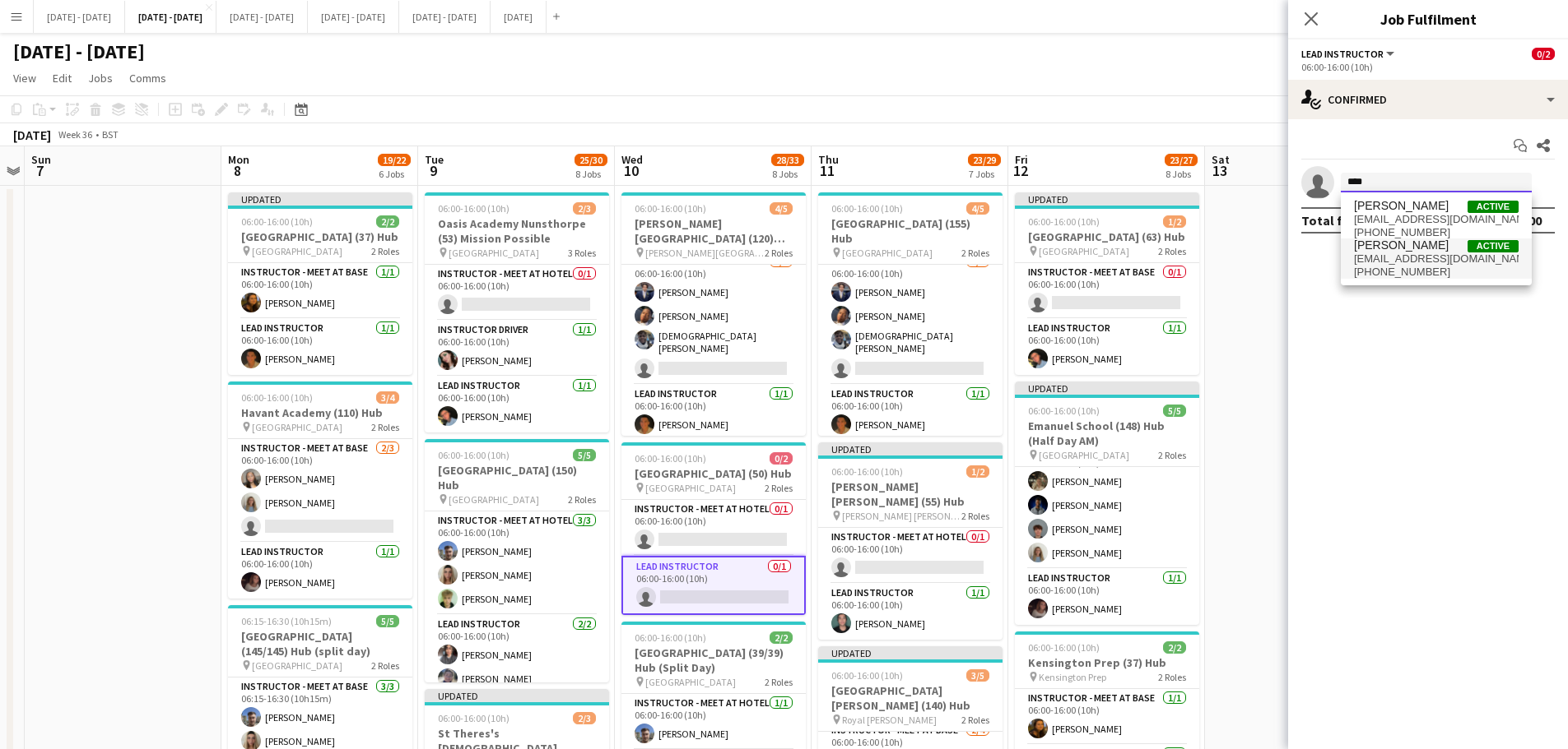
type input "****"
click at [1431, 262] on span "[EMAIL_ADDRESS][DOMAIN_NAME]" at bounding box center [1436, 259] width 165 height 13
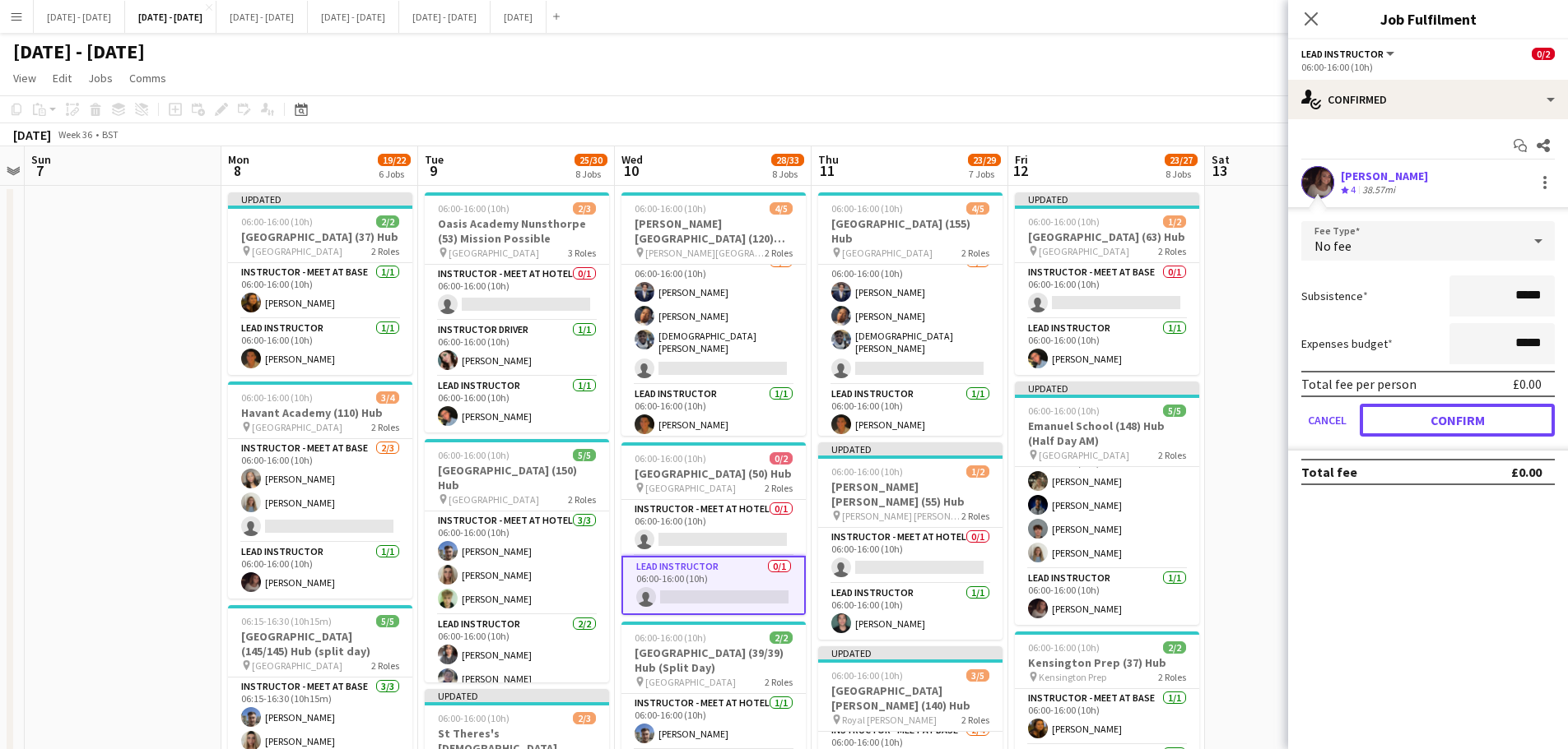
drag, startPoint x: 1435, startPoint y: 412, endPoint x: 1382, endPoint y: 260, distance: 161.0
click at [1435, 412] on button "Confirm" at bounding box center [1457, 420] width 195 height 33
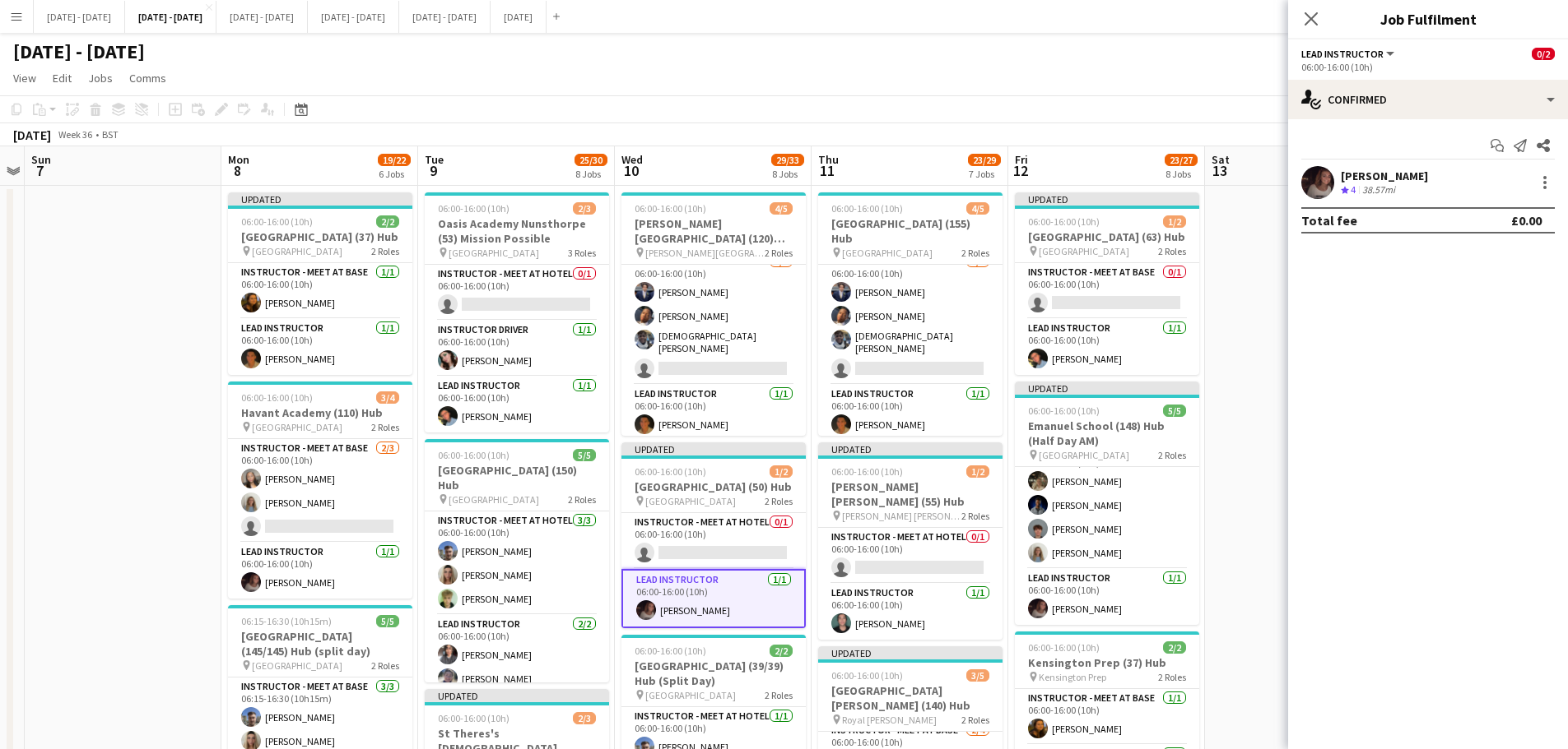
click at [1305, 8] on div "Close pop-in" at bounding box center [1311, 18] width 47 height 38
click at [1307, 15] on icon at bounding box center [1311, 18] width 16 height 16
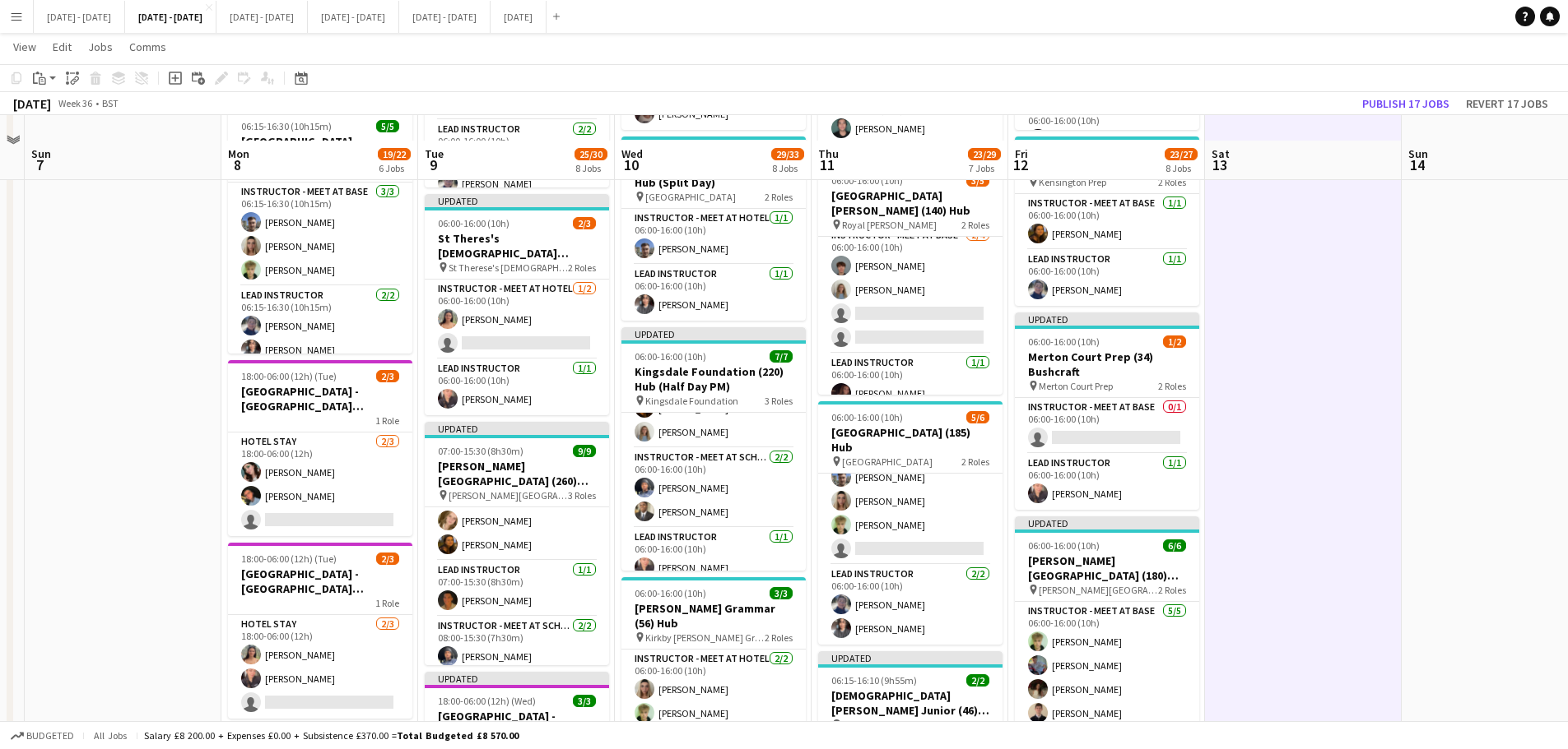
scroll to position [658, 0]
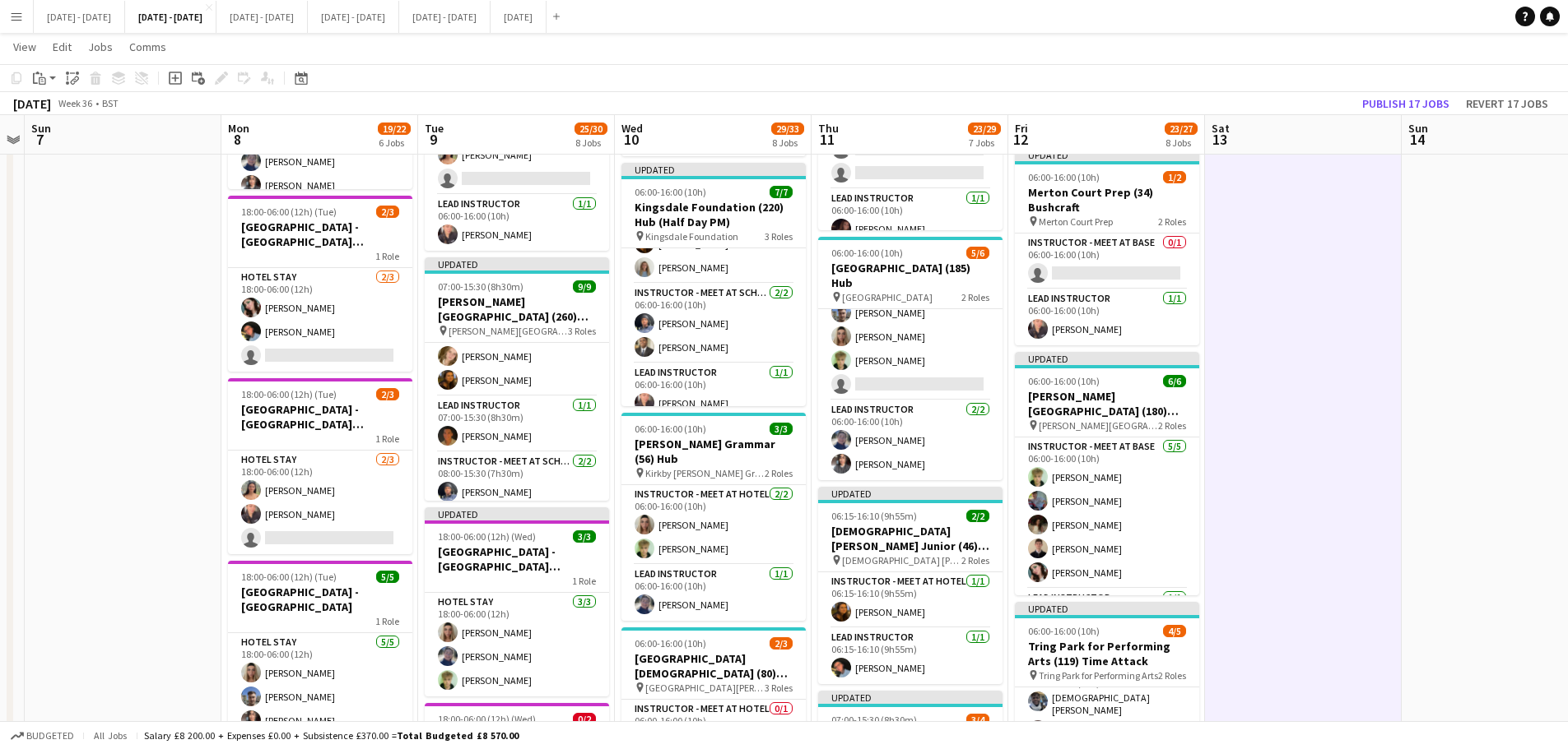
drag, startPoint x: 1134, startPoint y: 286, endPoint x: 1184, endPoint y: 234, distance: 72.1
click at [1134, 286] on app-card-role "Instructor - Meet at Base 0/1 06:00-16:00 (10h) single-neutral-actions" at bounding box center [1106, 261] width 184 height 56
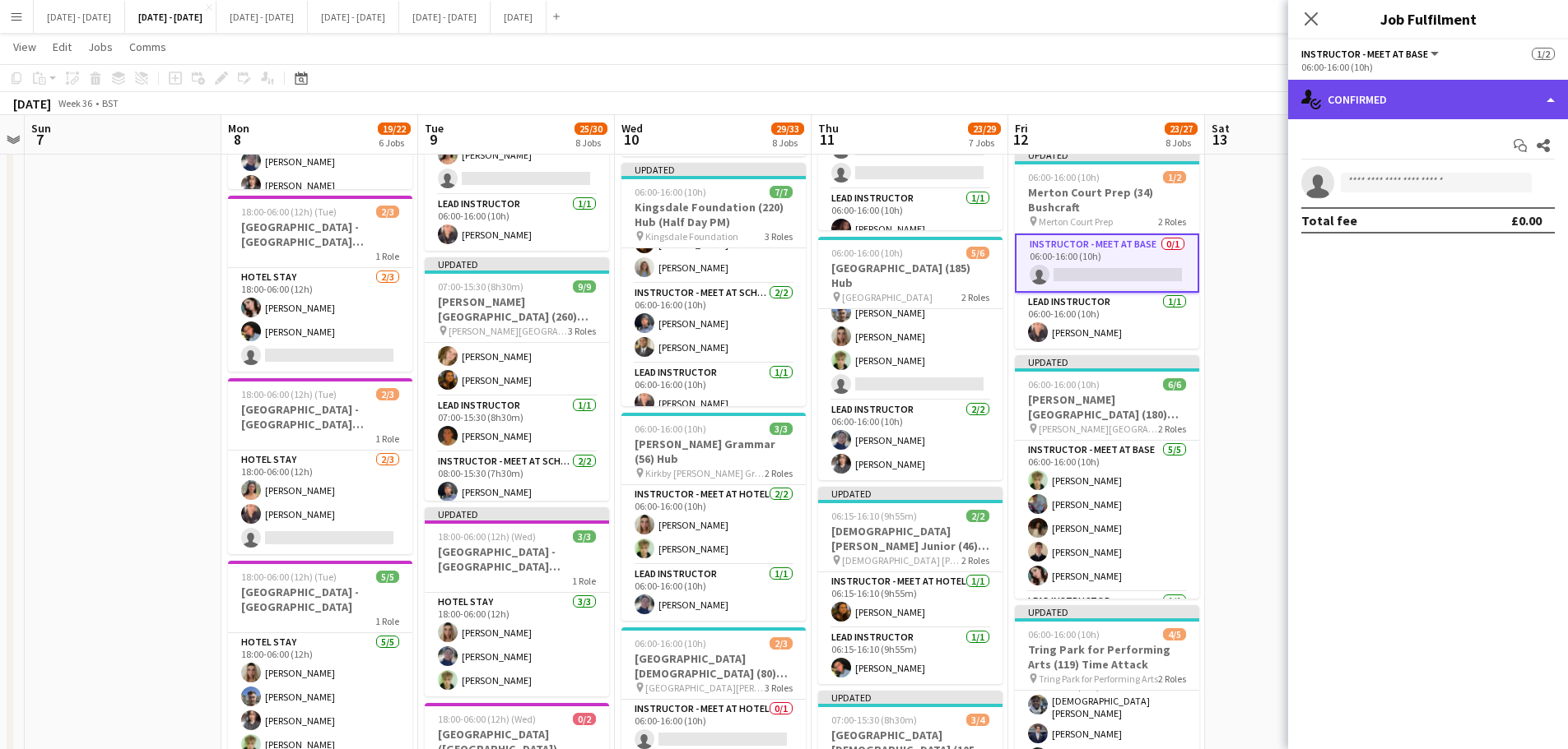
click at [1437, 94] on div "single-neutral-actions-check-2 Confirmed" at bounding box center [1428, 99] width 280 height 39
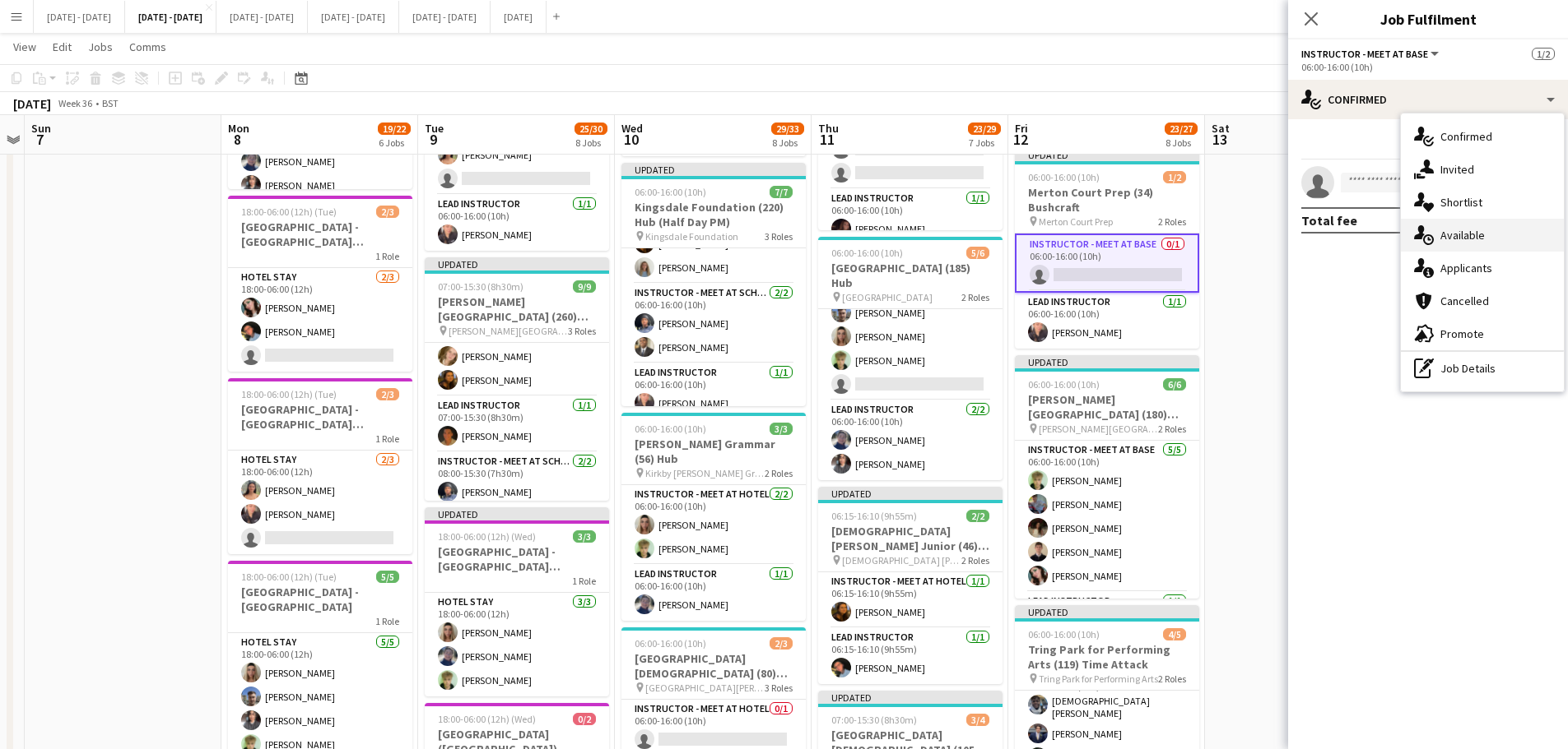
click at [1467, 236] on div "single-neutral-actions-upload Available" at bounding box center [1482, 235] width 163 height 33
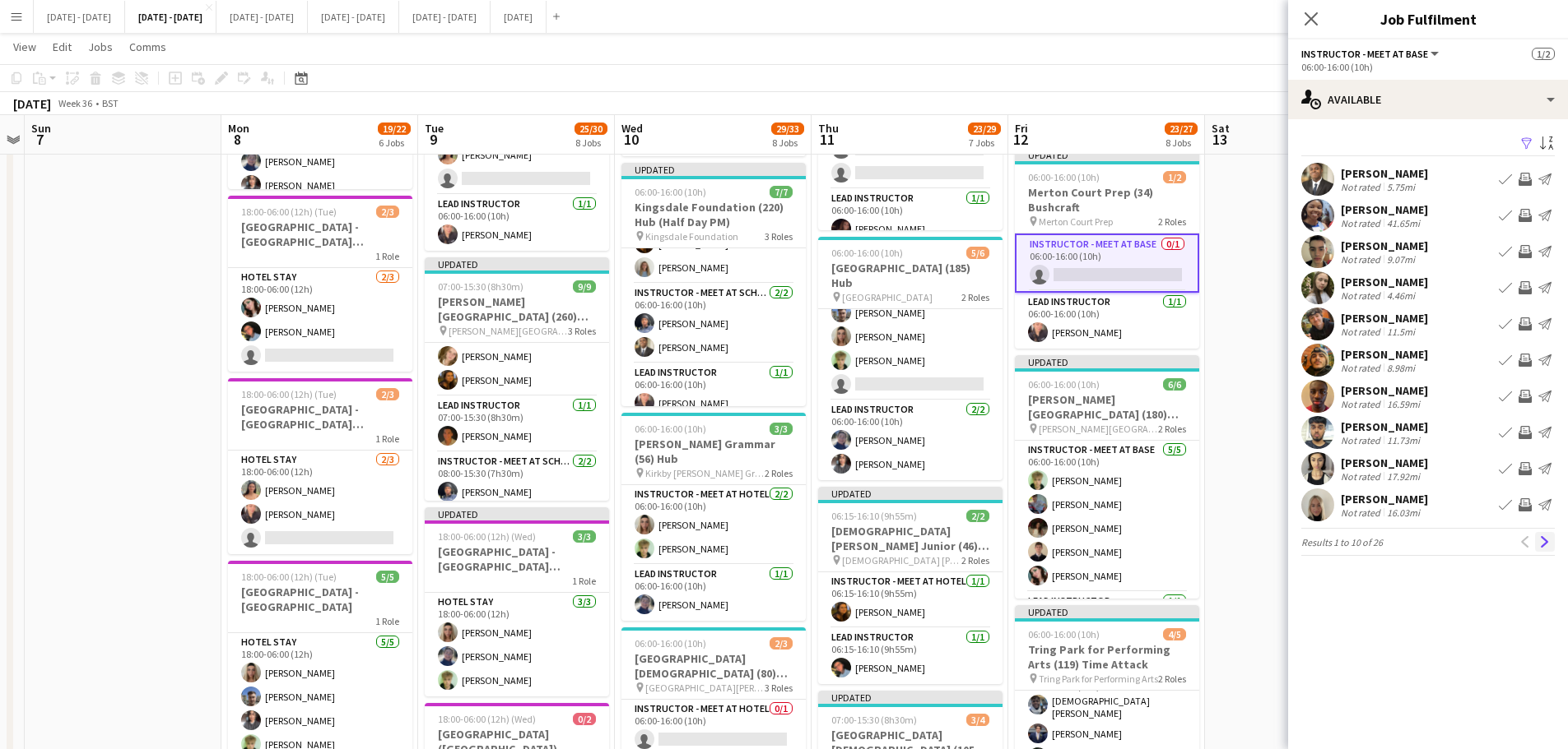
click at [1542, 534] on button "Next" at bounding box center [1544, 542] width 20 height 20
click at [1317, 16] on icon "Close pop-in" at bounding box center [1310, 18] width 13 height 13
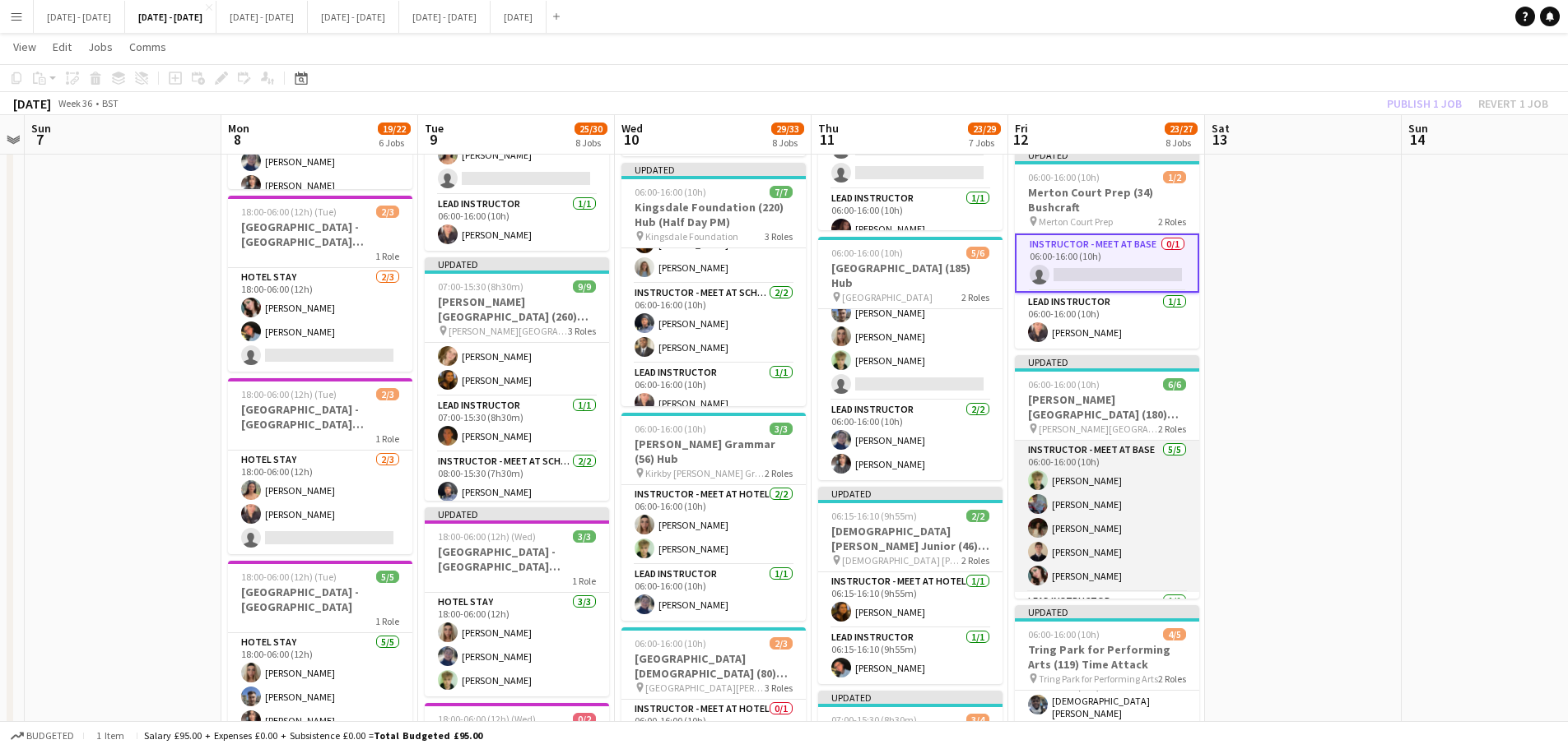
scroll to position [49, 0]
click at [1067, 536] on app-card-role "Instructor - Meet at Base [DATE] 06:00-16:00 (10h) [PERSON_NAME] [PERSON_NAME] …" at bounding box center [1106, 467] width 184 height 152
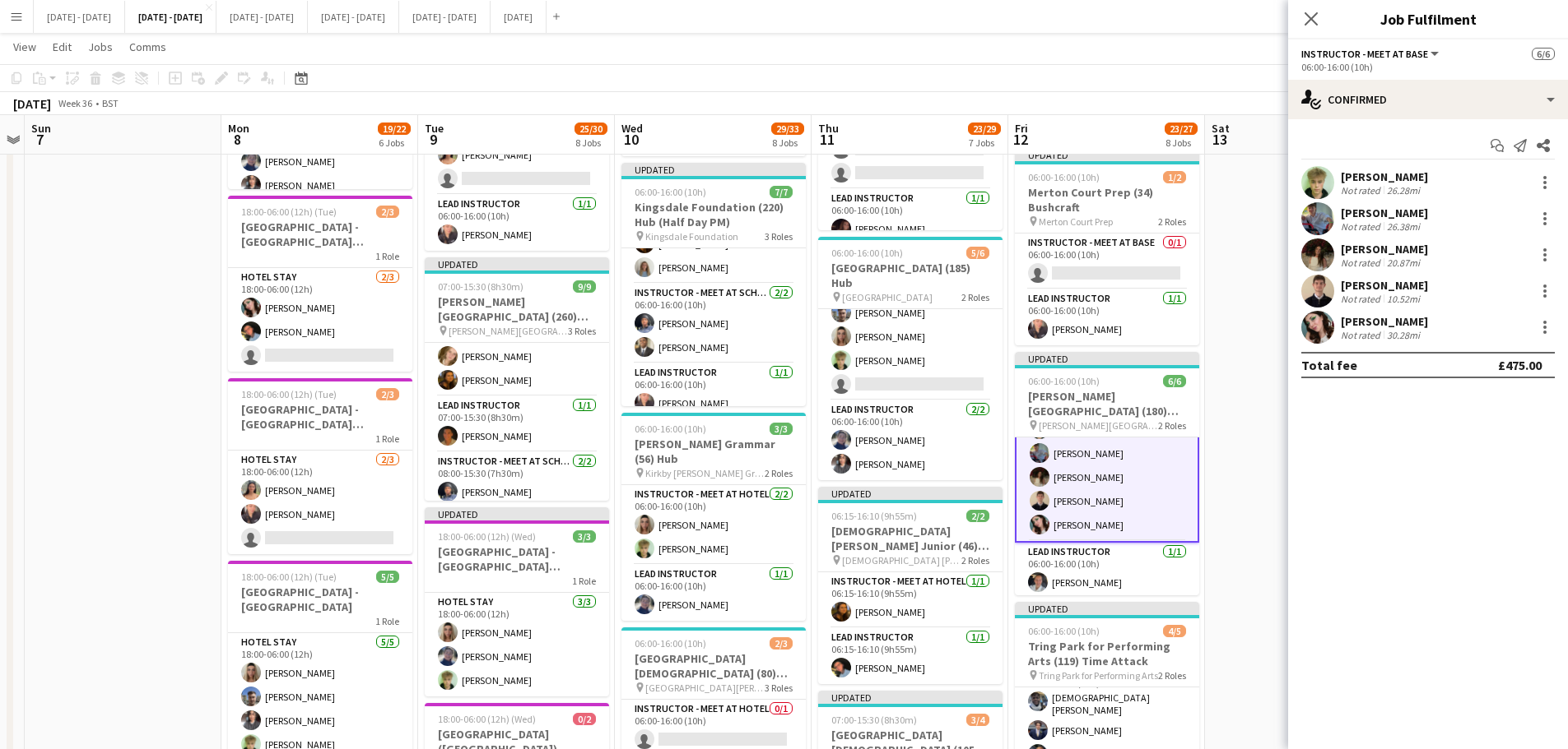
scroll to position [51, 0]
drag, startPoint x: 1314, startPoint y: 19, endPoint x: 1298, endPoint y: 44, distance: 29.7
click at [1312, 19] on icon "Close pop-in" at bounding box center [1310, 18] width 13 height 13
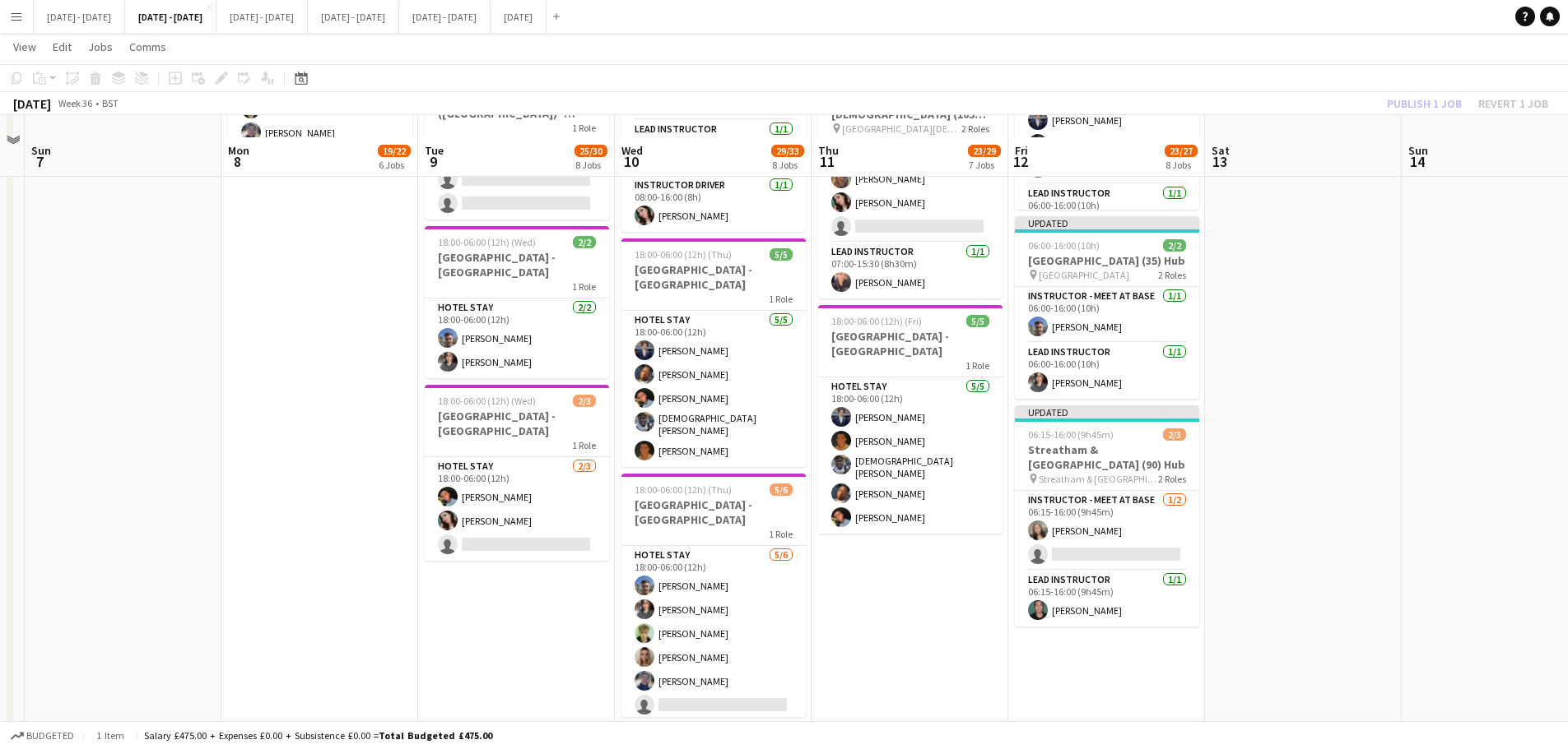
scroll to position [1316, 0]
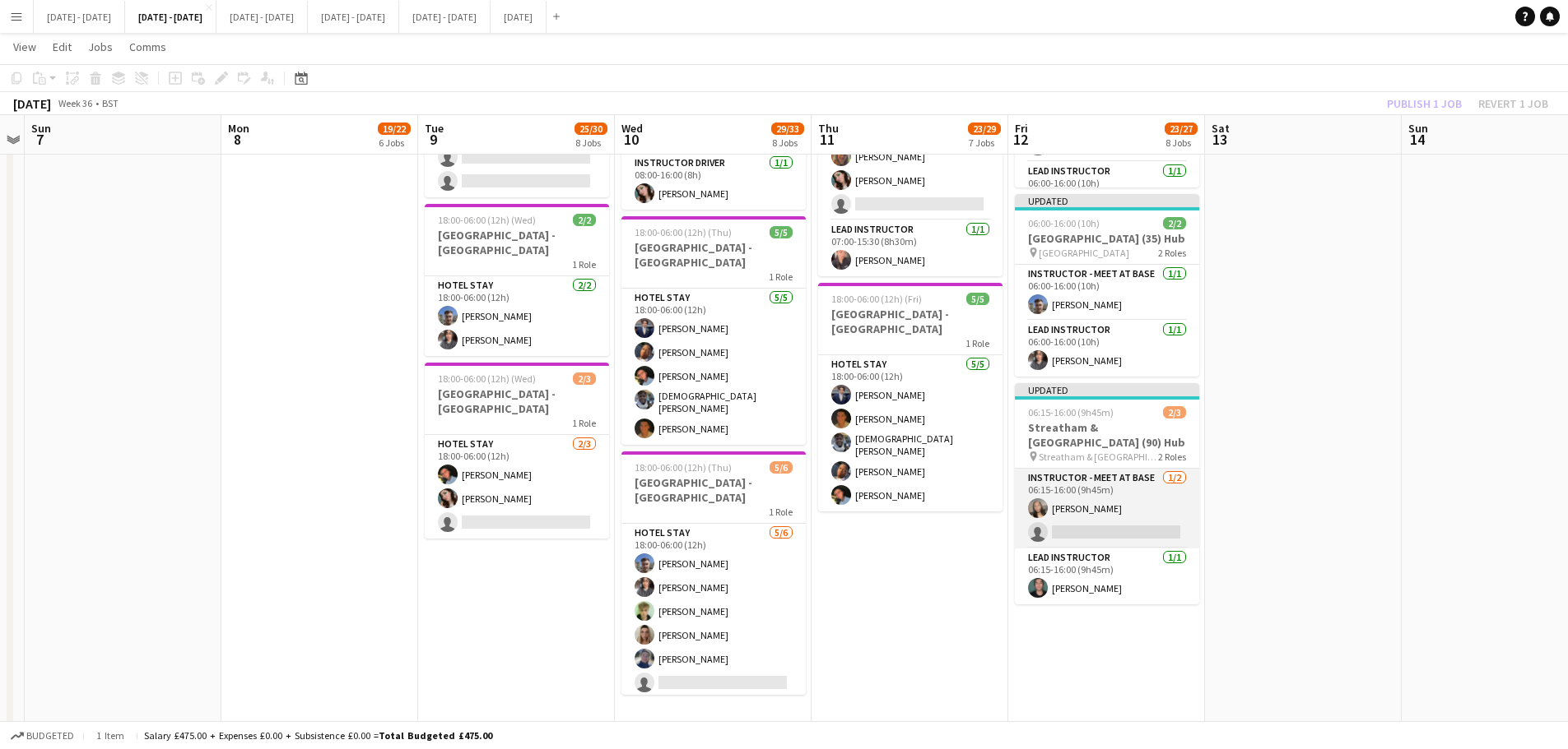
click at [1119, 541] on app-card-role "Instructor - Meet at Base [DATE] 06:15-16:00 (9h45m) [PERSON_NAME] single-neutr…" at bounding box center [1106, 509] width 184 height 80
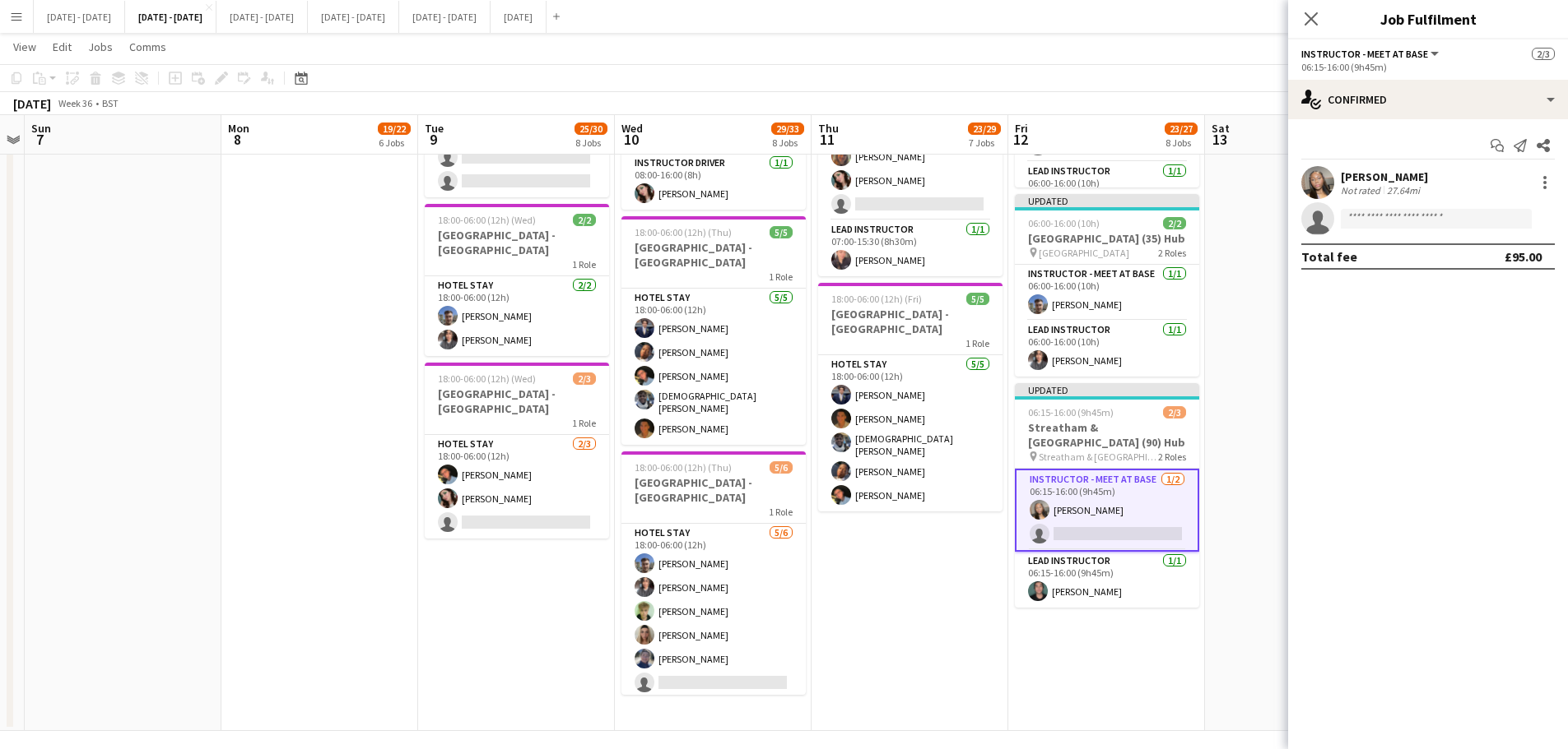
scroll to position [49, 0]
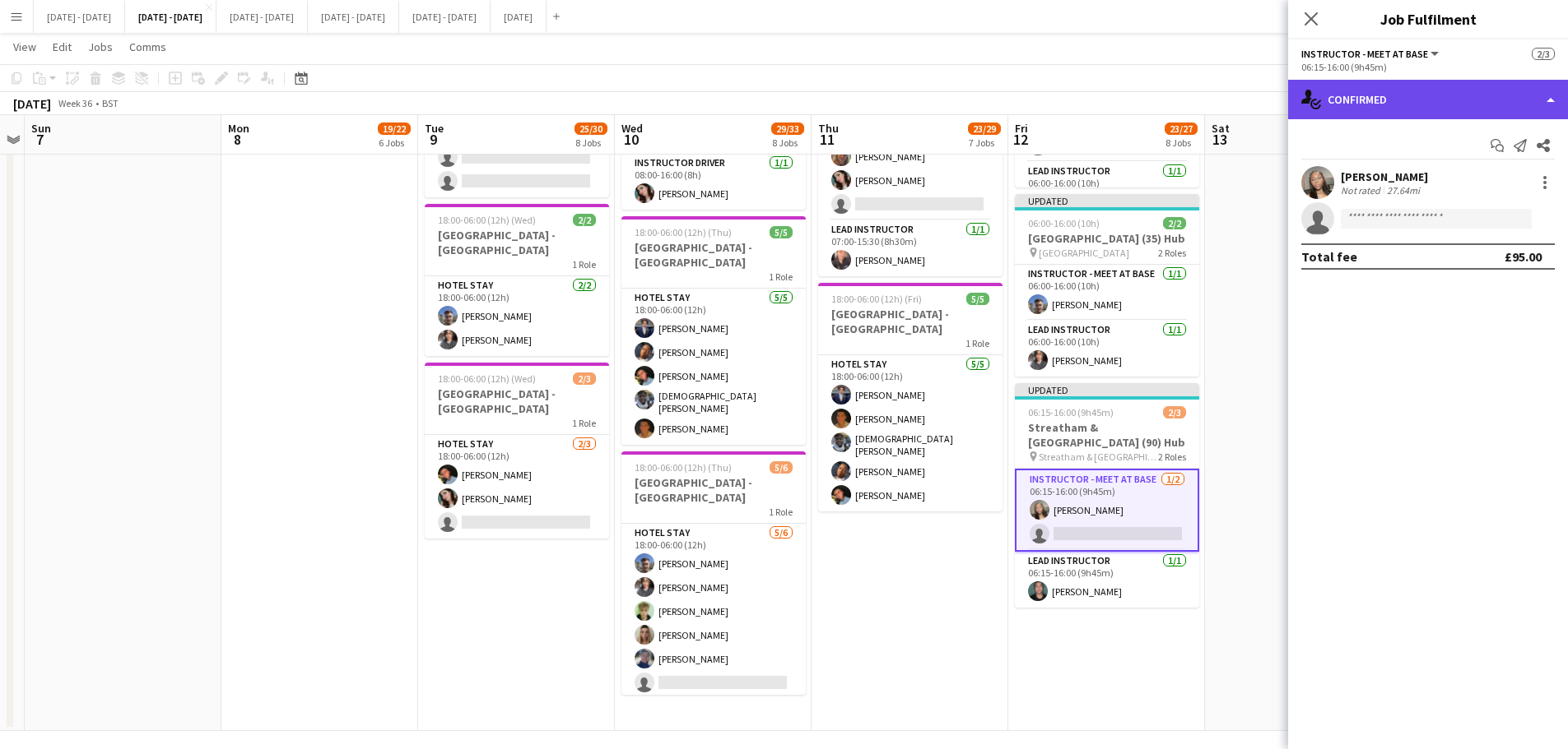
click at [1486, 110] on div "single-neutral-actions-check-2 Confirmed" at bounding box center [1428, 99] width 280 height 39
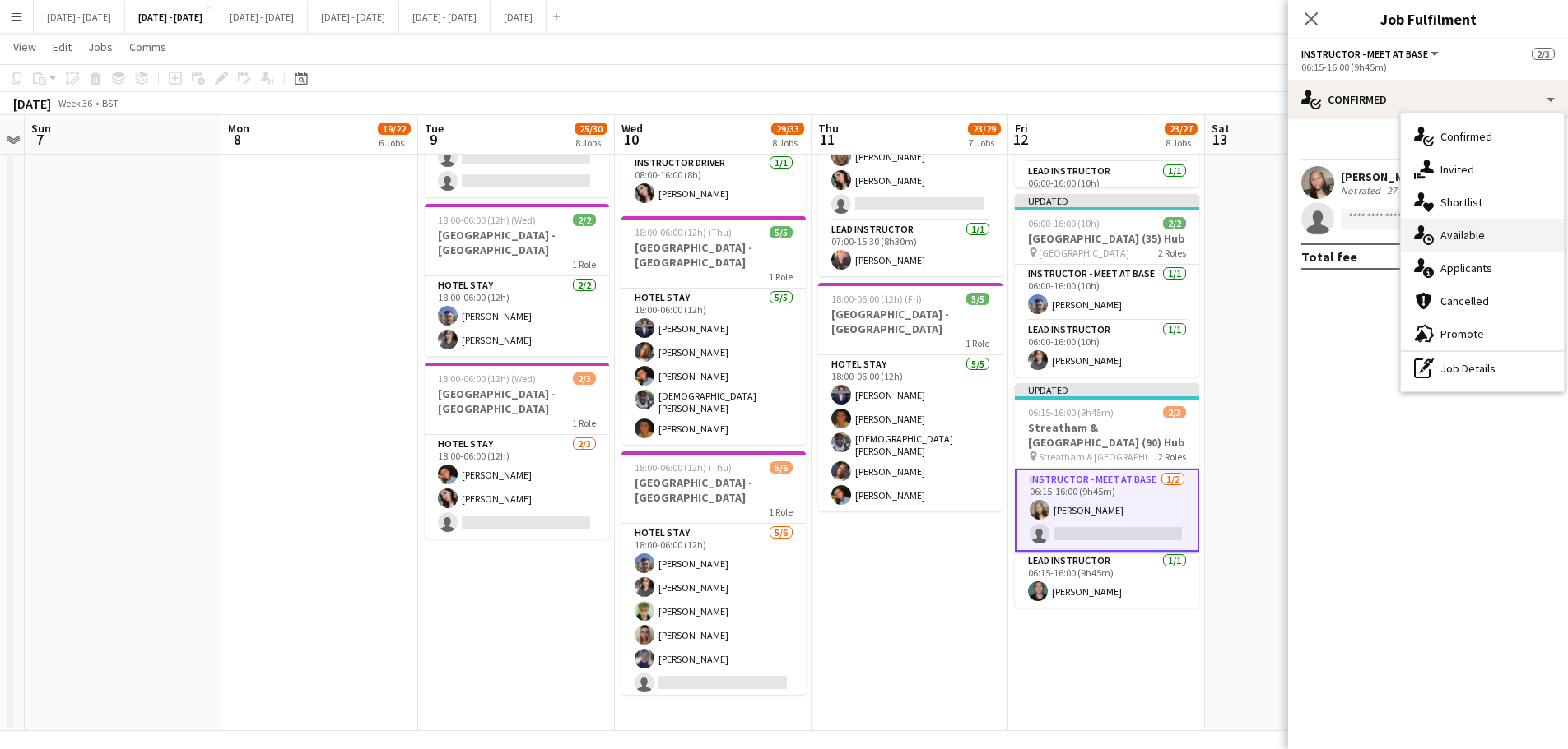
click at [1481, 240] on div "single-neutral-actions-upload Available" at bounding box center [1482, 235] width 163 height 33
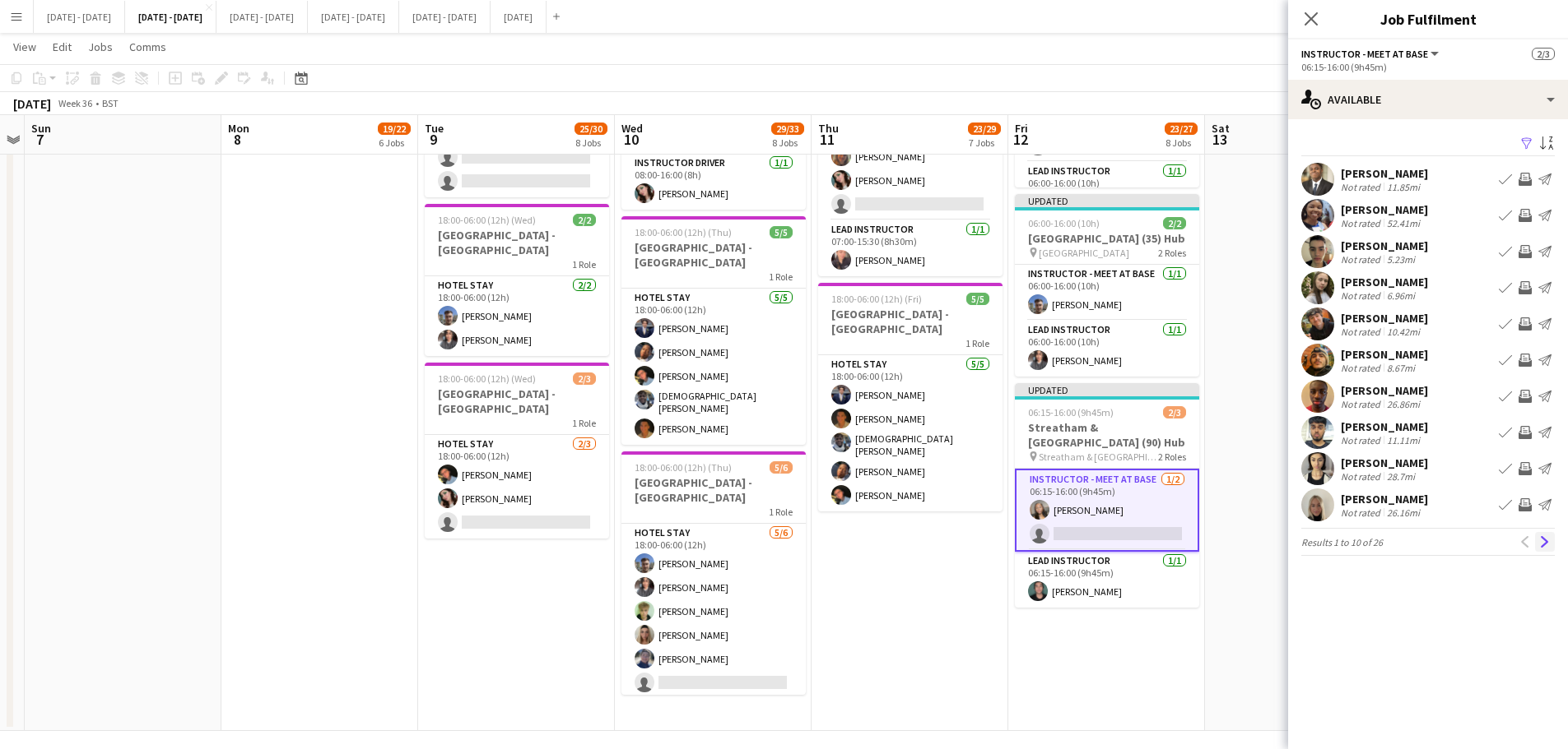
click at [1542, 546] on app-icon "Next" at bounding box center [1544, 541] width 11 height 11
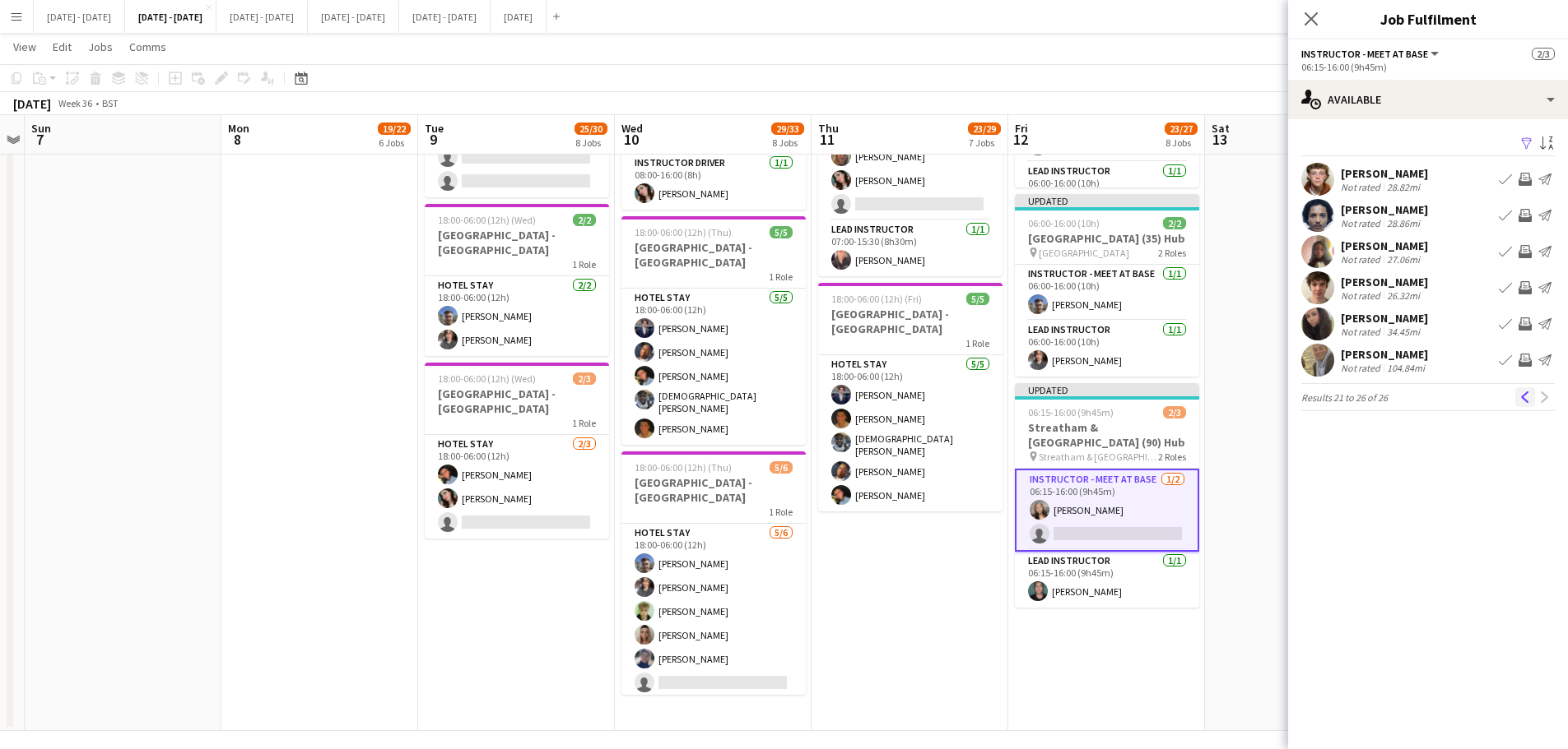
click at [1525, 396] on app-icon "Previous" at bounding box center [1524, 396] width 11 height 11
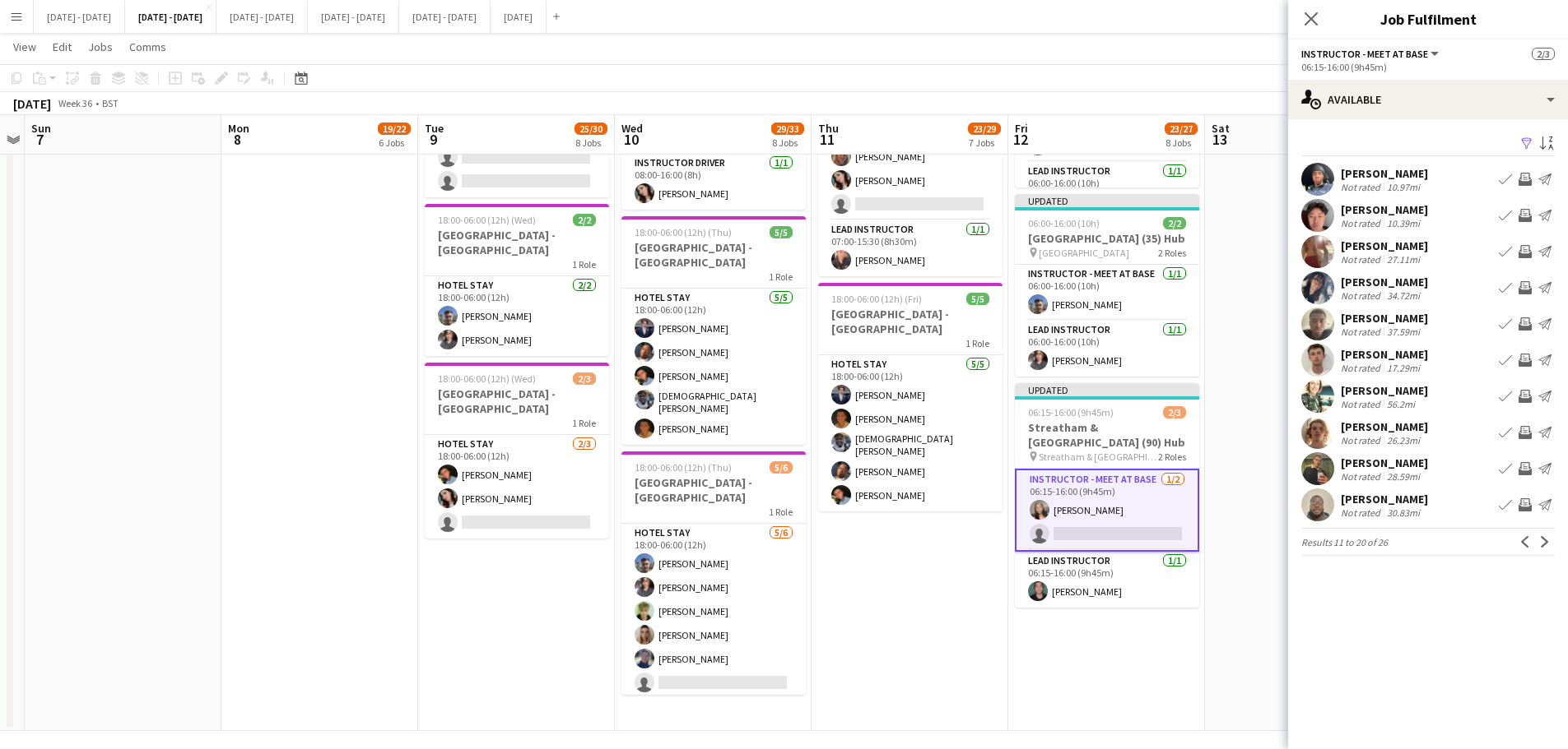
click at [1501, 176] on app-icon "Book crew" at bounding box center [1505, 179] width 13 height 13
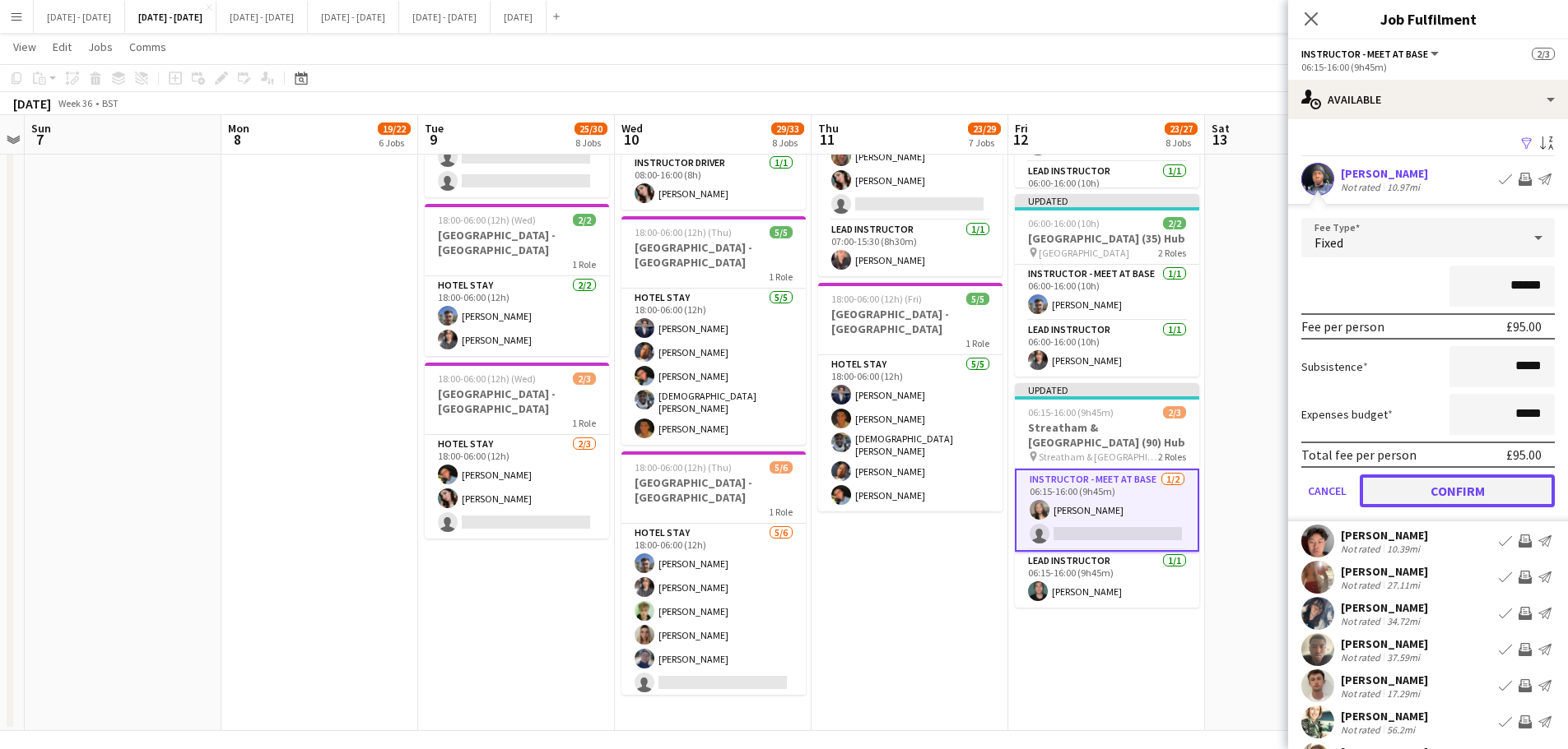
click at [1471, 474] on button "Confirm" at bounding box center [1457, 491] width 195 height 33
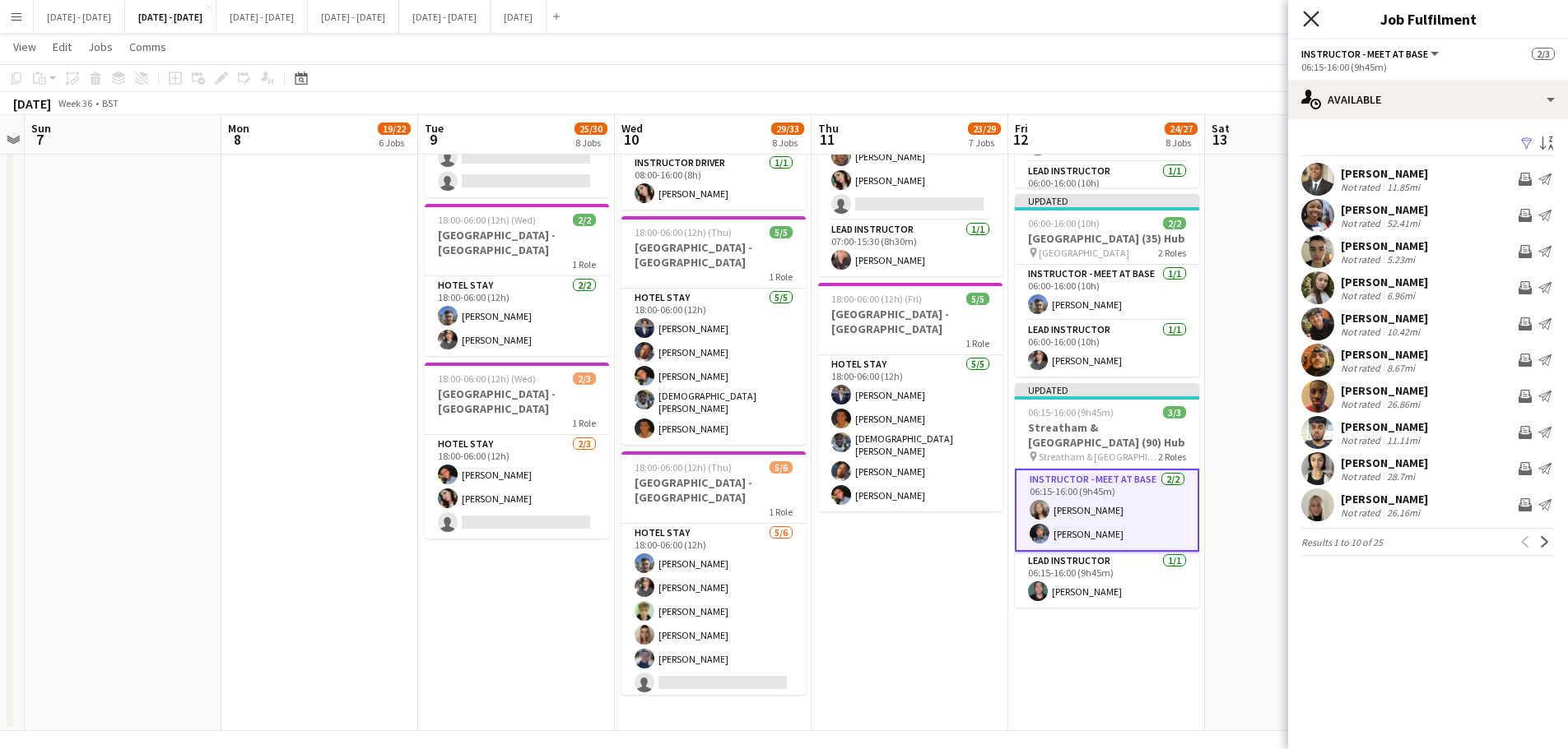
click at [1304, 16] on icon "Close pop-in" at bounding box center [1311, 18] width 16 height 16
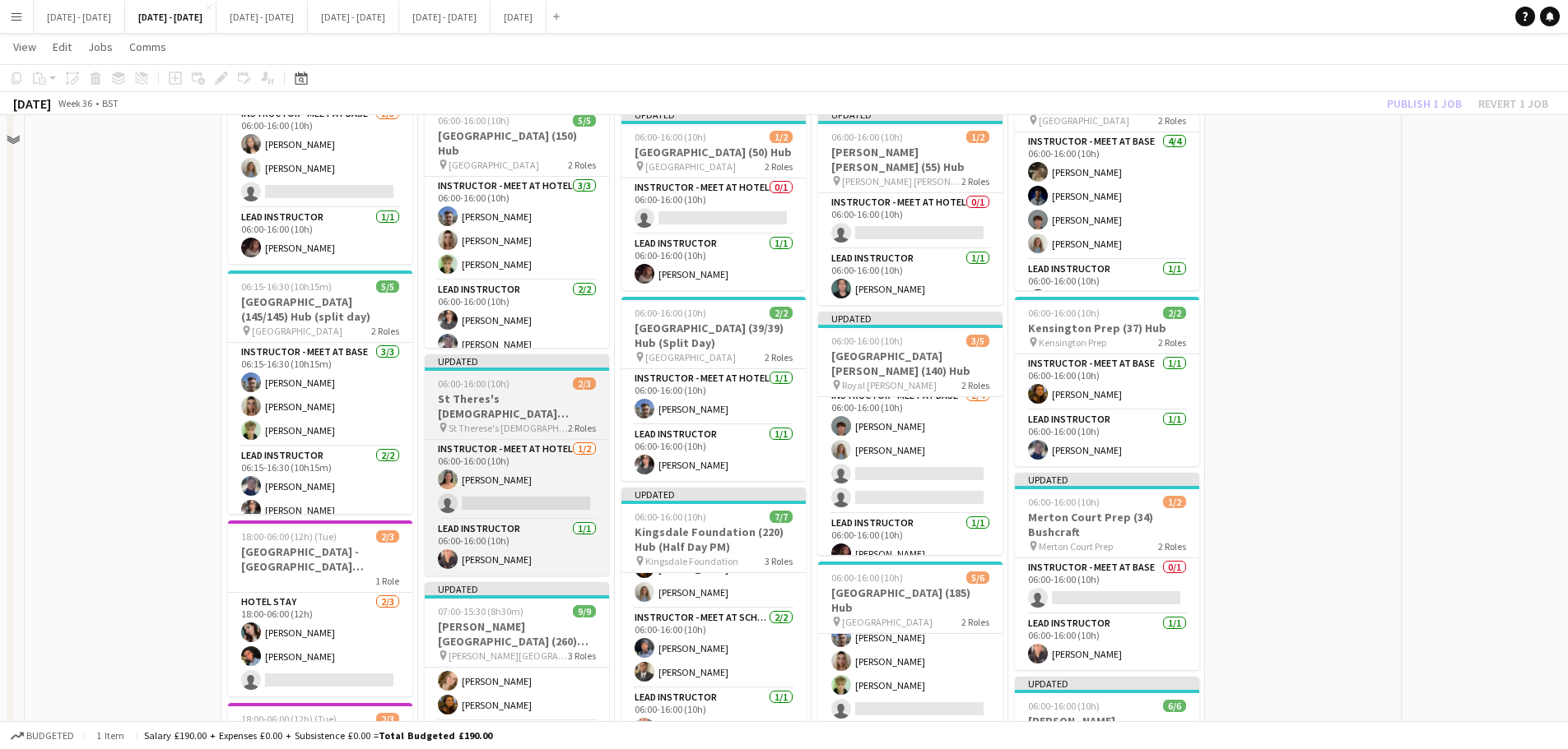
scroll to position [246, 0]
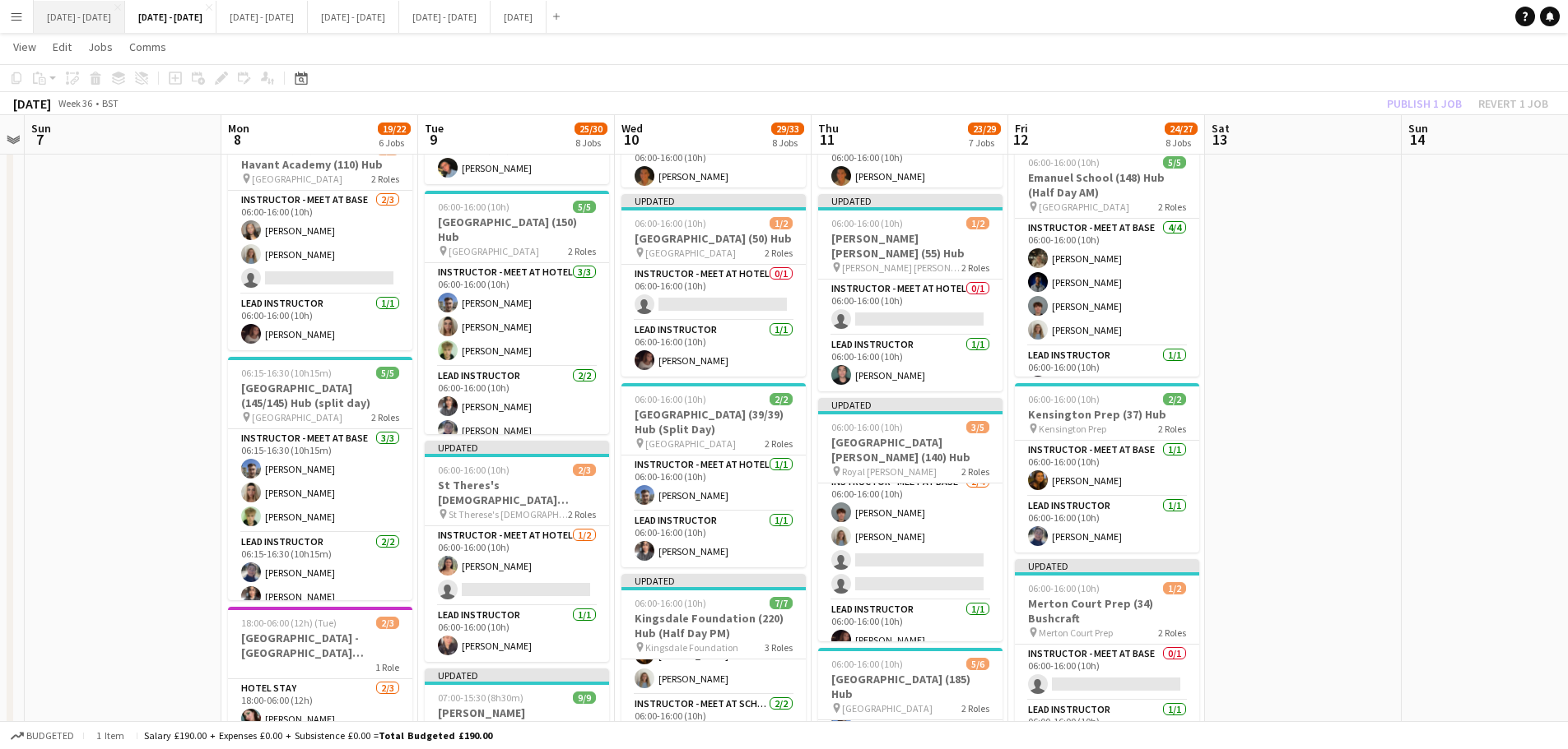
click at [81, 19] on button "[DATE] - [DATE] Close" at bounding box center [79, 17] width 91 height 32
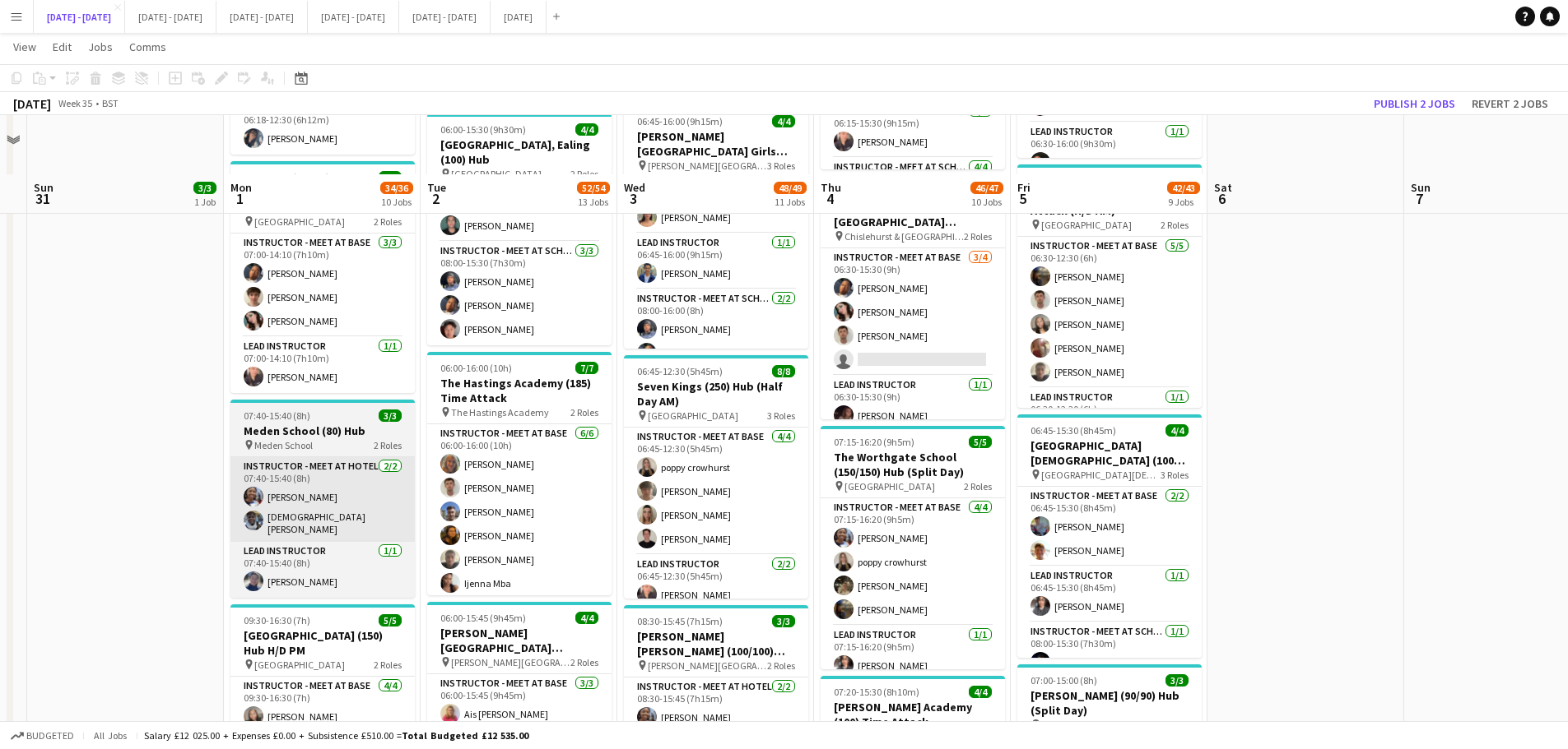
scroll to position [575, 0]
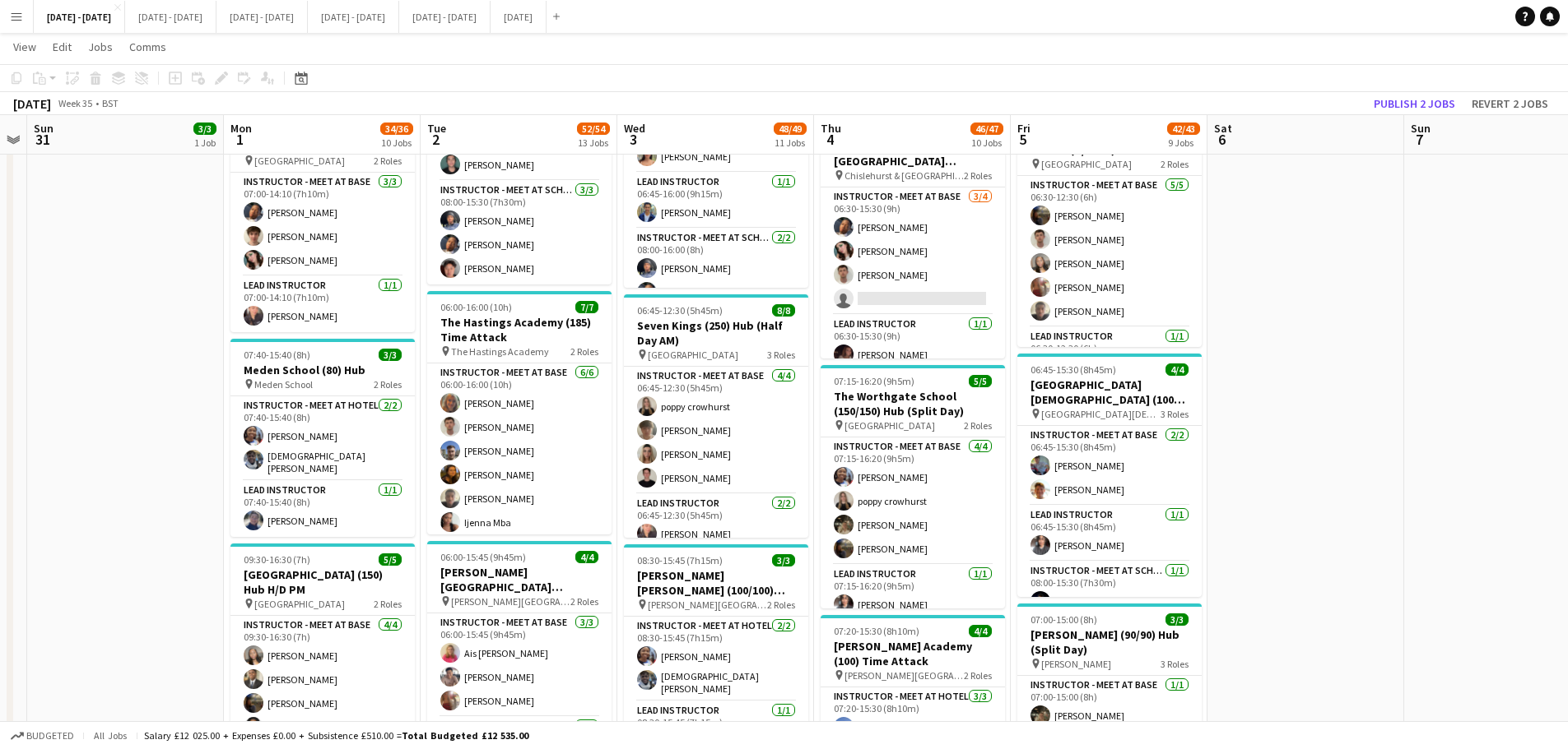
click at [22, 18] on app-icon "Menu" at bounding box center [16, 16] width 13 height 13
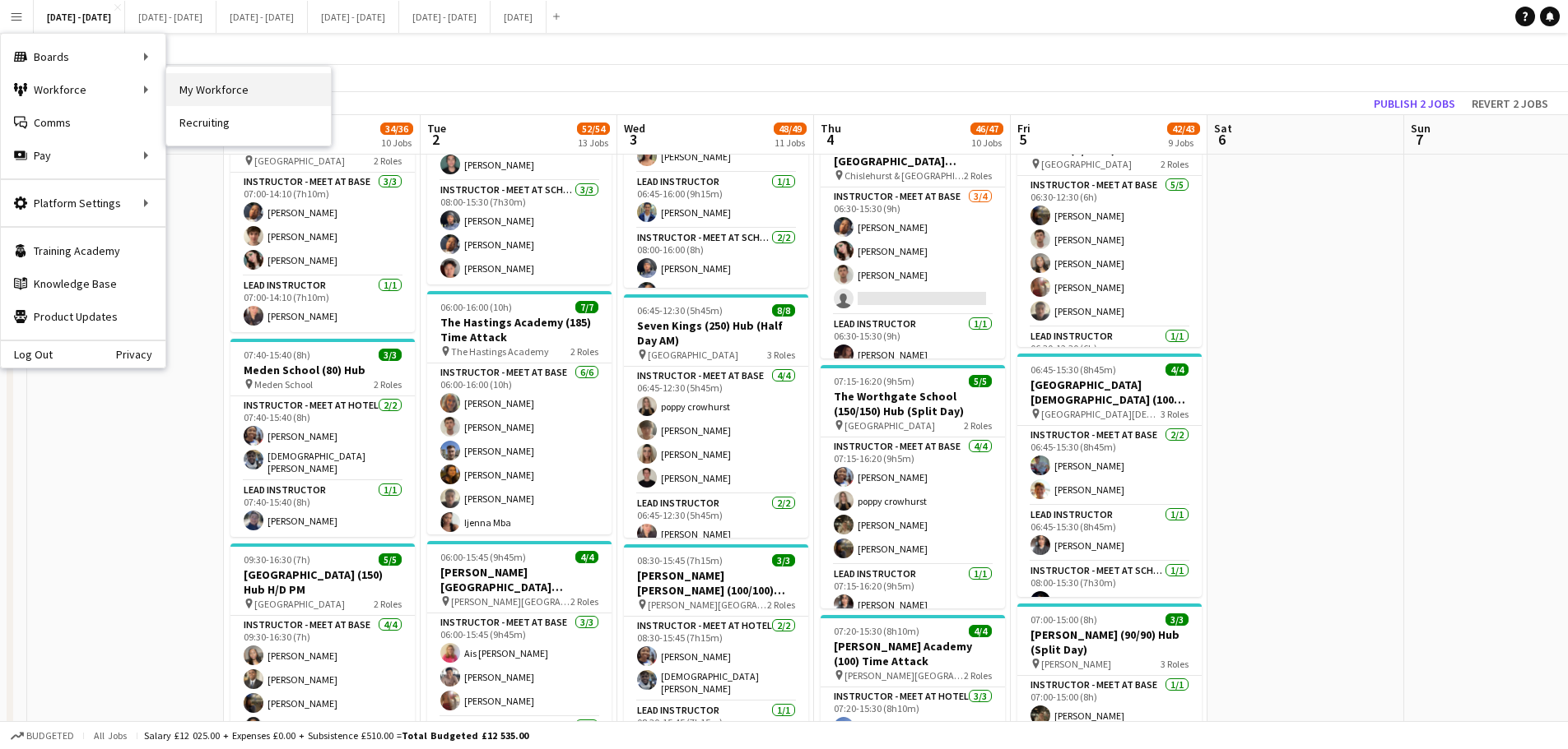
click at [201, 87] on link "My Workforce" at bounding box center [248, 89] width 165 height 33
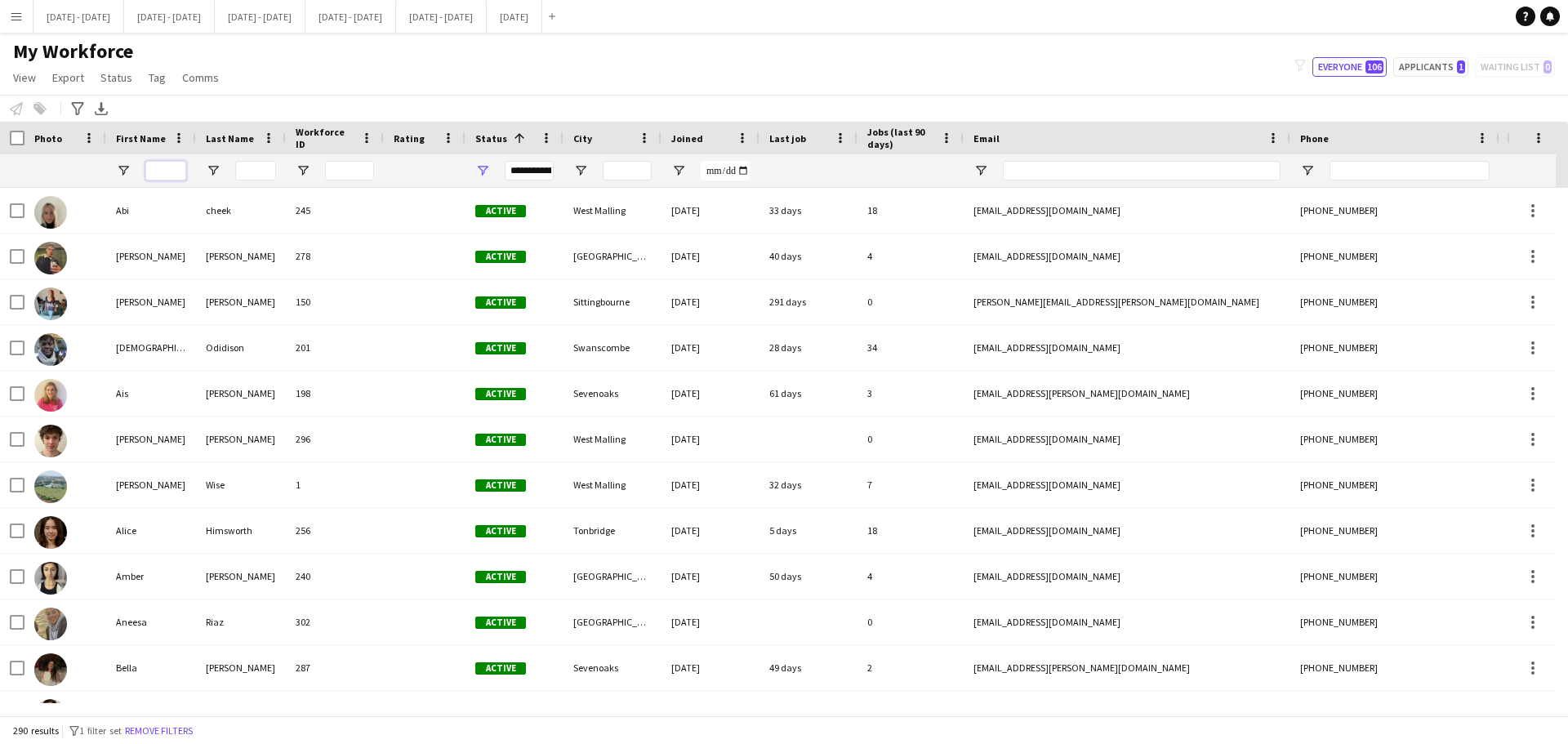
click at [164, 166] on input "First Name Filter Input" at bounding box center [165, 171] width 41 height 20
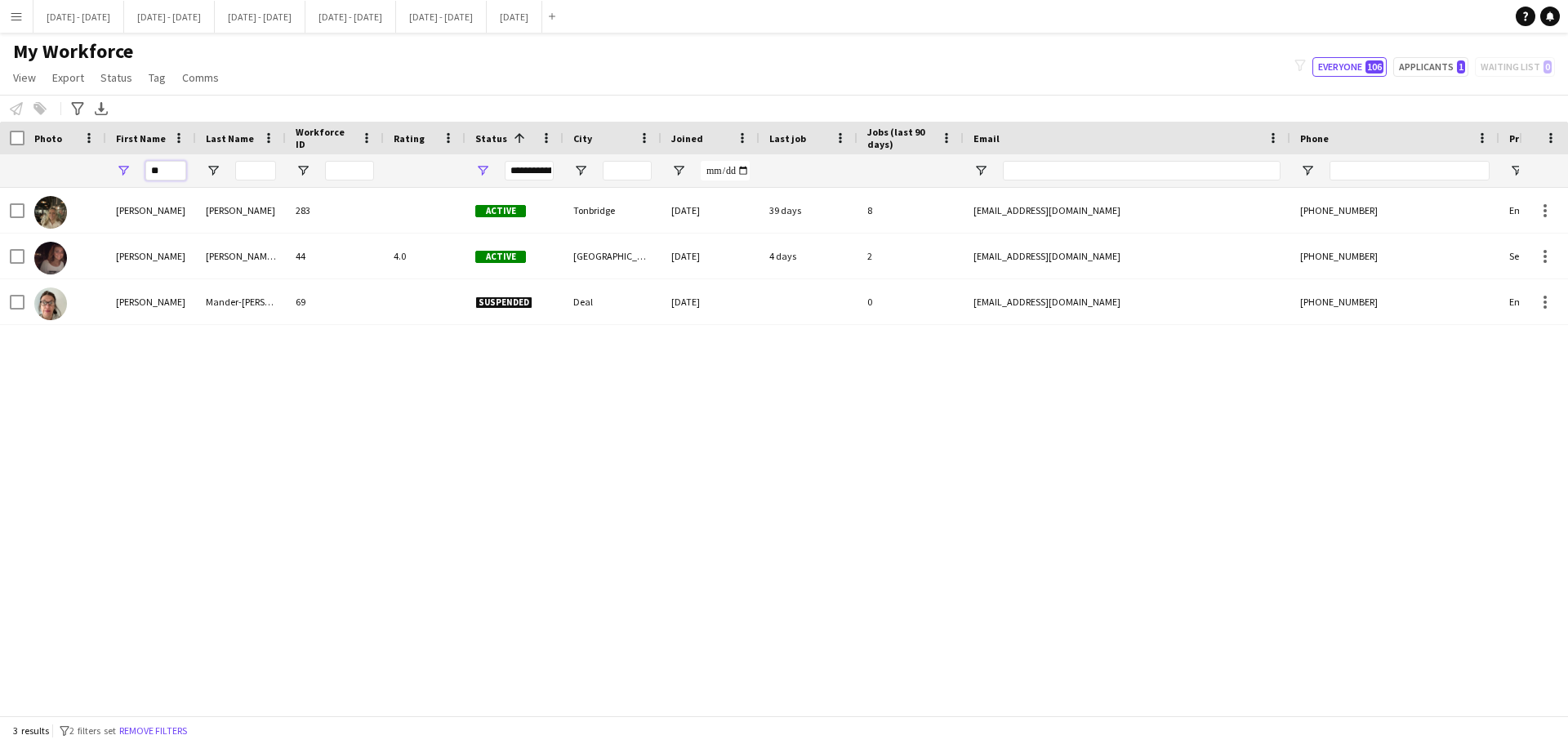
type input "*"
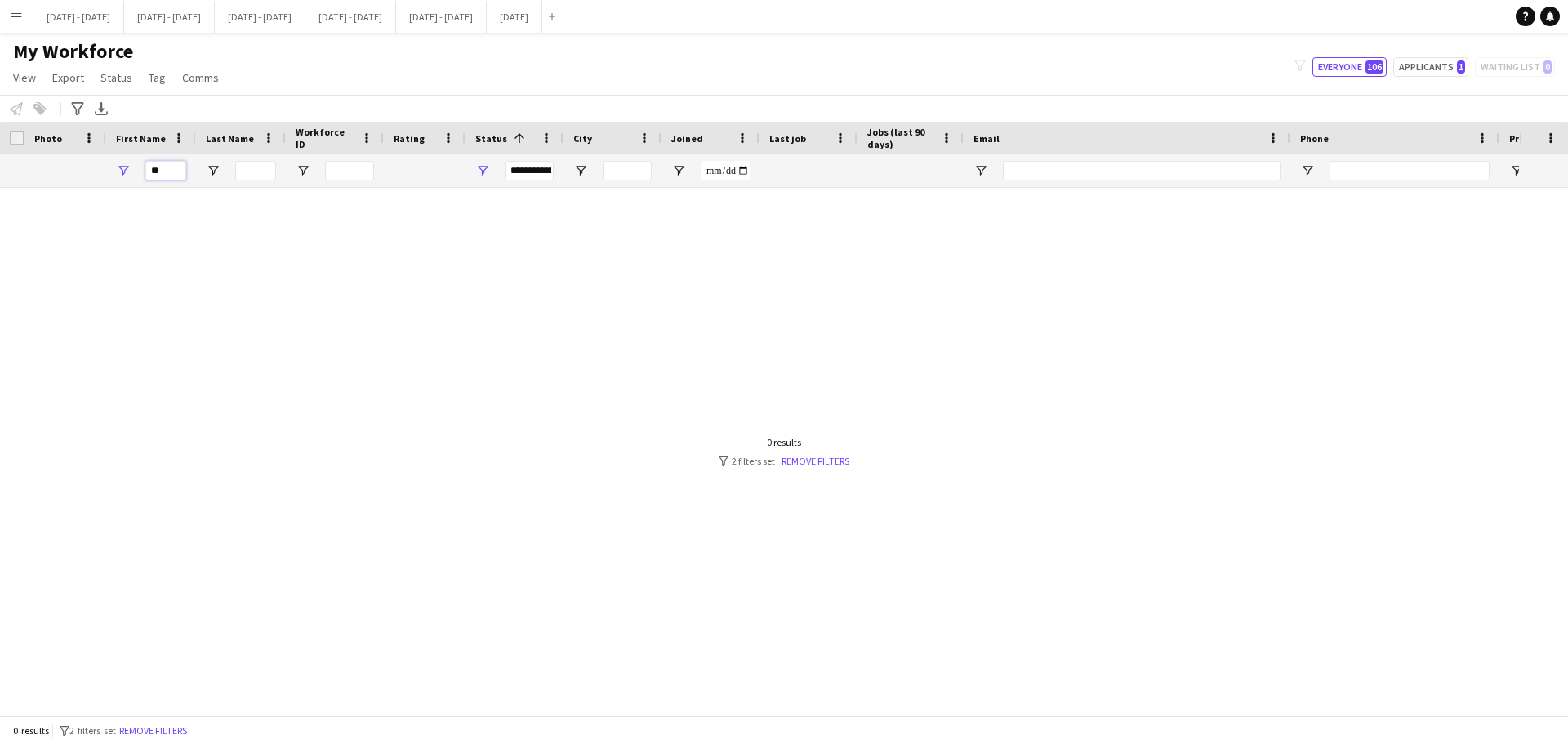
type input "*"
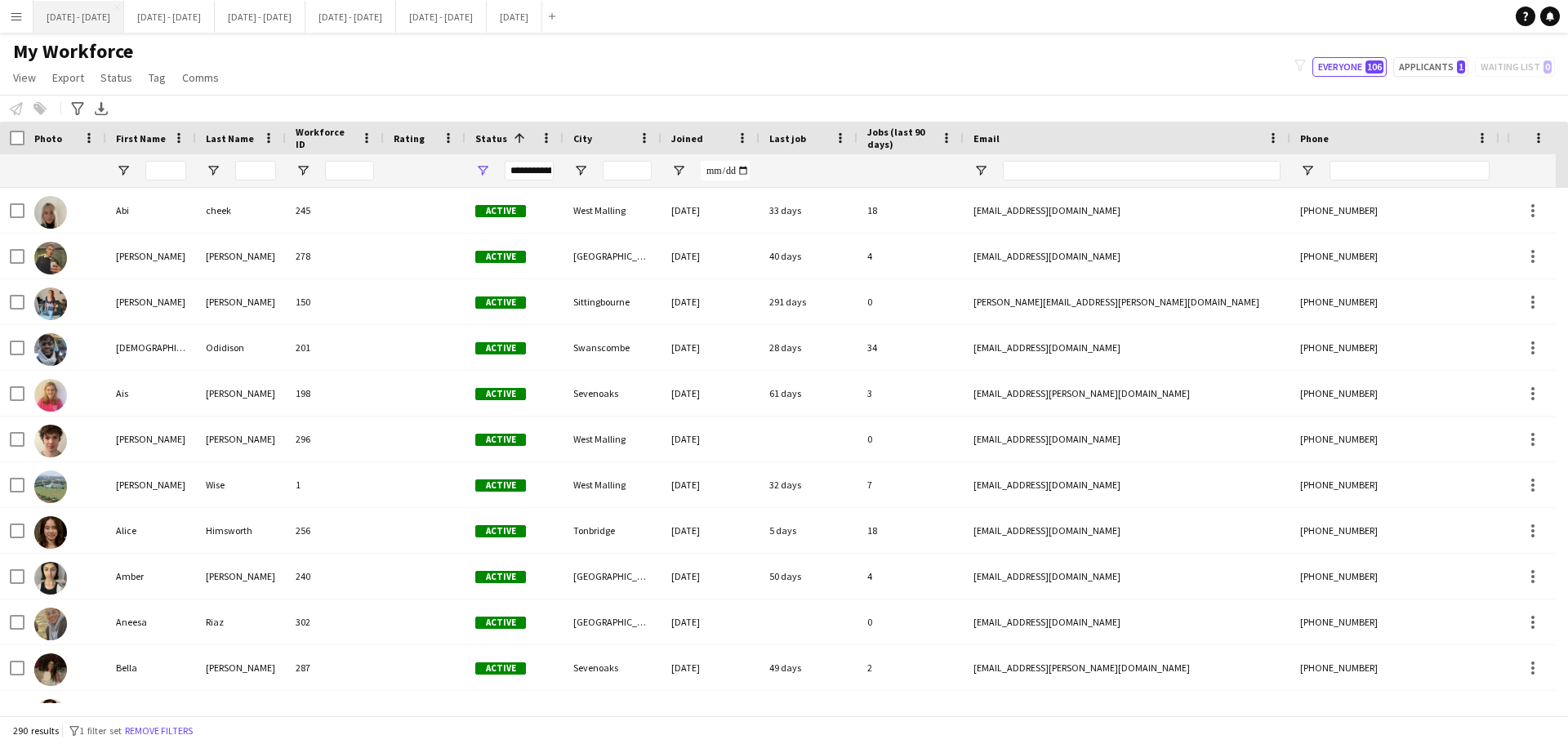
click at [97, 15] on button "[DATE] - [DATE] Close" at bounding box center [78, 17] width 91 height 32
